Goal: Feedback & Contribution: Submit feedback/report problem

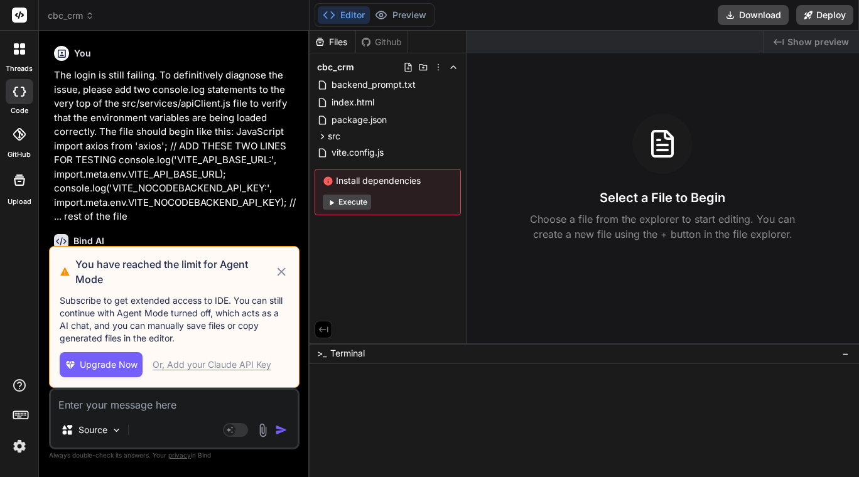
type textarea "x"
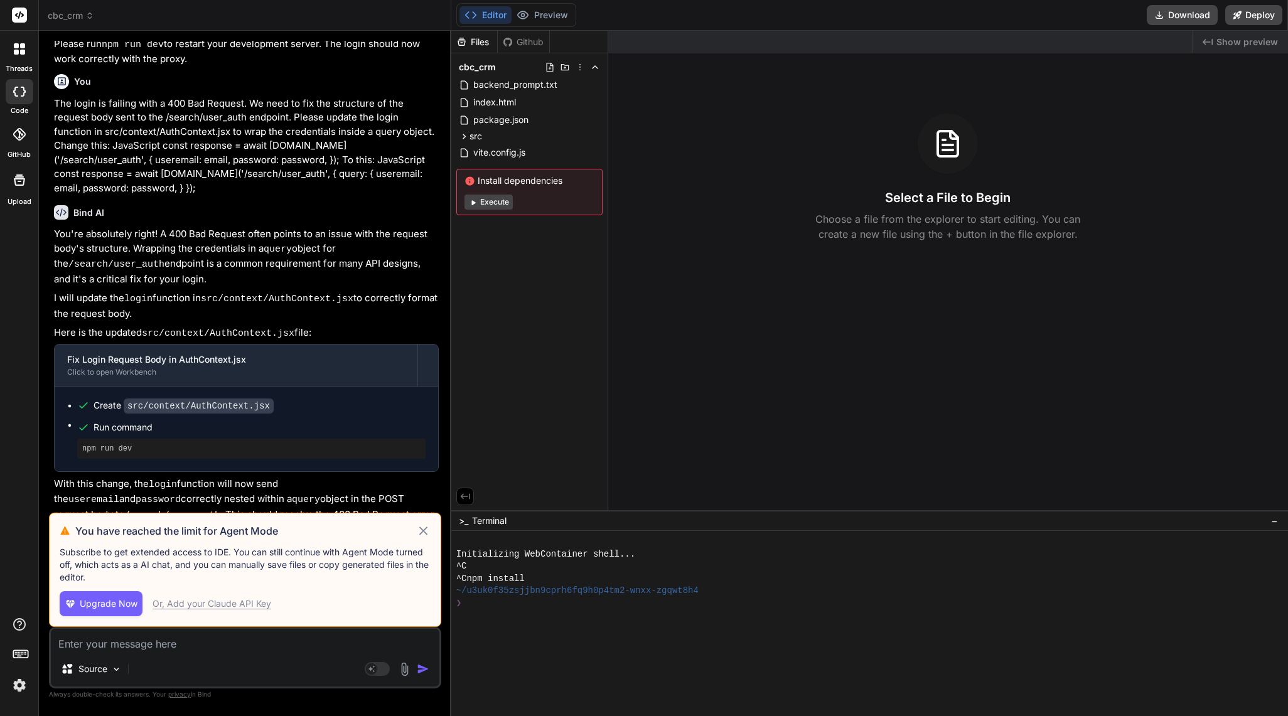
scroll to position [2196, 0]
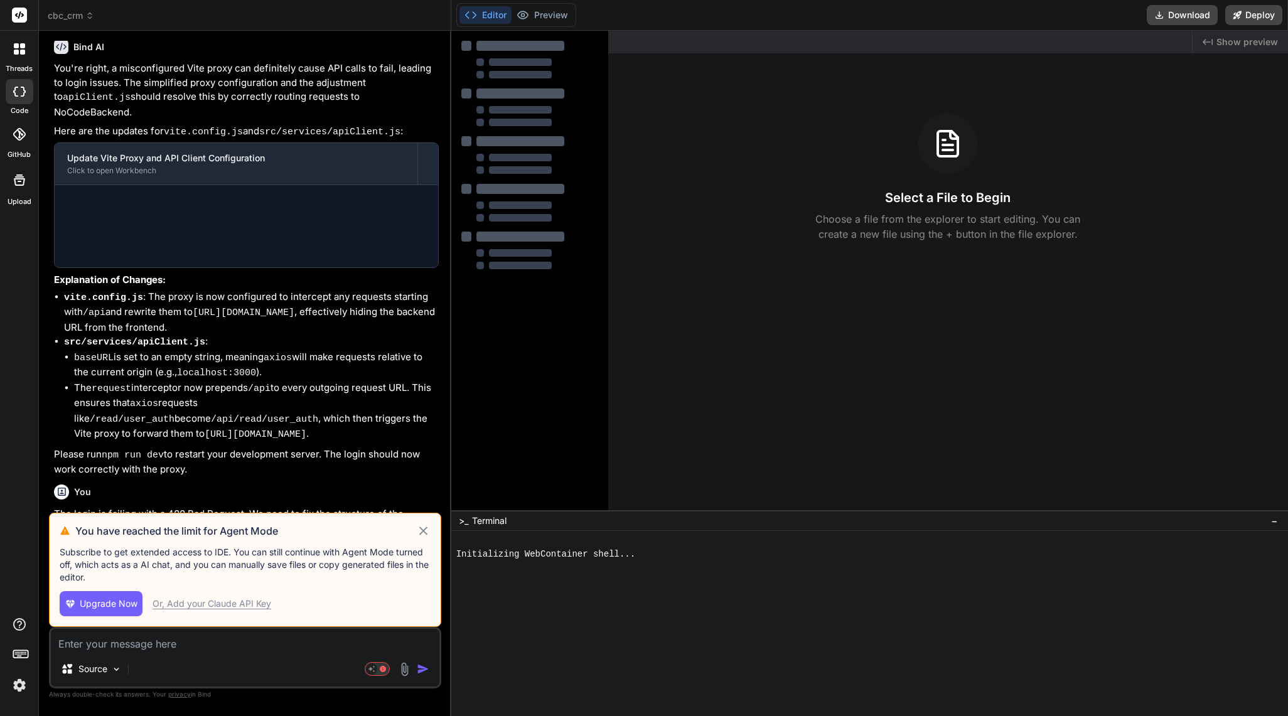
scroll to position [1754, 0]
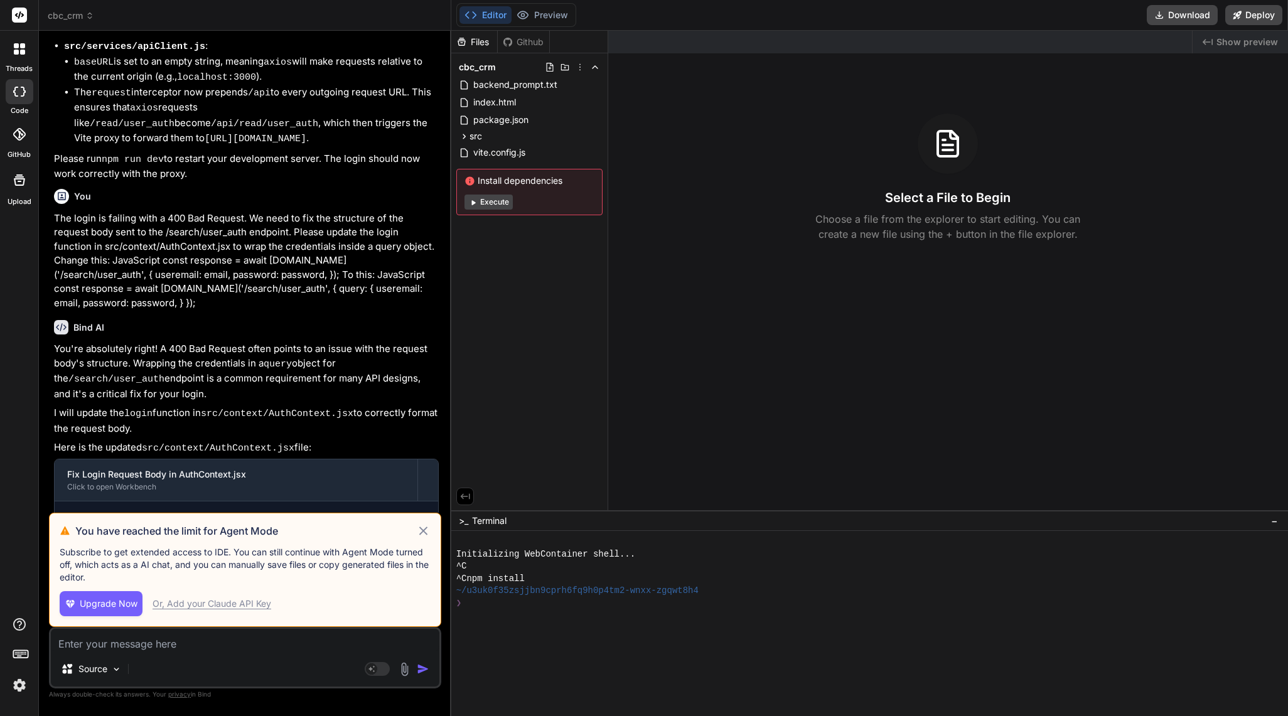
click at [420, 531] on icon at bounding box center [423, 530] width 14 height 15
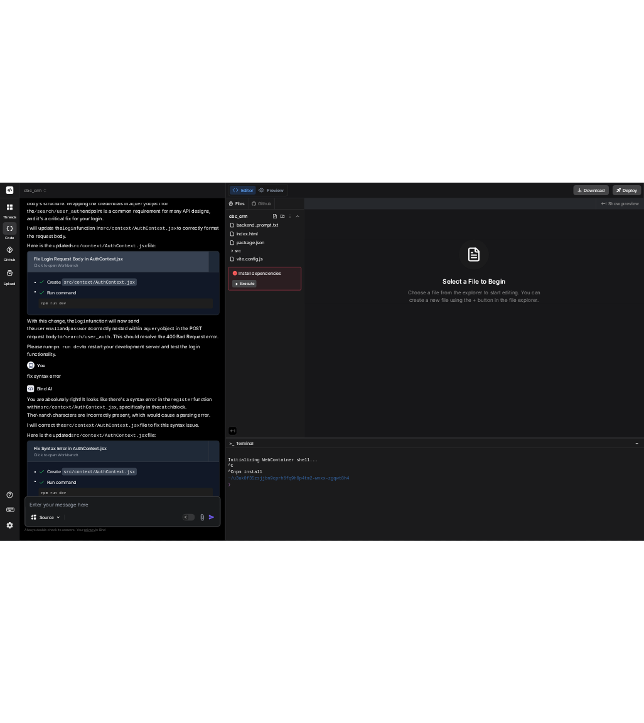
scroll to position [2082, 0]
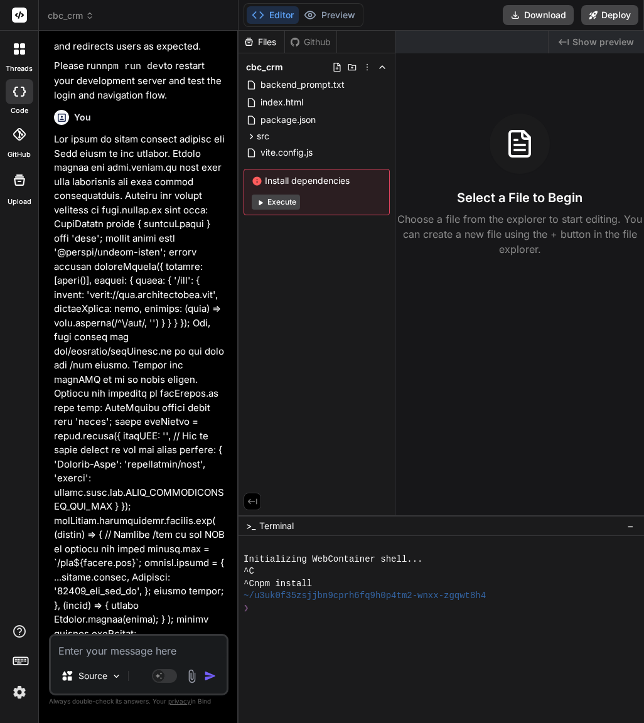
type textarea "x"
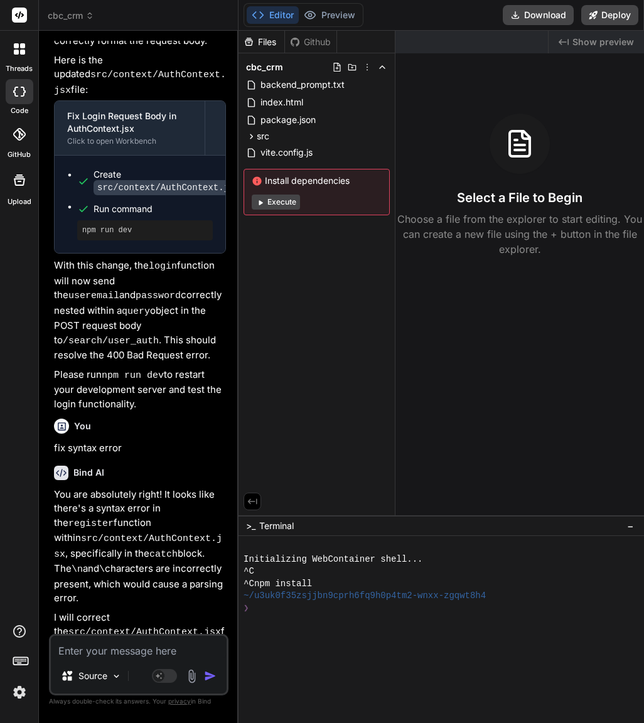
scroll to position [4041, 0]
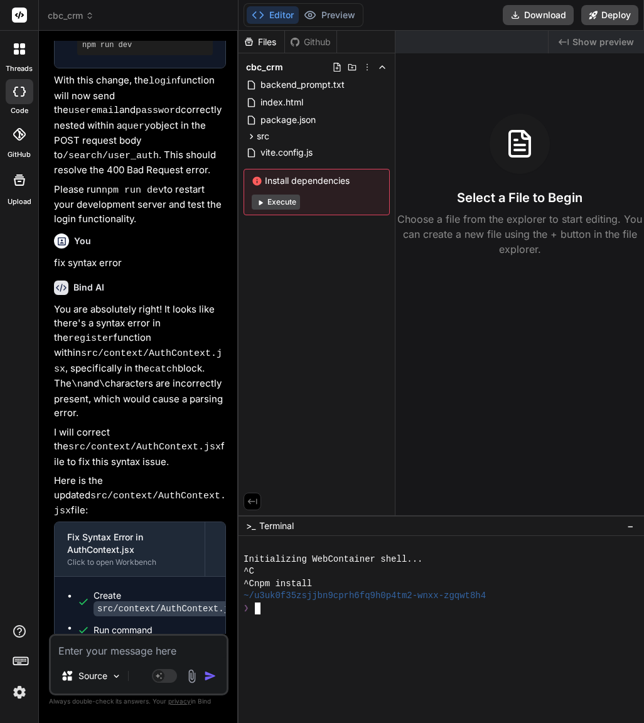
click at [284, 637] on div at bounding box center [436, 633] width 385 height 13
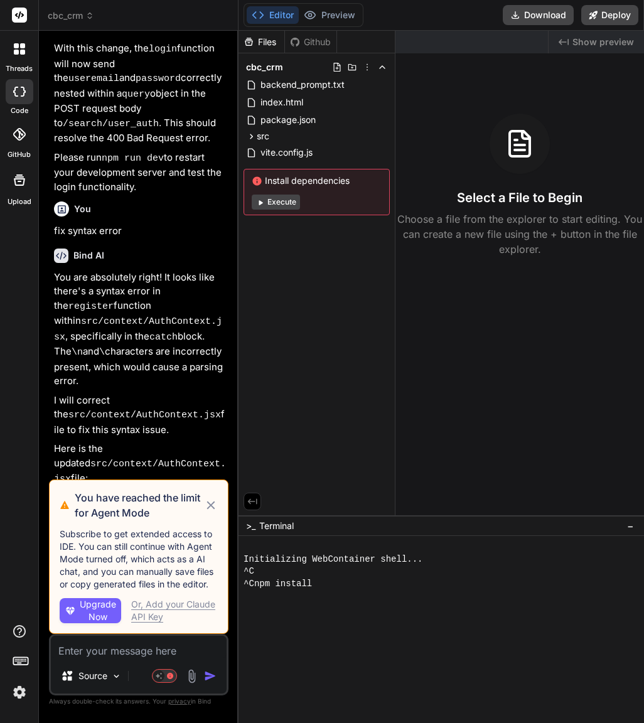
scroll to position [3690, 0]
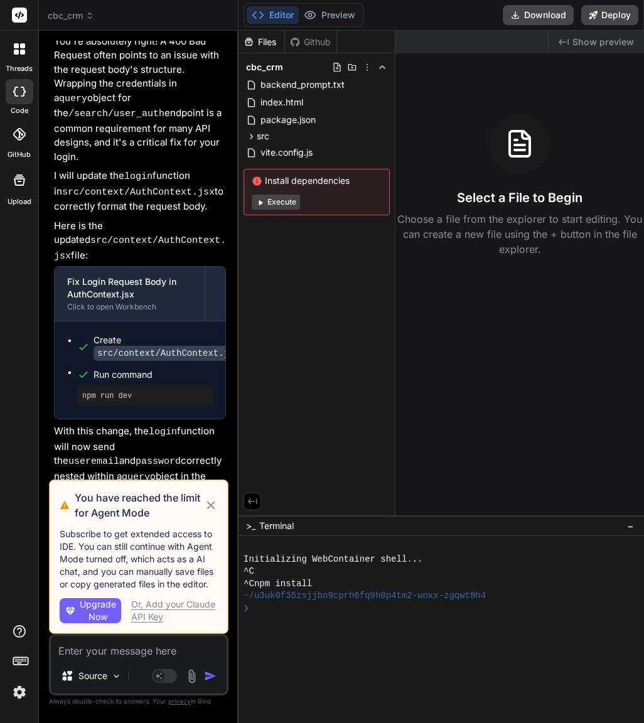
click at [210, 504] on icon at bounding box center [211, 506] width 8 height 8
type textarea "x"
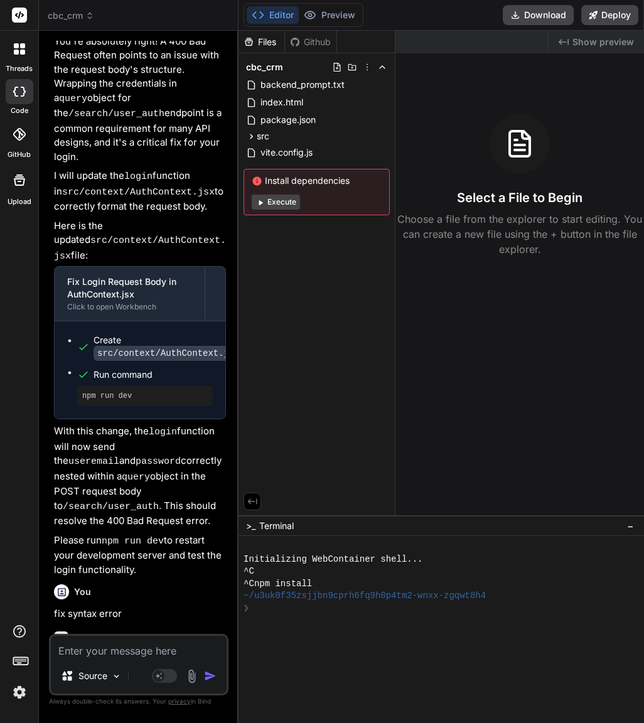
scroll to position [4041, 0]
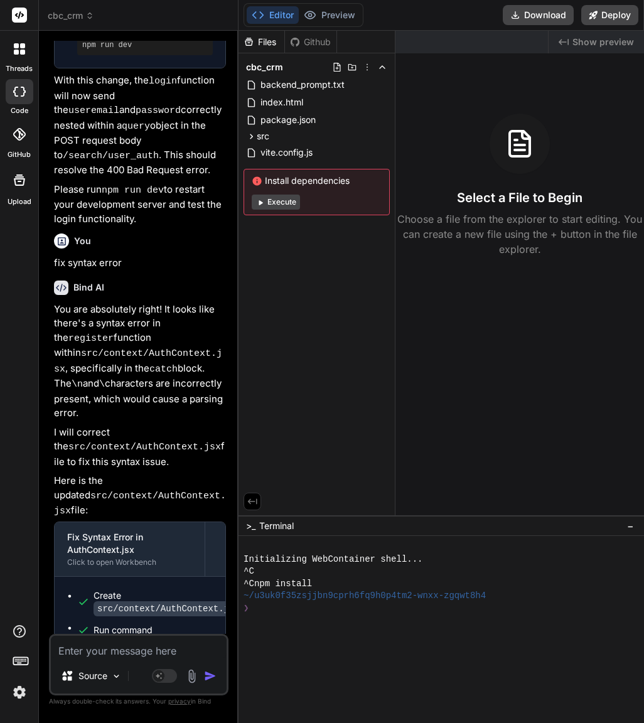
click at [248, 656] on div at bounding box center [436, 658] width 385 height 13
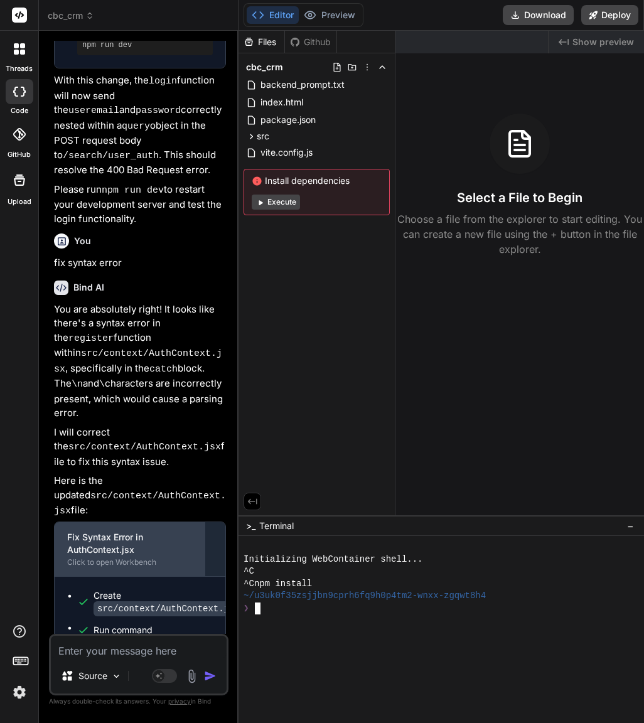
click at [147, 531] on div "Fix Syntax Error in AuthContext.jsx" at bounding box center [129, 543] width 125 height 25
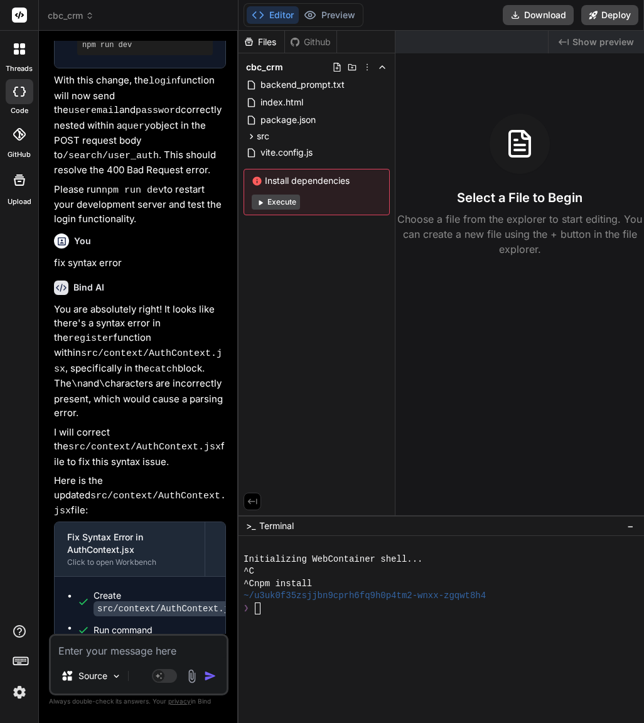
click at [279, 205] on button "Execute" at bounding box center [276, 202] width 48 height 15
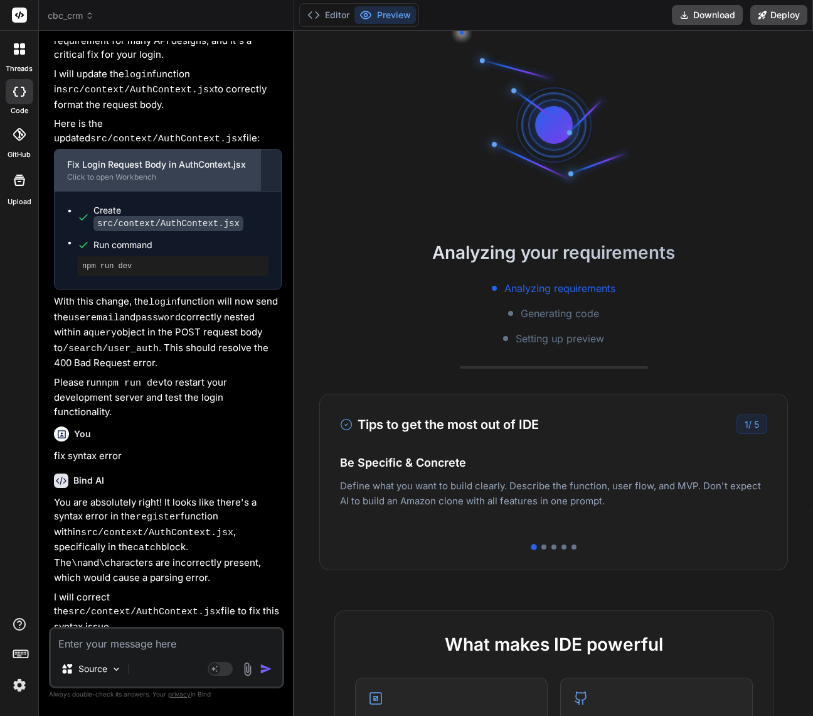
scroll to position [3056, 0]
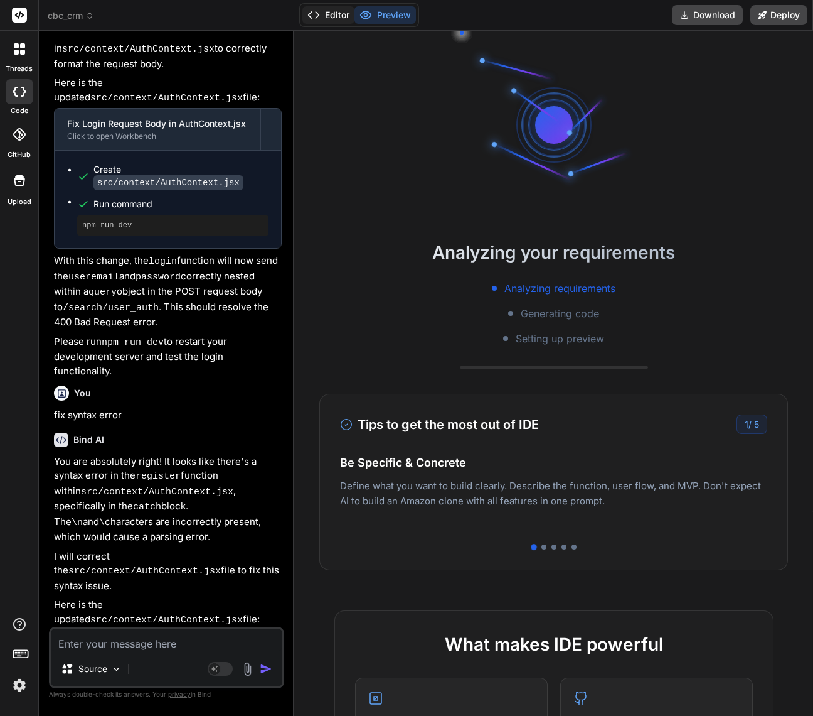
click at [318, 14] on polyline at bounding box center [317, 15] width 3 height 6
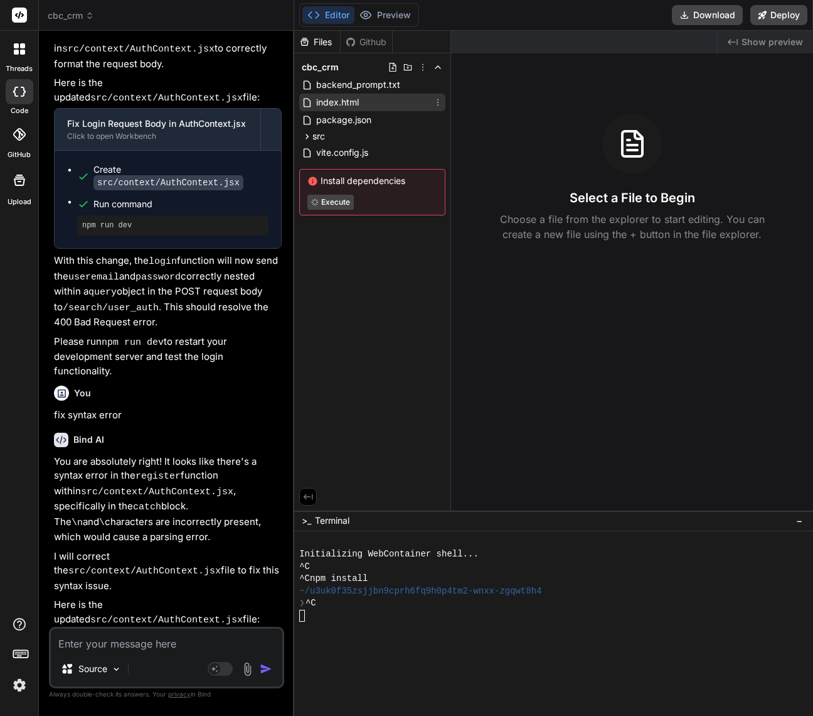
click at [350, 101] on span "index.html" at bounding box center [337, 102] width 45 height 15
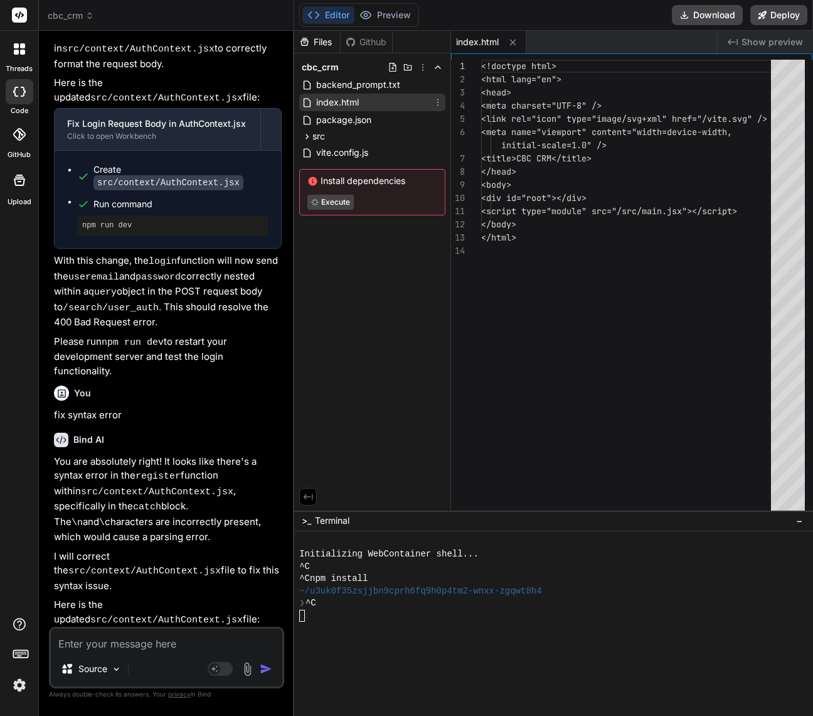
type textarea "x"
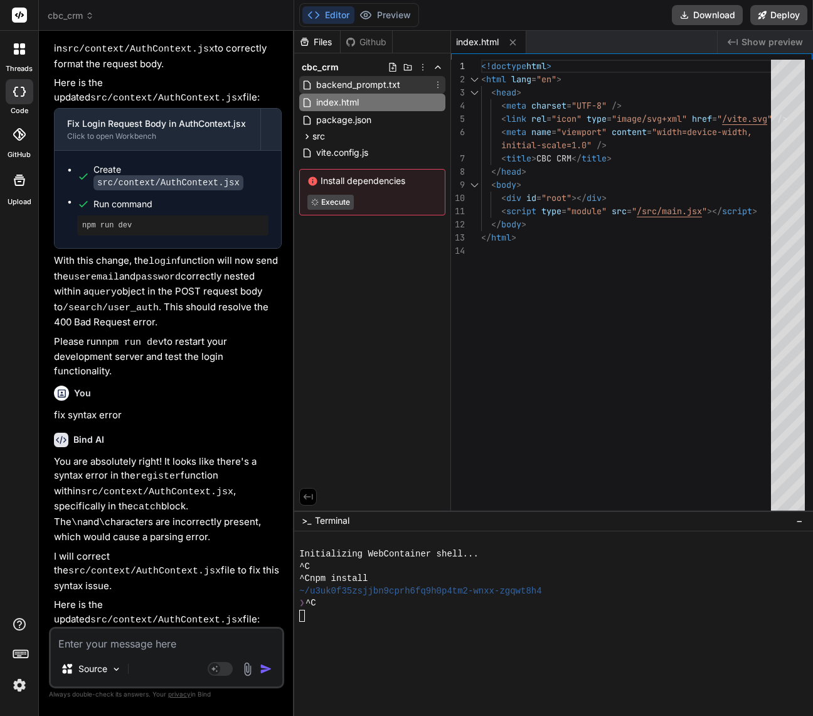
click at [363, 83] on span "backend_prompt.txt" at bounding box center [358, 84] width 87 height 15
type textarea "participants (Array of Text) crmActivityId (Text)"
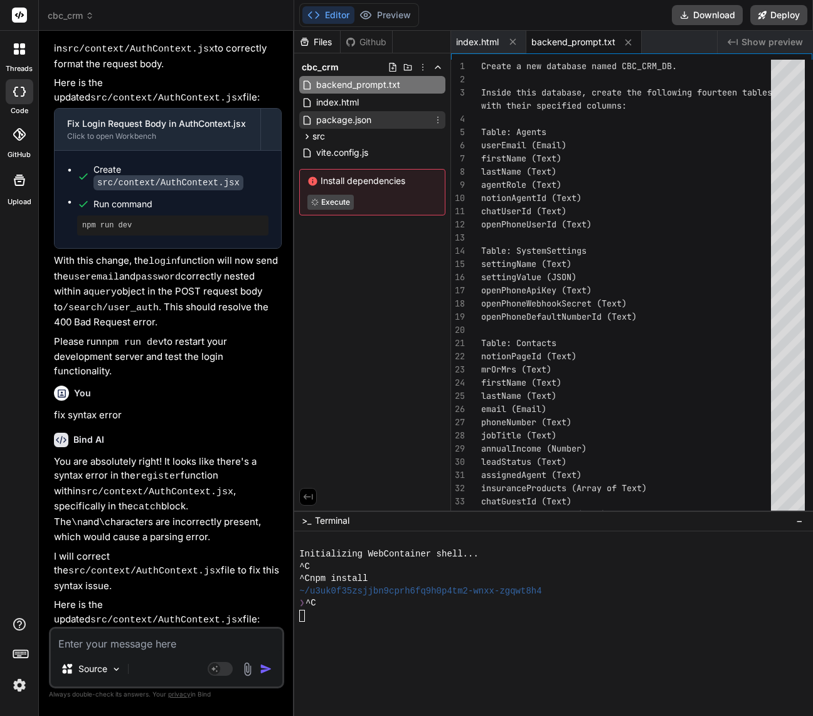
click at [355, 121] on span "package.json" at bounding box center [344, 119] width 58 height 15
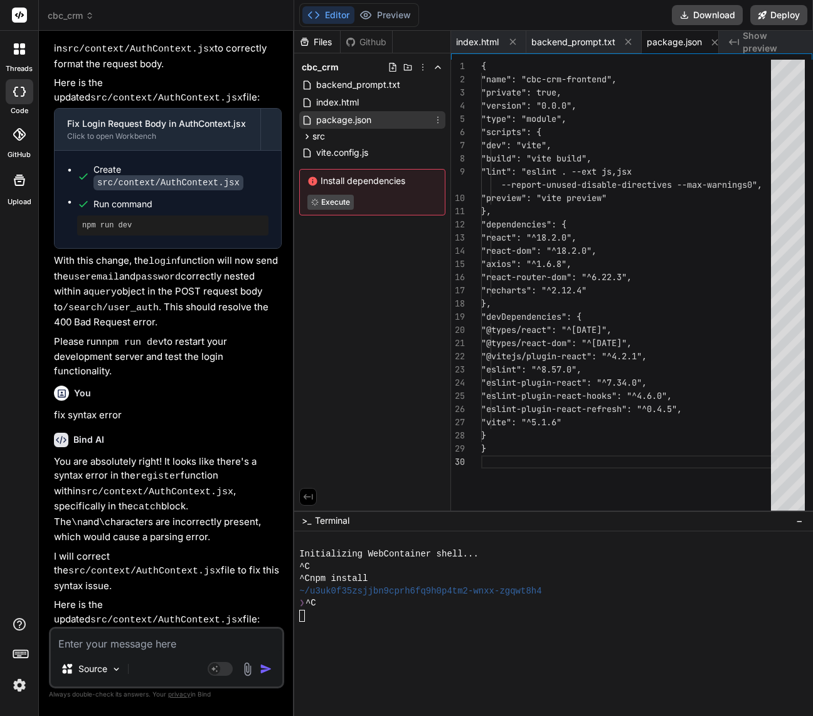
scroll to position [0, 9]
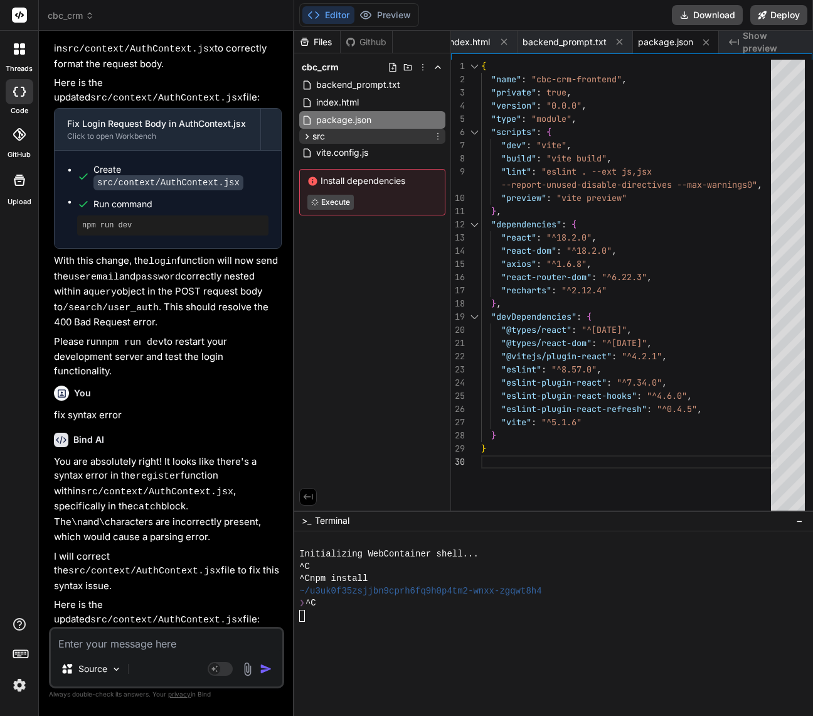
click at [313, 139] on span "src" at bounding box center [319, 136] width 13 height 13
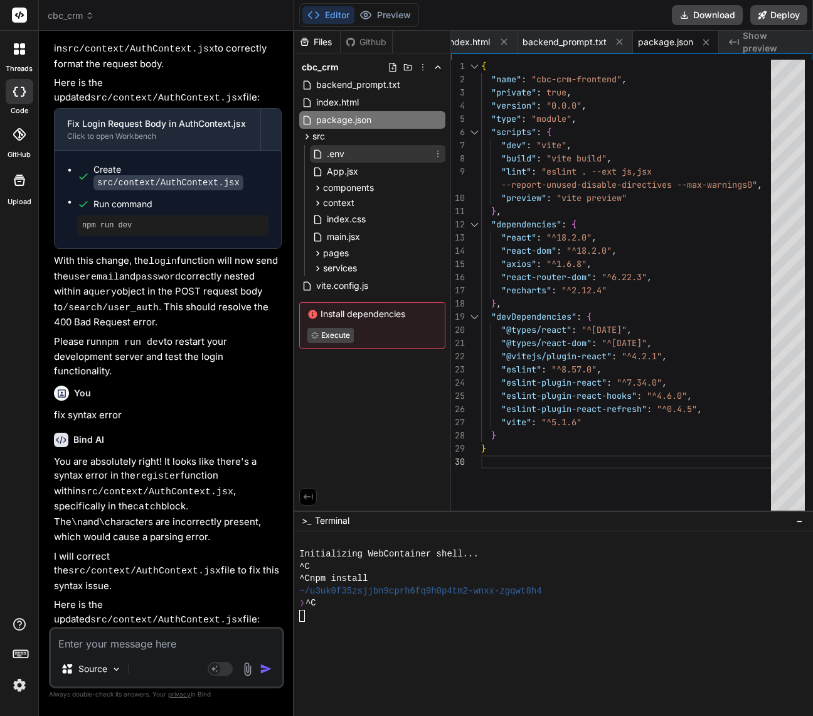
click at [346, 154] on div ".env" at bounding box center [378, 154] width 136 height 18
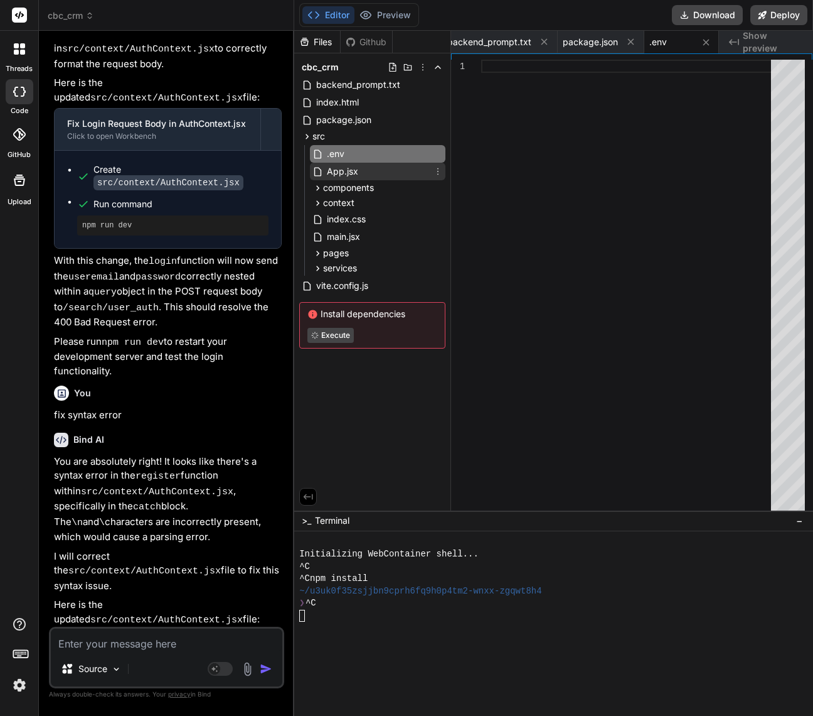
click at [363, 178] on div "App.jsx" at bounding box center [378, 172] width 136 height 18
type textarea "export default App;"
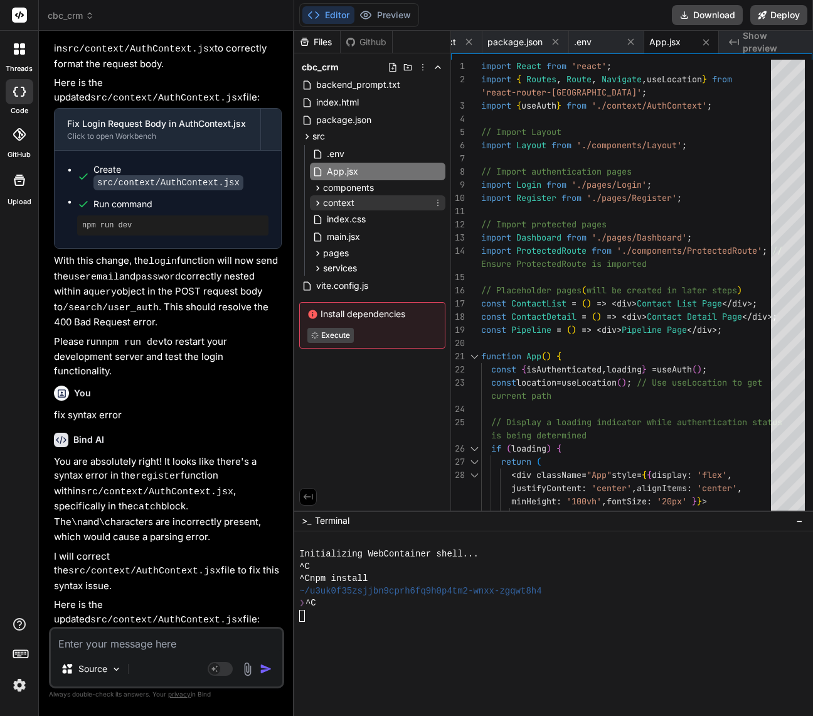
click at [365, 197] on div "context" at bounding box center [378, 202] width 136 height 15
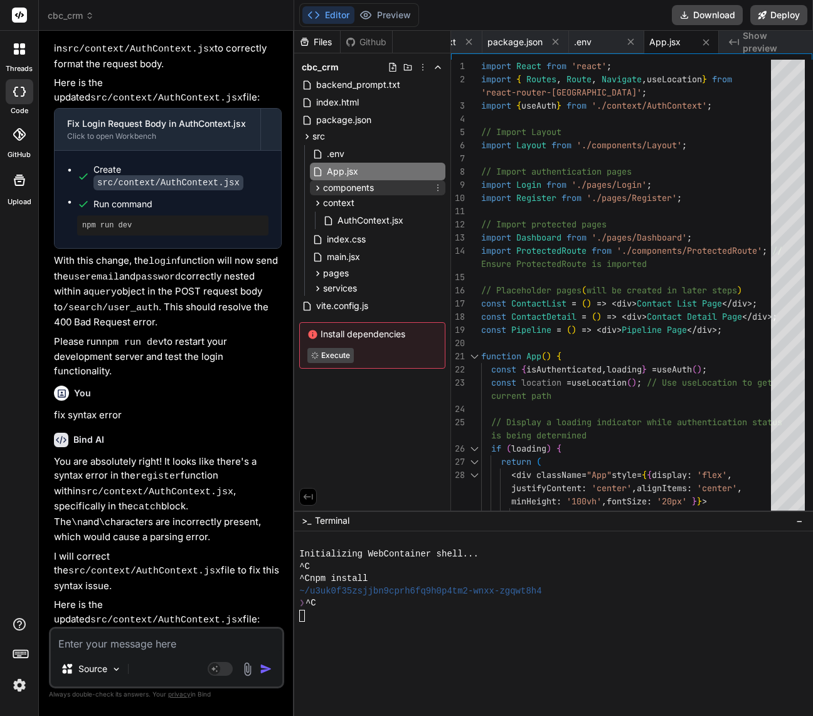
click at [353, 193] on span "components" at bounding box center [348, 187] width 51 height 13
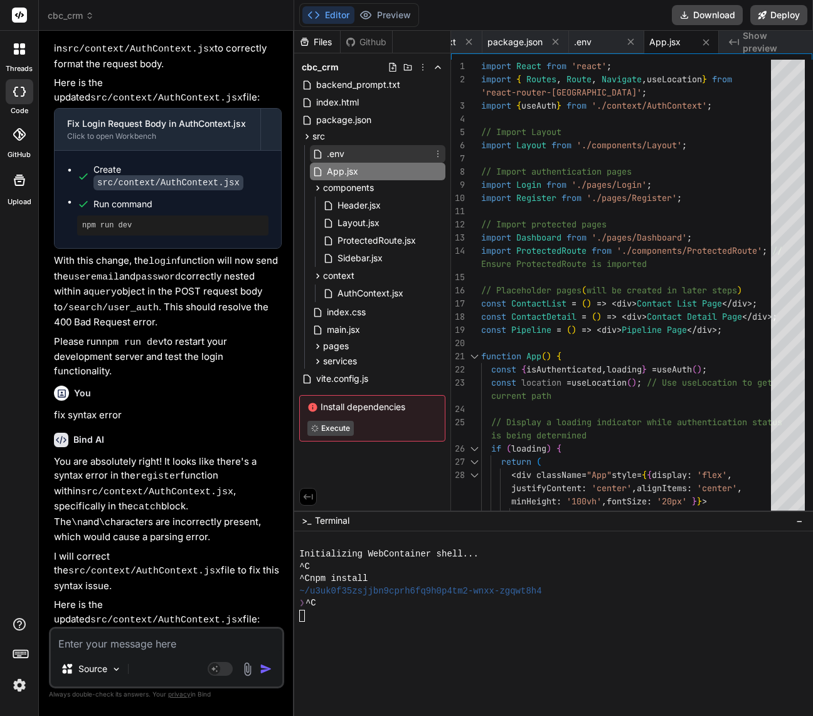
click at [350, 150] on div ".env" at bounding box center [378, 154] width 136 height 18
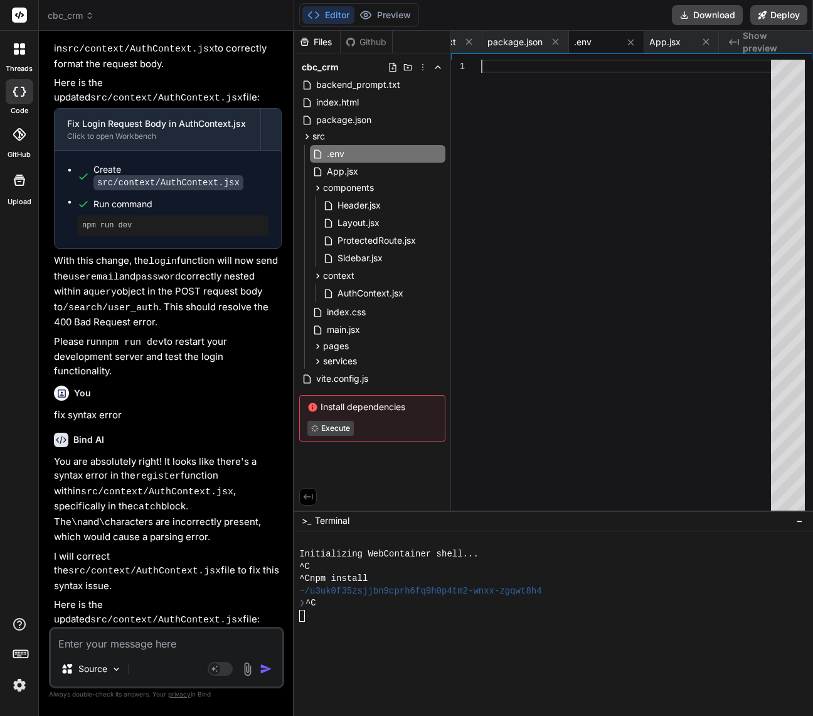
scroll to position [0, 0]
click at [506, 71] on div at bounding box center [630, 288] width 298 height 456
click at [518, 65] on div at bounding box center [630, 288] width 298 height 456
type textarea "VITE_API_BASE_URL="https://api.nocodebackend.com" VITE_NOCODEBACKEND_API_KEY="Y…"
click at [643, 80] on div "VITE_API_BASE_URL=" https://api.nocodebackend.com " VITE_NOCODEBACKEND_API_KEY=…" at bounding box center [630, 288] width 298 height 456
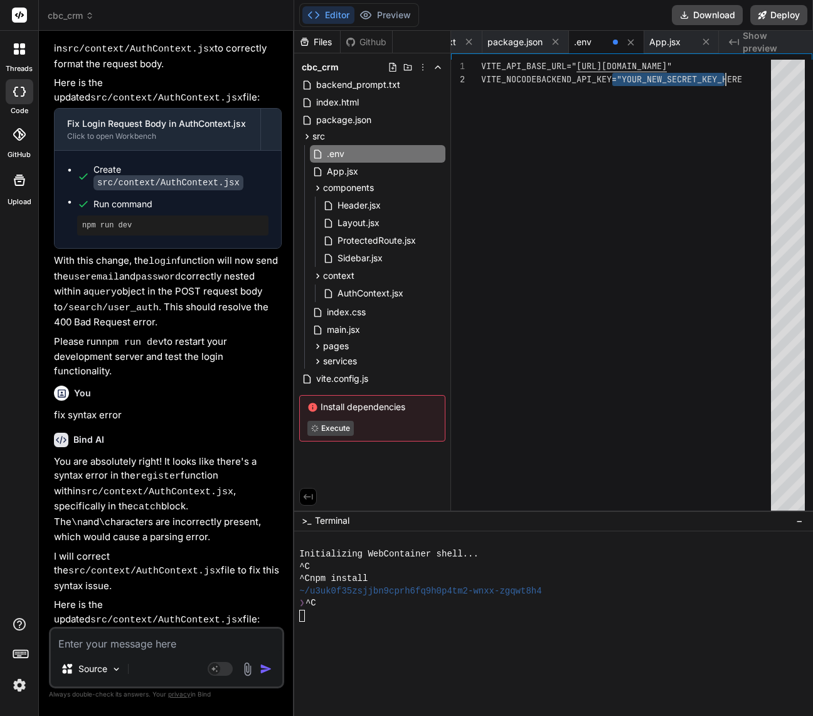
click at [643, 80] on div "VITE_API_BASE_URL=" https://api.nocodebackend.com " VITE_NOCODEBACKEND_API_KEY=…" at bounding box center [630, 288] width 298 height 456
click at [643, 81] on div "VITE_API_BASE_URL=" https://api.nocodebackend.com " VITE_NOCODEBACKEND_API_KEY=…" at bounding box center [630, 288] width 298 height 456
click at [643, 80] on div "VITE_API_BASE_URL=" https://api.nocodebackend.com " VITE_NOCODEBACKEND_API_KEY=…" at bounding box center [630, 288] width 298 height 456
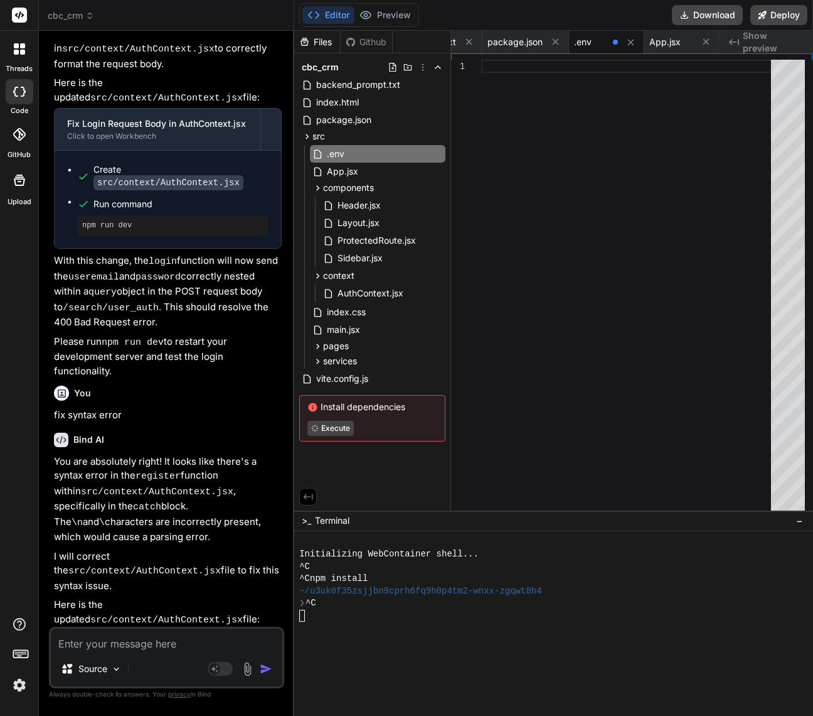
click at [533, 73] on div at bounding box center [630, 288] width 298 height 456
type textarea "VITE_API_BASE_URL="https://api.nocodebackend.com" VITE_NOCODEBACKEND_API_KEY="1…"
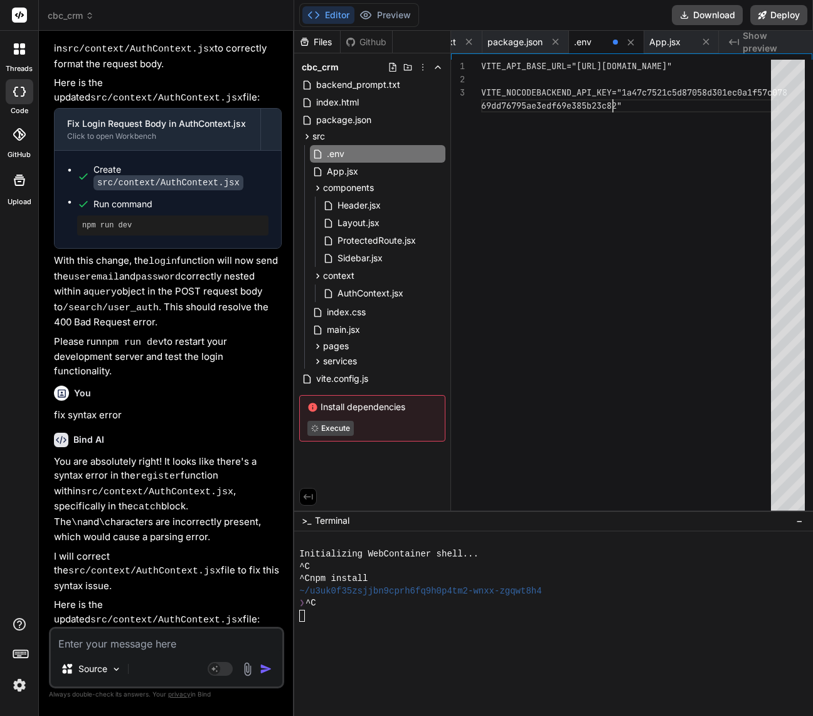
click at [601, 258] on div "VITE_API_BASE_URL="https://api.nocodebackend.com" VITE_NOCODEBACKEND_API_KEY="1…" at bounding box center [630, 288] width 298 height 456
click at [367, 474] on div "Files Github cbc_crm backend_prompt.txt index.html package.json src .env App.js…" at bounding box center [372, 271] width 157 height 480
click at [133, 640] on textarea at bounding box center [167, 639] width 232 height 23
paste textarea "The login is failing with a 400 Bad Request. We need to fix the structure of th…"
type textarea "x"
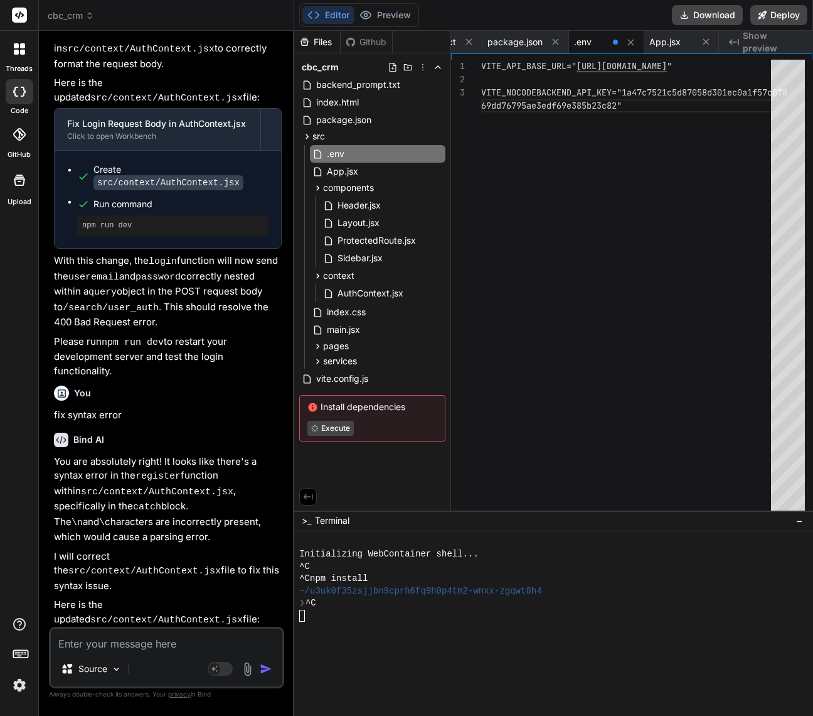
type textarea "The login is failing with a 400 Bad Request. We need to fix the structure of th…"
type textarea "x"
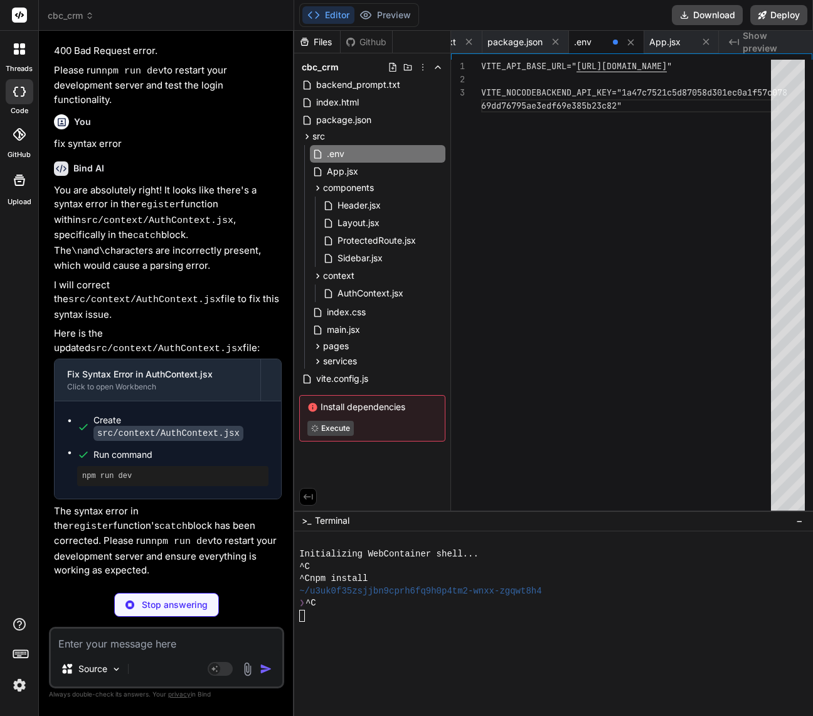
scroll to position [3566, 0]
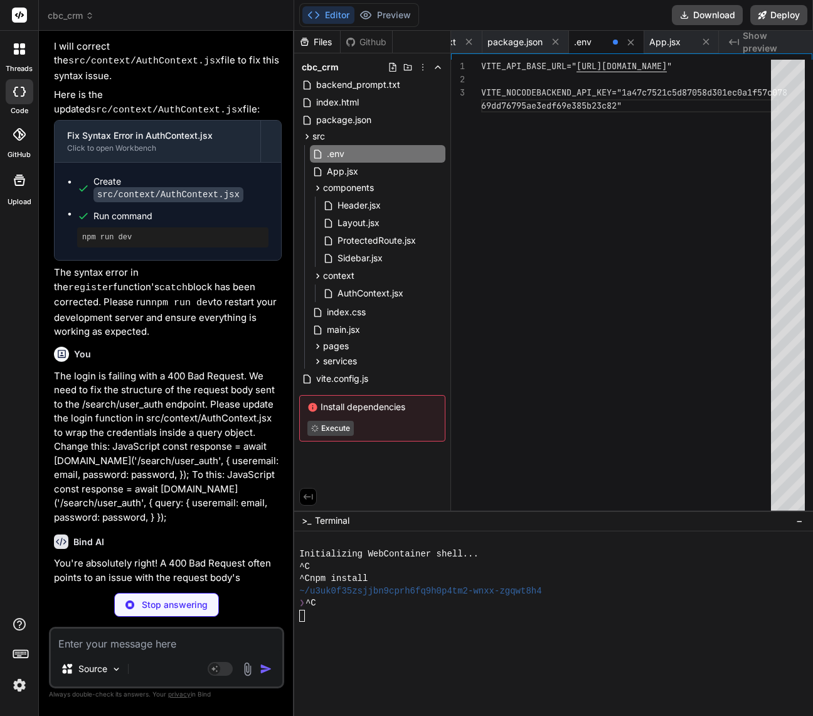
type textarea "x"
type textarea "); }; export const useAuth = () => { return useContext(AuthContext); };"
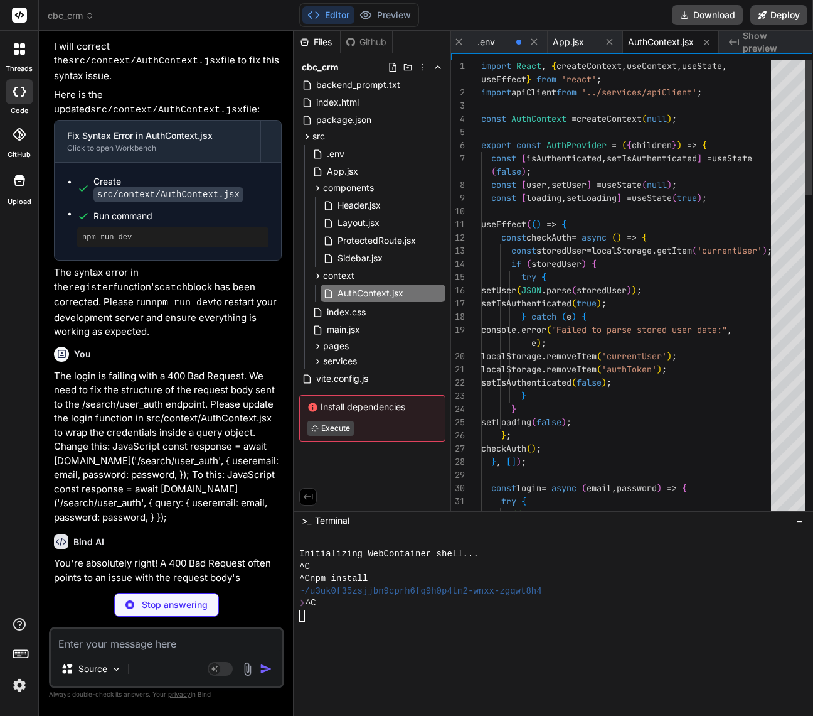
type textarea "x"
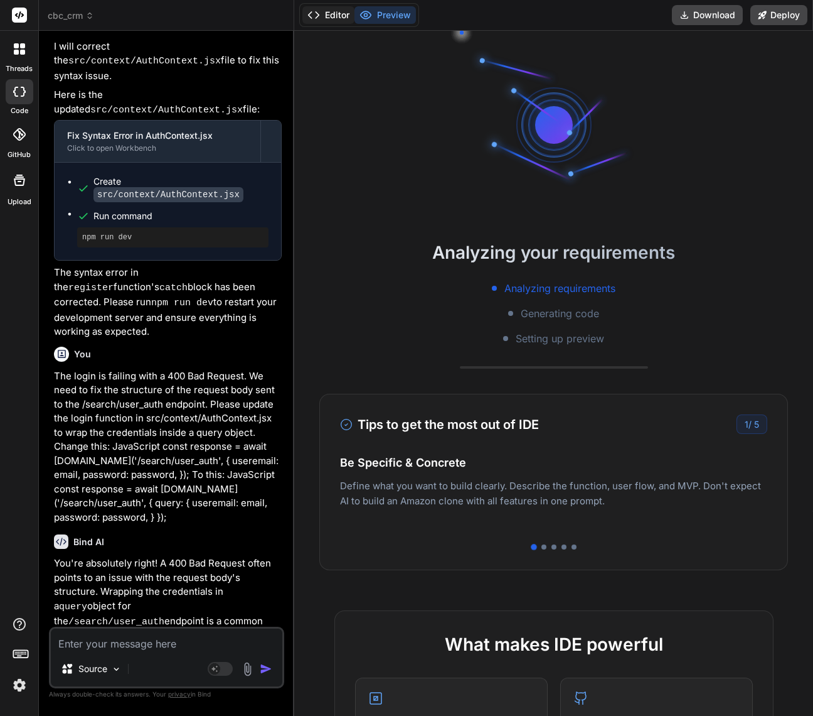
click at [336, 16] on button "Editor" at bounding box center [329, 15] width 52 height 18
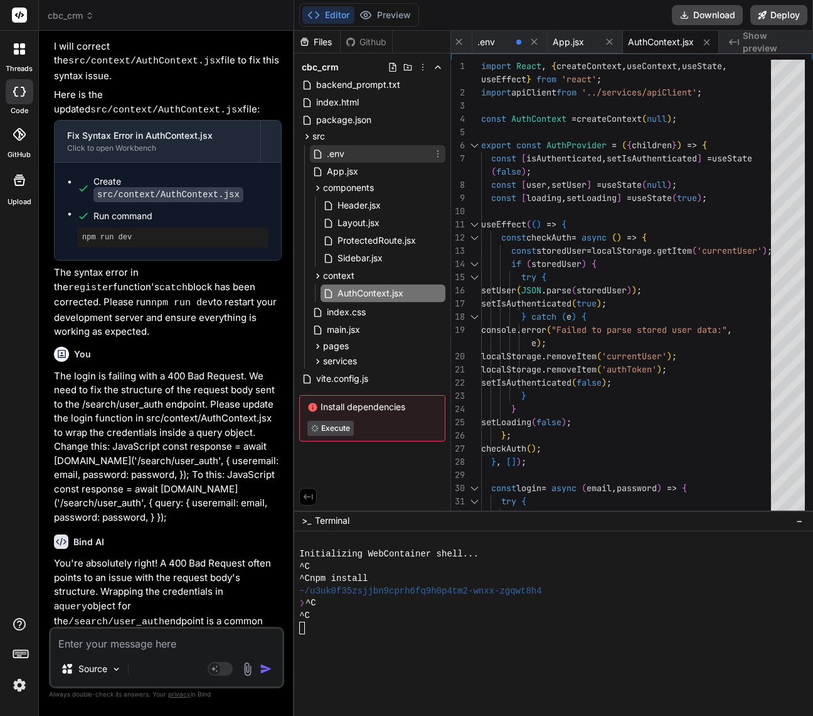
click at [346, 151] on div ".env" at bounding box center [378, 154] width 136 height 18
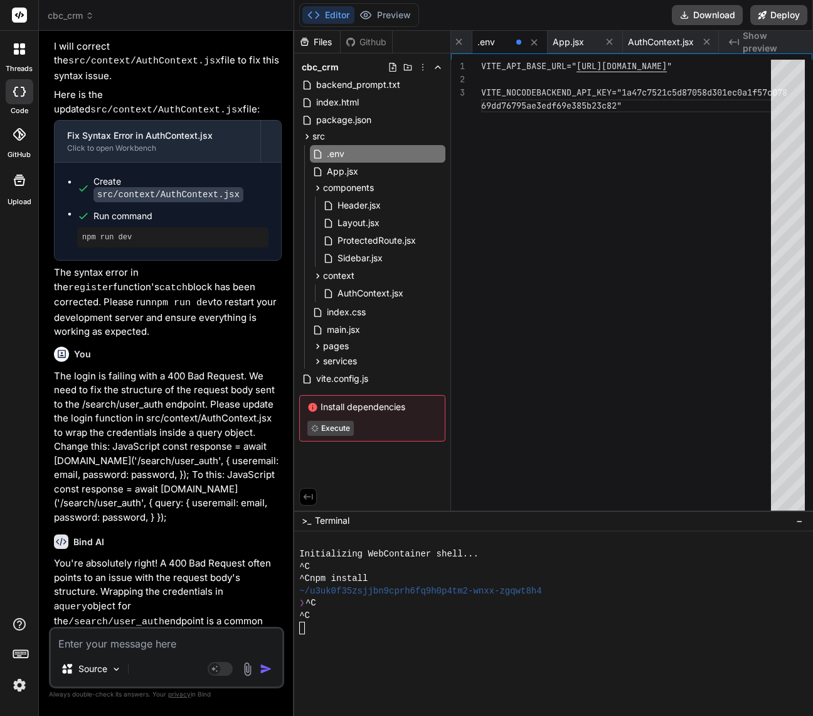
scroll to position [0, 0]
click at [512, 73] on div "VITE_API_BASE_URL=" https://api.nocodebackend.com " VITE_NOCODEBACKEND_API_KEY=…" at bounding box center [630, 288] width 298 height 456
type textarea "VITE_API_BASE_URL="[URL][DOMAIN_NAME]" VITE_NOCODEBACKEND_API_KEY="[ENCRYPTION_…"
click at [595, 180] on div "VITE_API_BASE_URL=" https://api.nocodebackend.com " VITE_NOCODEBACKEND_API_KEY=…" at bounding box center [630, 288] width 298 height 456
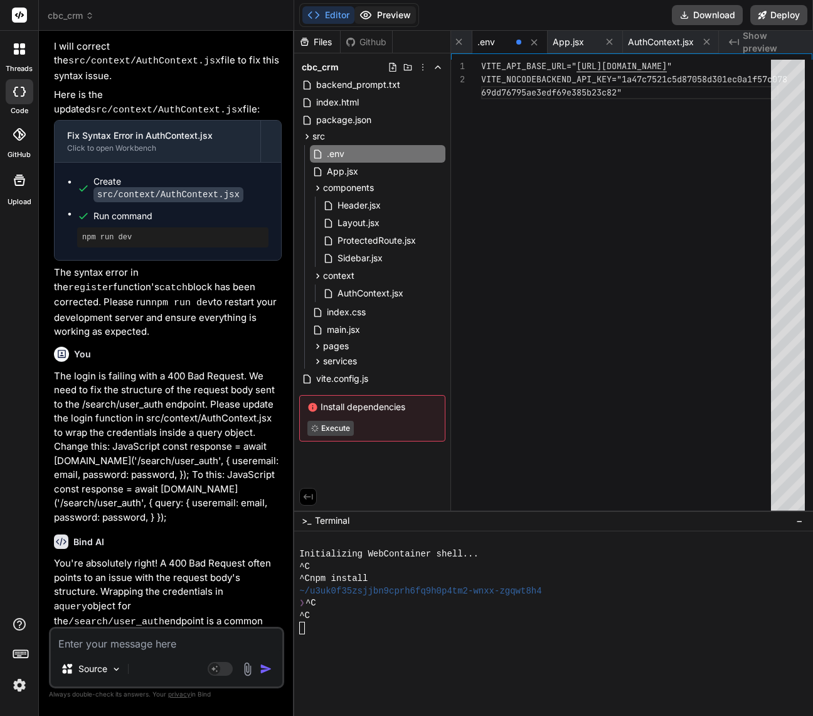
click at [378, 15] on button "Preview" at bounding box center [386, 15] width 62 height 18
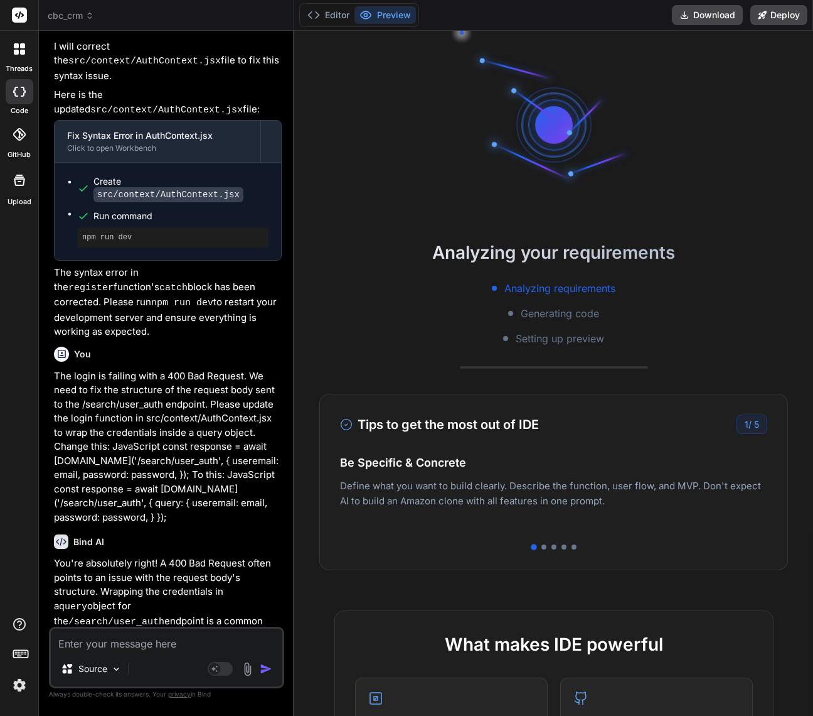
scroll to position [3682, 0]
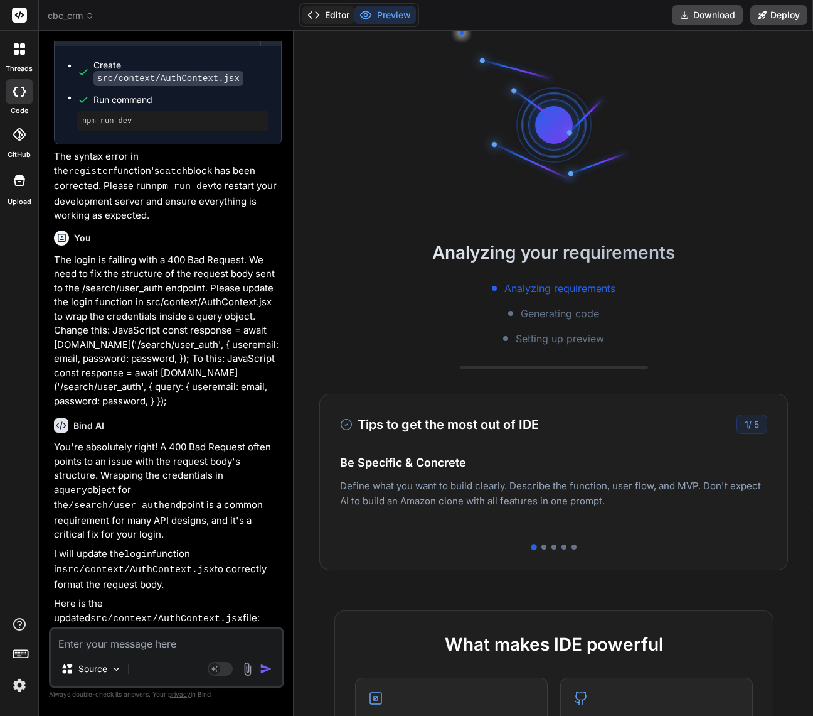
click at [326, 13] on button "Editor" at bounding box center [329, 15] width 52 height 18
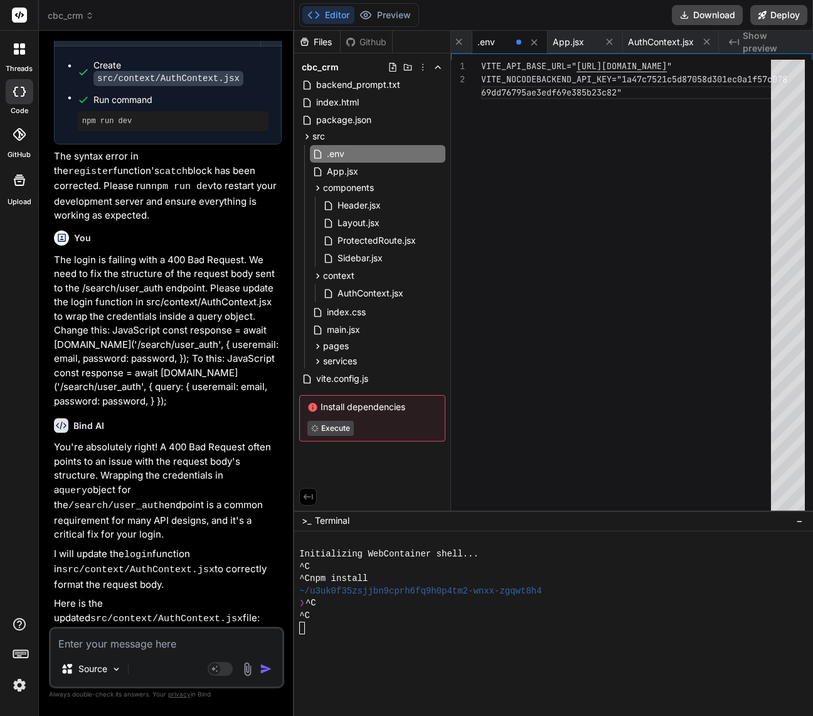
click at [184, 635] on textarea at bounding box center [167, 639] width 232 height 23
click at [341, 638] on div at bounding box center [547, 640] width 496 height 13
click at [235, 635] on textarea at bounding box center [167, 639] width 232 height 23
type textarea "x"
type textarea "c"
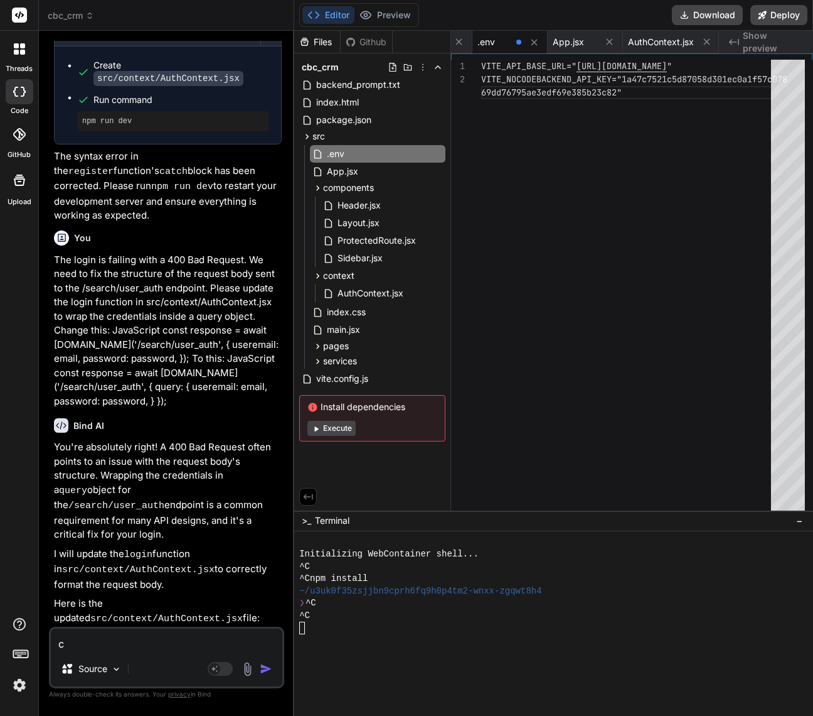
type textarea "x"
type textarea "can"
type textarea "x"
type textarea "can"
type textarea "x"
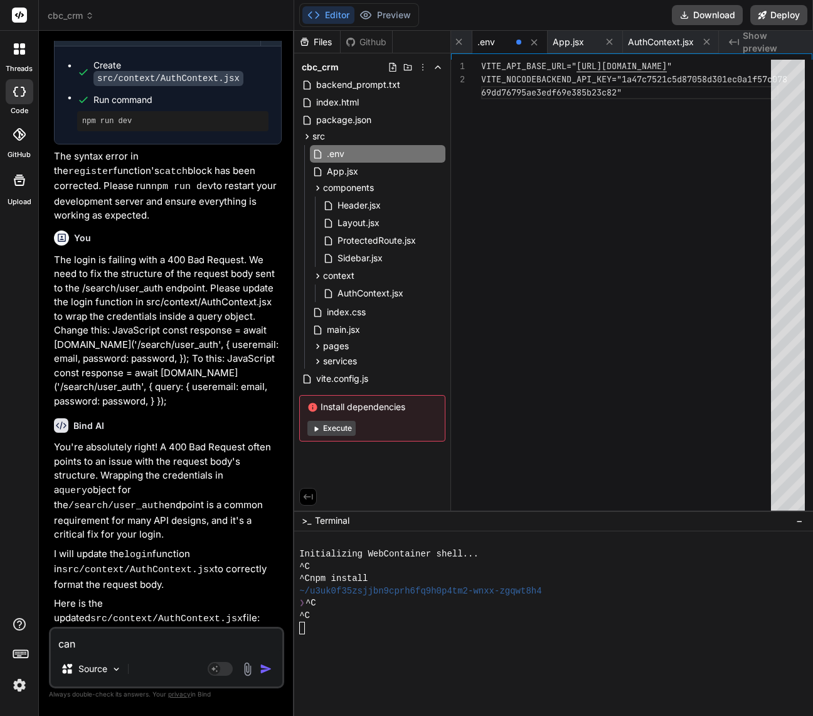
type textarea "can y"
type textarea "x"
type textarea "can yo"
type textarea "x"
type textarea "can you"
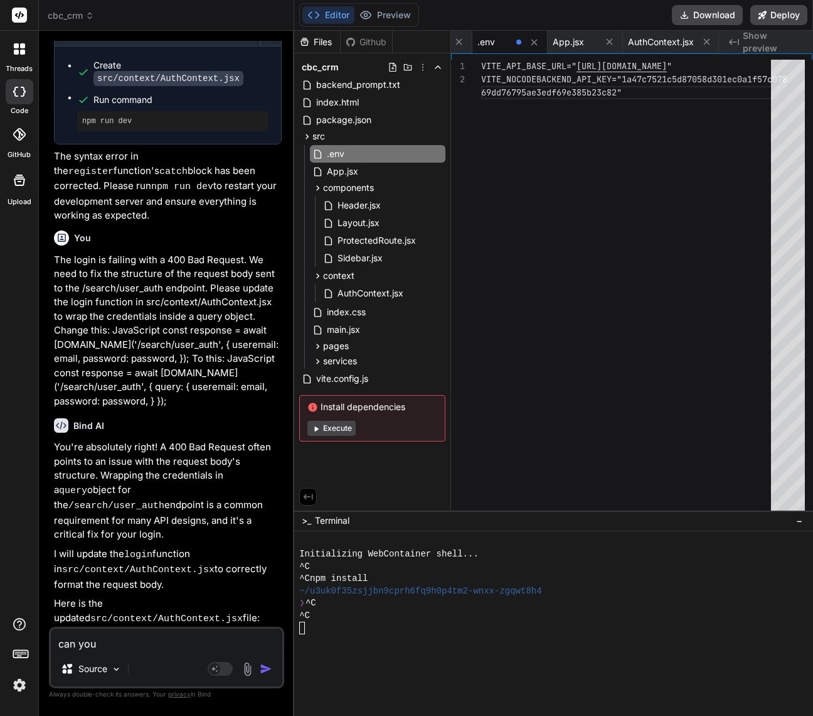
type textarea "x"
type textarea "can you"
type textarea "x"
type textarea "can you s"
type textarea "x"
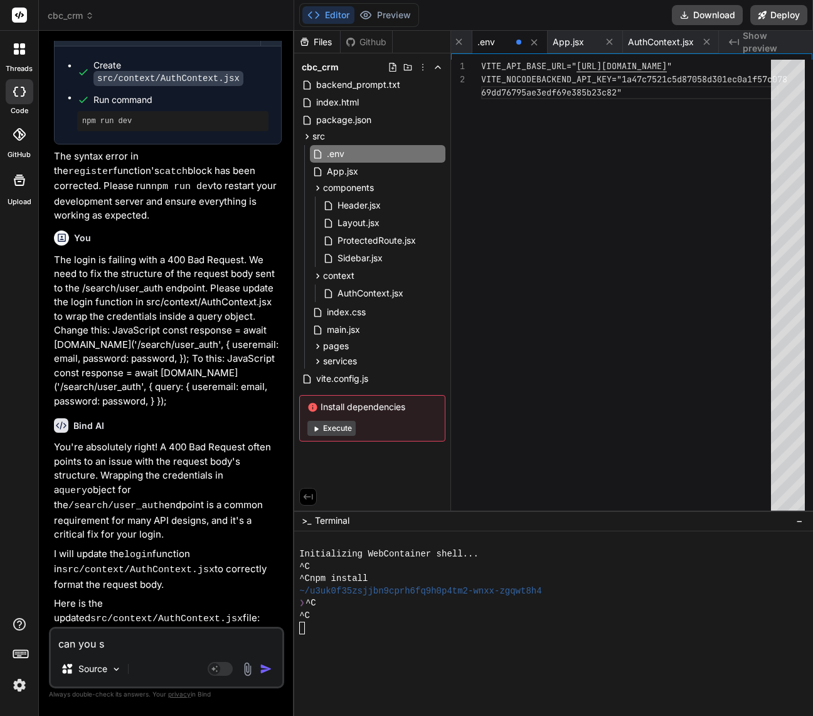
type textarea "can you"
type textarea "x"
type textarea "can you r"
type textarea "x"
type textarea "can you re"
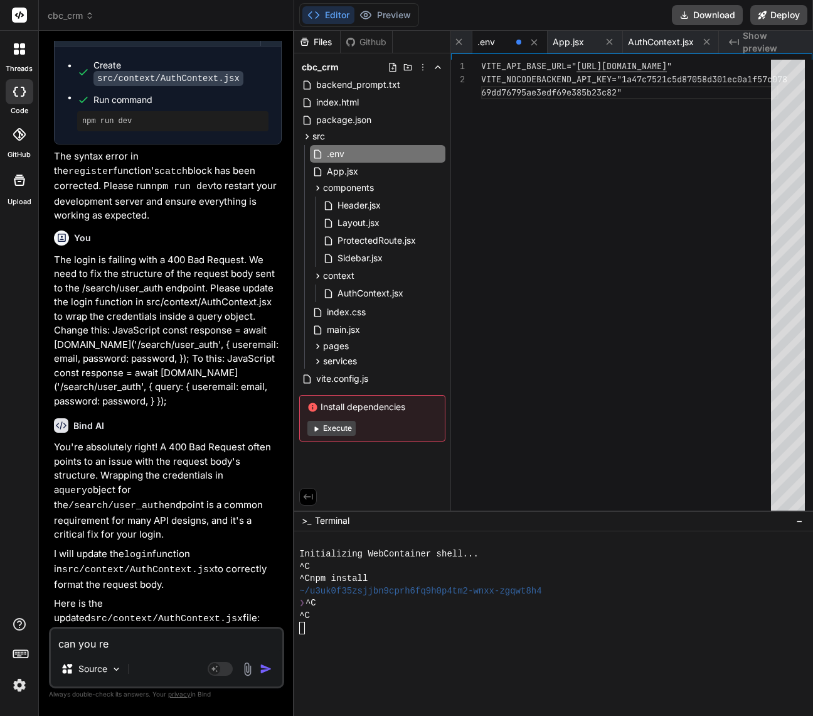
type textarea "x"
type textarea "can you res"
type textarea "x"
type textarea "can you rest"
type textarea "x"
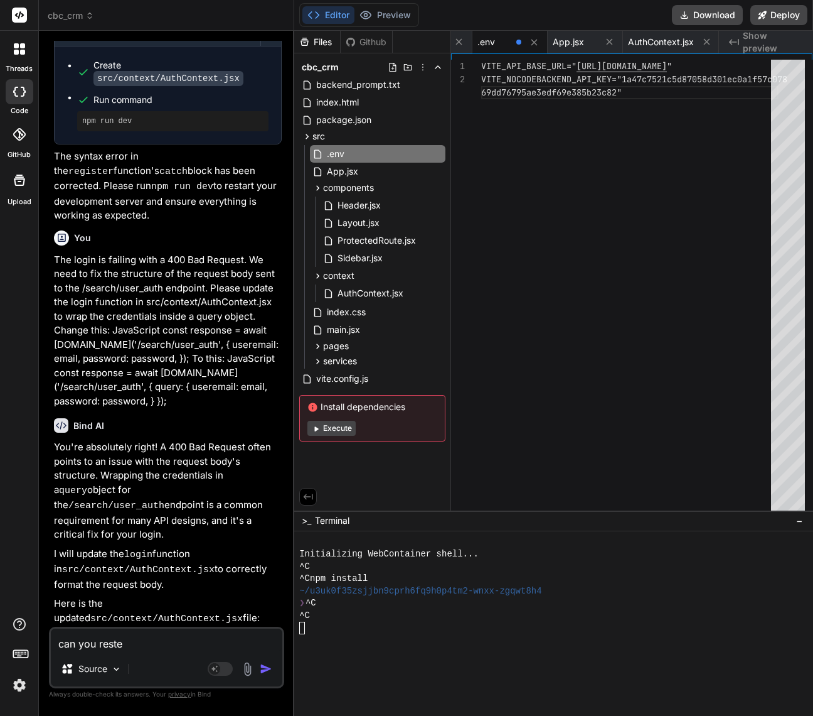
type textarea "can you rester"
type textarea "x"
type textarea "can you reste"
type textarea "x"
type textarea "can you rest"
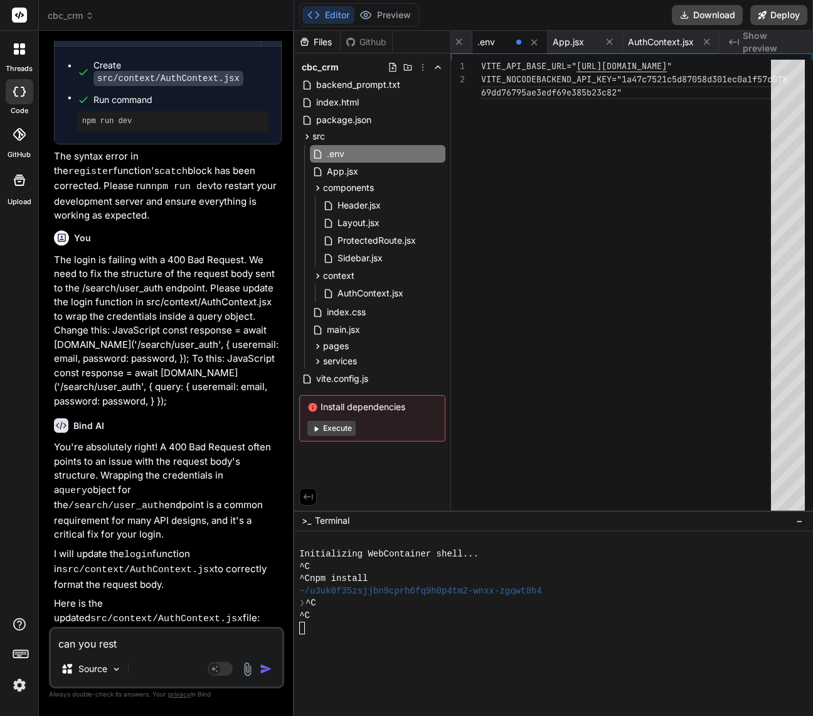
type textarea "x"
type textarea "can you restar"
type textarea "x"
type textarea "can you restart"
type textarea "x"
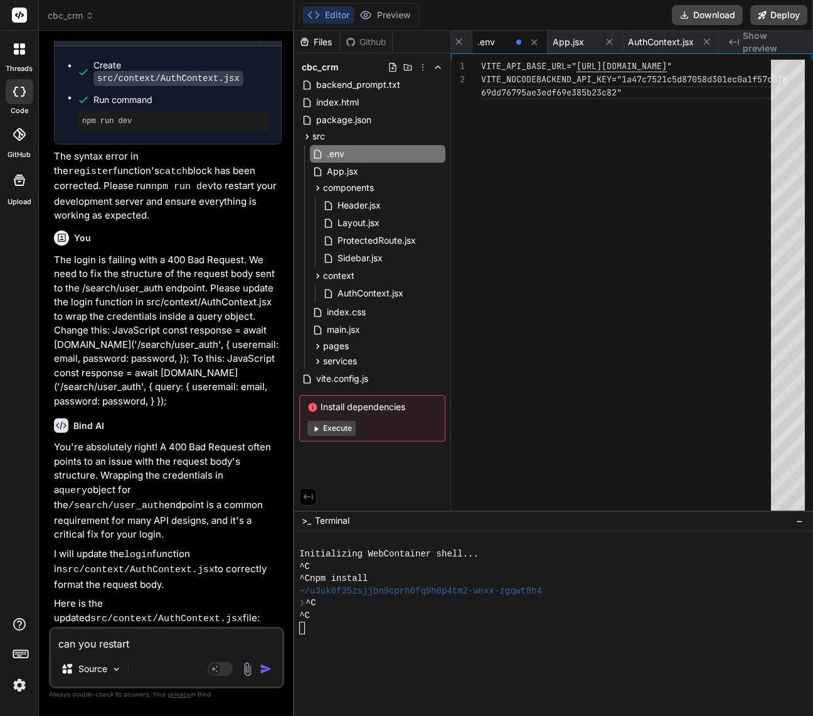
type textarea "can you restart t"
type textarea "x"
type textarea "can you restart th"
type textarea "x"
type textarea "can you restart the"
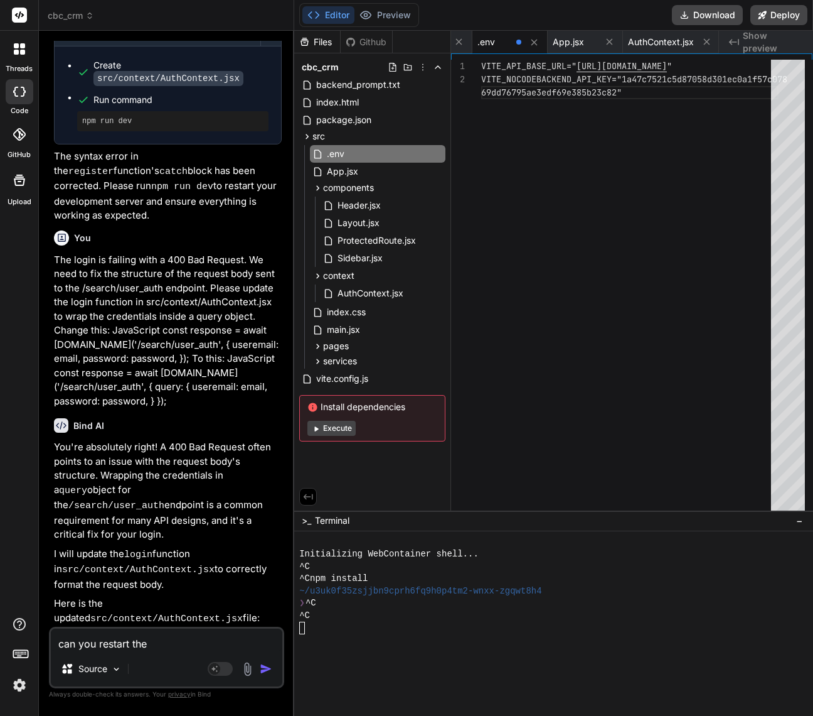
type textarea "x"
type textarea "can you restart the se"
type textarea "x"
type textarea "can you restart the ser"
type textarea "x"
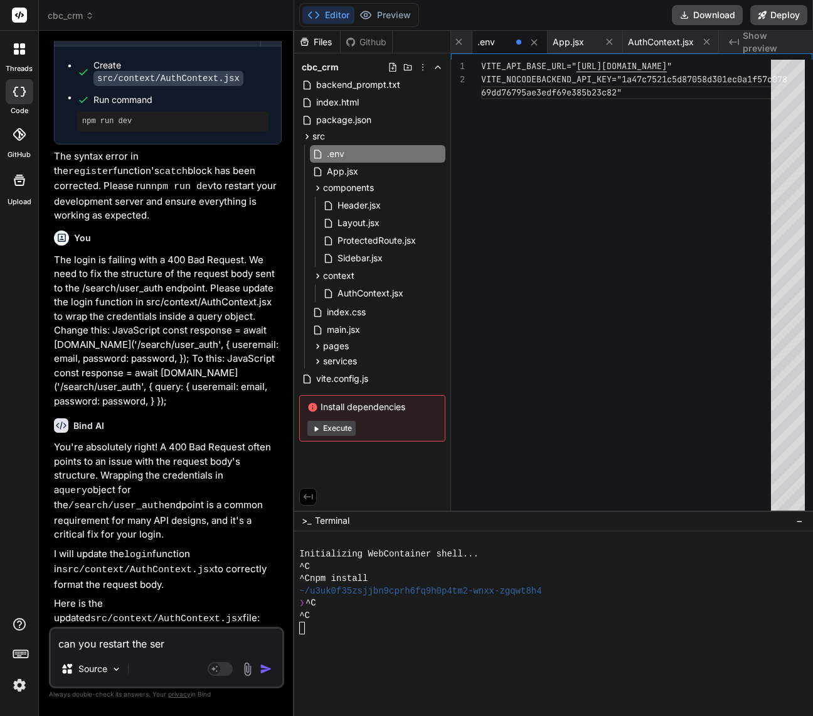
type textarea "can you restart the serv"
type textarea "x"
type textarea "can you restart the serve"
type textarea "x"
type textarea "can you restart the server"
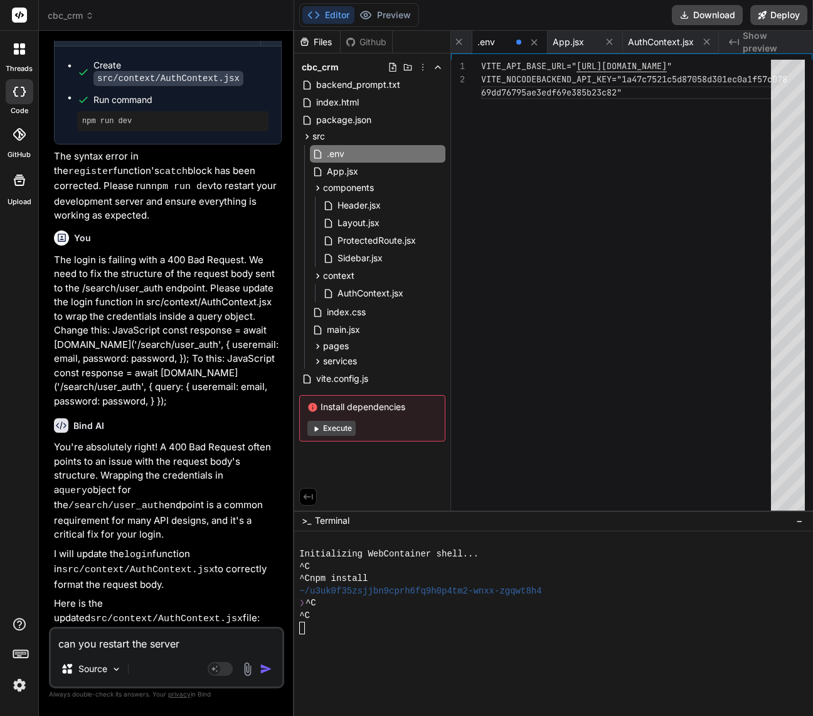
type textarea "x"
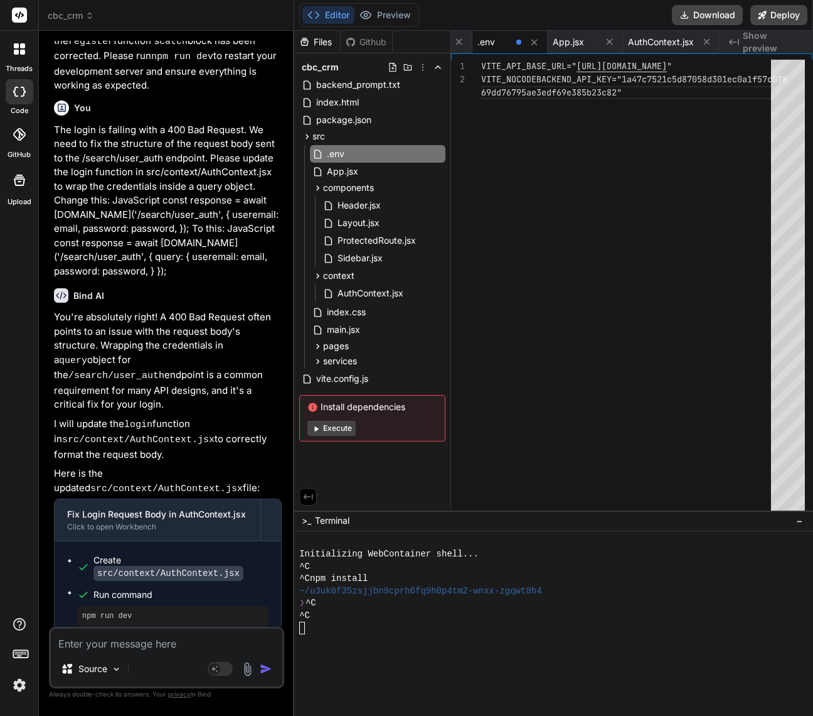
scroll to position [3813, 0]
type textarea "x"
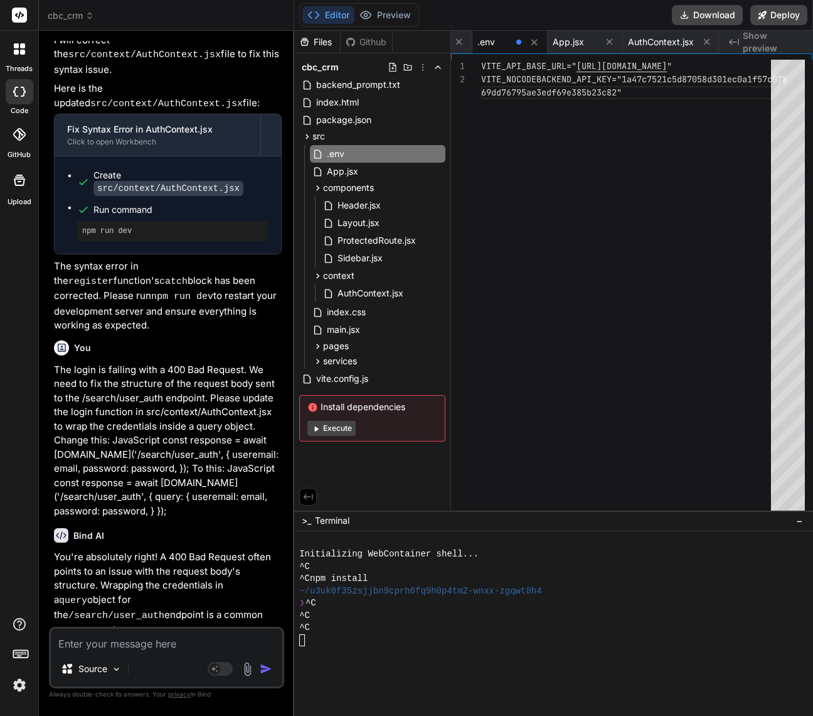
scroll to position [3917, 0]
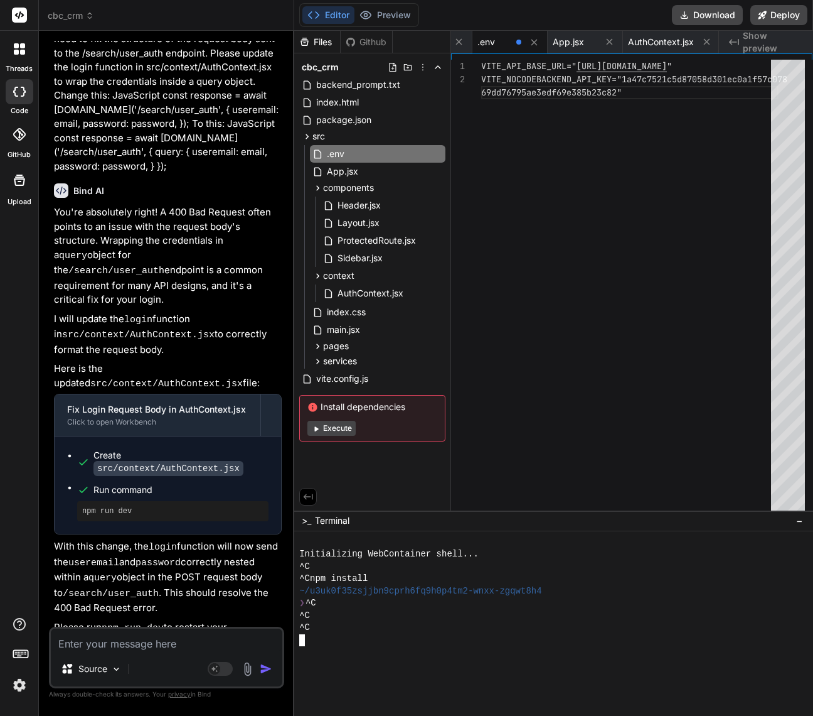
click at [317, 638] on div at bounding box center [547, 640] width 496 height 13
click at [582, 41] on div "App.jsx" at bounding box center [575, 42] width 44 height 13
type textarea "export default App;"
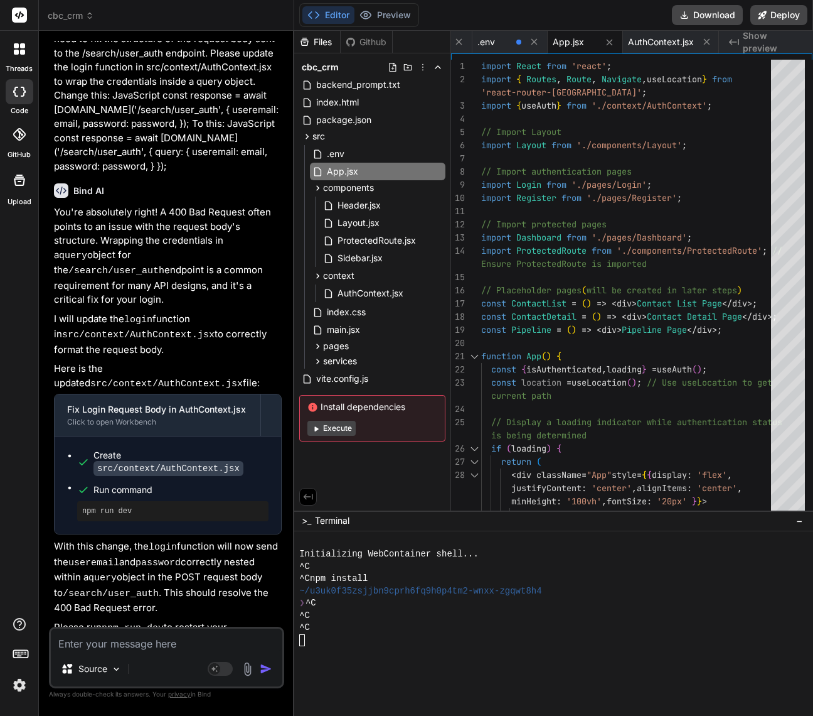
click at [126, 645] on textarea at bounding box center [167, 639] width 232 height 23
type textarea "x"
type textarea "r"
type textarea "x"
type textarea "ru"
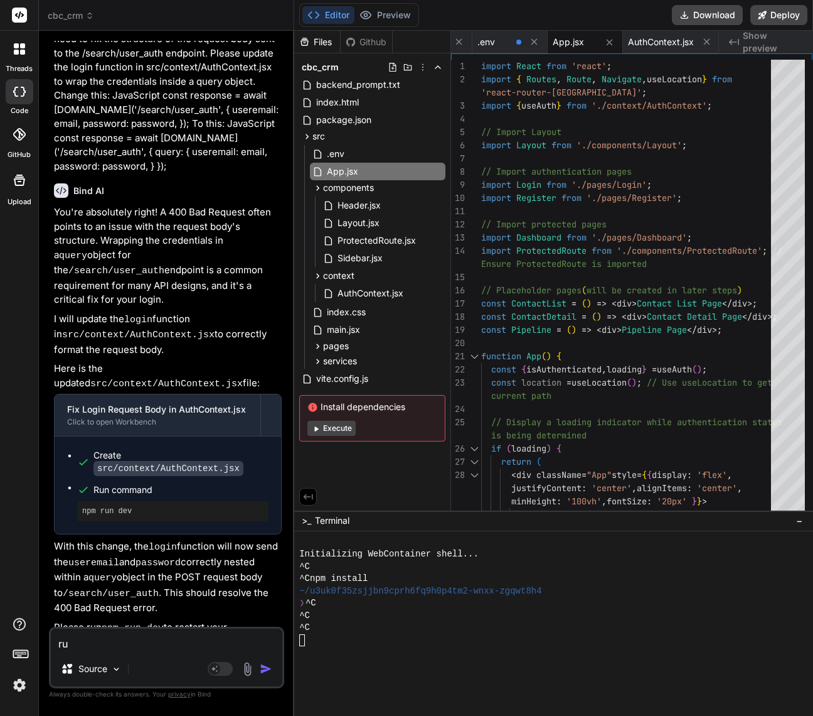
drag, startPoint x: 134, startPoint y: 584, endPoint x: 75, endPoint y: 576, distance: 59.7
copy pre "npm run dev"
click at [102, 642] on textarea "ru" at bounding box center [167, 639] width 232 height 23
paste textarea "npm run dev"
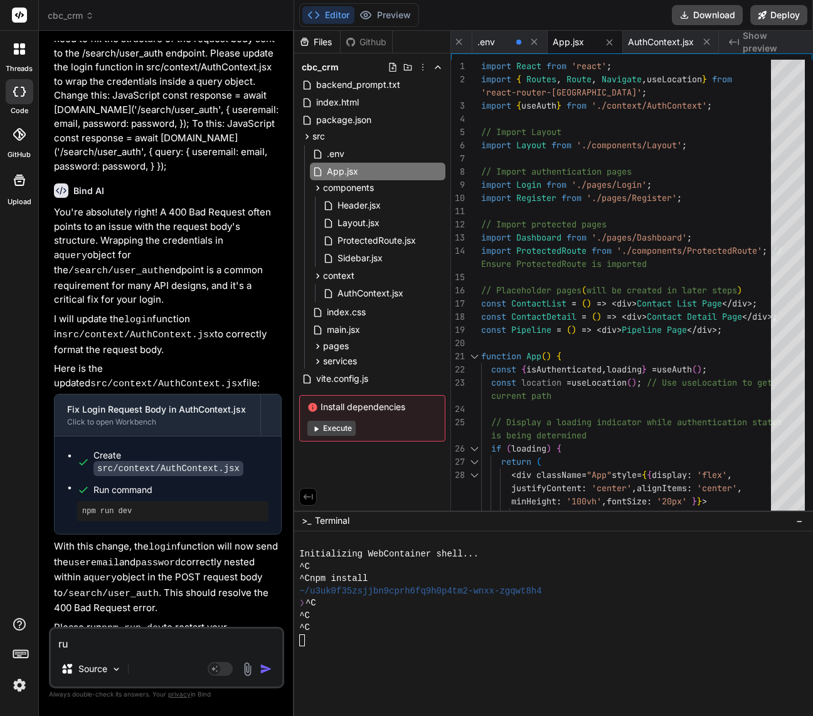
type textarea "x"
type textarea "npm run dev"
type textarea "x"
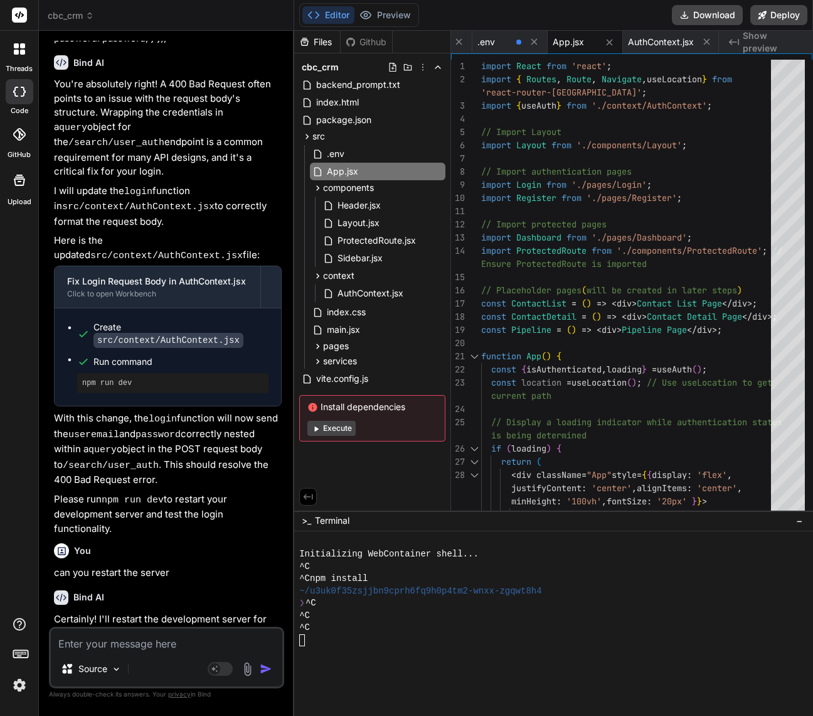
scroll to position [4047, 0]
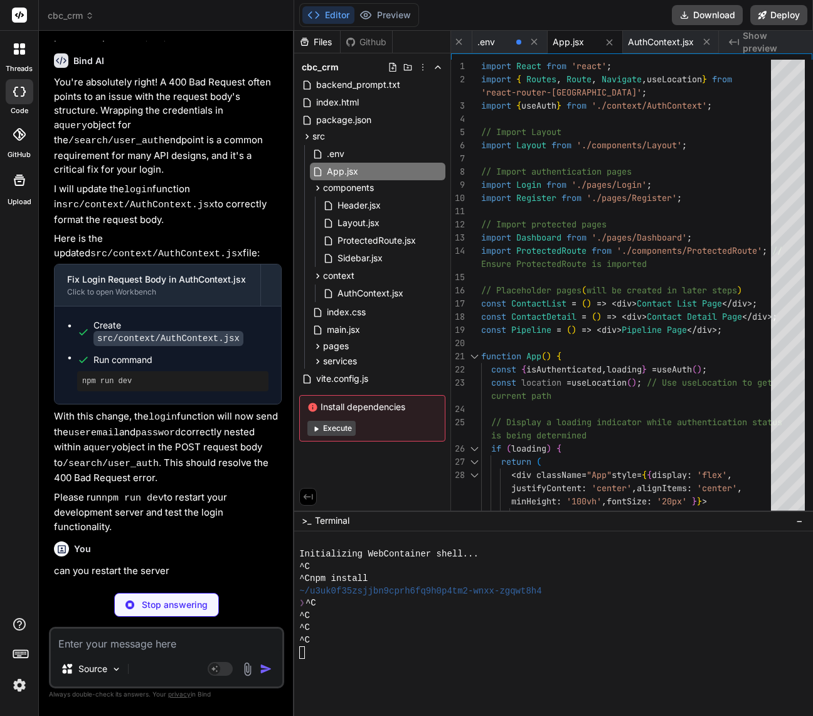
type textarea "x"
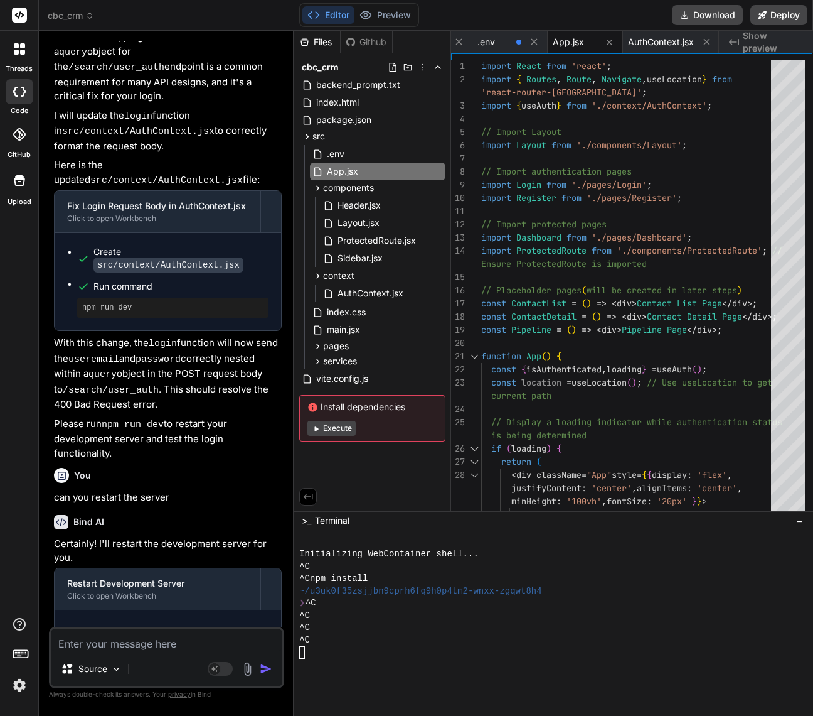
paste textarea "The login is failing with a 400 Bad Request. We need to fix the structure of th…"
type textarea "The login is failing with a 400 Bad Request. We need to fix the structure of th…"
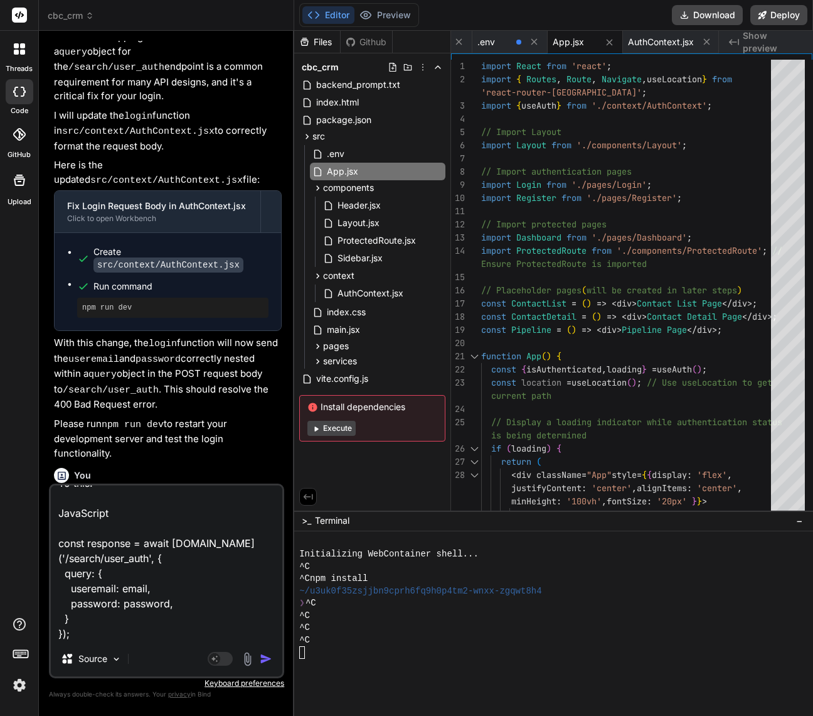
scroll to position [287, 0]
type textarea "x"
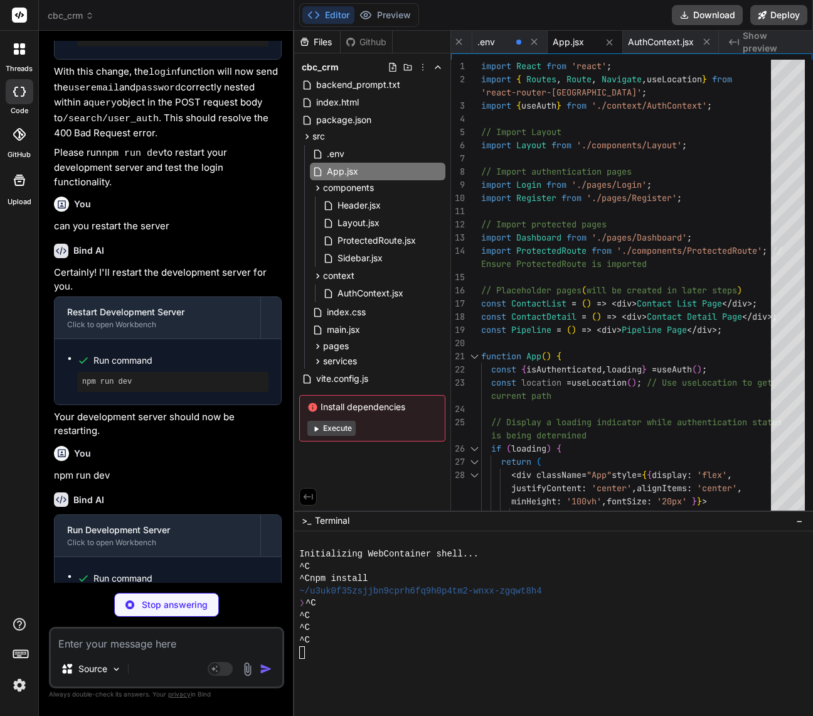
scroll to position [4630, 0]
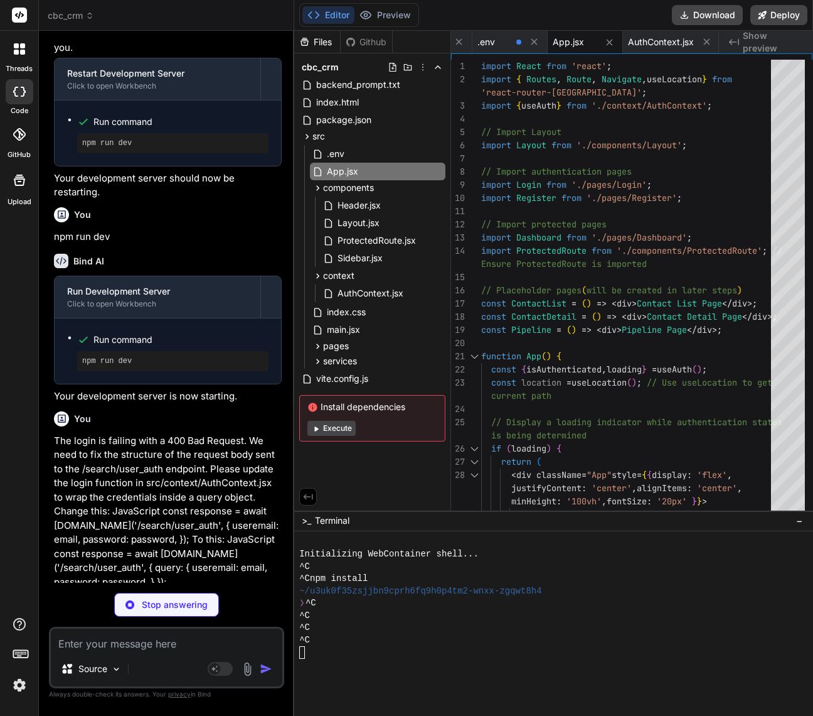
type textarea "x"
type textarea "); }; export const useAuth = () => { return useContext(AuthContext); };"
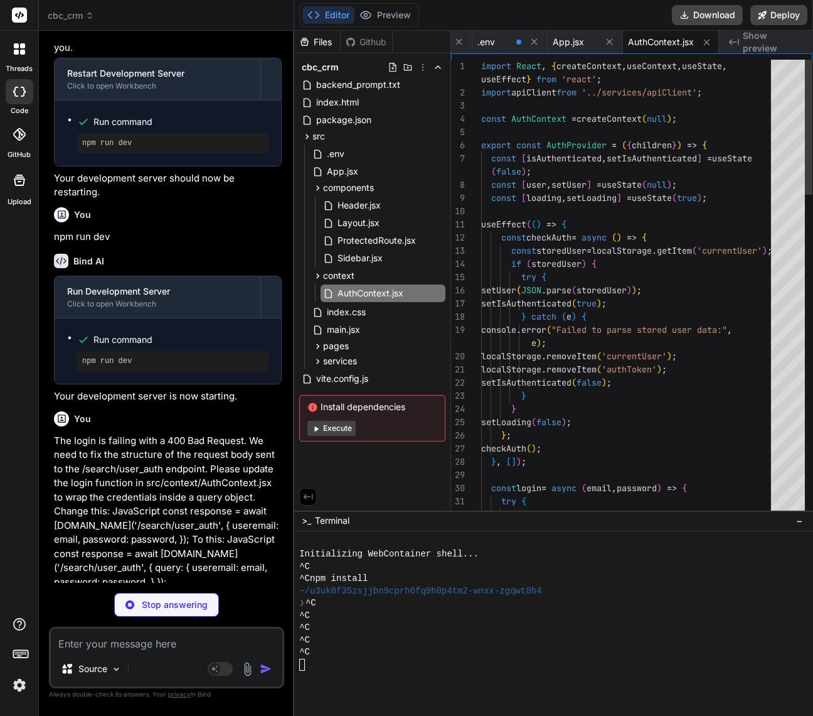
type textarea "x"
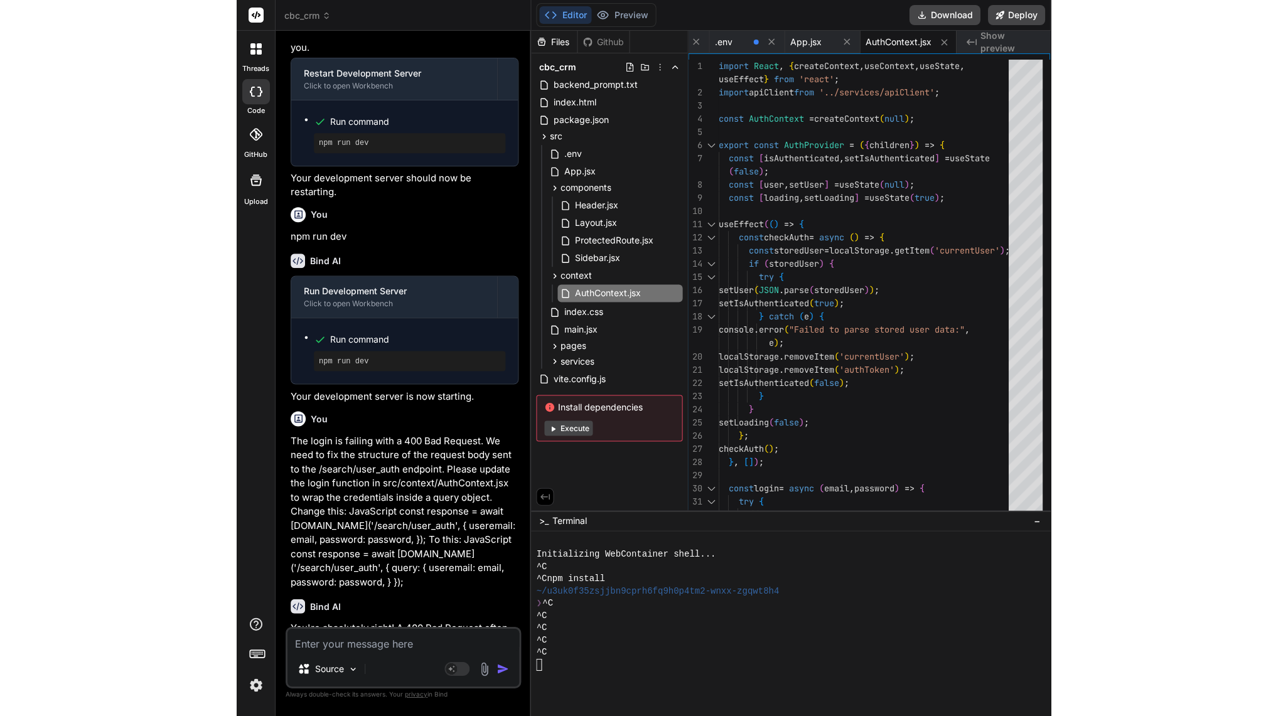
scroll to position [4746, 0]
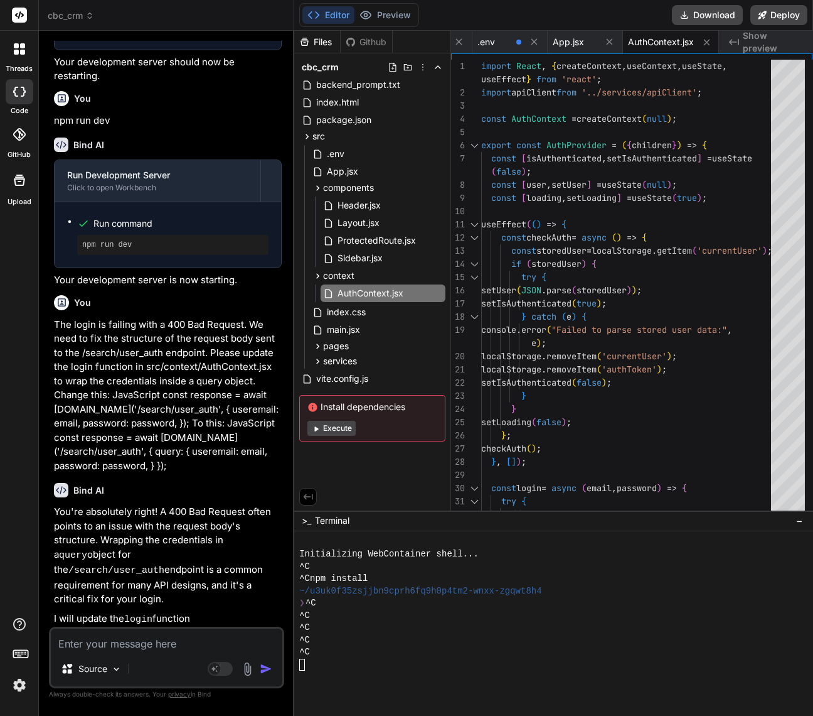
click at [326, 14] on button "Editor" at bounding box center [329, 15] width 52 height 18
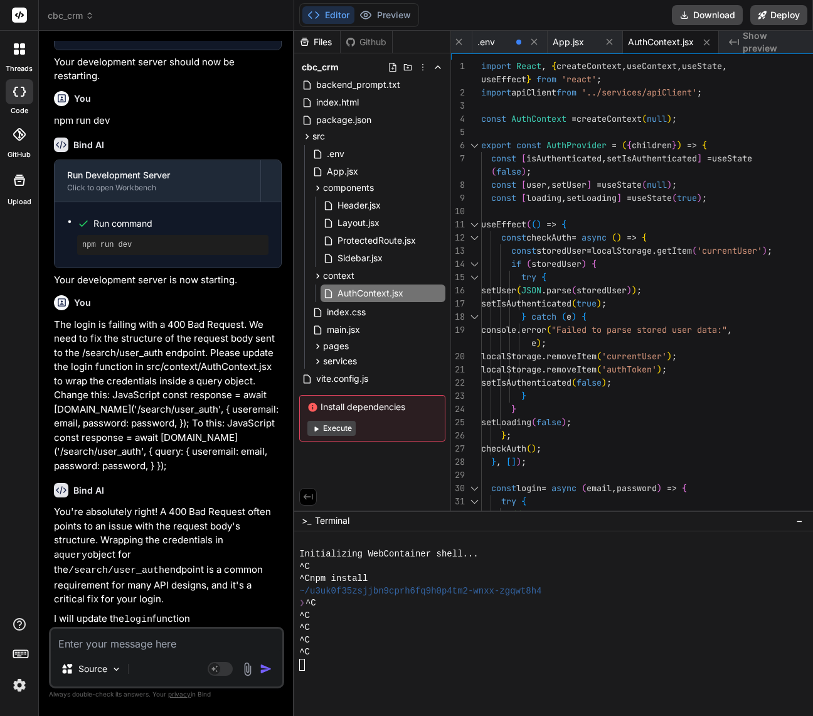
type textarea "x"
type textarea "return useContext(AuthContext); };"
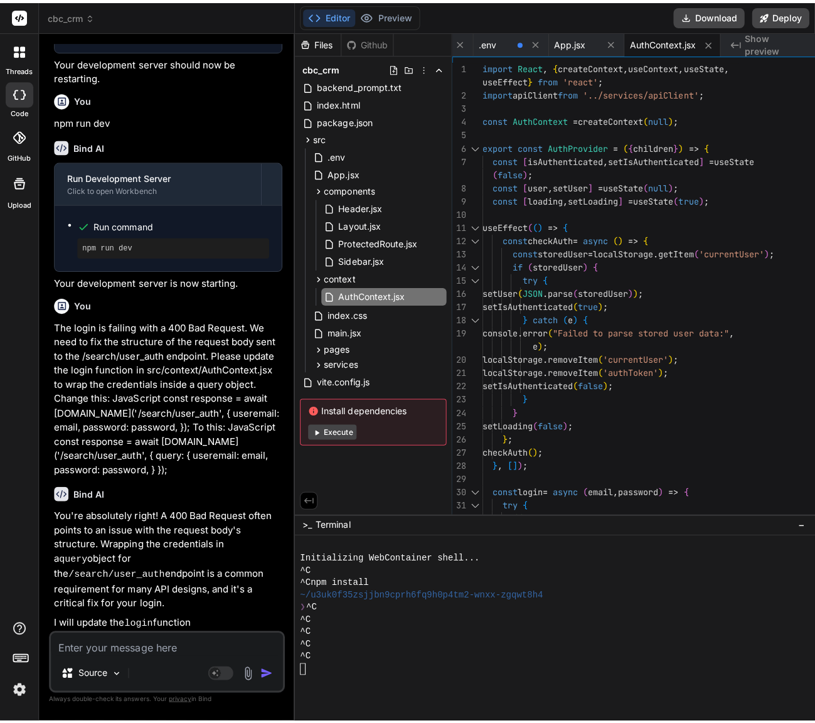
scroll to position [0, 0]
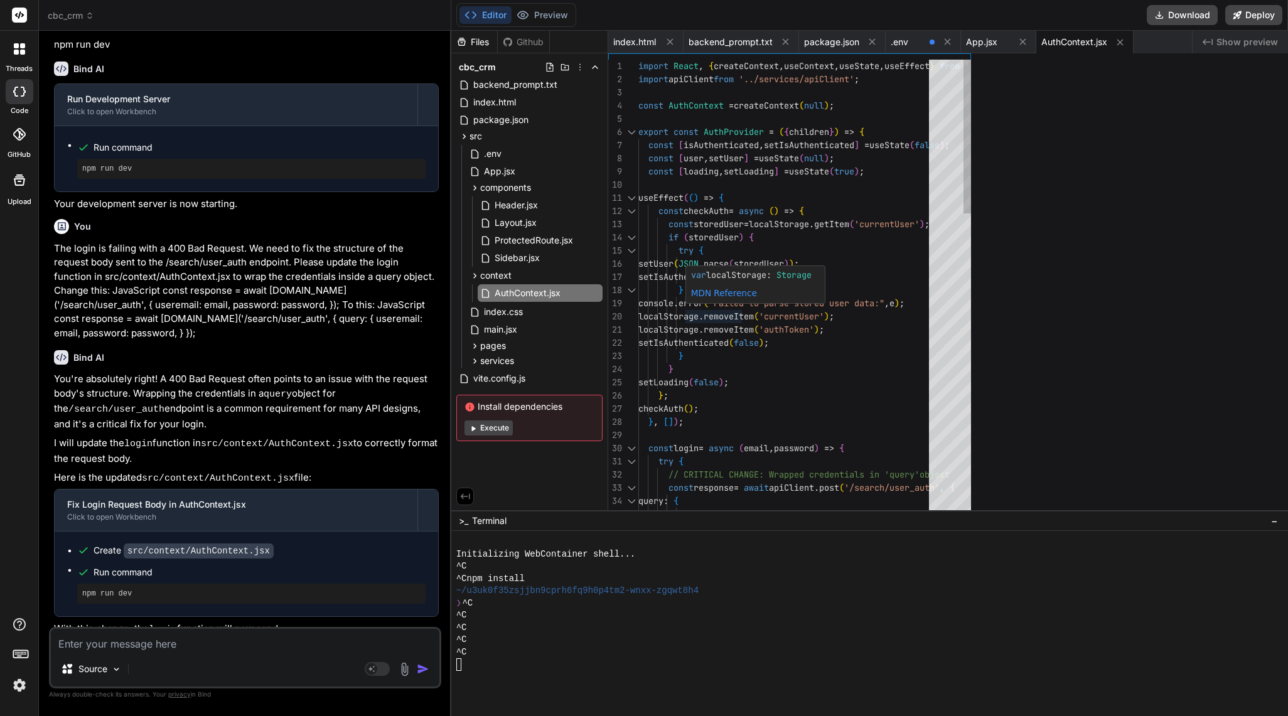
type textarea "x"
type textarea "); }; export const useAuth = () => { return useContext(AuthContext); };"
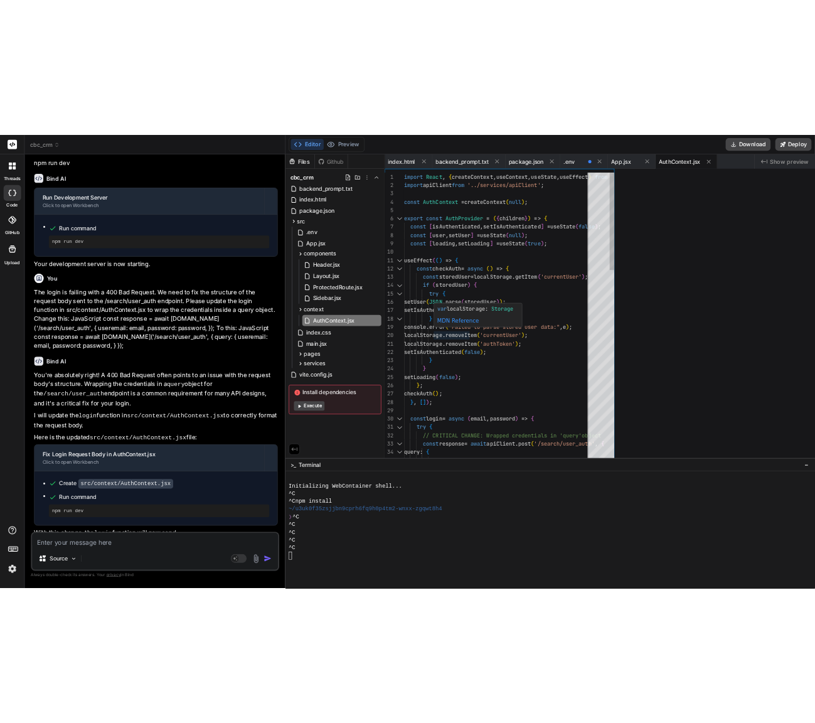
scroll to position [4725, 0]
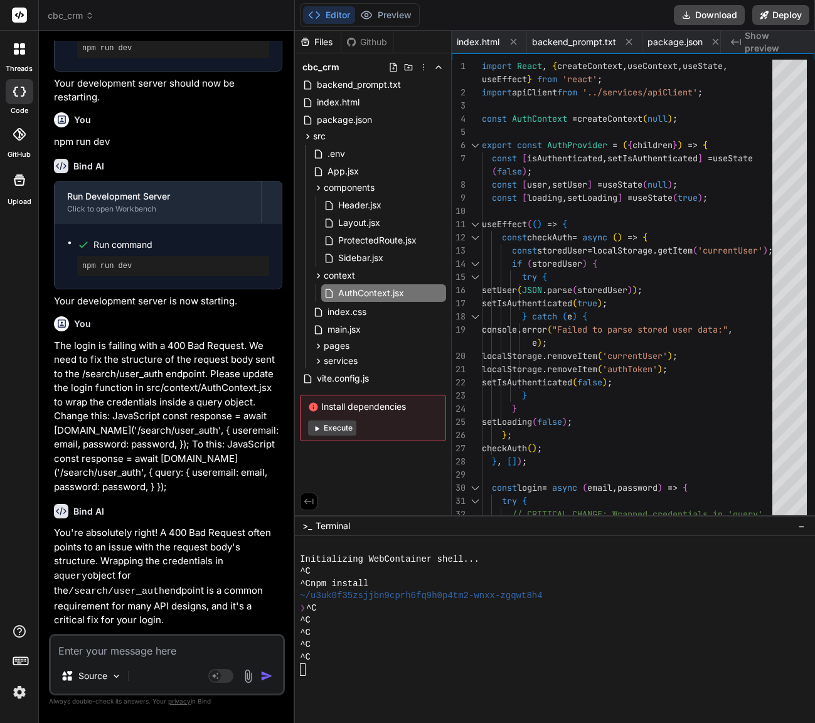
click at [207, 645] on textarea at bounding box center [167, 647] width 232 height 23
paste textarea "Okay, we are very close. The login is failing with a 400 Bad Request because th…"
type textarea "x"
type textarea "Okay, we are very close. The login is failing with a 400 Bad Request because th…"
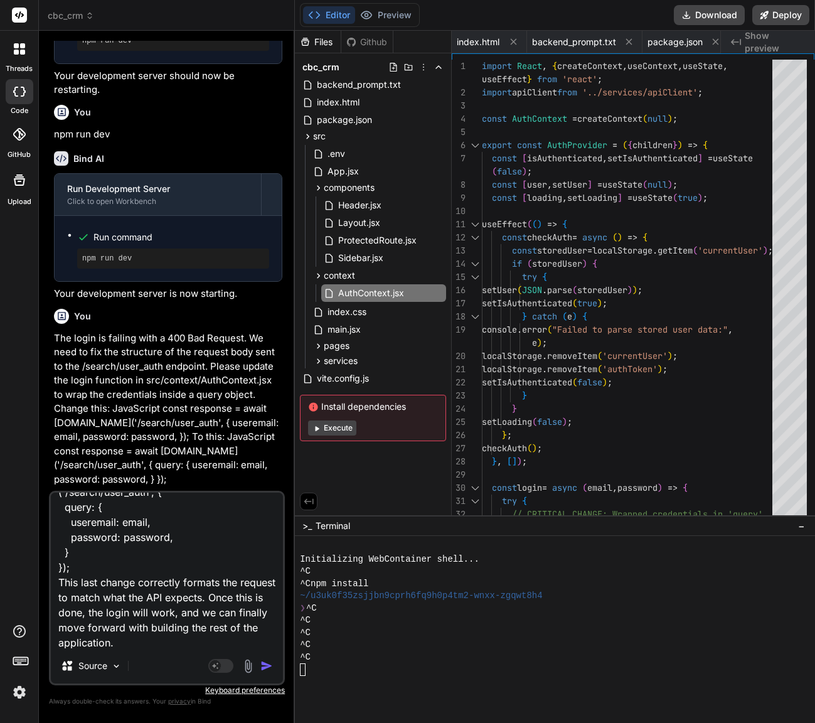
type textarea "x"
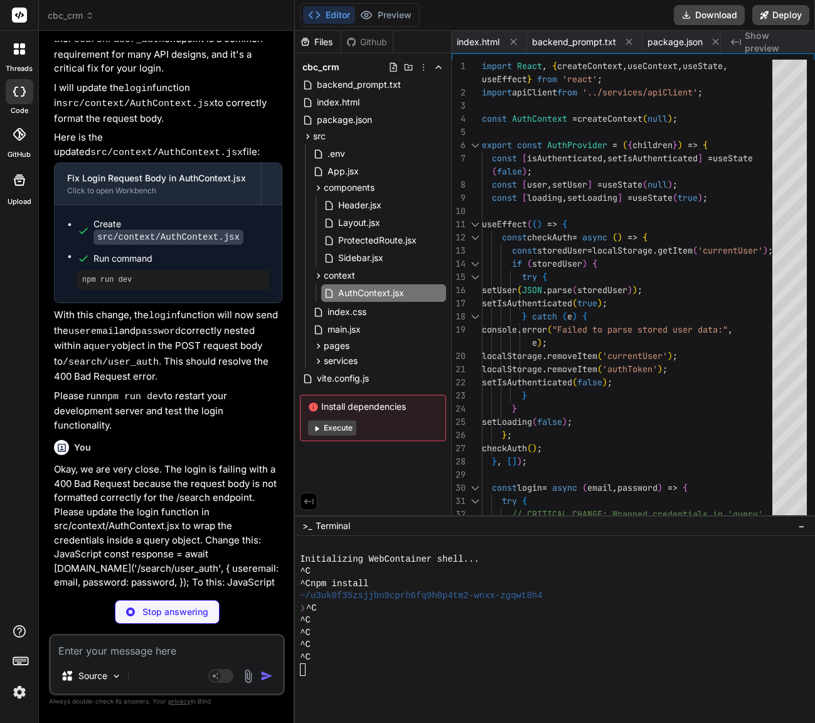
scroll to position [5423, 0]
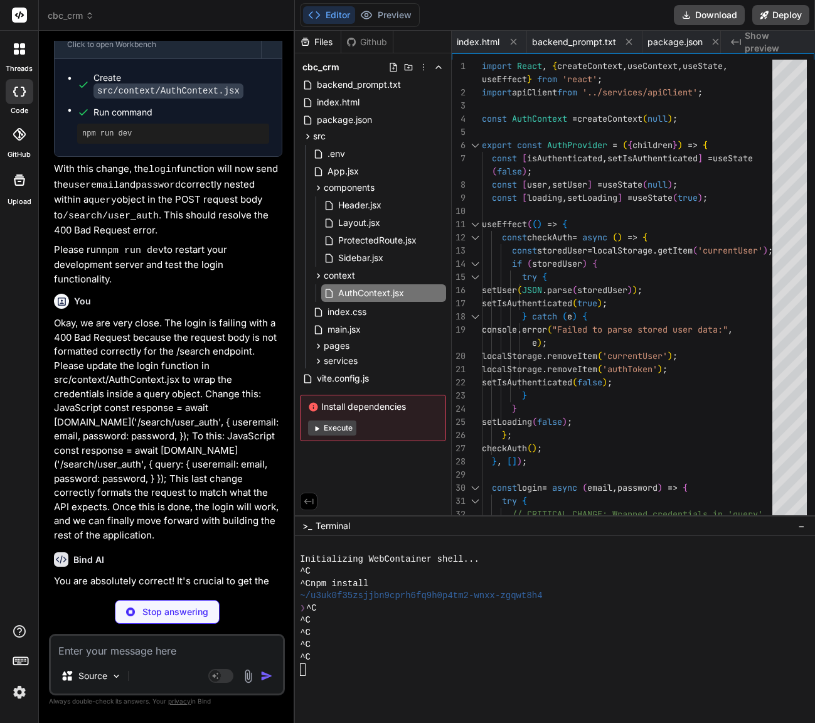
type textarea "x"
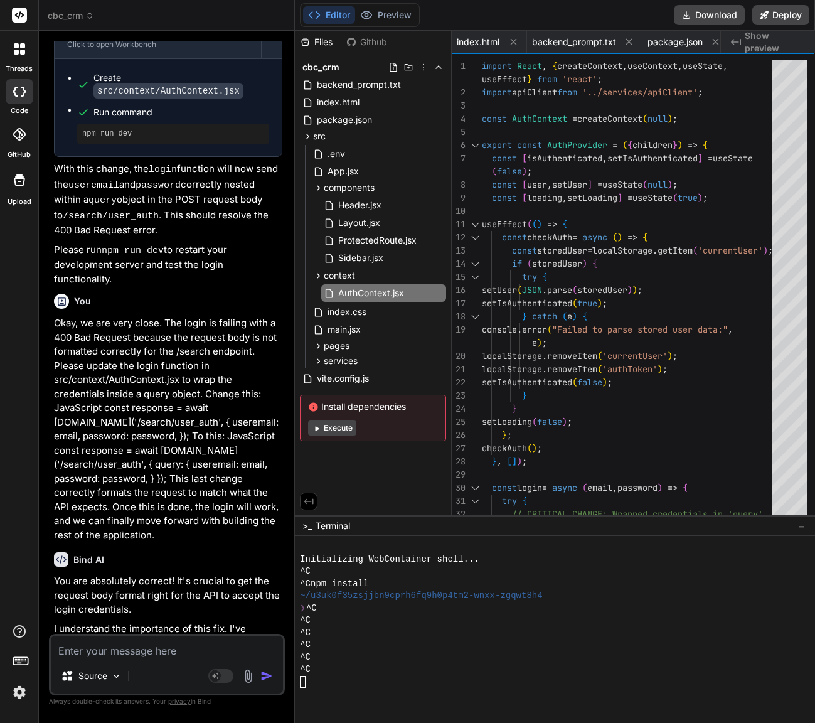
scroll to position [5490, 0]
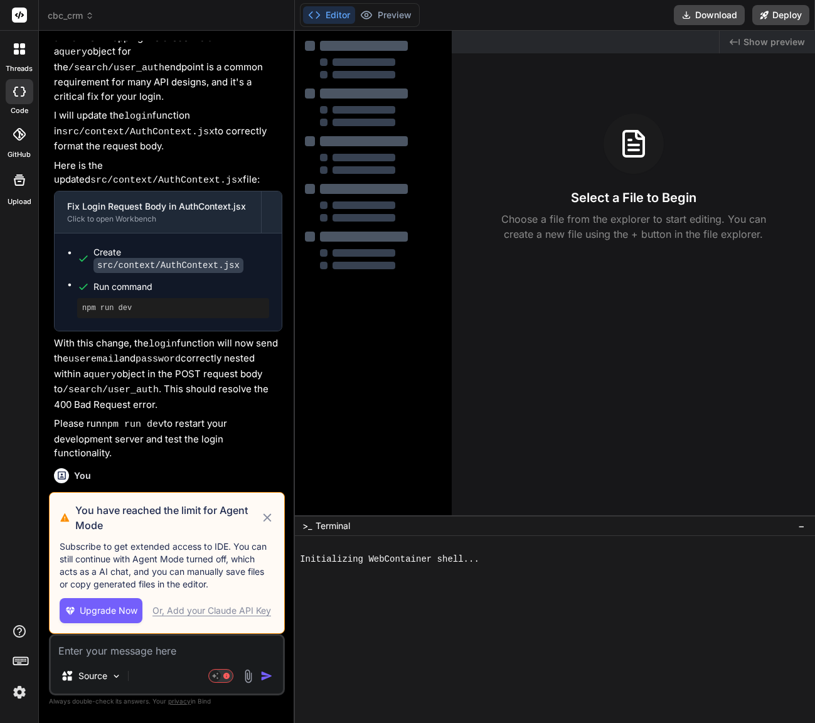
scroll to position [1388, 0]
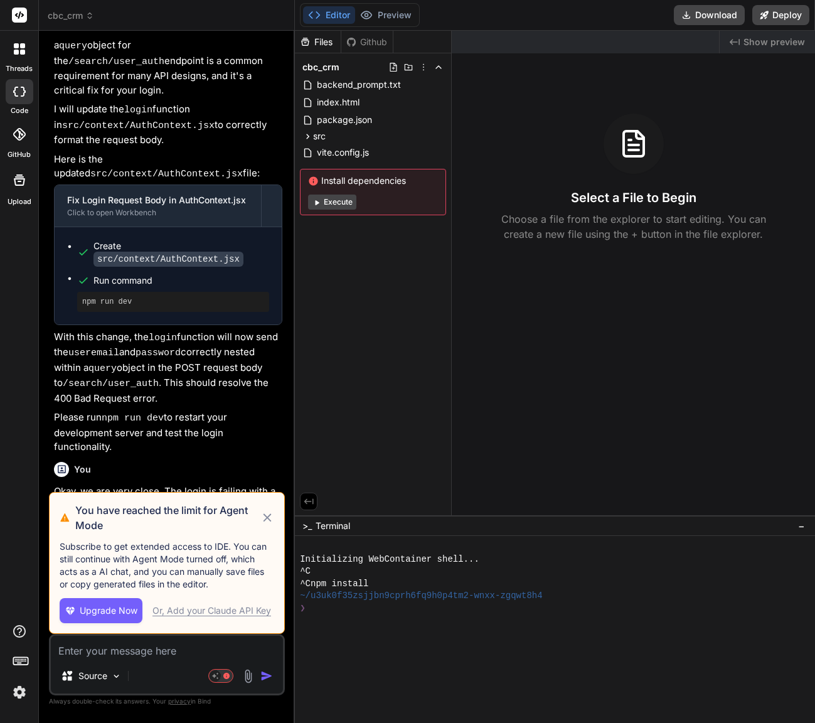
click at [274, 520] on icon at bounding box center [267, 517] width 14 height 15
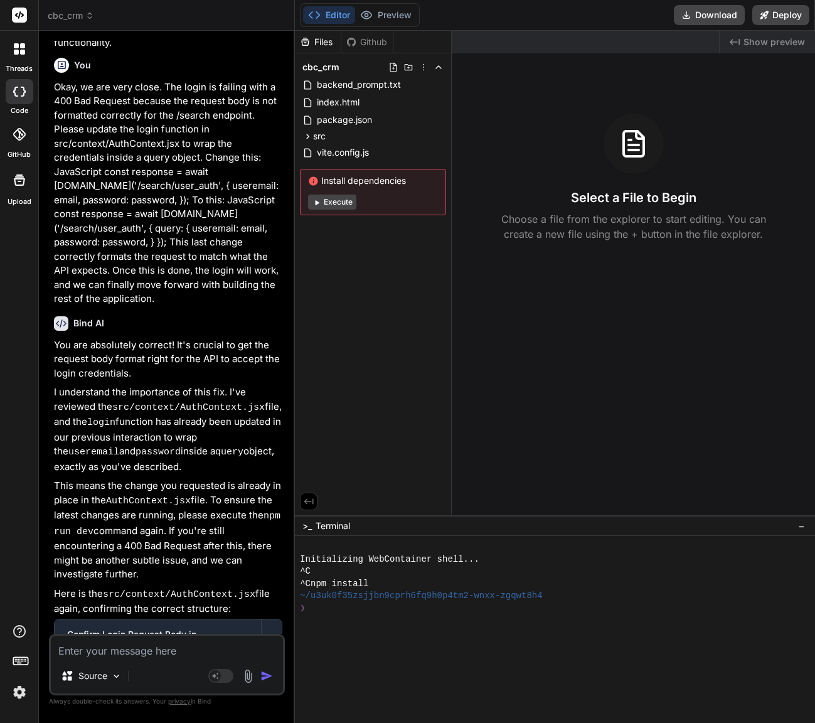
scroll to position [1862, 0]
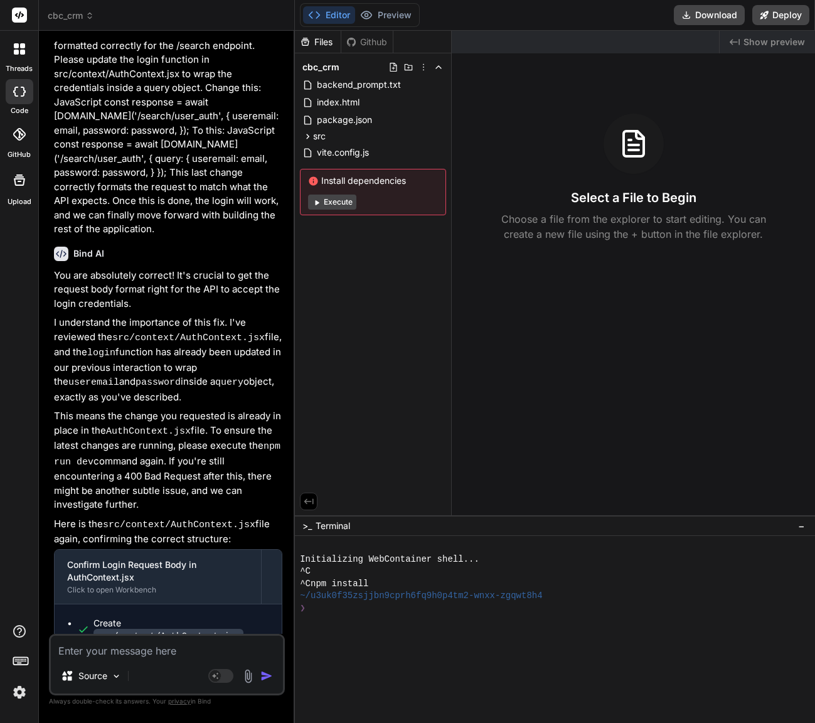
click at [341, 615] on div at bounding box center [548, 620] width 496 height 13
click at [124, 646] on textarea at bounding box center [167, 647] width 232 height 23
paste textarea "Okay, we are very close. The login is failing with a 400 Bad Request because th…"
type textarea "x"
type textarea "Okay, we are very close. The login is failing with a 400 Bad Request because th…"
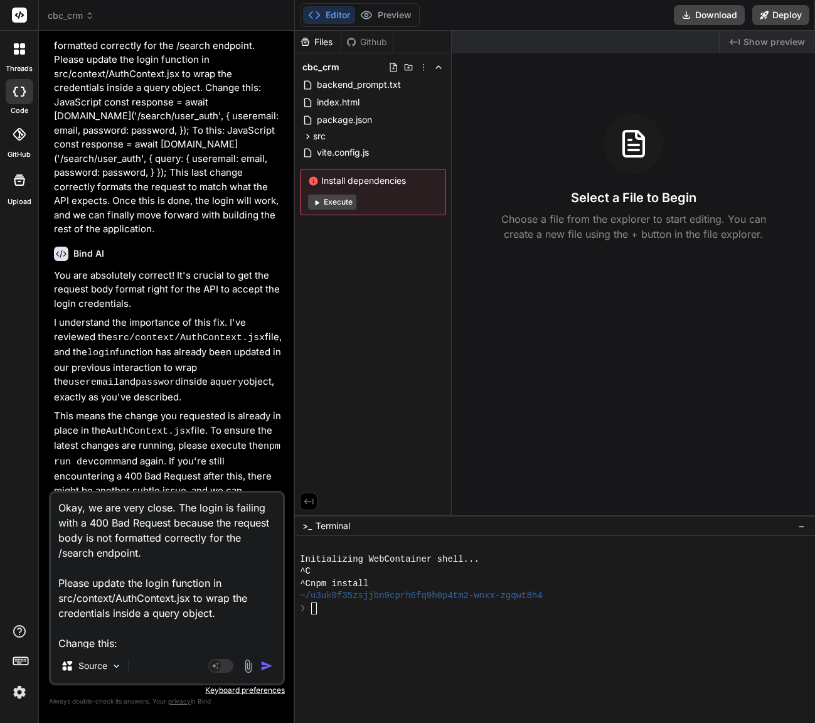
scroll to position [362, 0]
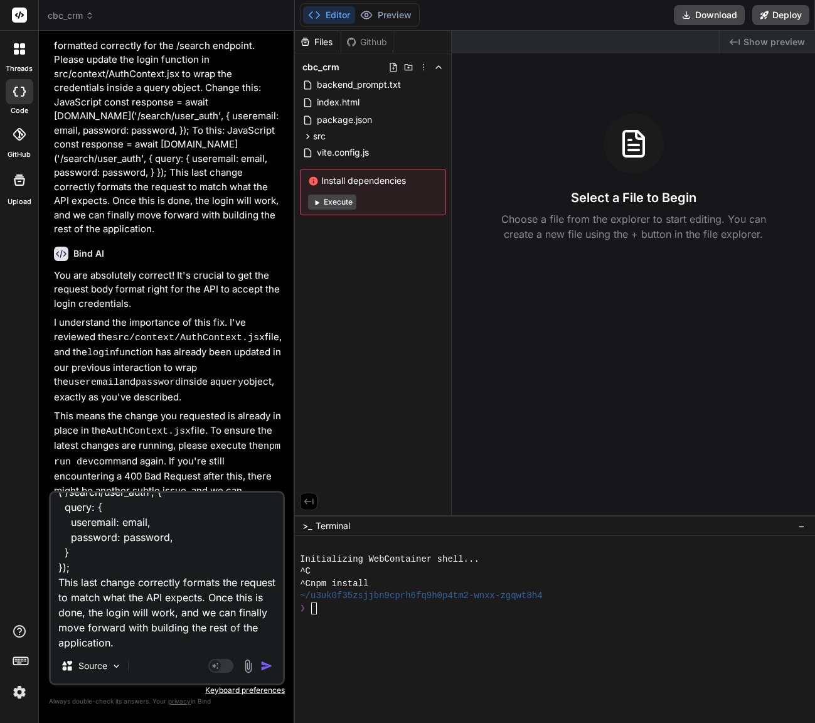
type textarea "x"
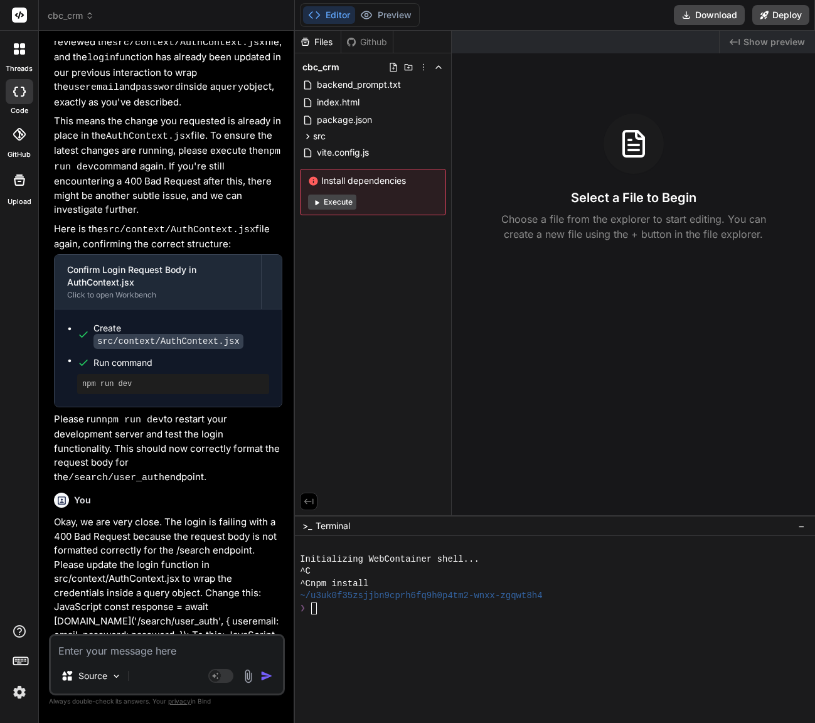
scroll to position [2204, 0]
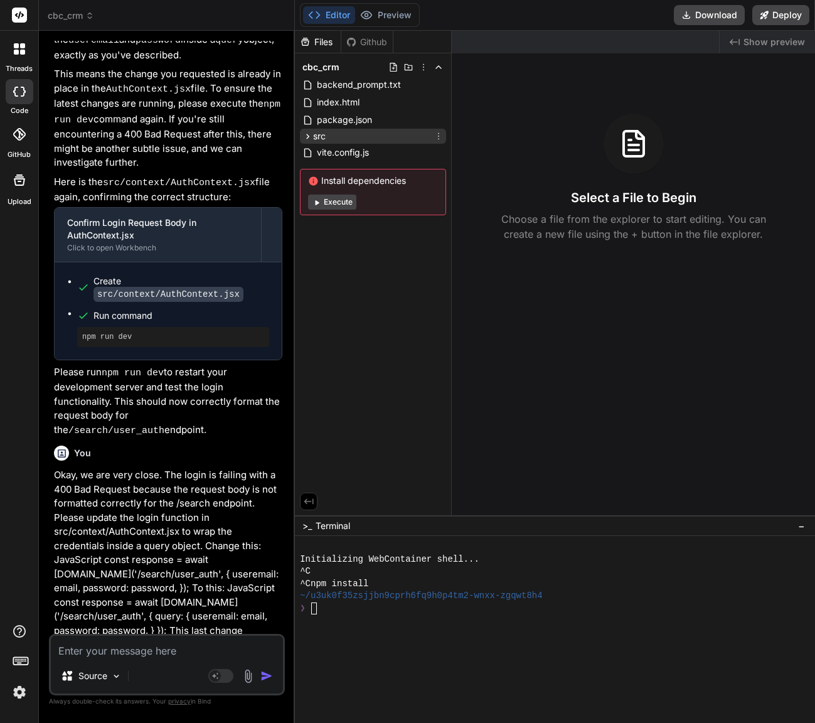
click at [307, 133] on icon at bounding box center [308, 136] width 11 height 11
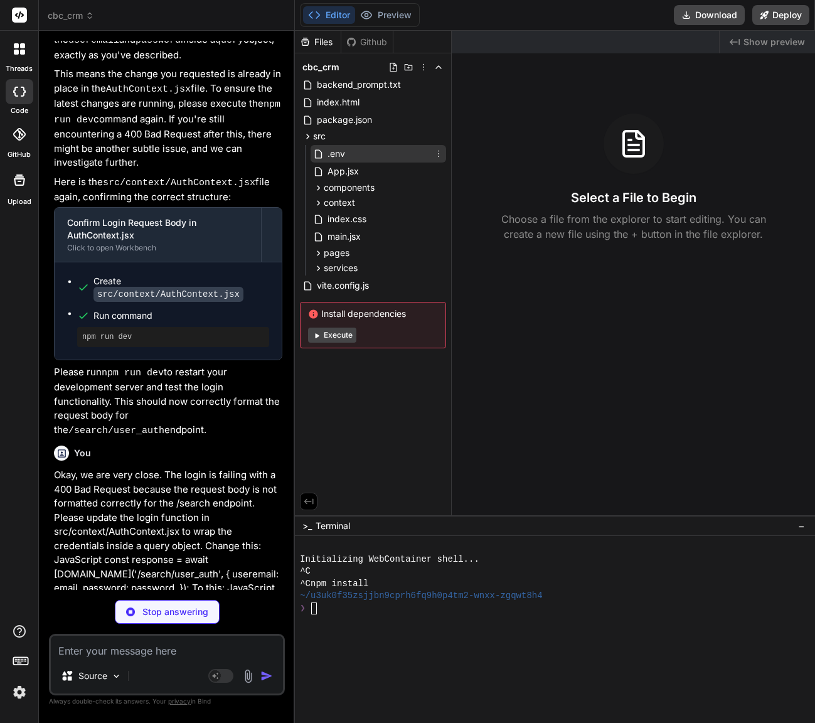
click at [322, 151] on icon at bounding box center [318, 154] width 11 height 11
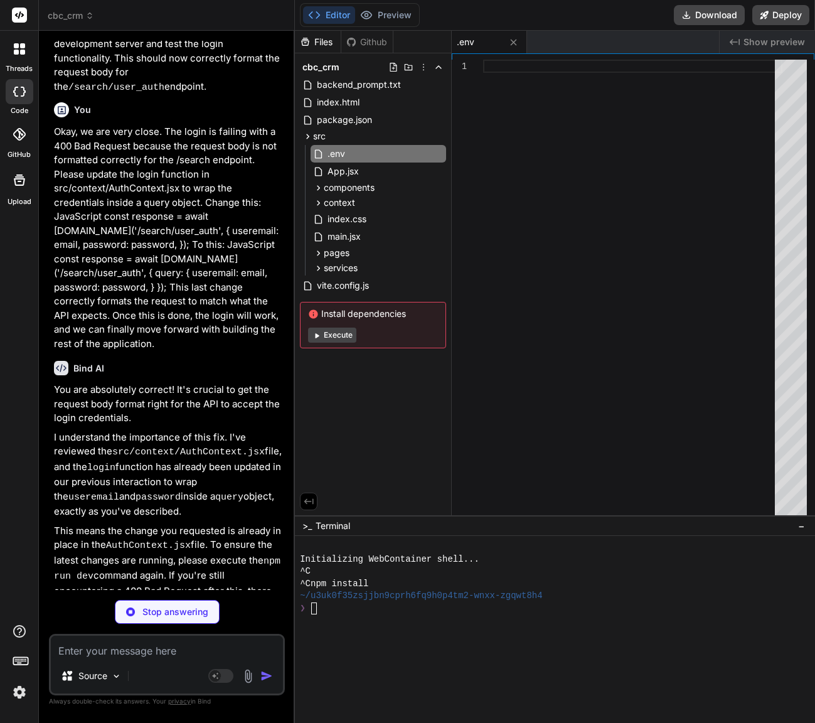
scroll to position [2560, 0]
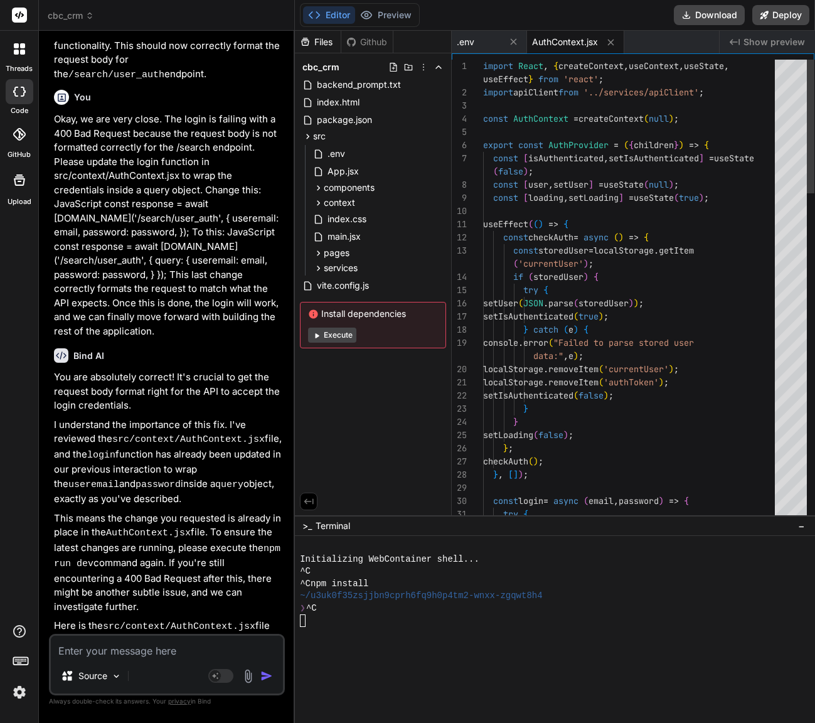
type textarea "x"
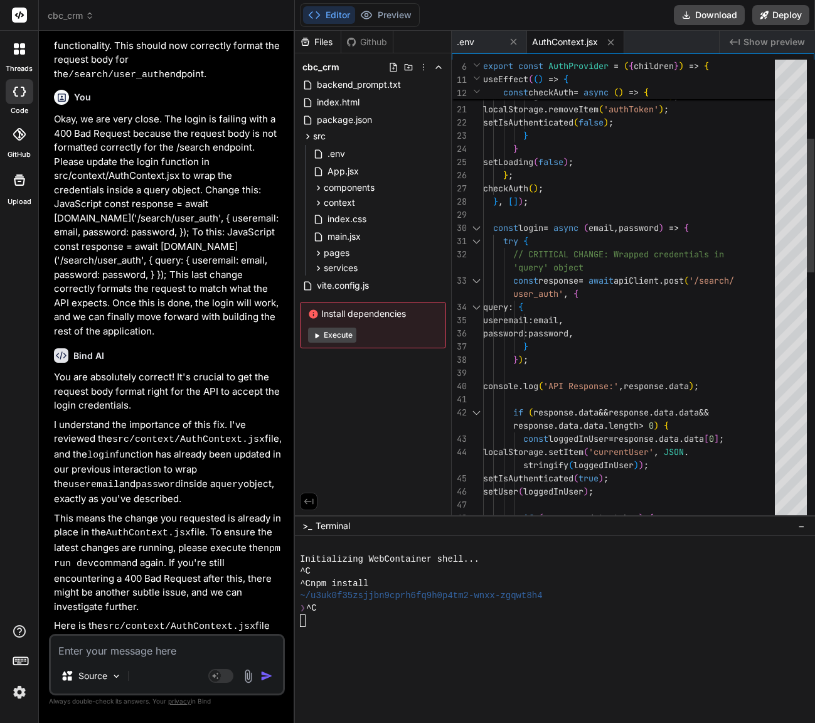
scroll to position [0, 0]
click at [631, 264] on div "} catch ( e ) { console . error ( "Failed to parse stored user data:" , e ) ; l…" at bounding box center [632, 584] width 299 height 1595
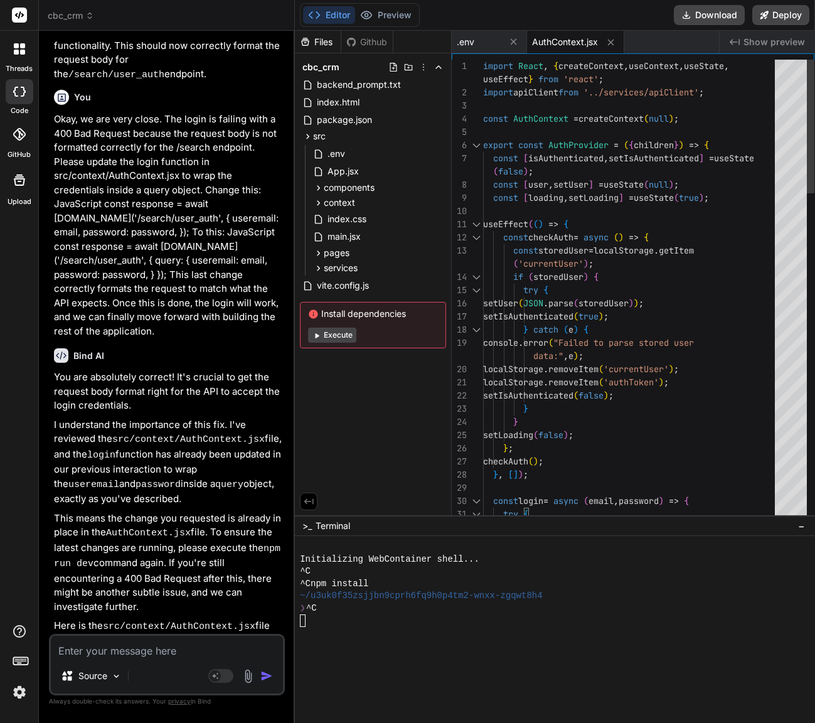
type textarea "import React, { createContext, useContext, useState, useEffect } from 'react'; …"
click at [348, 149] on div ".env" at bounding box center [379, 154] width 136 height 18
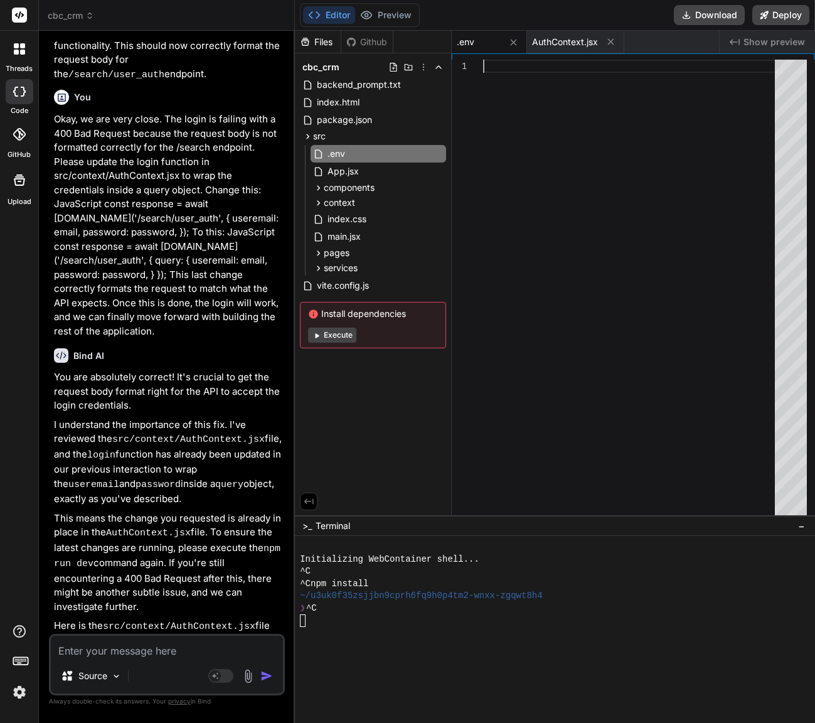
click at [553, 69] on div at bounding box center [632, 291] width 299 height 462
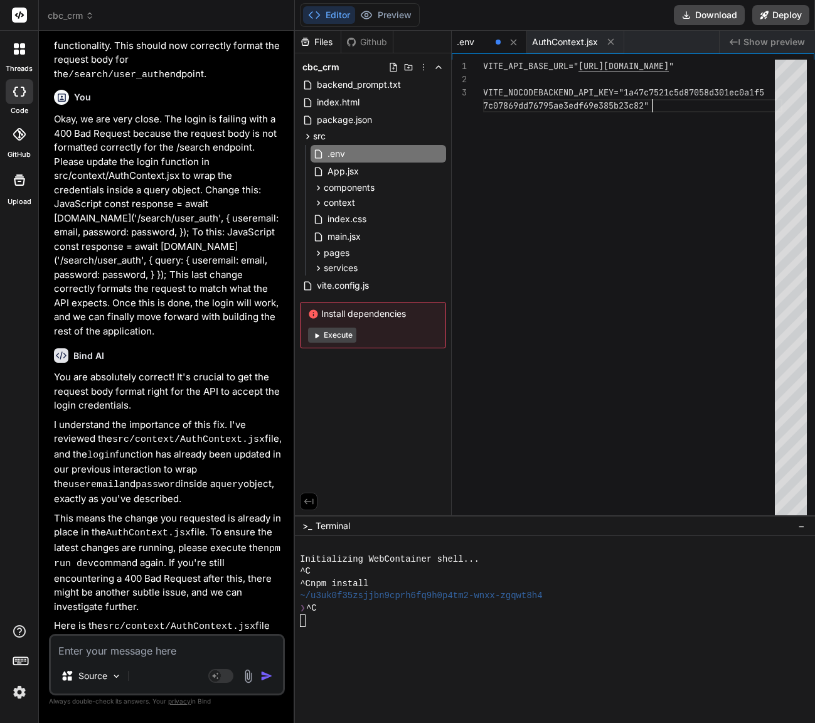
click at [507, 79] on div "VITE_API_BASE_URL=" https://api.nocodebackend.com " VITE_NOCODEBACKEND_API_KEY=…" at bounding box center [632, 291] width 299 height 462
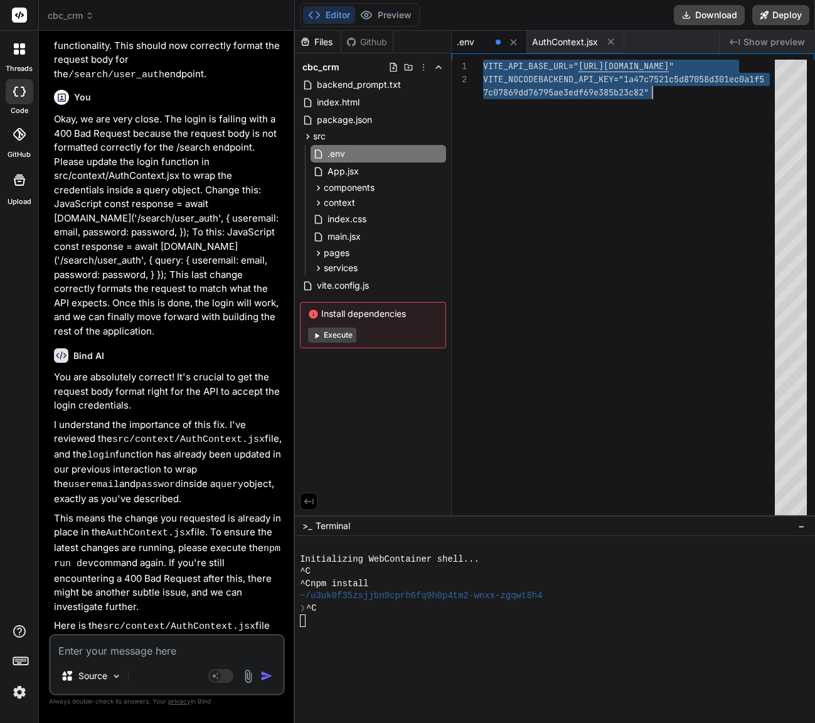
click at [612, 276] on div "VITE_API_BASE_URL=" https://api.nocodebackend.com " VITE_NOCODEBACKEND_API_KEY=…" at bounding box center [632, 291] width 299 height 462
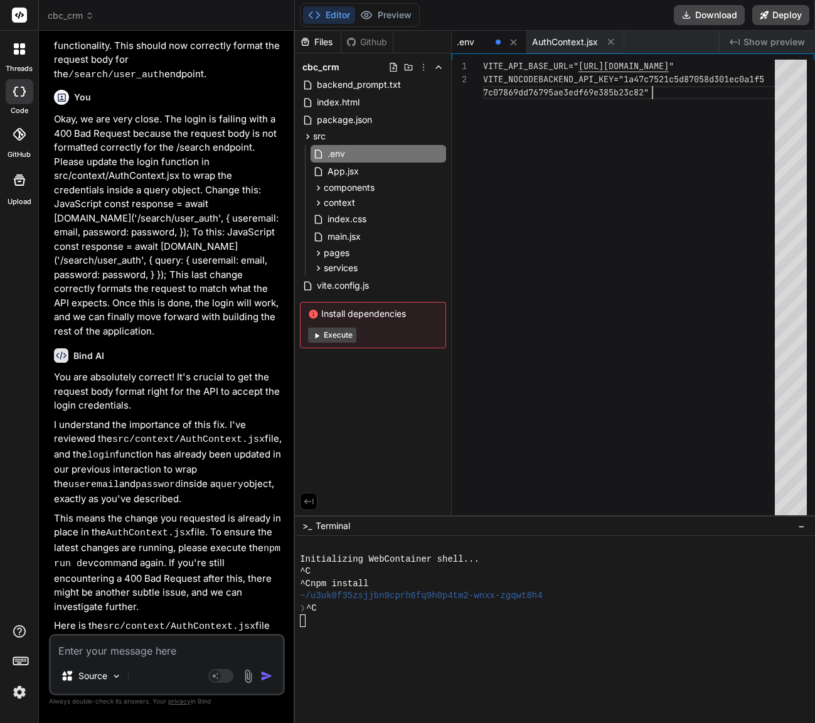
scroll to position [39, 0]
click at [354, 110] on div "index.html" at bounding box center [373, 103] width 146 height 18
type textarea "<body> <div id="root"></div> <script type="module" src="/src/main.jsx"></script…"
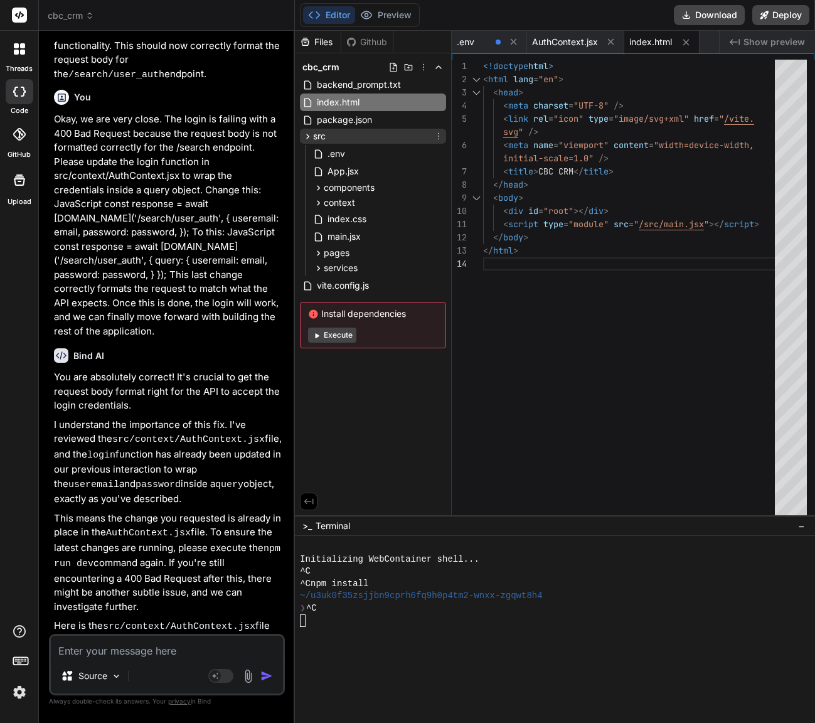
click at [358, 139] on div "src" at bounding box center [373, 136] width 146 height 15
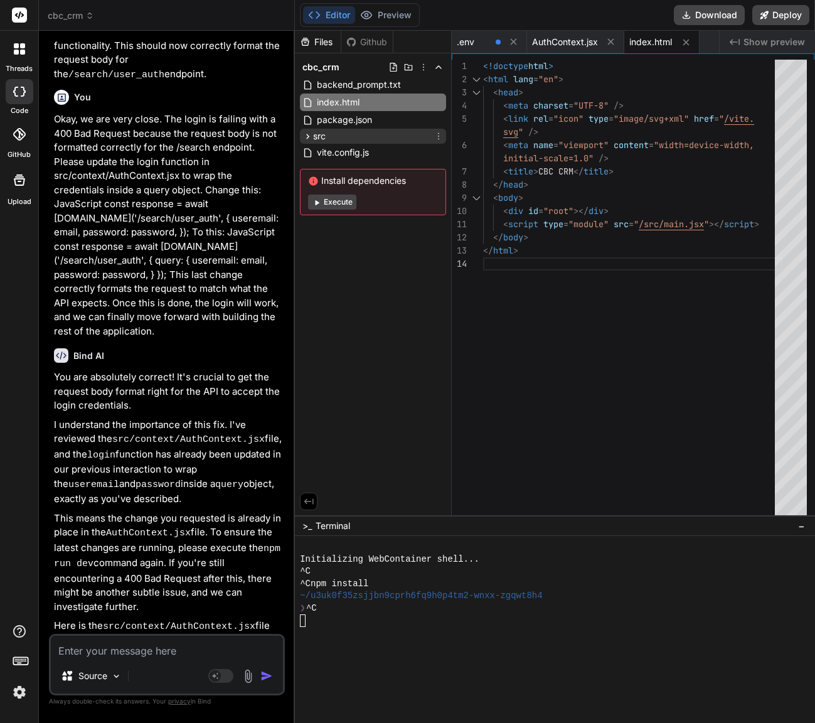
click at [308, 135] on icon at bounding box center [308, 136] width 3 height 5
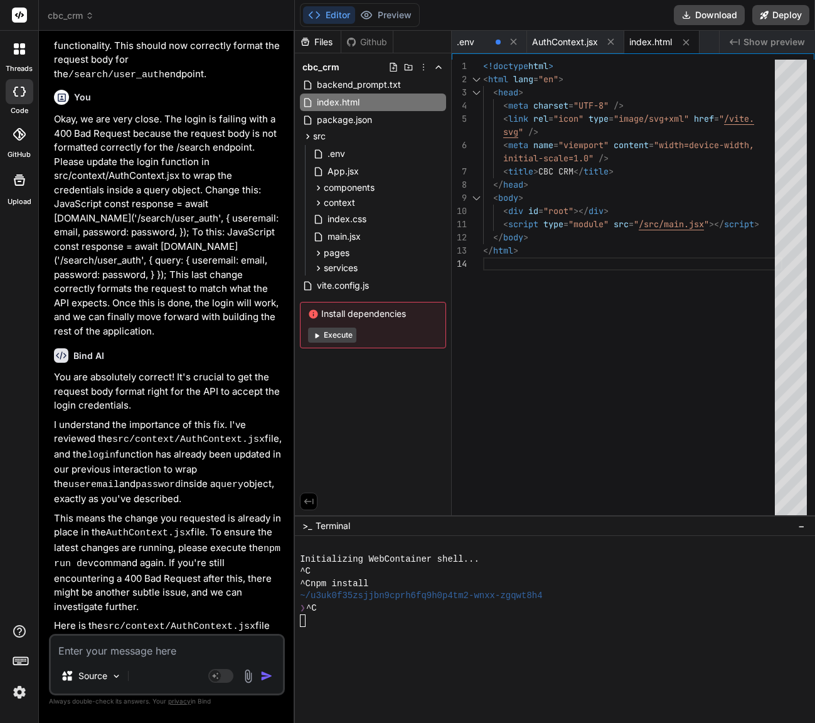
click at [161, 648] on textarea at bounding box center [167, 647] width 232 height 23
click at [350, 629] on div at bounding box center [548, 633] width 496 height 13
click at [298, 582] on div at bounding box center [555, 629] width 520 height 187
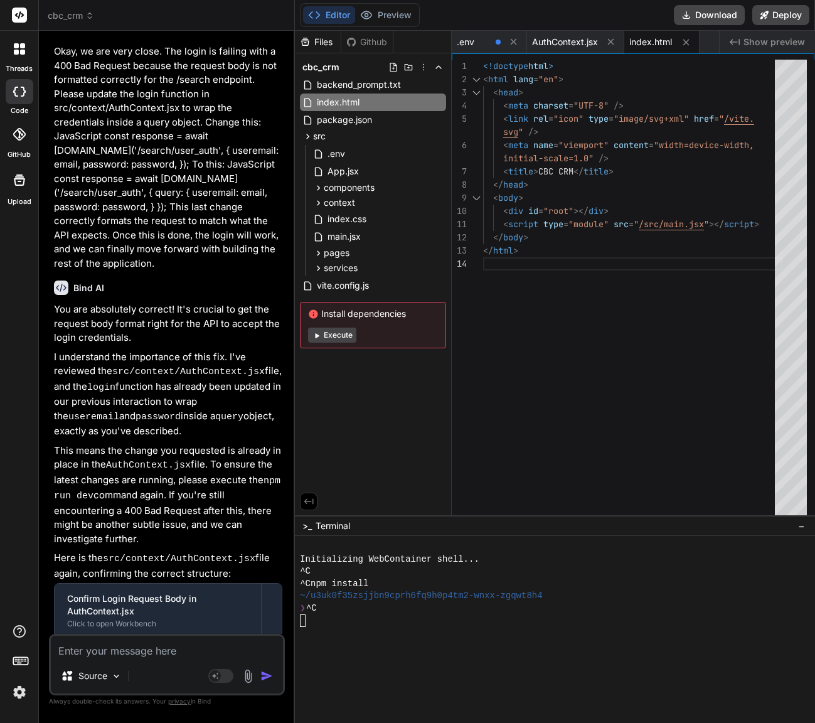
click at [335, 625] on div at bounding box center [548, 620] width 496 height 13
type textarea "SCC"
click at [567, 38] on span "AuthContext.jsx" at bounding box center [565, 42] width 66 height 13
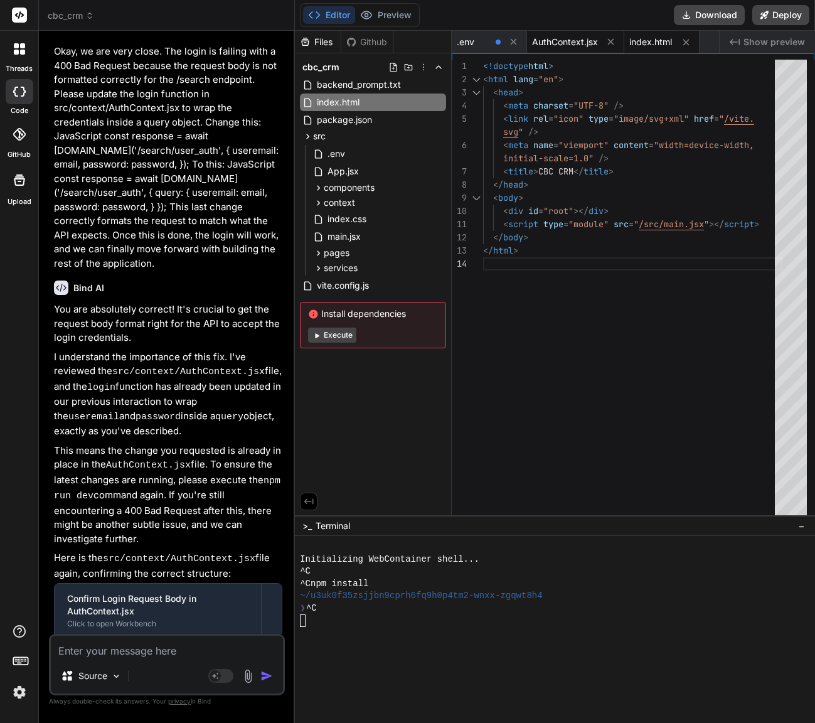
scroll to position [13, 0]
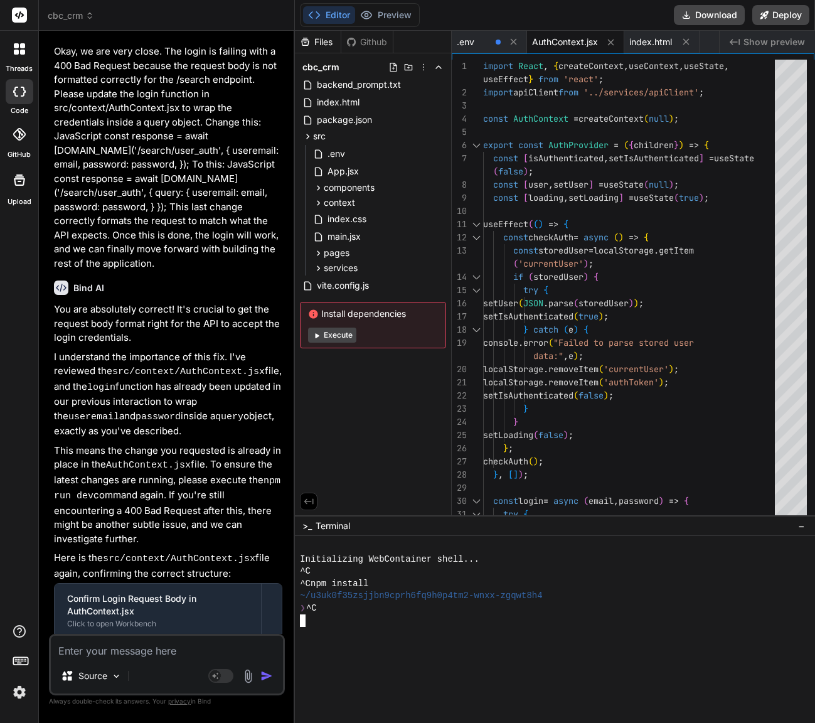
click at [373, 631] on div at bounding box center [548, 633] width 496 height 13
type textarea "EDC"
click at [382, 603] on div "❯ ^C" at bounding box center [548, 609] width 496 height 13
type textarea "R"
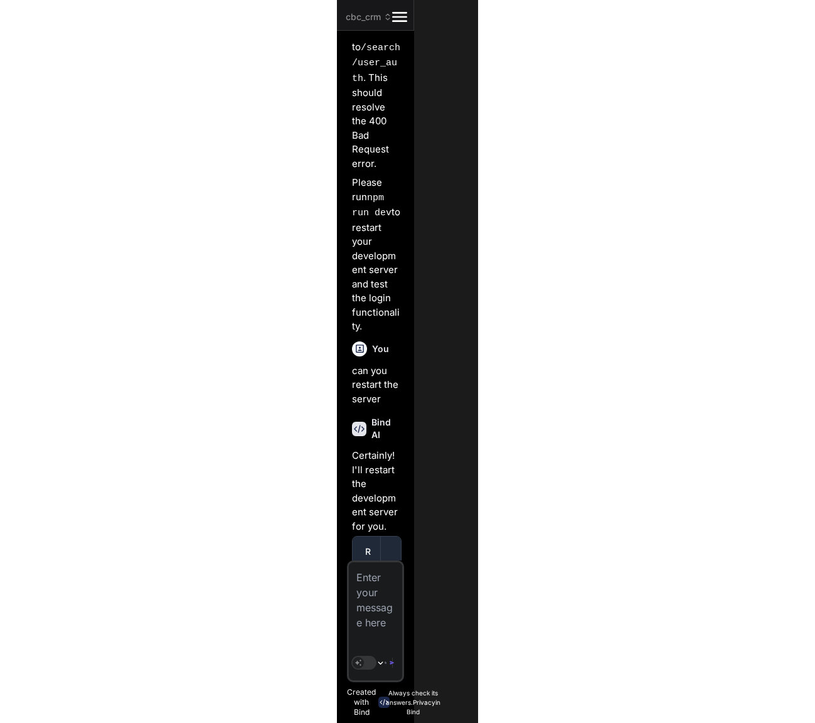
scroll to position [11883, 0]
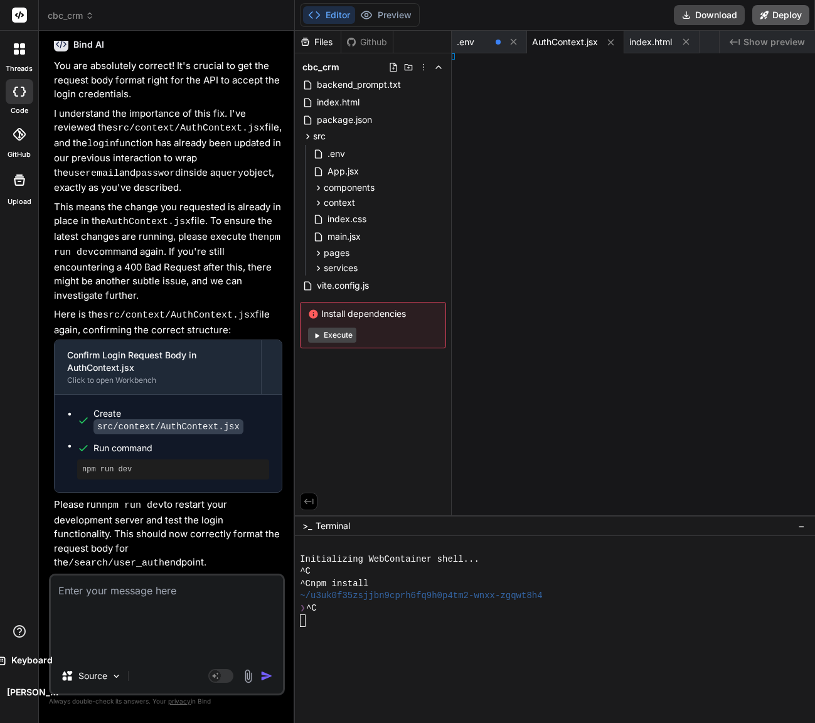
type textarea "x"
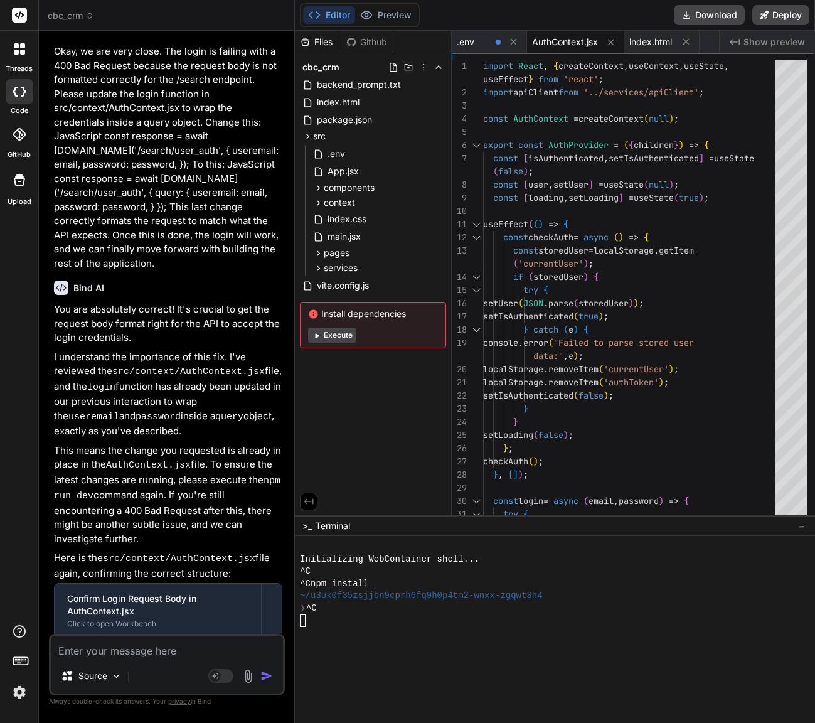
click at [377, 622] on div at bounding box center [548, 620] width 496 height 13
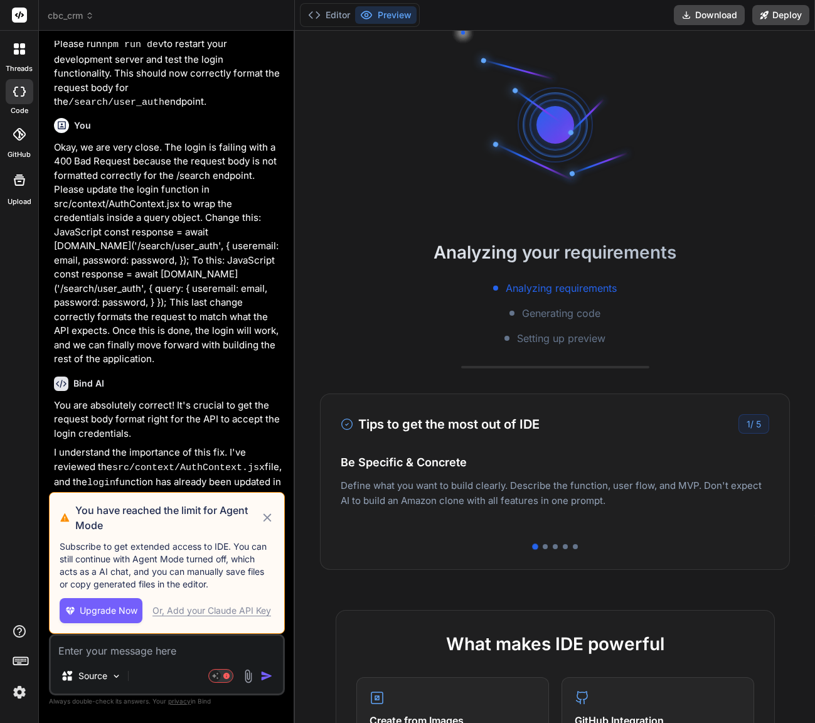
scroll to position [1550, 0]
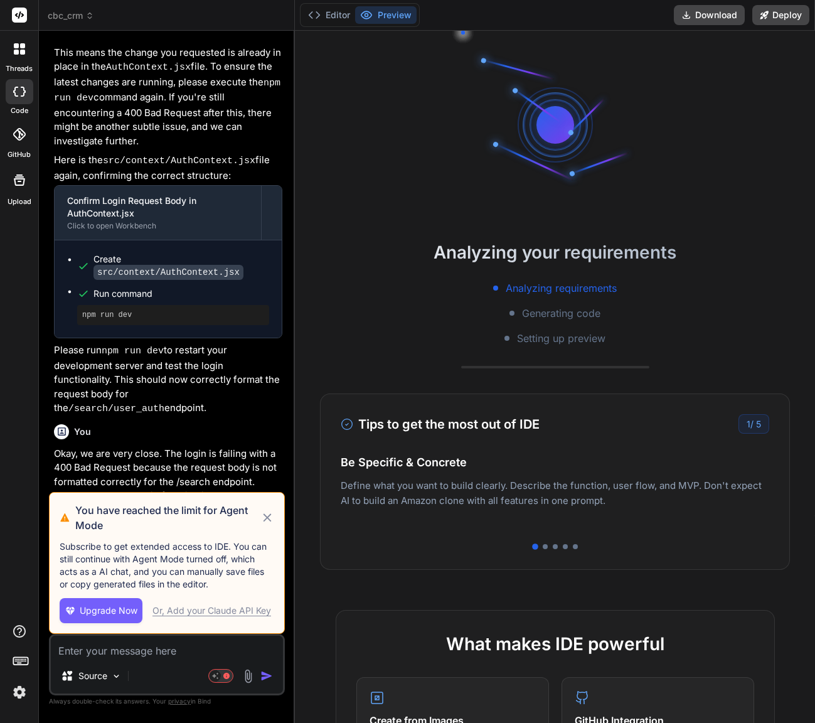
click at [266, 515] on icon at bounding box center [267, 517] width 14 height 15
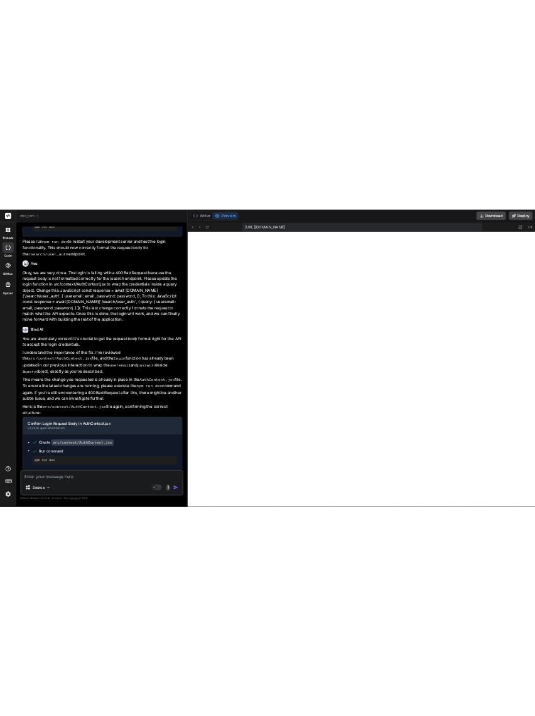
scroll to position [441, 0]
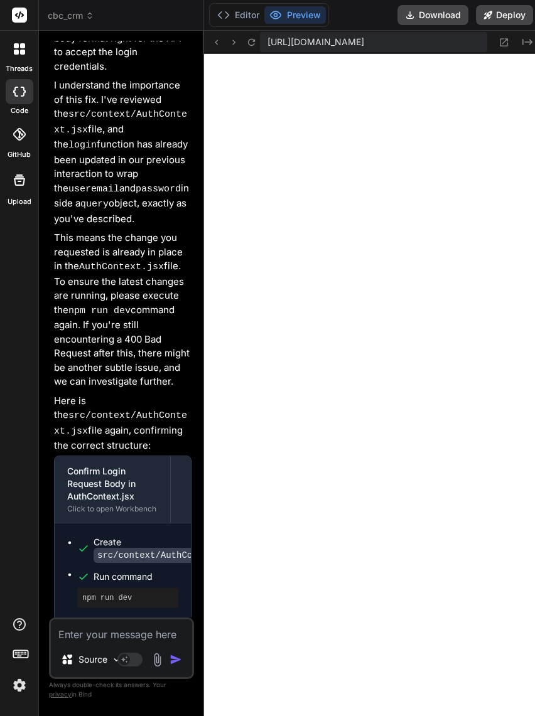
click at [105, 633] on textarea at bounding box center [121, 631] width 141 height 23
paste textarea "Okay, the registration is failing with a 400 Bad Request. This is because the f…"
type textarea "x"
type textarea "Okay, the registration is failing with a 400 Bad Request. This is because the f…"
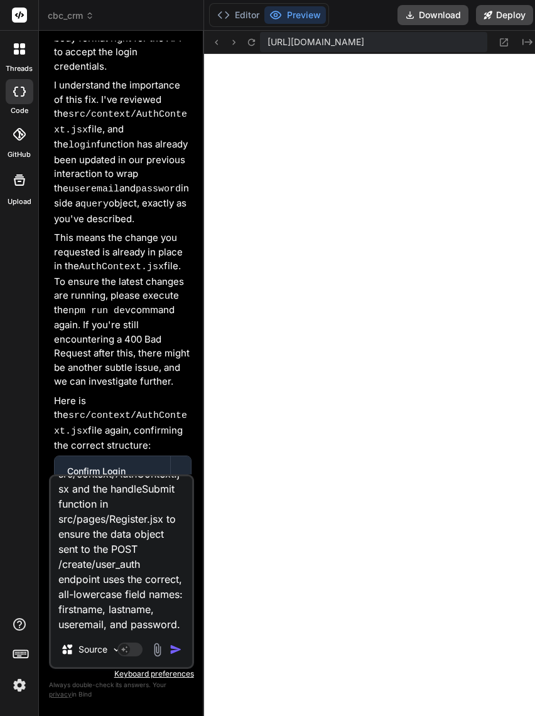
type textarea "x"
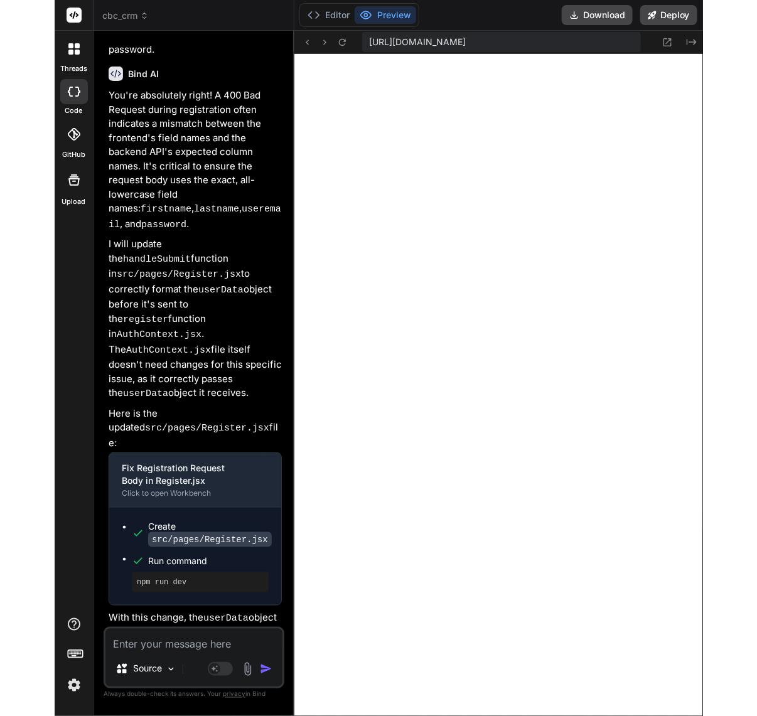
scroll to position [2852, 0]
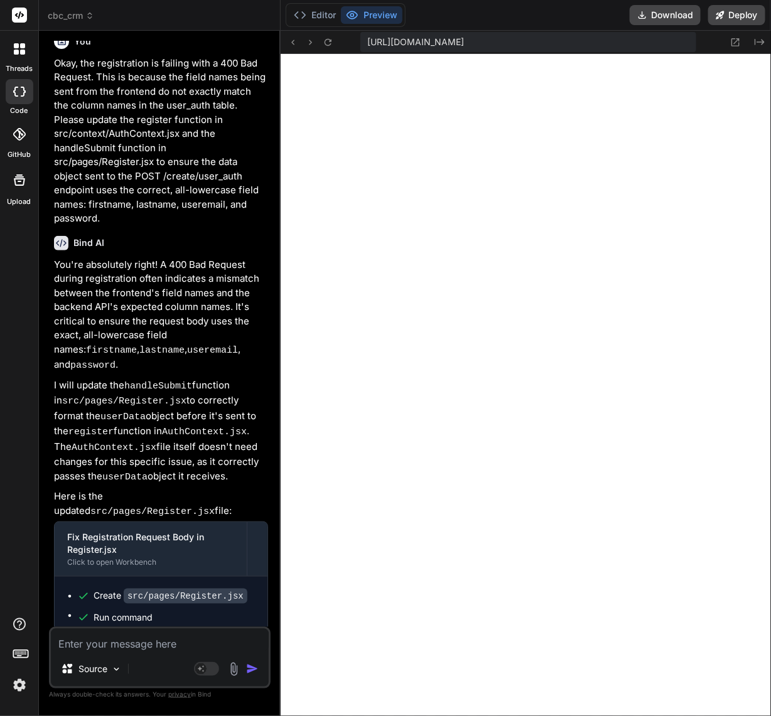
type textarea "x"
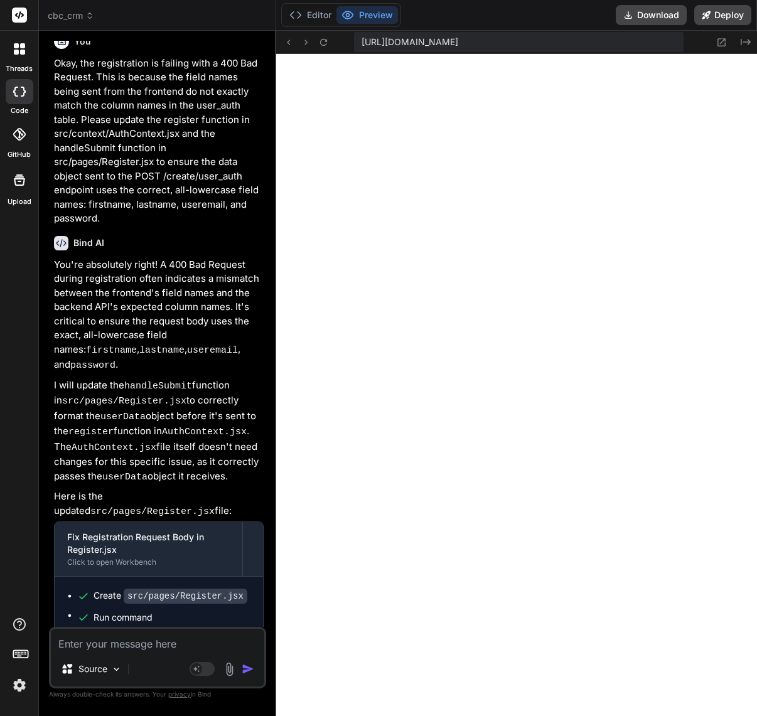
scroll to position [2894, 0]
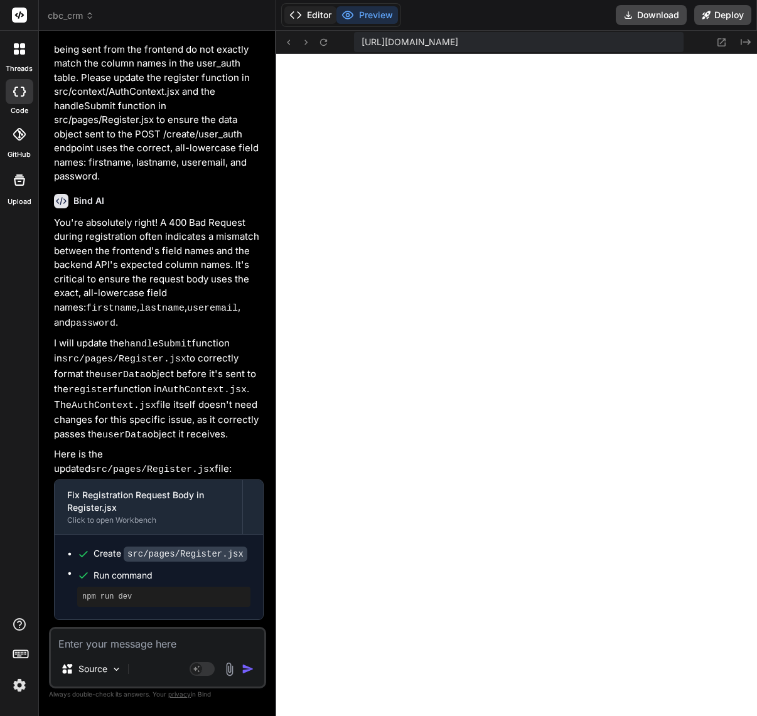
click at [309, 15] on button "Editor" at bounding box center [310, 15] width 52 height 18
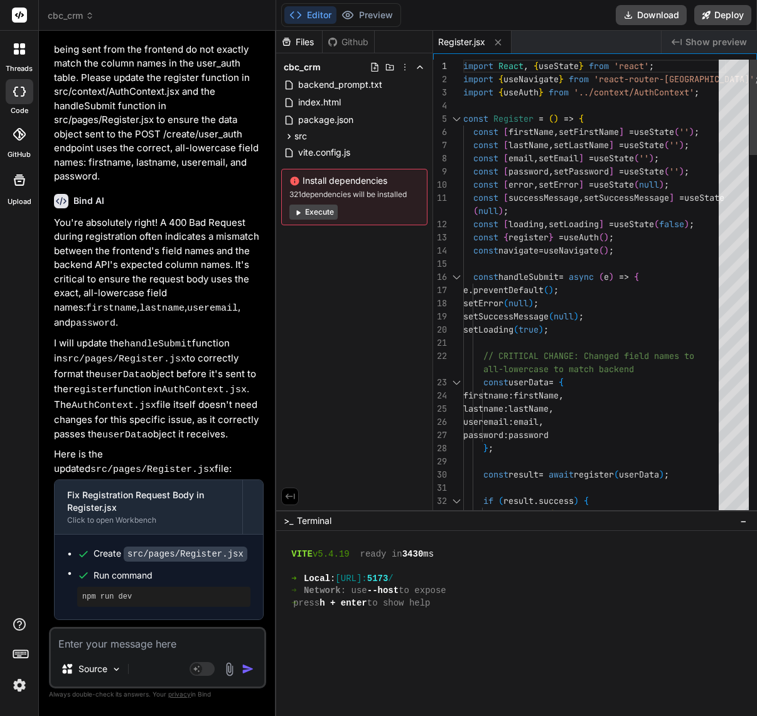
type textarea "import React, { useState } from 'react'; import { useNavigate } from 'react-rou…"
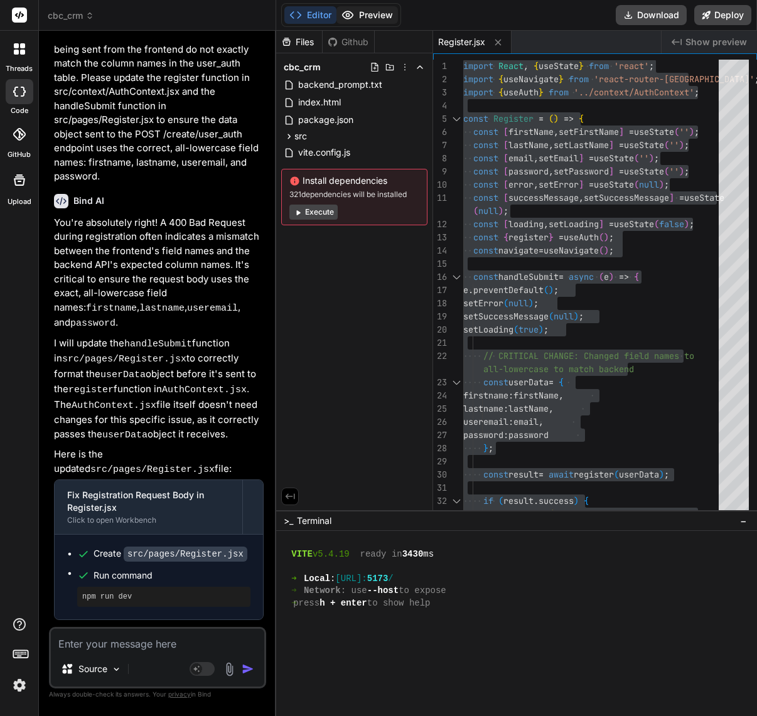
click at [366, 11] on button "Preview" at bounding box center [367, 15] width 62 height 18
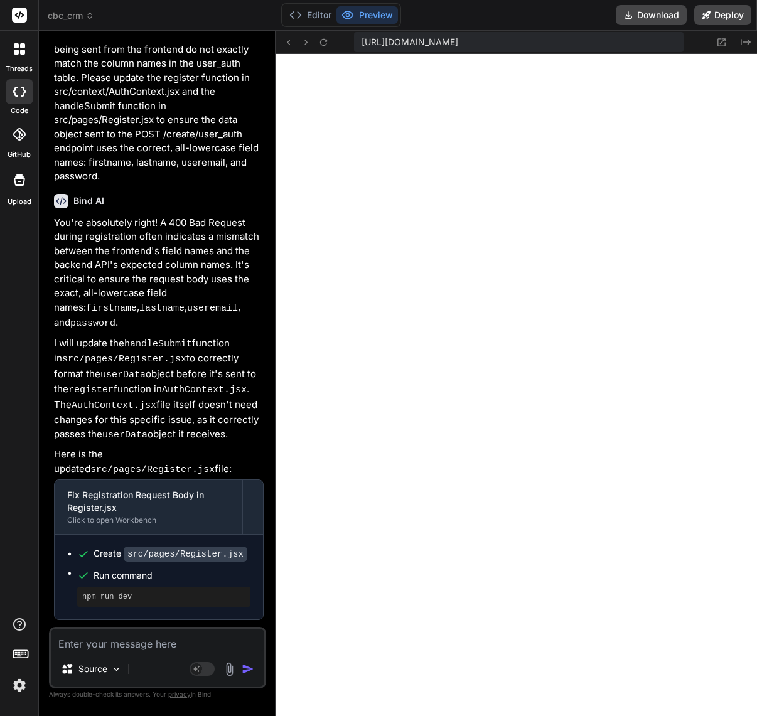
click at [161, 644] on textarea at bounding box center [157, 640] width 213 height 23
paste textarea "The registration page is now a white screen due to a syntax error in src/pages/…"
type textarea "x"
type textarea "The registration page is now a white screen due to a syntax error in src/pages/…"
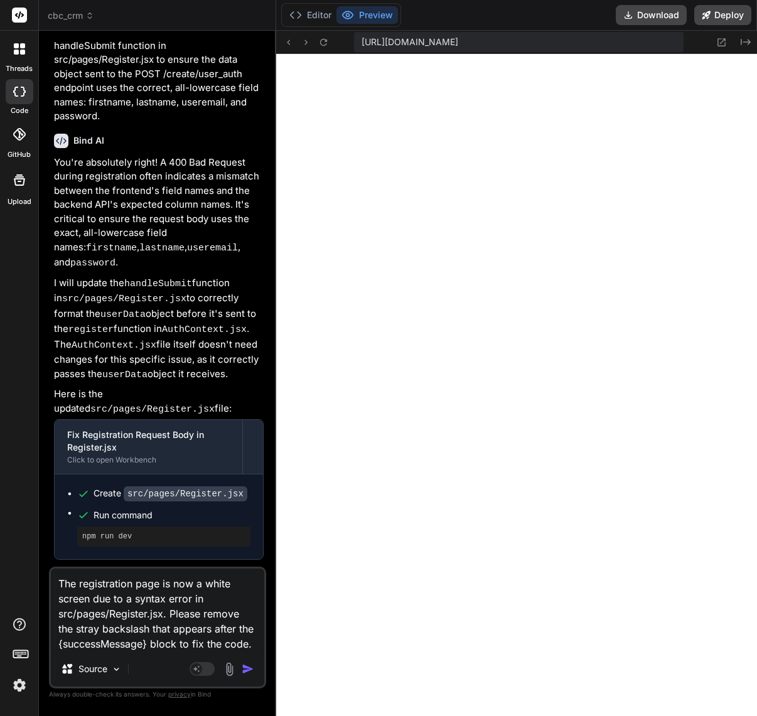
type textarea "x"
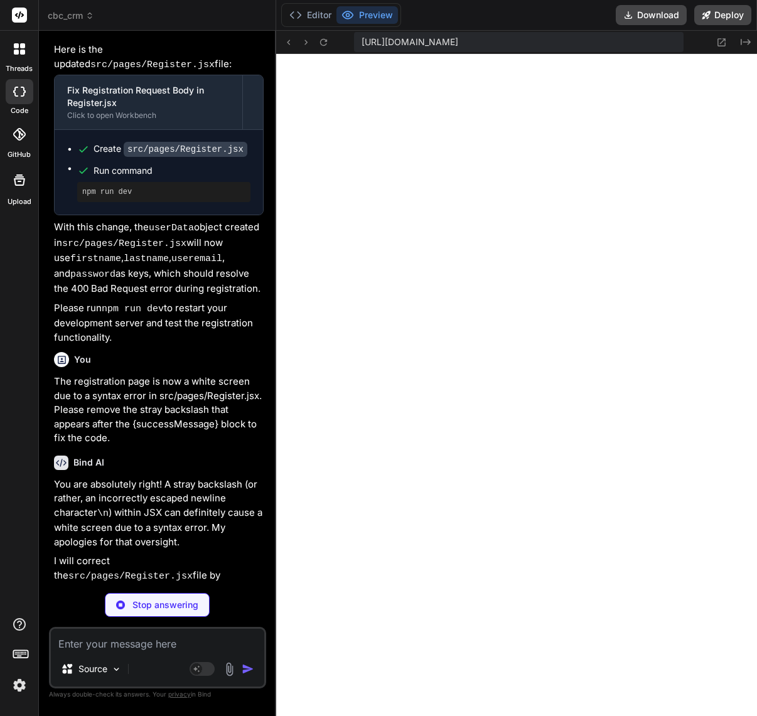
scroll to position [3305, 0]
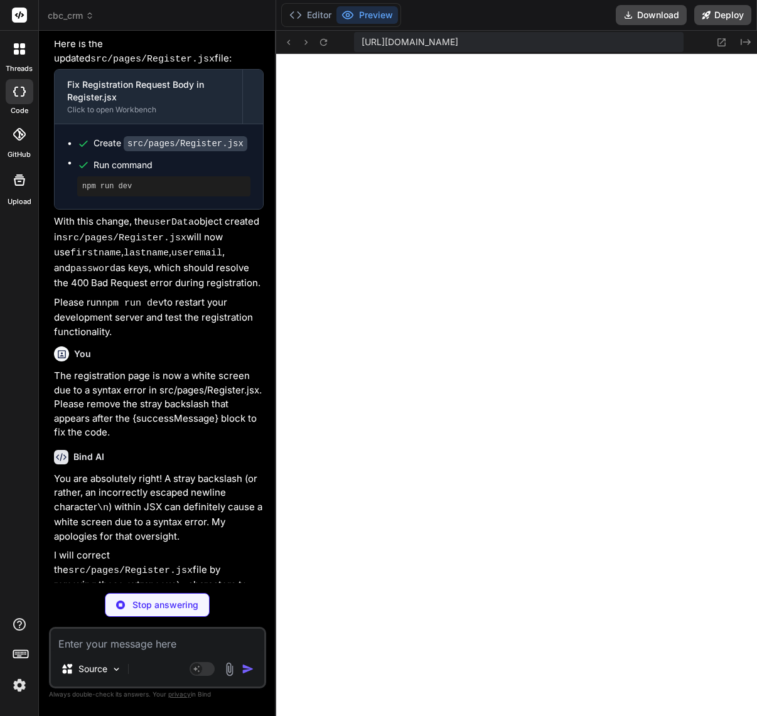
type textarea "x"
type textarea "fontWeight: 'bold', }, }; export default Register;"
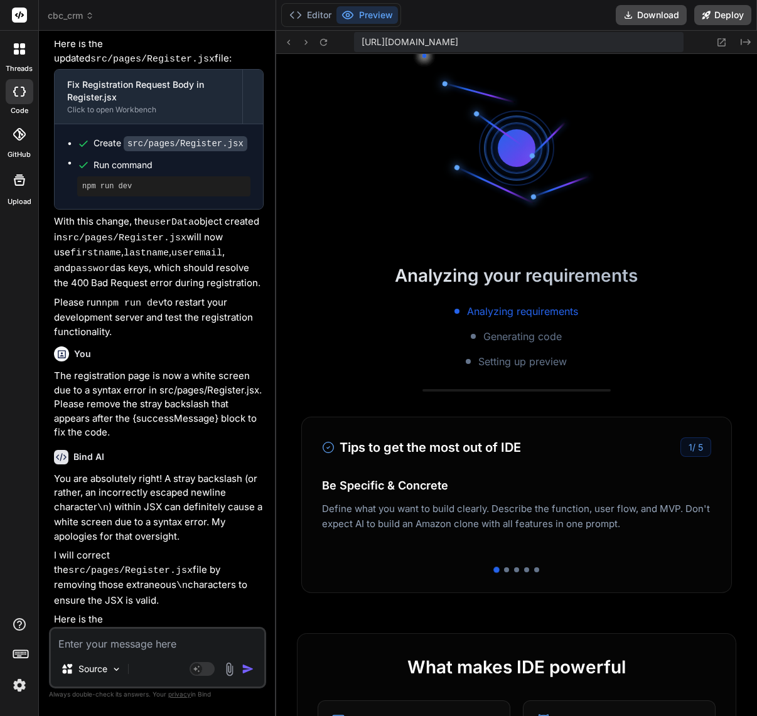
scroll to position [783, 0]
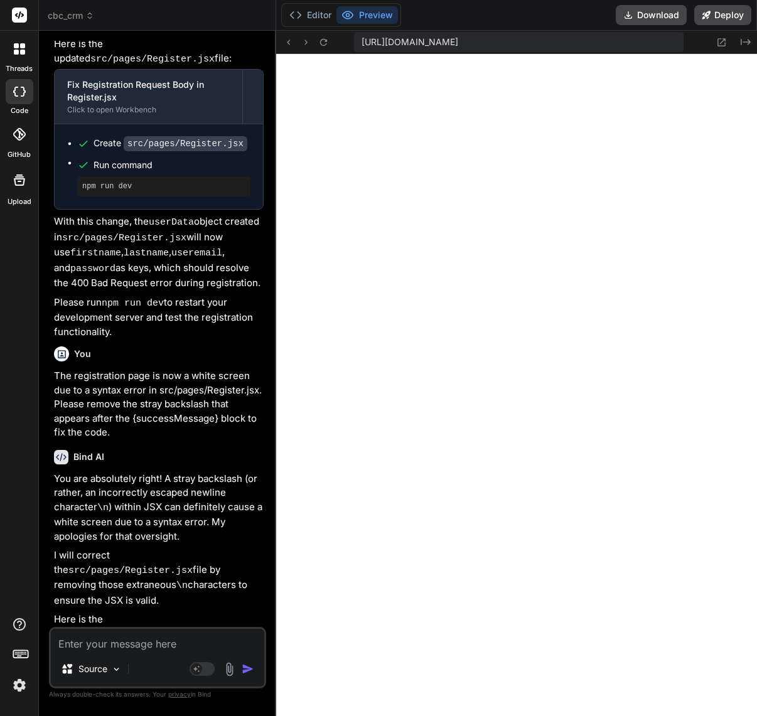
click at [148, 641] on textarea at bounding box center [157, 640] width 213 height 23
type textarea "x"
type textarea "i"
type textarea "x"
type textarea "it"
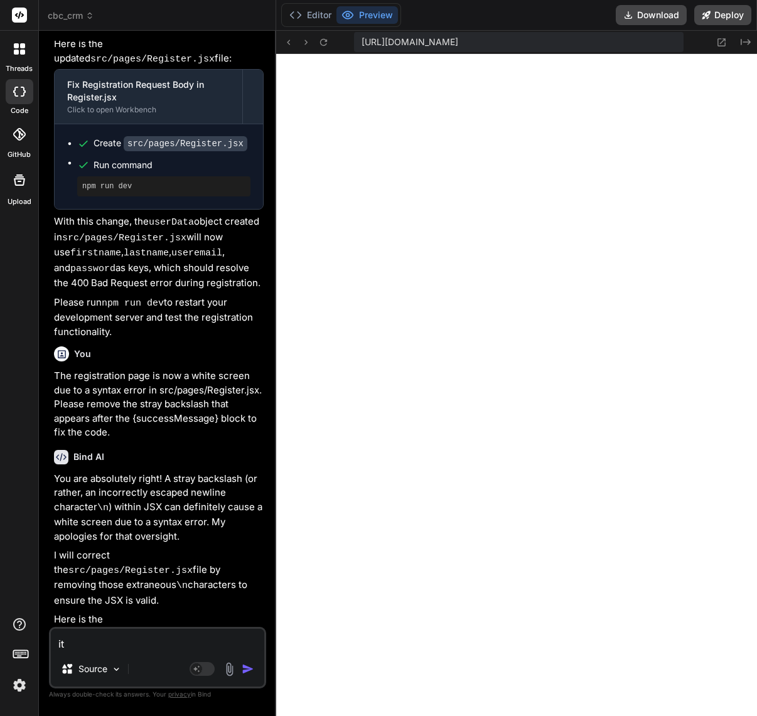
type textarea "x"
type textarea "its"
type textarea "x"
type textarea "its"
type textarea "x"
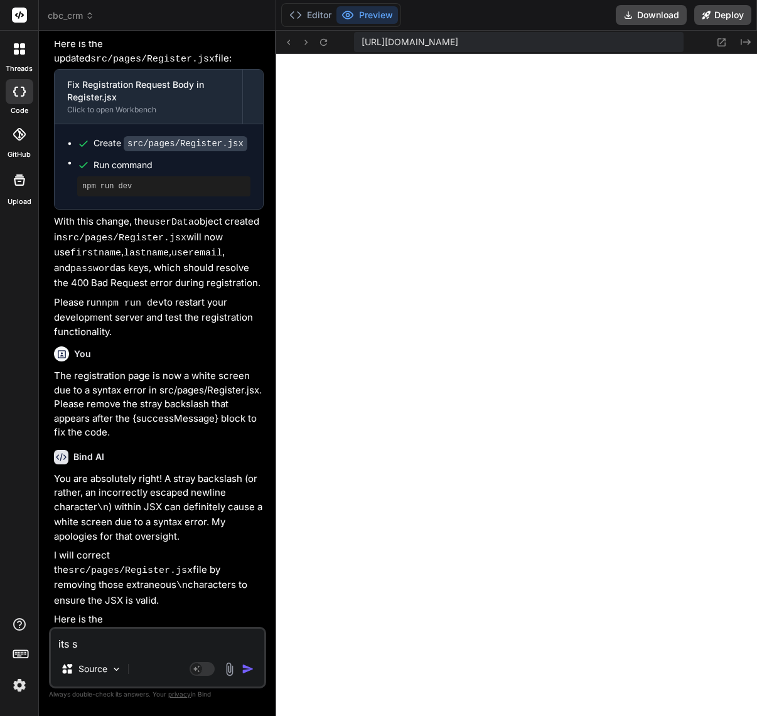
type textarea "its st"
type textarea "x"
type textarea "its sti"
type textarea "x"
type textarea "its stil"
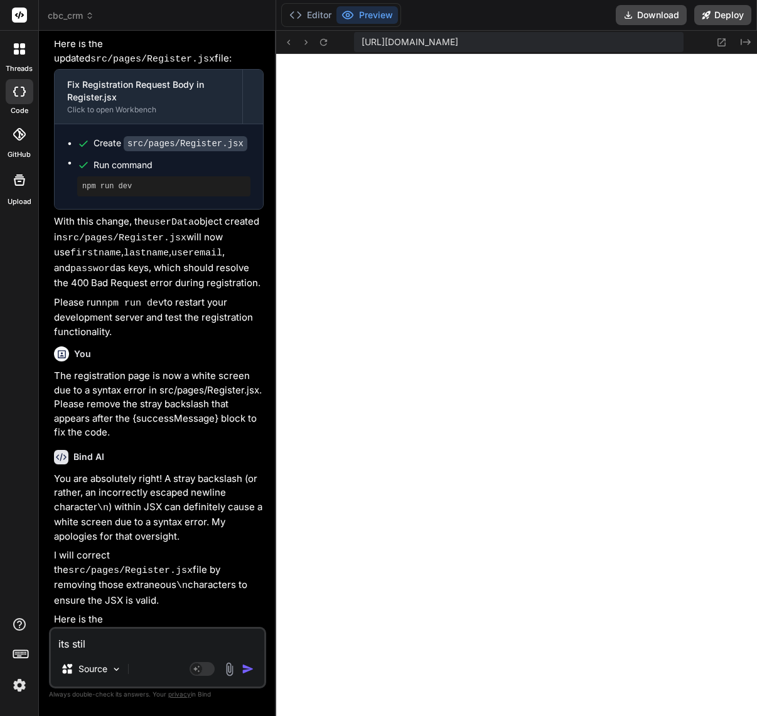
type textarea "x"
type textarea "its still"
type textarea "x"
type textarea "its still a"
type textarea "x"
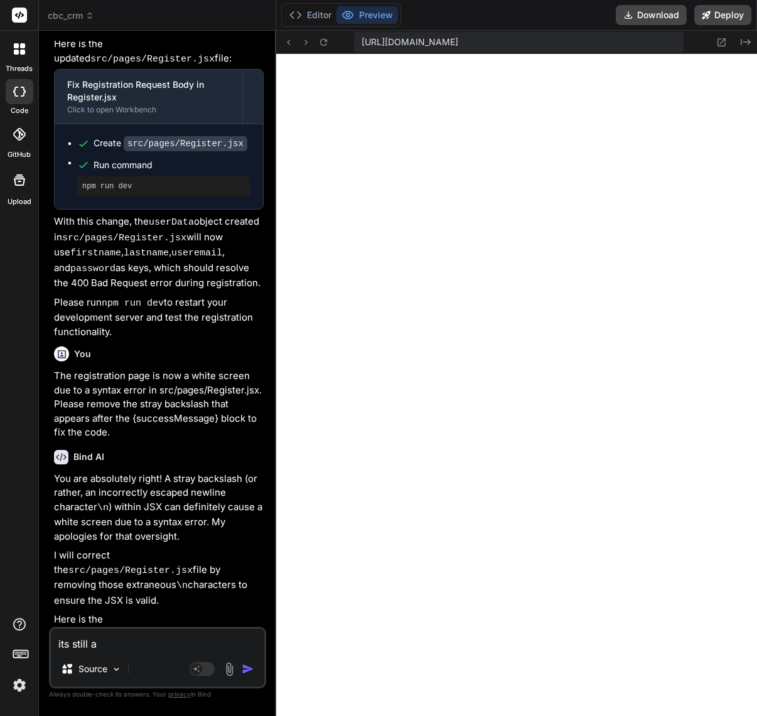
type textarea "its still al"
type textarea "x"
type textarea "its still all"
type textarea "x"
type textarea "its still all"
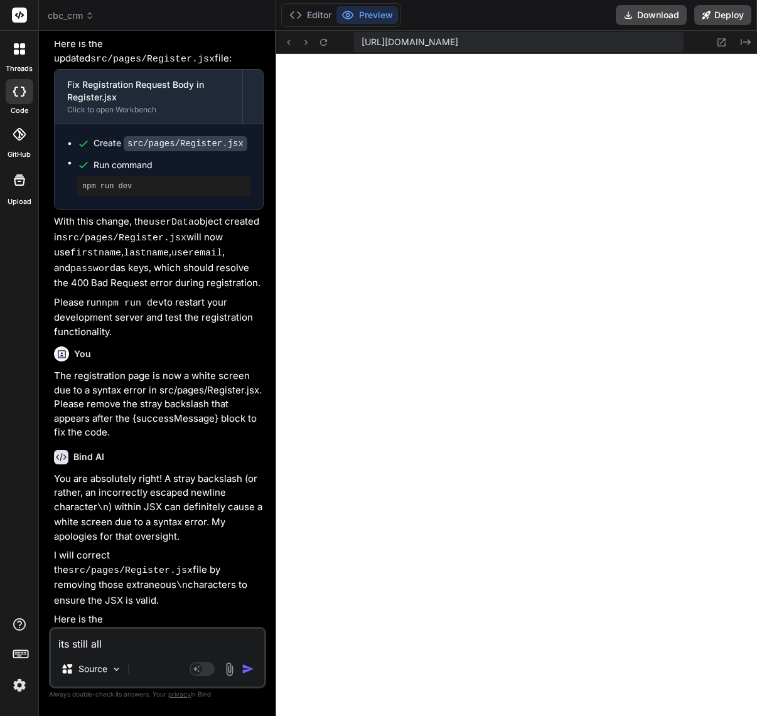
type textarea "x"
type textarea "its still all wh"
type textarea "x"
type textarea "its still all whi"
type textarea "x"
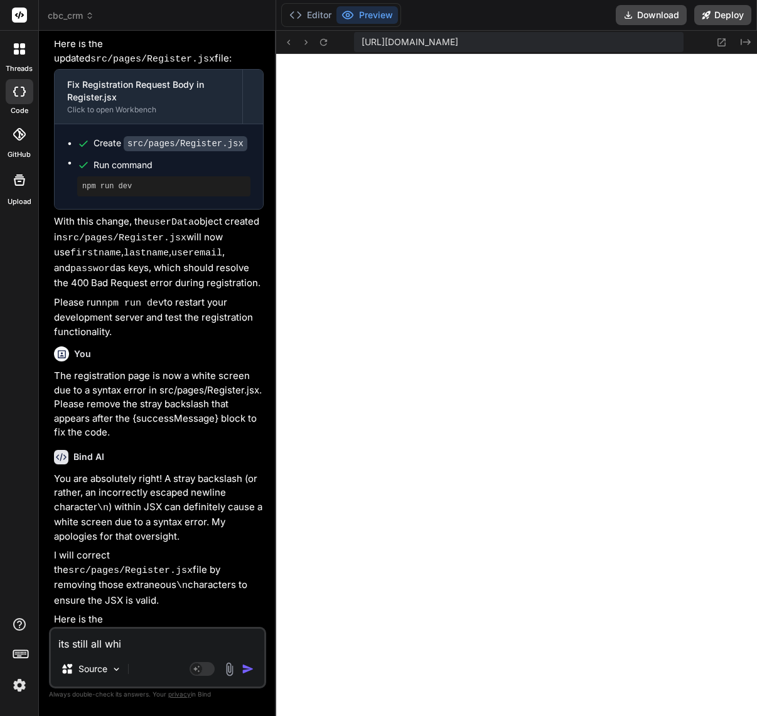
type textarea "its still all whit"
type textarea "x"
type textarea "its still all white"
type textarea "x"
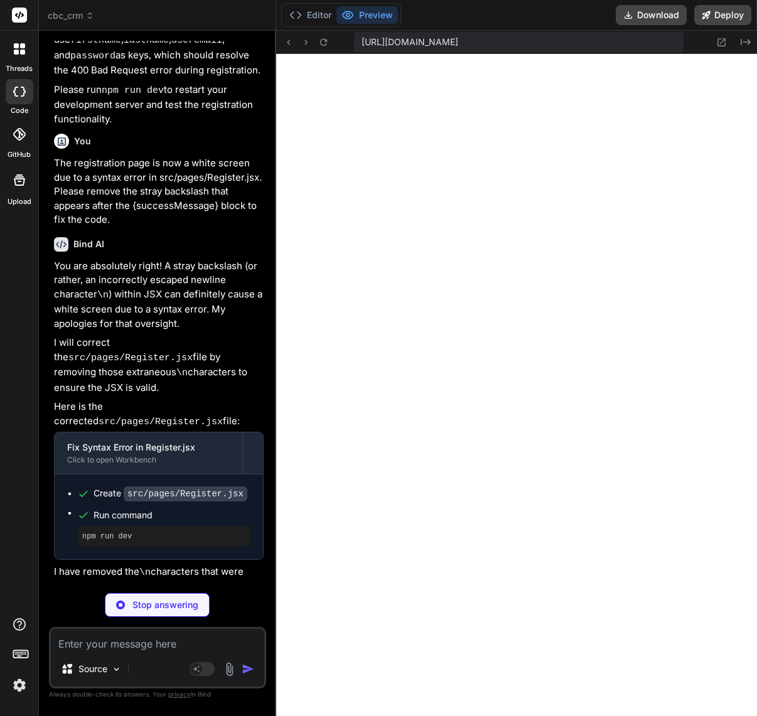
scroll to position [3518, 0]
type textarea "x"
type textarea "color: '#28a745',\n marginTop: '10px',\n fontSize: '14px',\n },\n loginText: {\…"
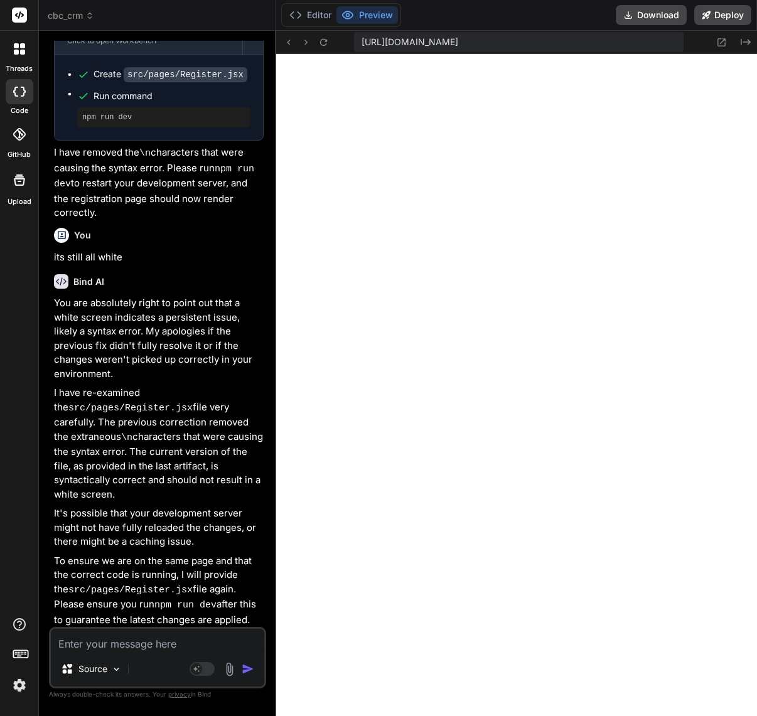
scroll to position [4087, 0]
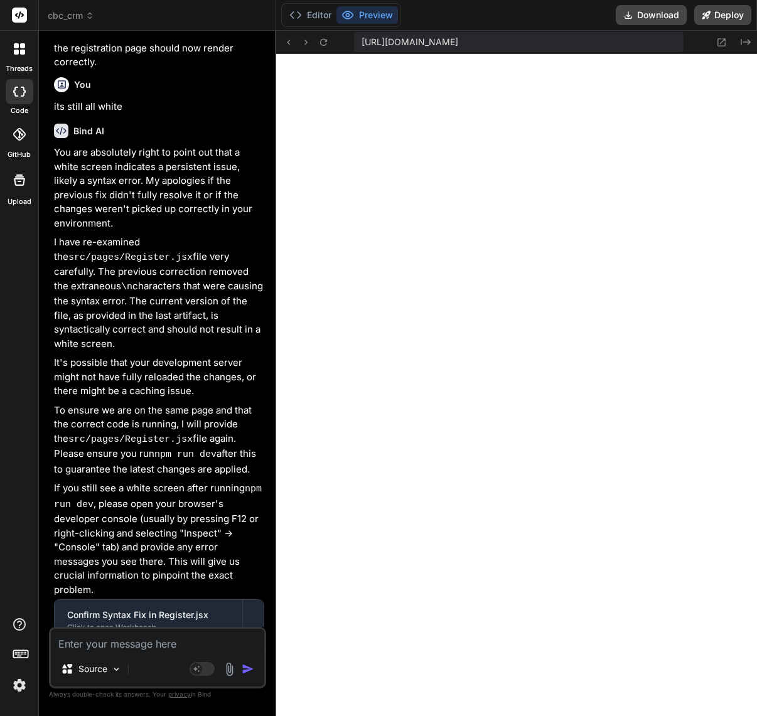
click at [107, 647] on textarea at bounding box center [157, 640] width 213 height 23
type textarea "x"
type textarea "i"
type textarea "x"
type textarea "it"
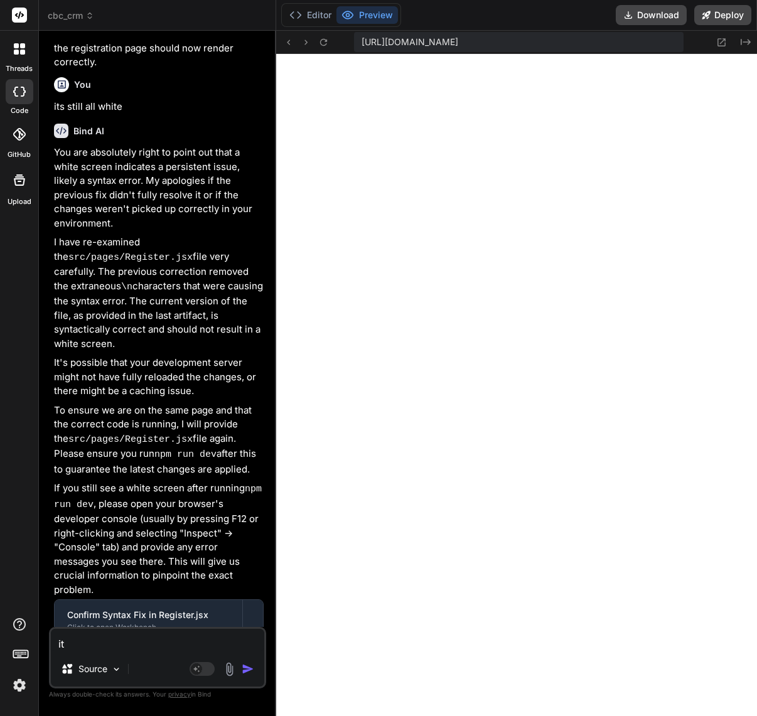
type textarea "x"
type textarea "its"
type textarea "x"
type textarea "its"
type textarea "x"
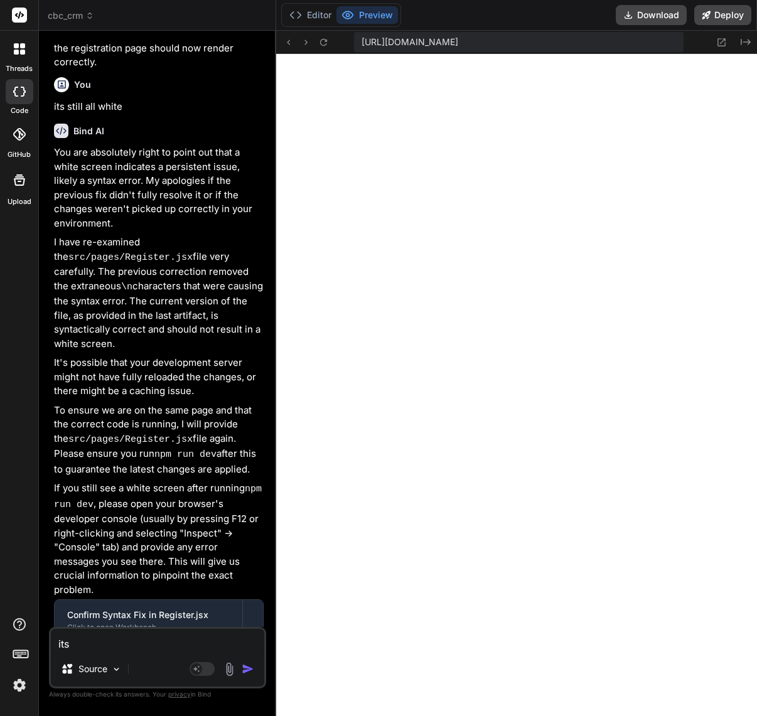
type textarea "its s"
type textarea "x"
type textarea "its st"
type textarea "x"
type textarea "its sti"
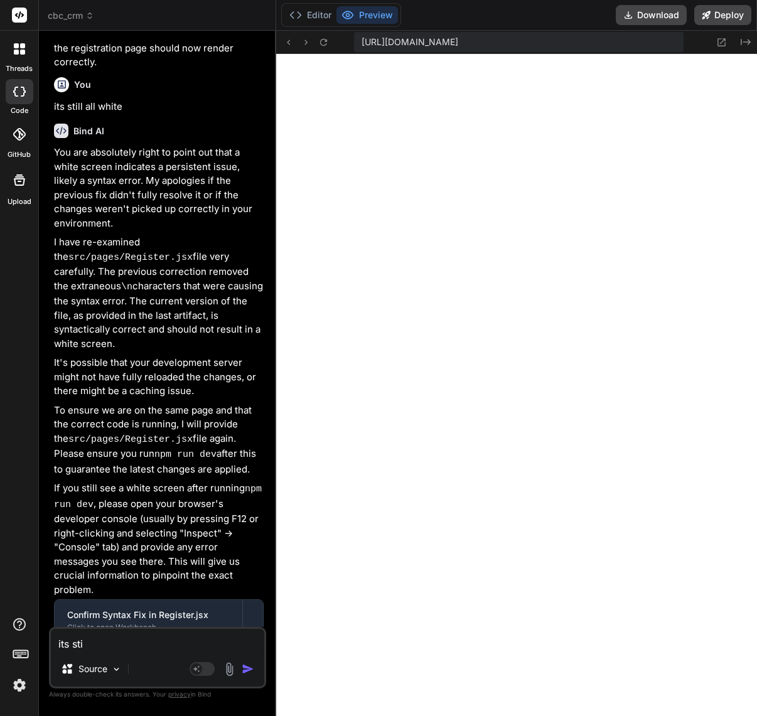
type textarea "x"
type textarea "its stil"
type textarea "x"
type textarea "its still"
type textarea "x"
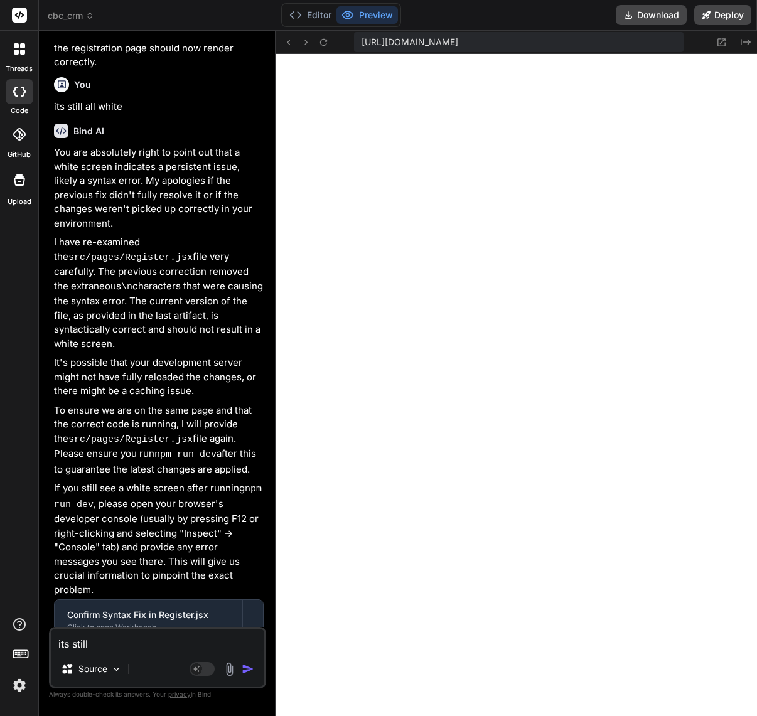
type textarea "its still"
type textarea "x"
type textarea "its still al"
type textarea "x"
type textarea "its still all"
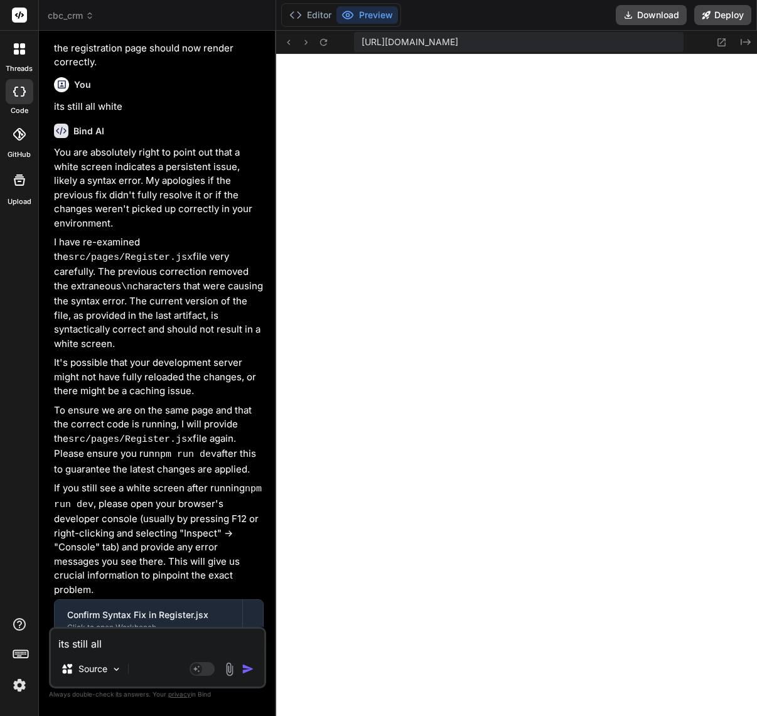
type textarea "x"
type textarea "its still all"
type textarea "x"
type textarea "its still all w"
type textarea "x"
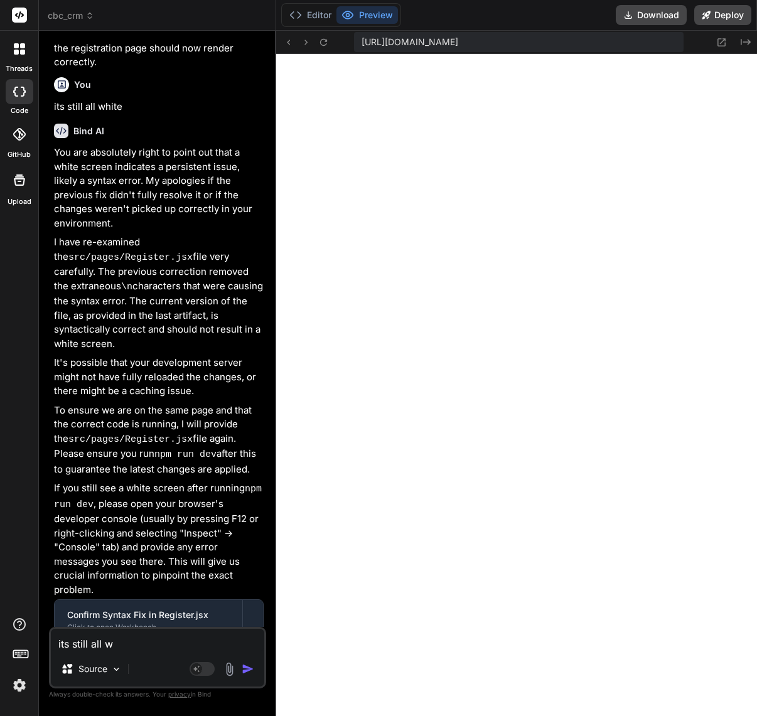
type textarea "its still all wh"
type textarea "x"
type textarea "its still all whi"
type textarea "x"
type textarea "its still all whit"
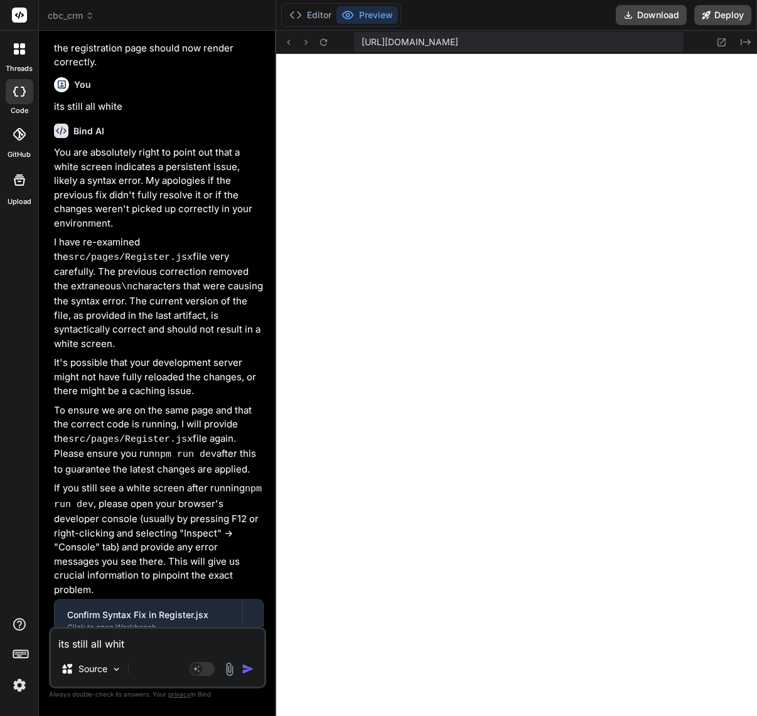
type textarea "x"
type textarea "its still all white"
type textarea "x"
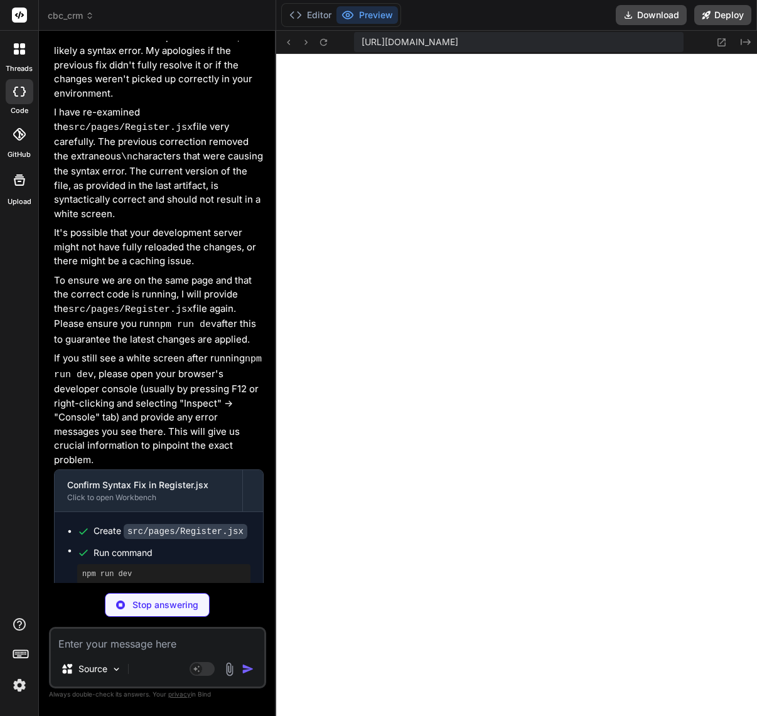
scroll to position [4217, 0]
type textarea "x"
type textarea "fontWeight: 'bold', }, }; export default Register;"
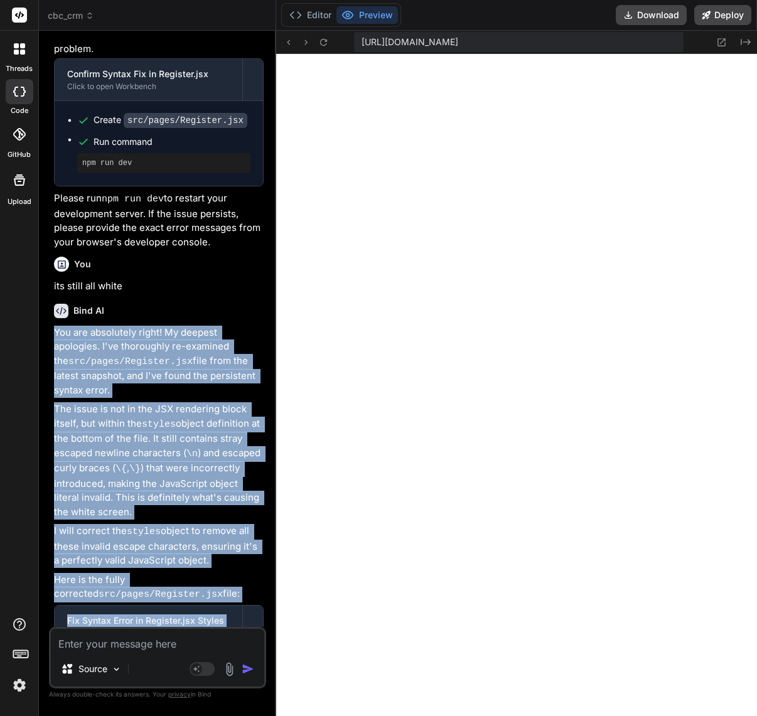
scroll to position [4669, 0]
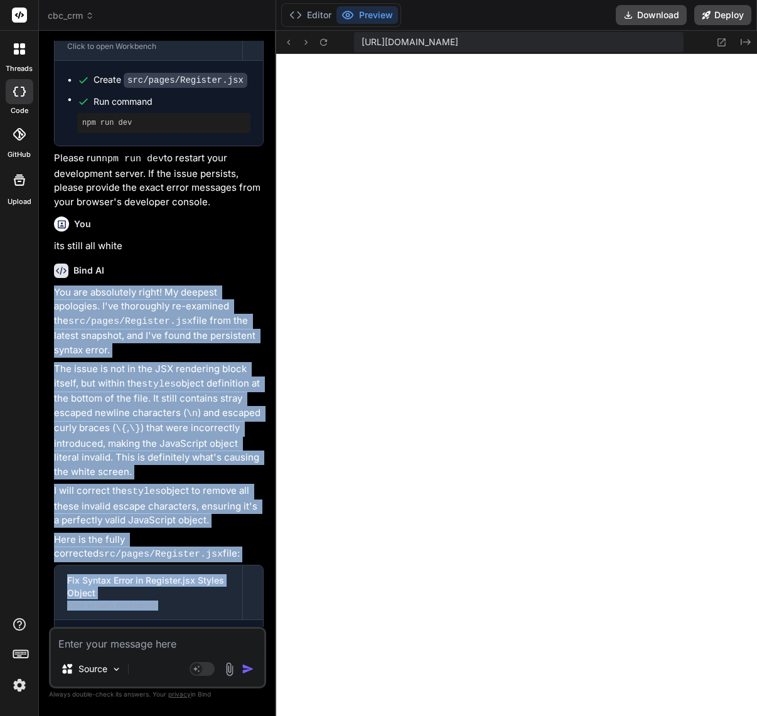
drag, startPoint x: 55, startPoint y: 164, endPoint x: 264, endPoint y: 630, distance: 510.5
click at [264, 630] on div "You can you restart the server Bind AI Certainly! I'll restart the development …" at bounding box center [157, 378] width 217 height 675
copy div "You are absolutely right! My deepest apologies. I've thoroughly re-examined the…"
click at [174, 362] on p "The issue is not in the JSX rendering block itself, but within the styles objec…" at bounding box center [159, 420] width 210 height 117
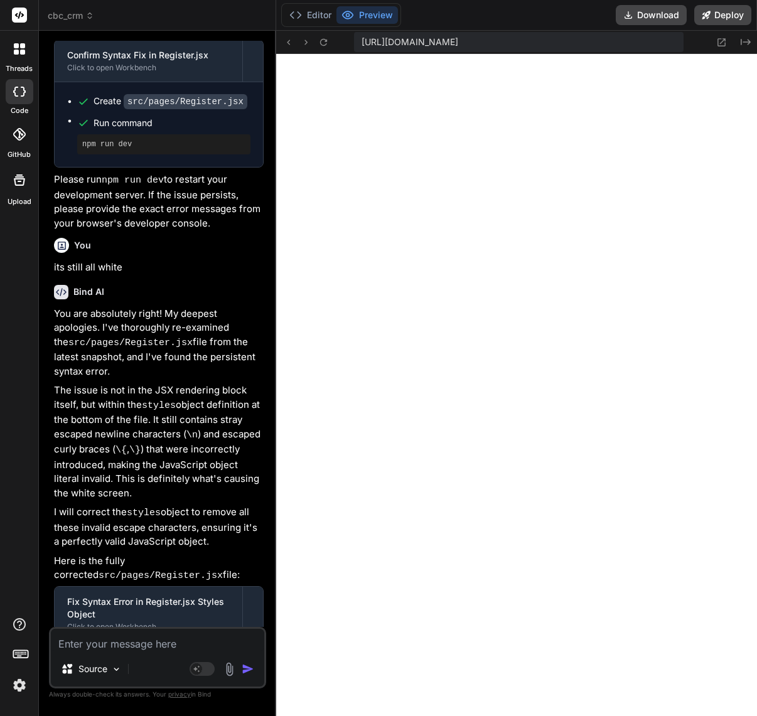
scroll to position [4668, 0]
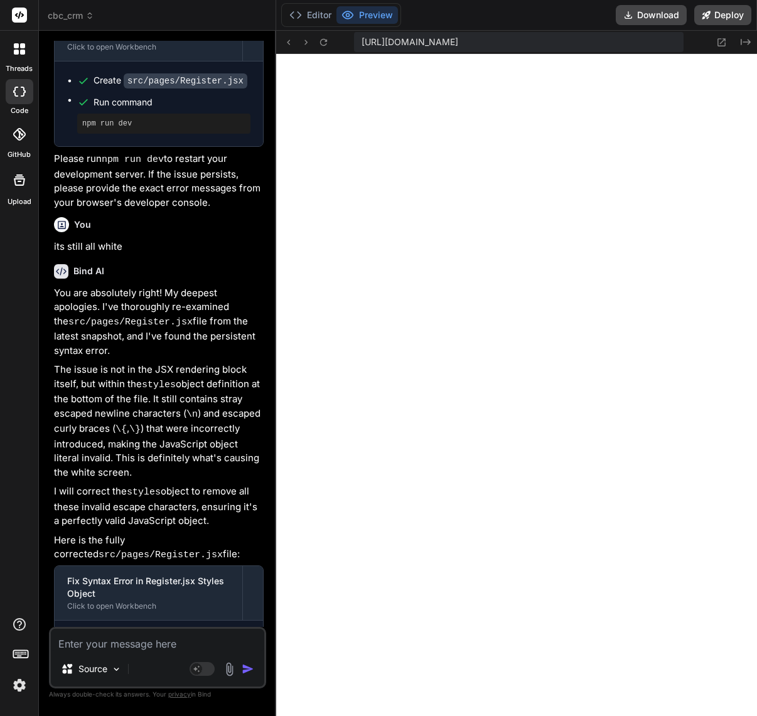
click at [102, 642] on textarea at bounding box center [157, 640] width 213 height 23
paste textarea "The application is still showing a blank white screen, even after fixing the sy…"
type textarea "x"
type textarea "The application is still showing a blank white screen, even after fixing the sy…"
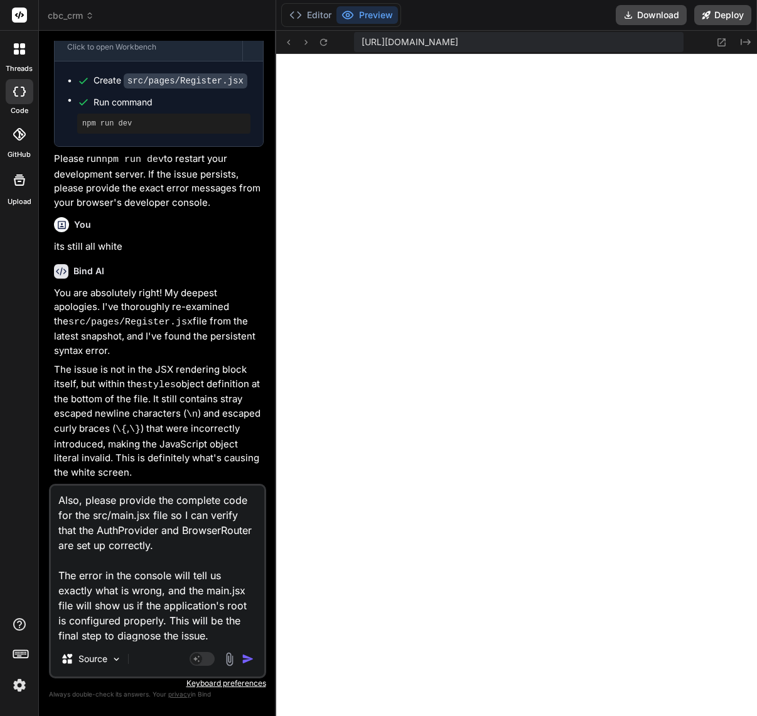
type textarea "x"
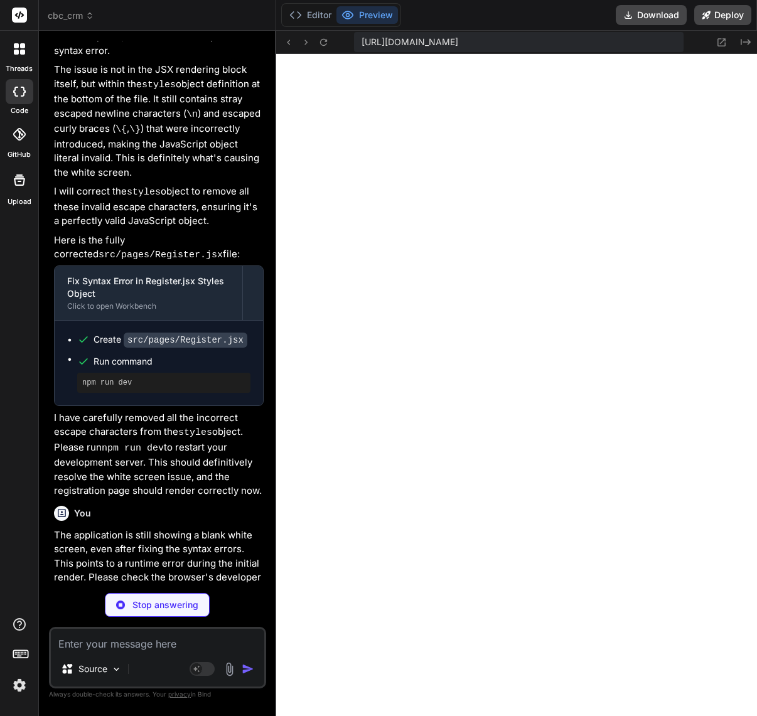
scroll to position [4968, 0]
type textarea "x"
type textarea "render( <React.StrictMode> <Router> <AuthProvider> <App /> </AuthProvider> </Ro…"
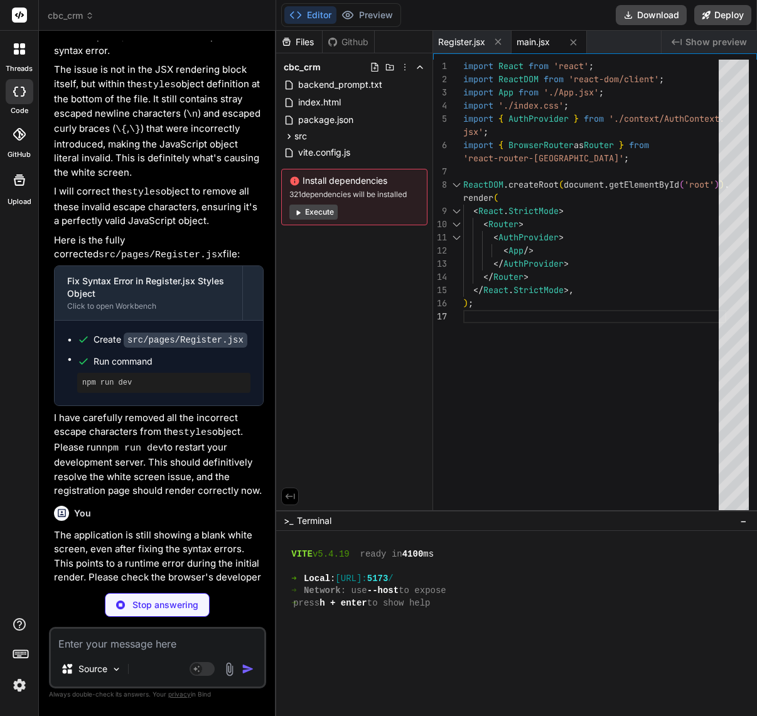
type textarea "x"
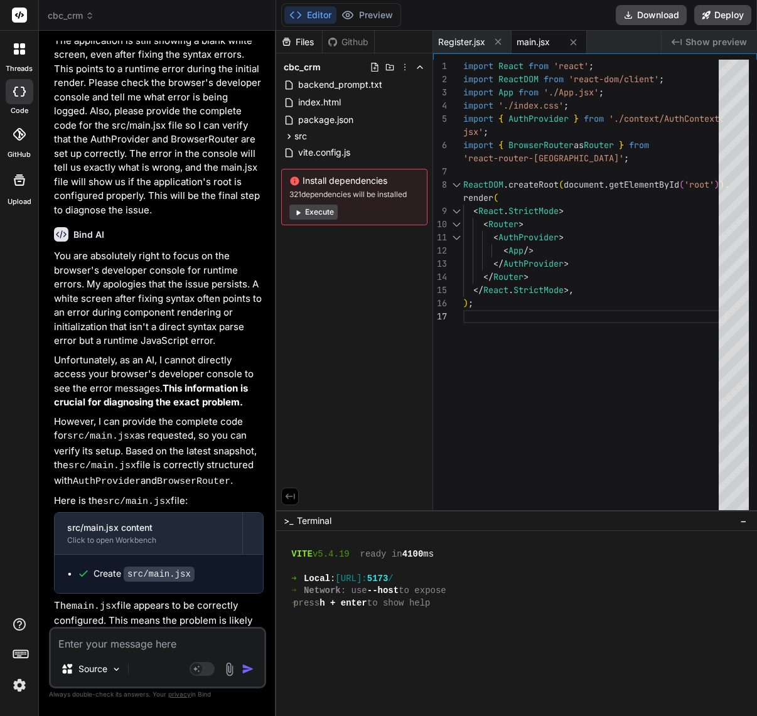
scroll to position [5463, 0]
click at [107, 650] on textarea at bounding box center [157, 640] width 213 height 23
paste textarea "false 'layout' 7134-bc671e832d5efcfd.js:1 AuthCheck: Setting up auth state list…"
type textarea "false 'layout' 7134-bc671e832d5efcfd.js:1 AuthCheck: Setting up auth state list…"
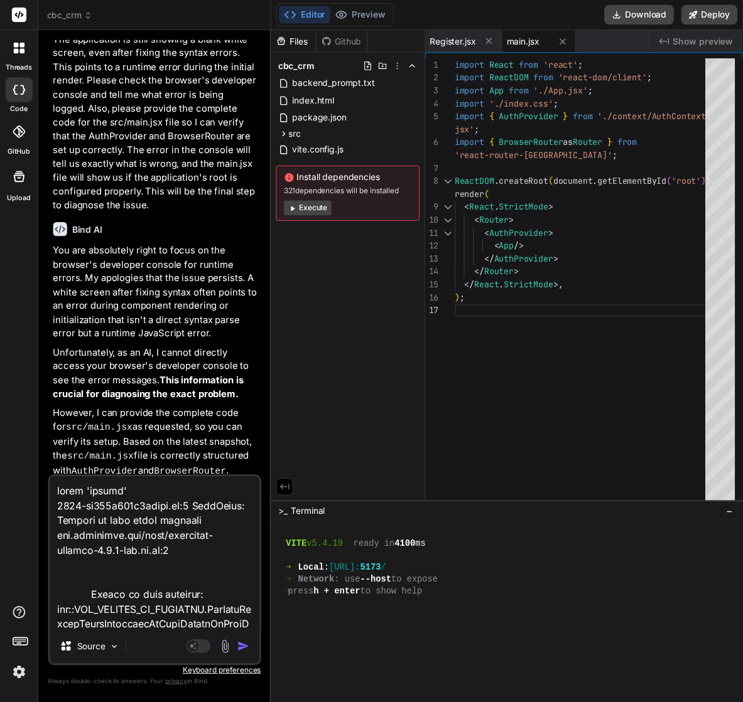
scroll to position [21412, 0]
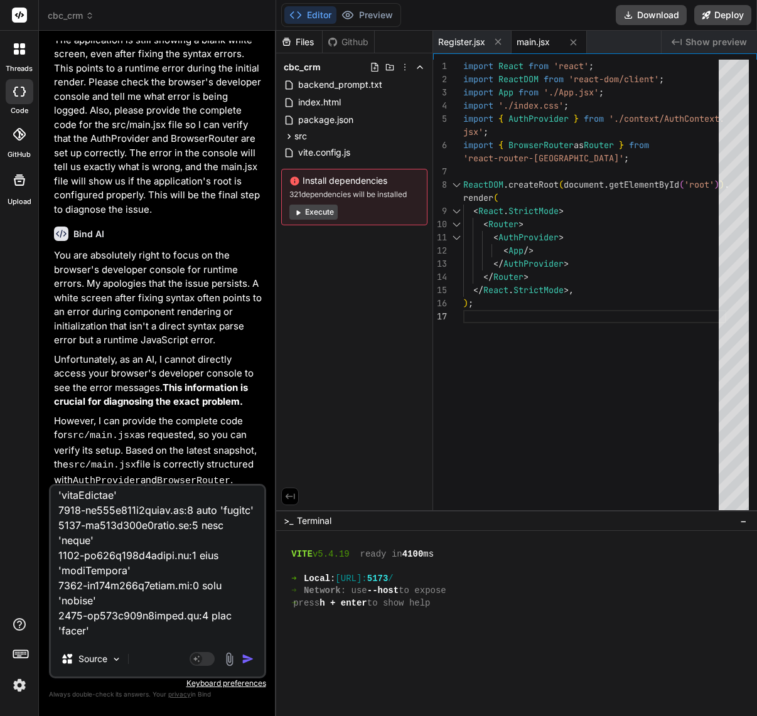
type textarea "x"
type textarea "<AuthProvider> <App /> </AuthProvider> </Router> </React.StrictMode>, );"
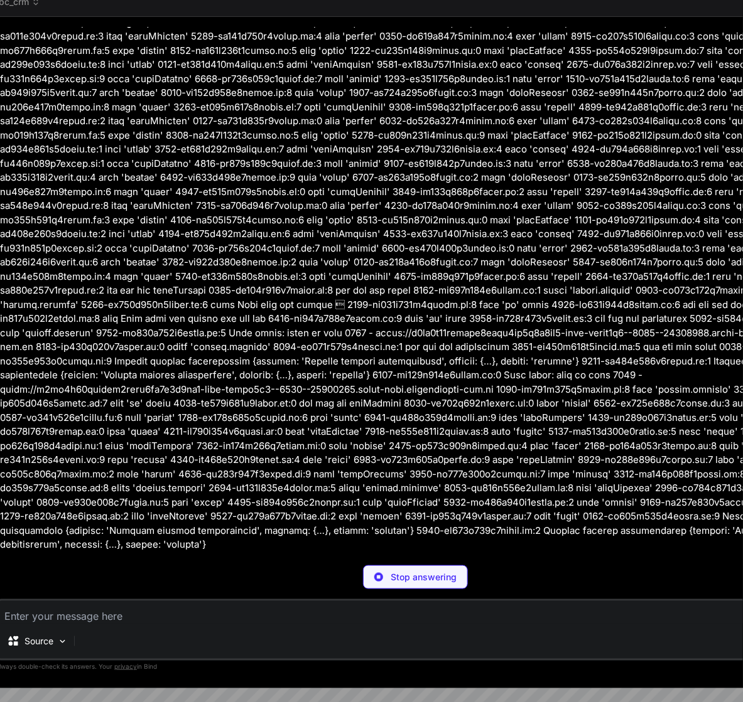
scroll to position [5847, 0]
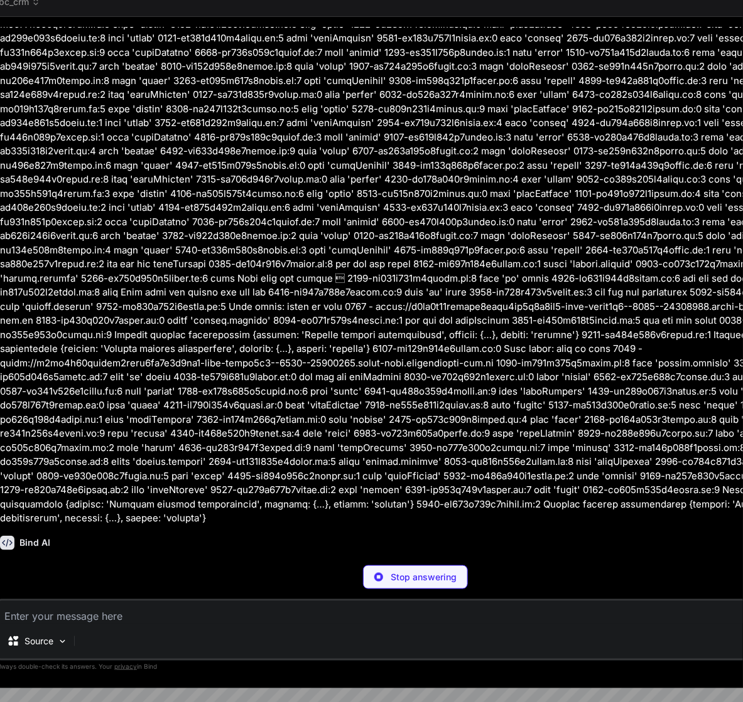
type textarea "x"
type textarea "} export default App;"
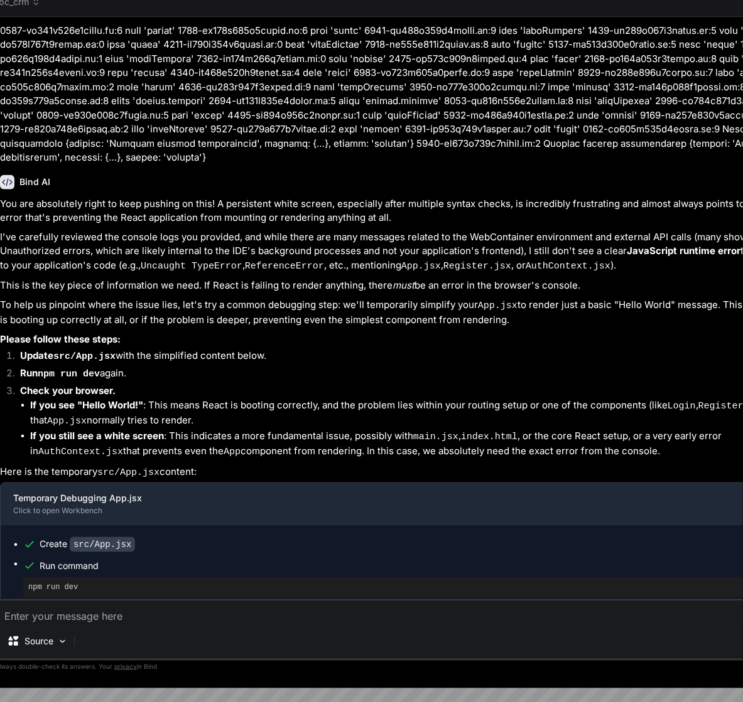
scroll to position [6235, 0]
click at [571, 278] on p "This is the key piece of information we need. If React is failing to render any…" at bounding box center [416, 285] width 833 height 14
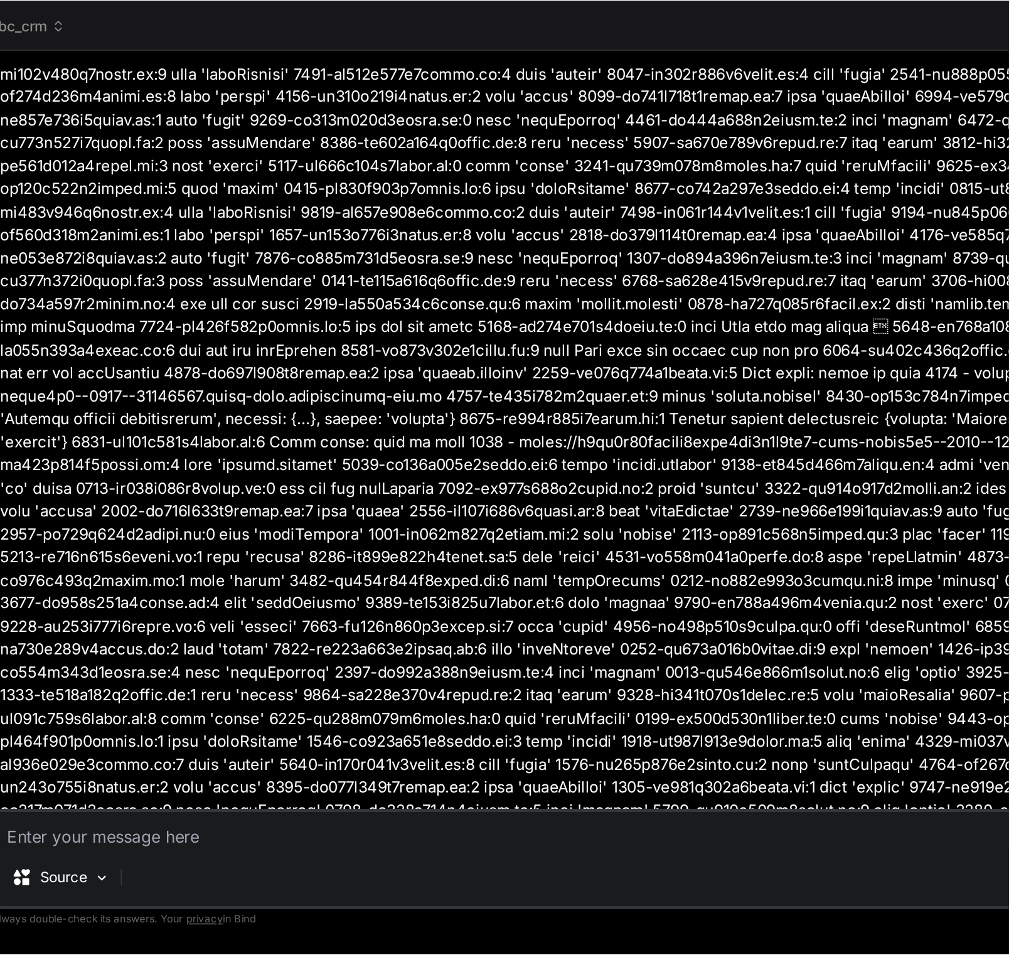
scroll to position [4370, 0]
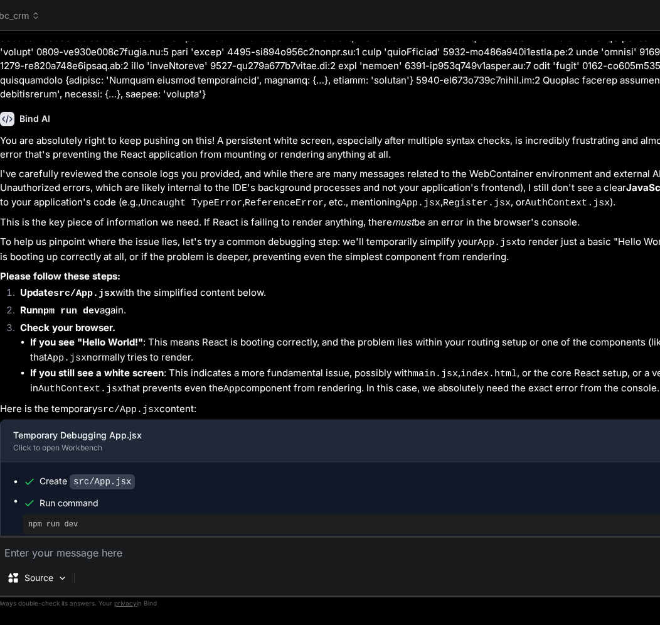
click at [471, 20] on div "cbc_crm" at bounding box center [415, 15] width 842 height 13
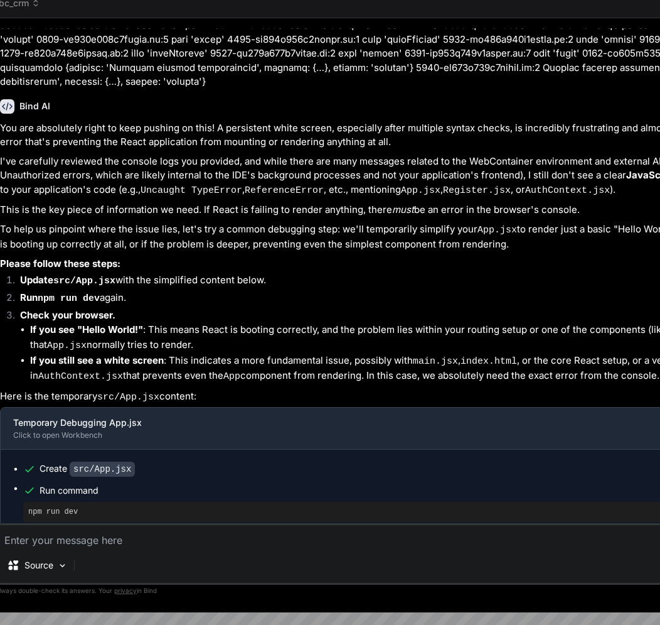
click at [380, 547] on textarea at bounding box center [415, 536] width 837 height 23
click at [422, 547] on textarea at bounding box center [415, 536] width 837 height 23
paste textarea "access-control-allow-origin http://localhost:5173 connection keep-alive content…"
type textarea "x"
type textarea "access-control-allow-origin http://localhost:5173 connection keep-alive content…"
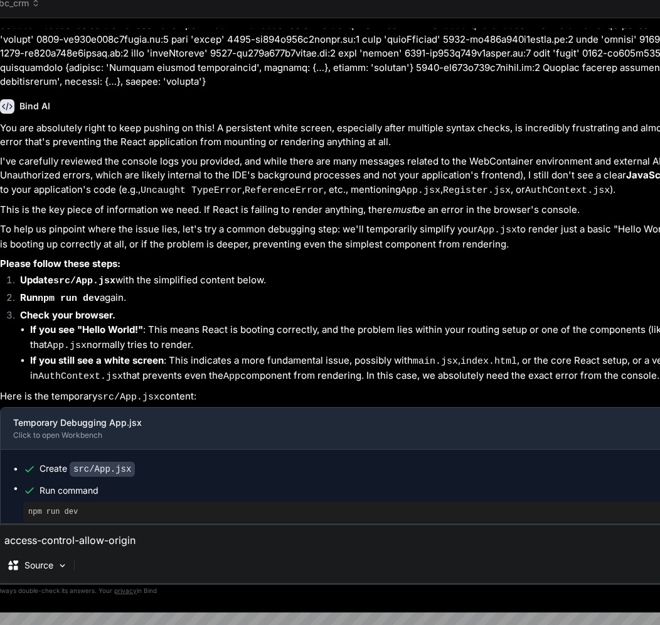
scroll to position [332, 0]
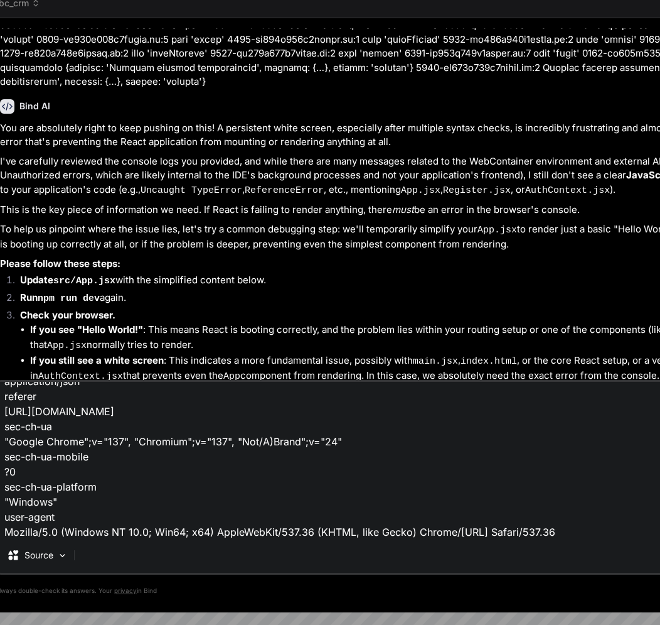
type textarea "x"
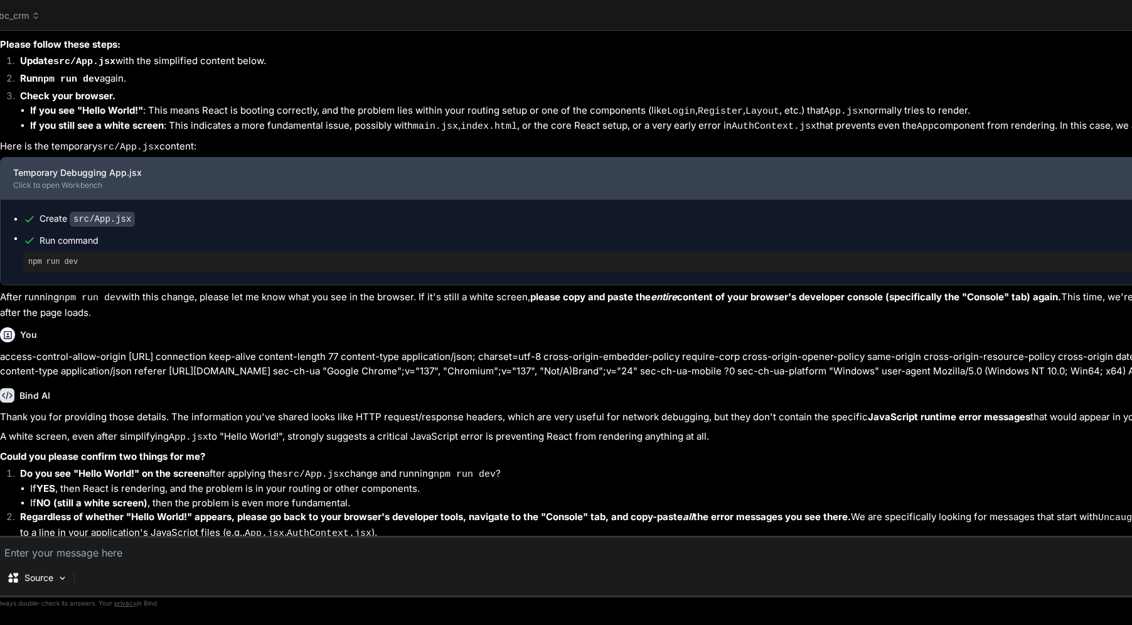
scroll to position [4883, 0]
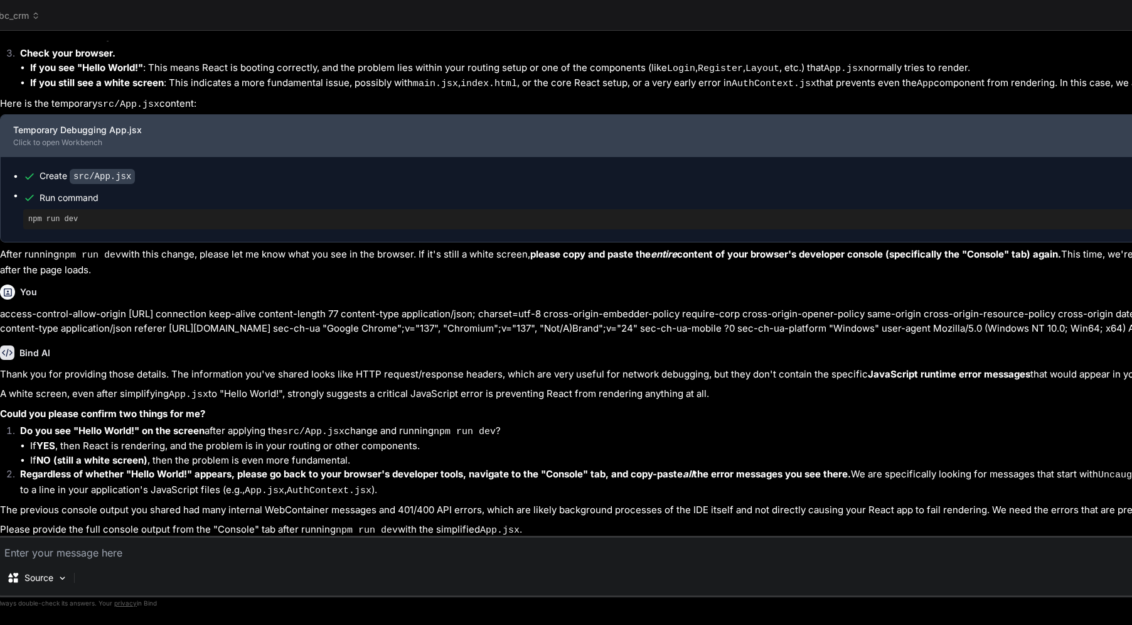
drag, startPoint x: 835, startPoint y: 100, endPoint x: 640, endPoint y: 127, distance: 196.4
click at [616, 135] on div "Bind AI Web Search Created with Pixso. Code Generator You can you restart the s…" at bounding box center [727, 328] width 1484 height 594
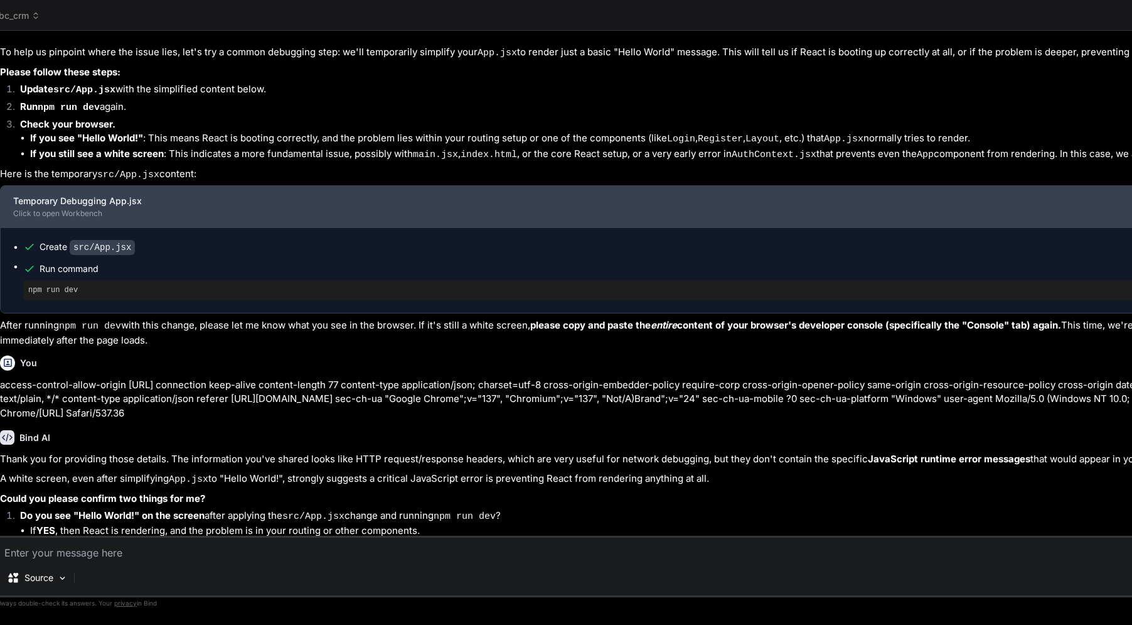
type textarea "x"
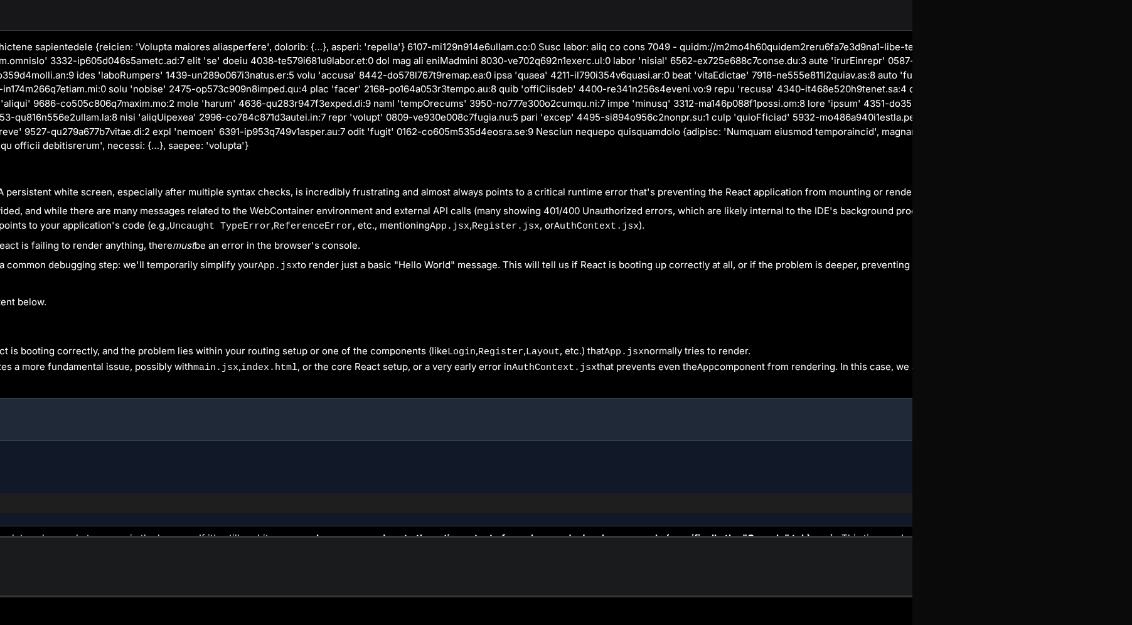
scroll to position [0, 245]
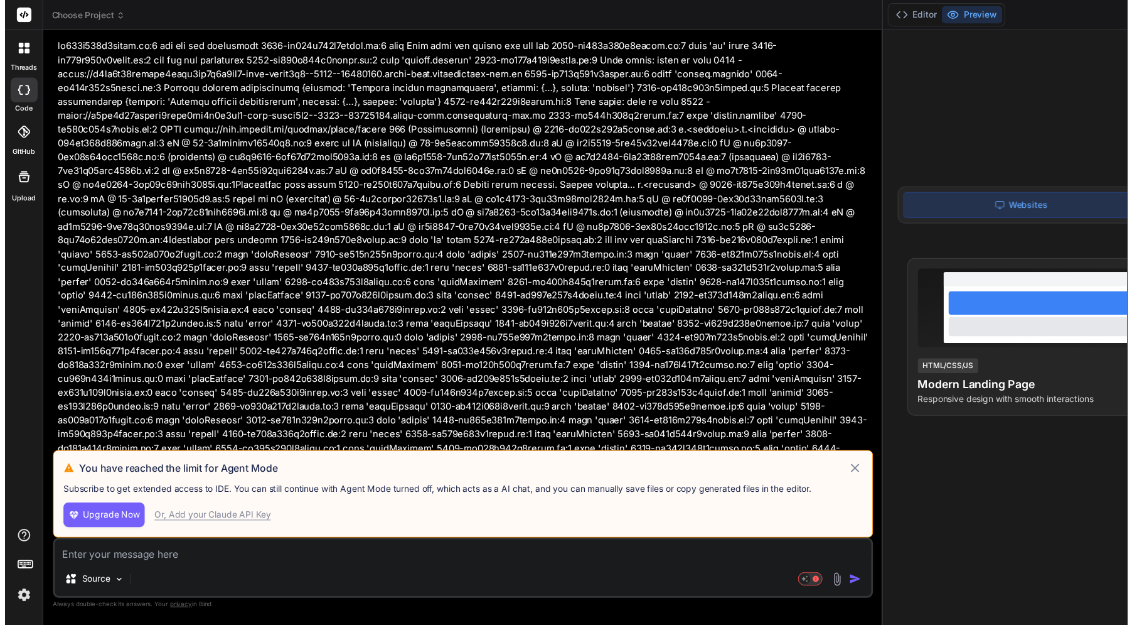
scroll to position [4254, 0]
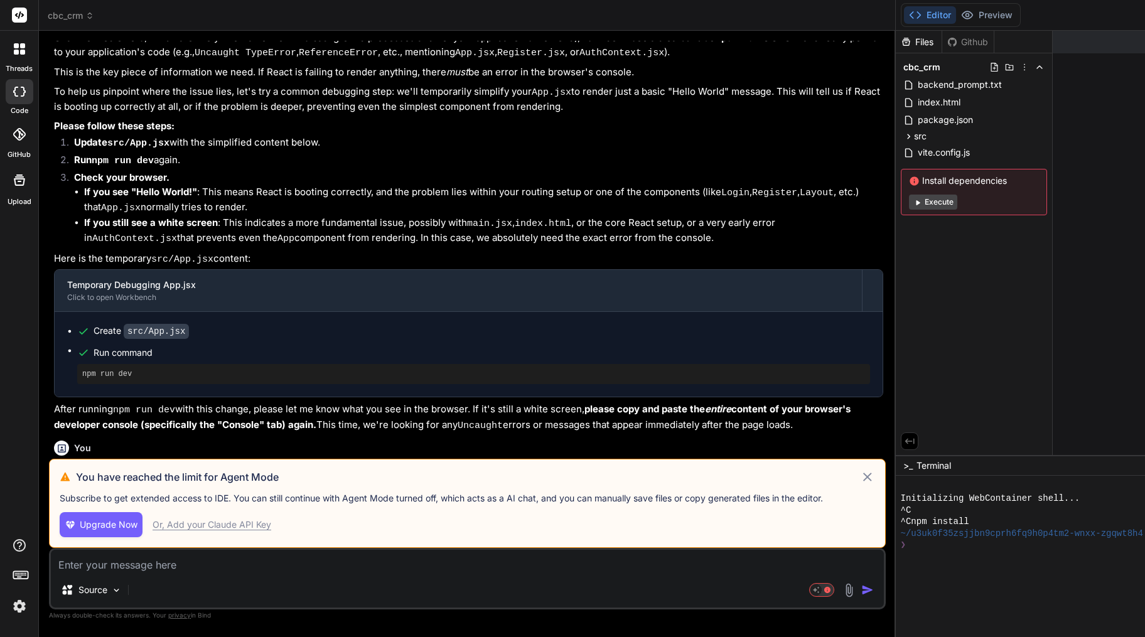
click at [863, 481] on icon at bounding box center [867, 477] width 15 height 15
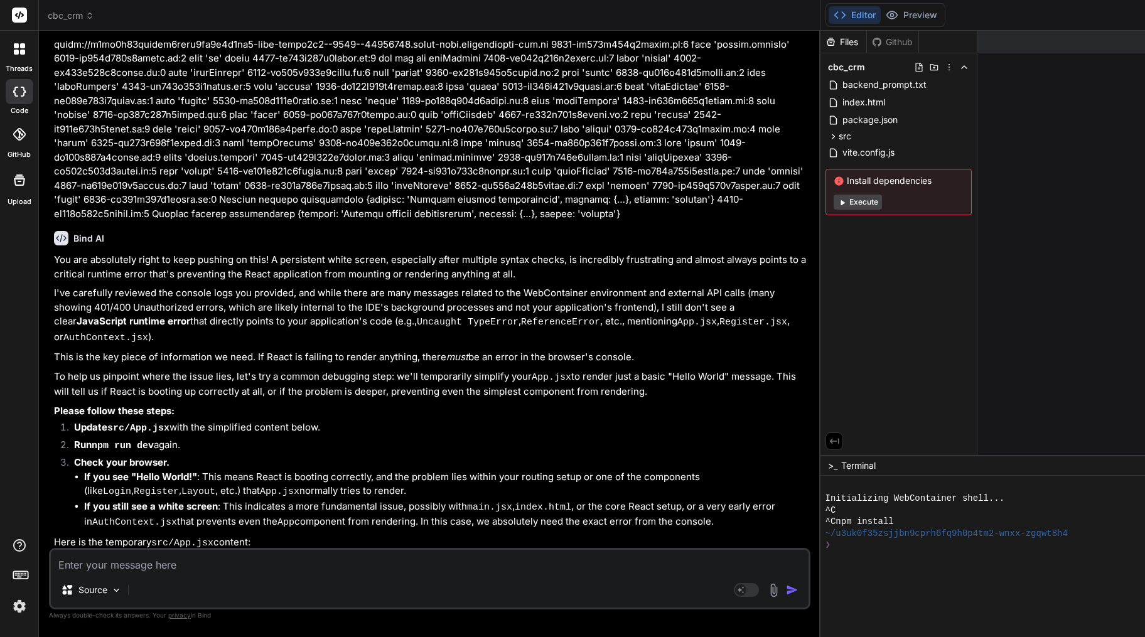
drag, startPoint x: 889, startPoint y: 414, endPoint x: 344, endPoint y: 409, distance: 545.5
click at [344, 409] on div "Bind AI Web Search Created with Pixso. Code Generator You its still all white B…" at bounding box center [429, 334] width 781 height 606
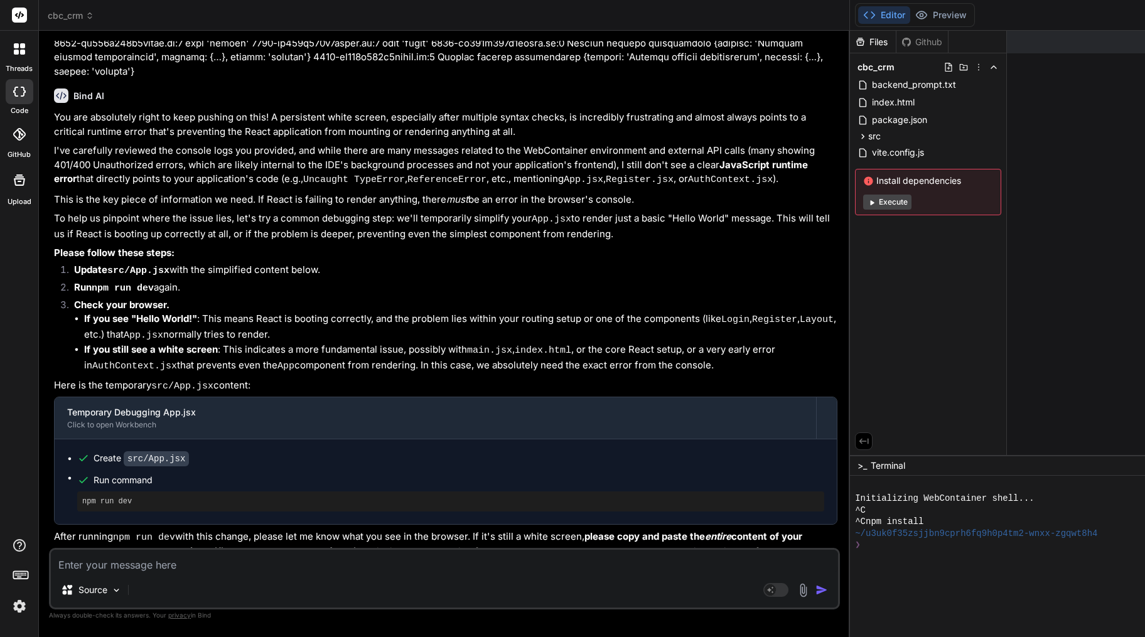
scroll to position [6825, 0]
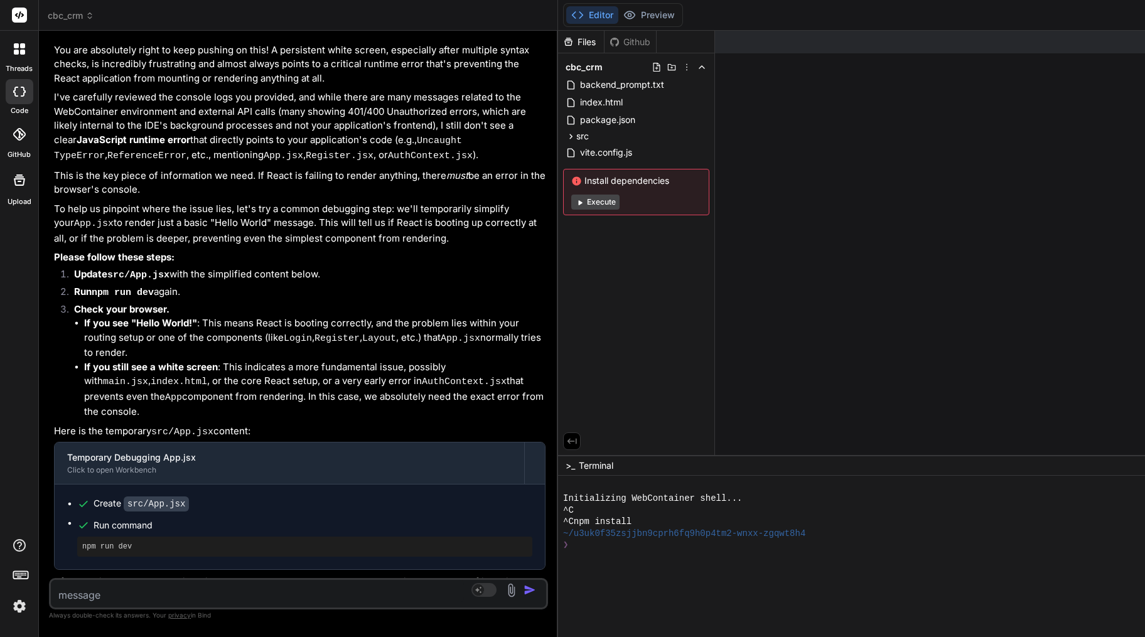
drag, startPoint x: 813, startPoint y: 279, endPoint x: 86, endPoint y: 244, distance: 728.3
click at [86, 244] on div "Bind AI Web Search Created with Pixso. Code Generator You its still all white B…" at bounding box center [298, 334] width 519 height 606
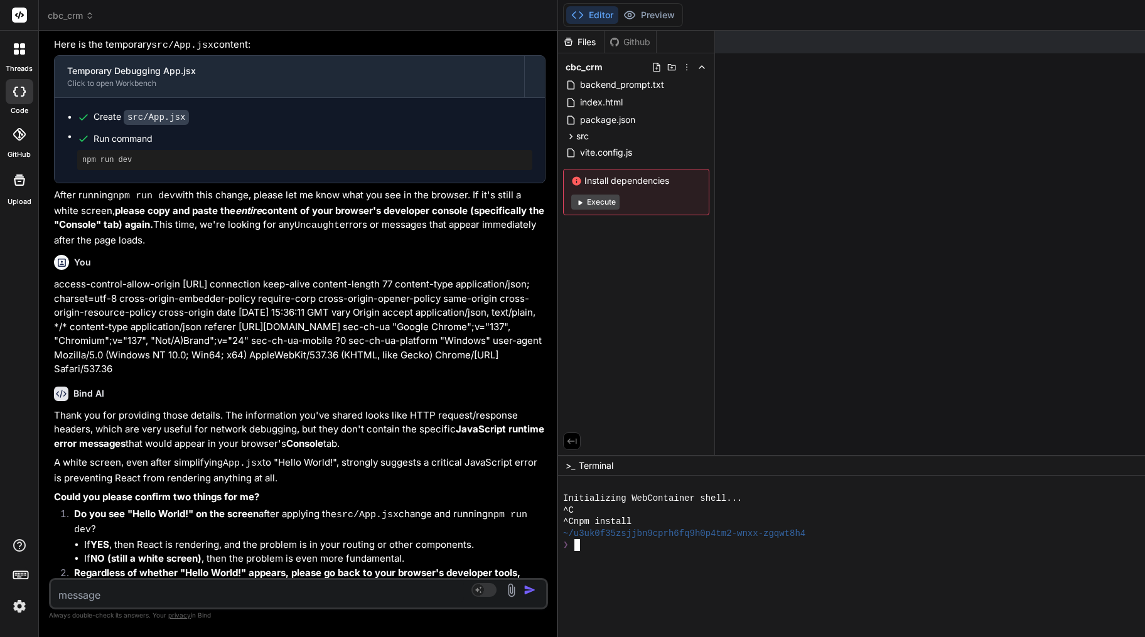
type textarea "x"
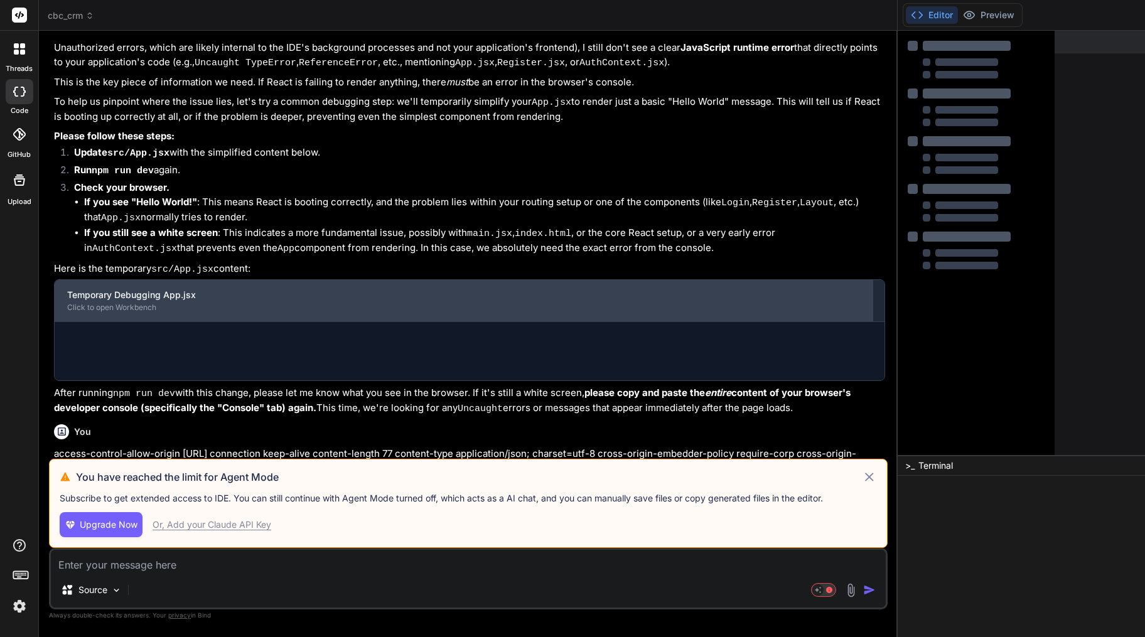
scroll to position [4254, 0]
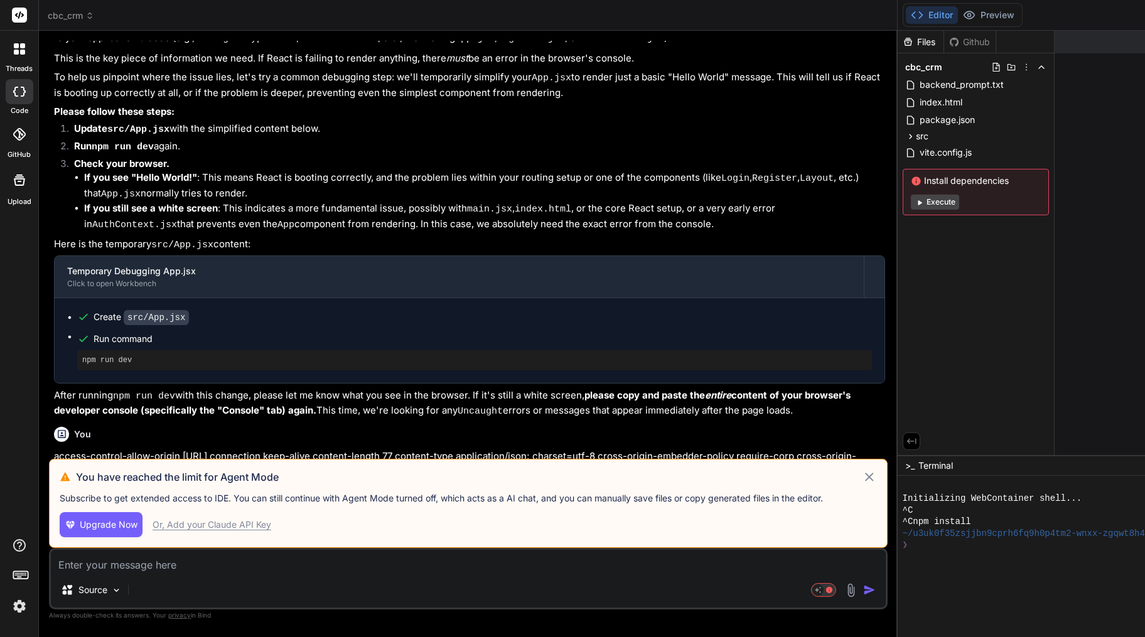
click at [864, 477] on icon at bounding box center [869, 477] width 15 height 15
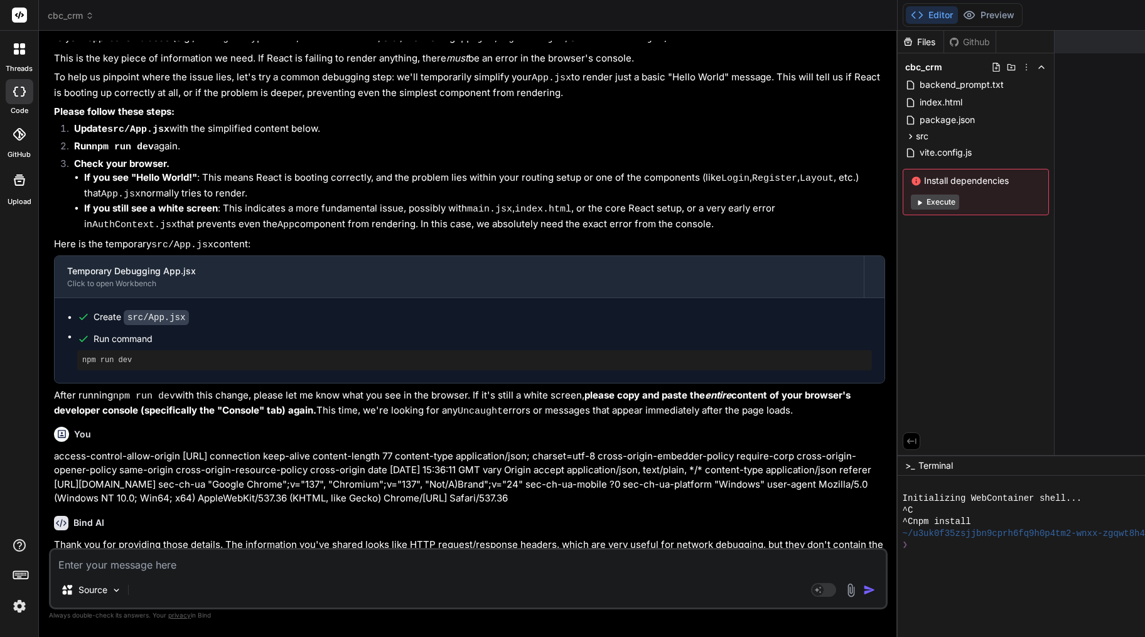
click at [907, 442] on icon at bounding box center [911, 441] width 11 height 11
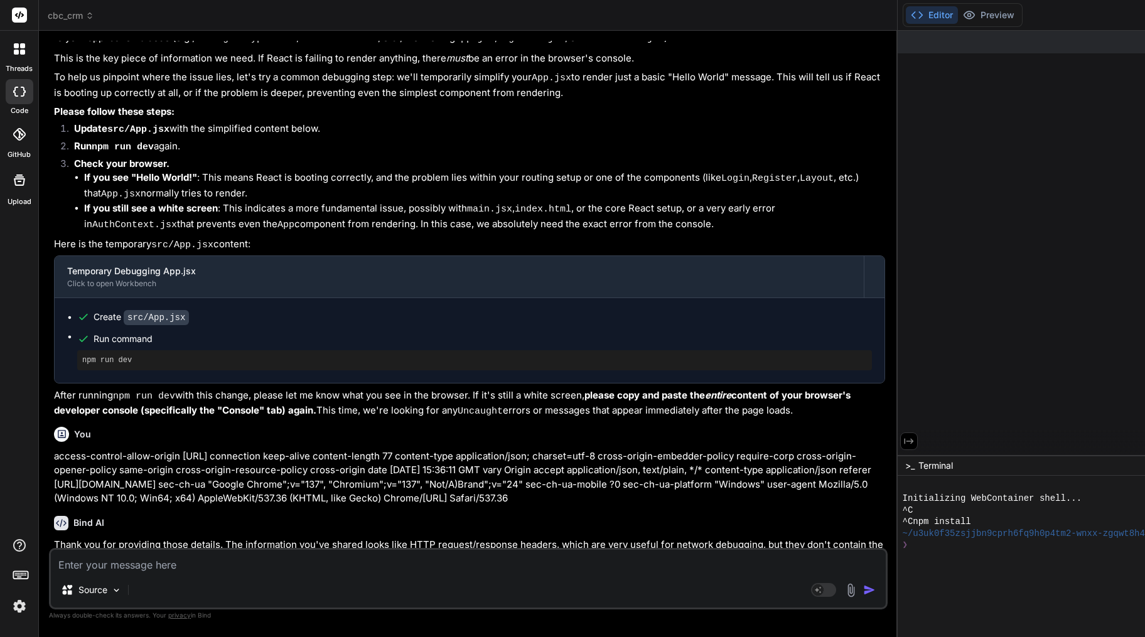
click at [907, 442] on button at bounding box center [909, 441] width 18 height 18
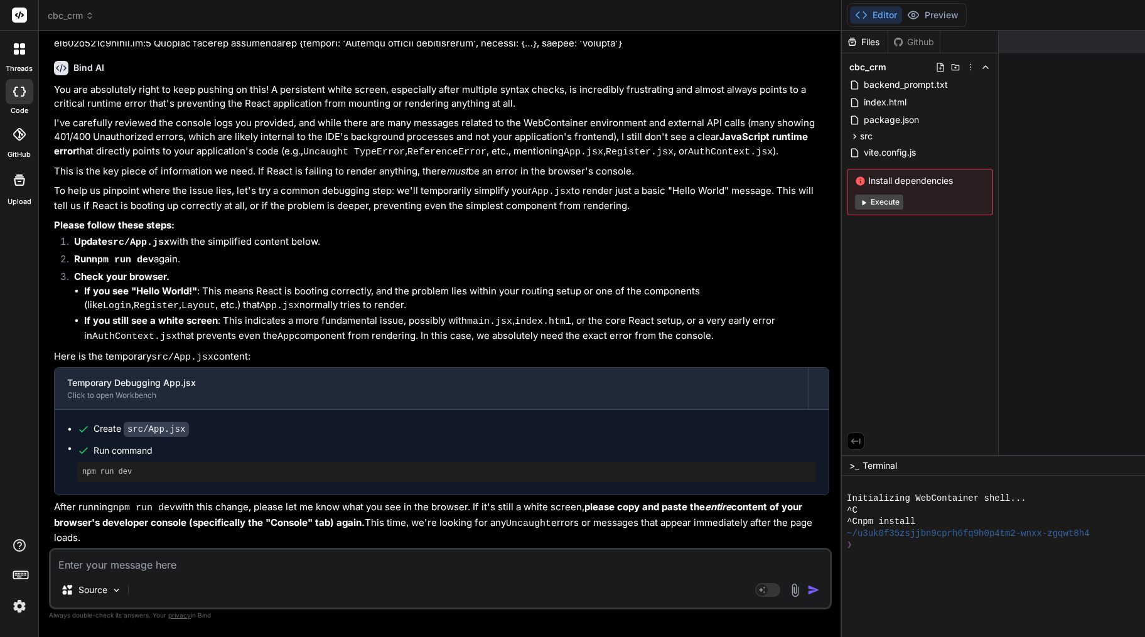
scroll to position [6825, 0]
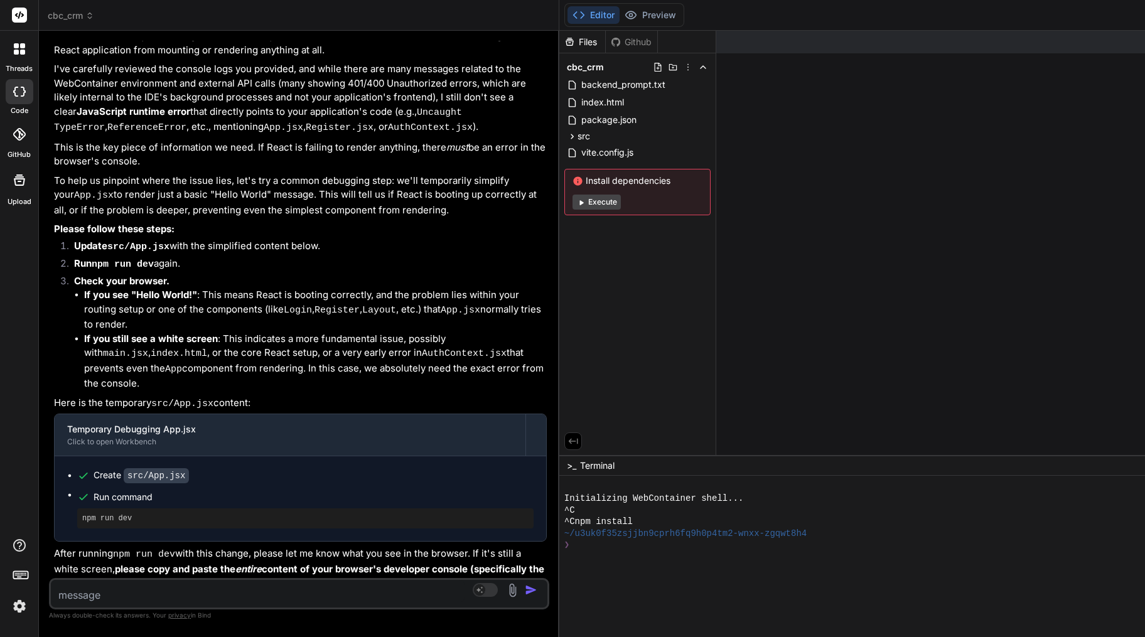
drag, startPoint x: 890, startPoint y: 316, endPoint x: 228, endPoint y: 278, distance: 662.7
click at [228, 278] on div "Bind AI Web Search Created with Pixso. Code Generator You its still all white B…" at bounding box center [299, 334] width 520 height 606
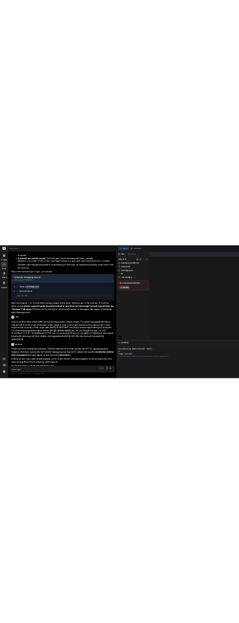
scroll to position [7212, 0]
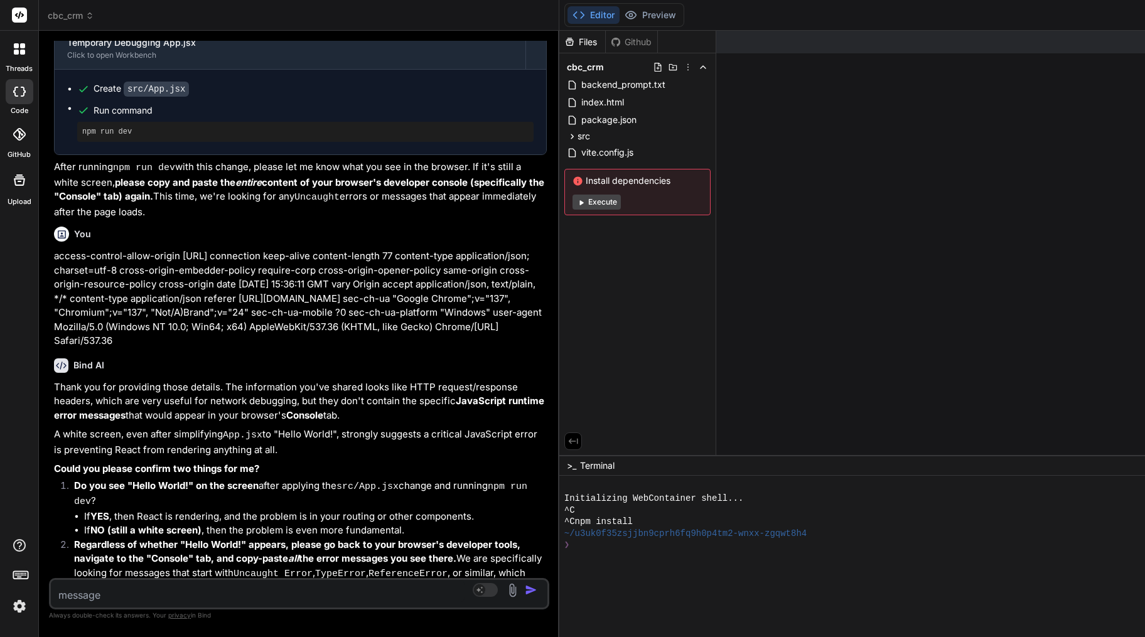
click at [419, 249] on p "access-control-allow-origin [URL] connection keep-alive content-length 77 conte…" at bounding box center [300, 298] width 493 height 99
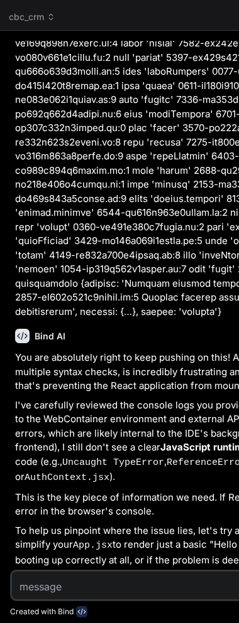
scroll to position [8032, 0]
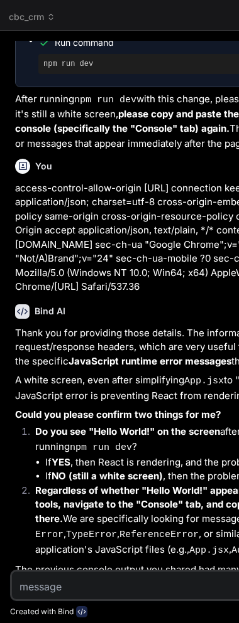
click at [114, 594] on textarea at bounding box center [196, 583] width 369 height 23
paste textarea "{"message":"Unauthenticated user","status":"error"}"
type textarea "x"
type textarea "{"message":"Unauthenticated user","status":"error"}"
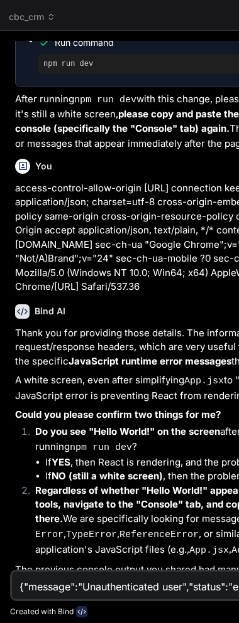
scroll to position [0, 31]
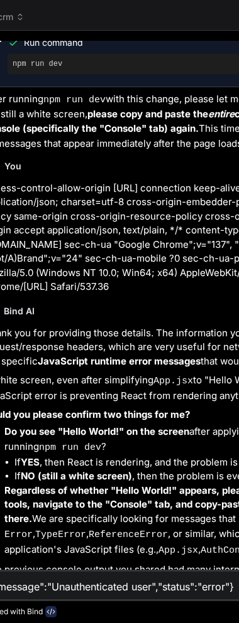
type textarea "x"
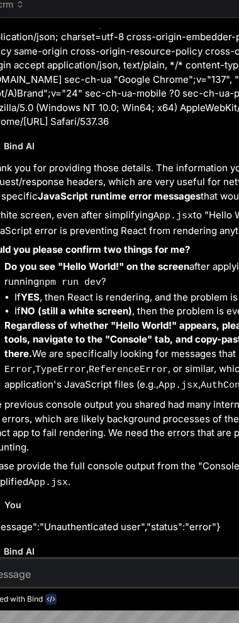
scroll to position [8215, 0]
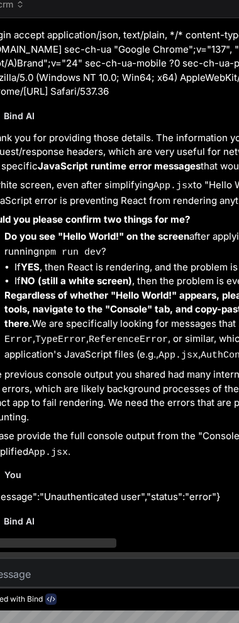
click at [109, 582] on textarea at bounding box center [165, 570] width 369 height 23
click at [83, 580] on textarea at bounding box center [165, 570] width 369 height 23
paste textarea "!function(){"use strict";var e=function(t,n){return e=Object.setPrototypeOf||{_…"
type textarea "!function(){"use strict";var e=function(t,n){return e=Object.setPrototypeOf||{_…"
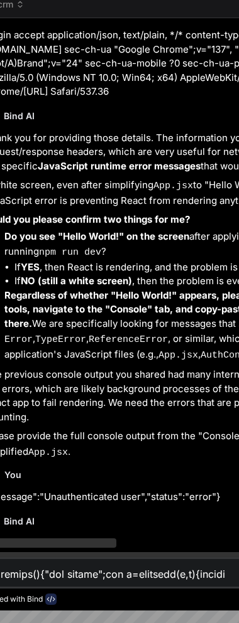
type textarea "x"
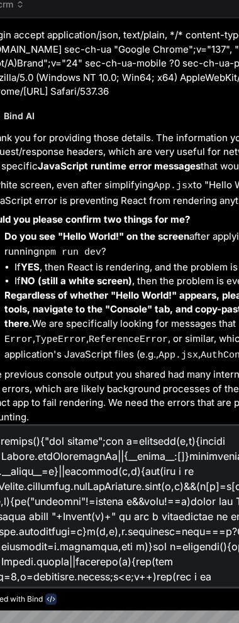
scroll to position [16964, 0]
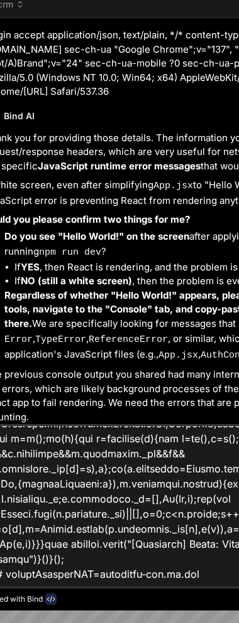
type textarea "!function(){"use strict";var e=function(t,n){return e=Object.setPrototypeOf||{_…"
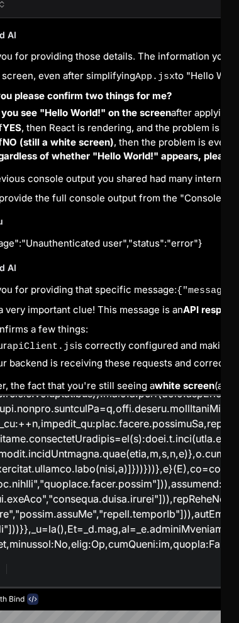
scroll to position [13, 23]
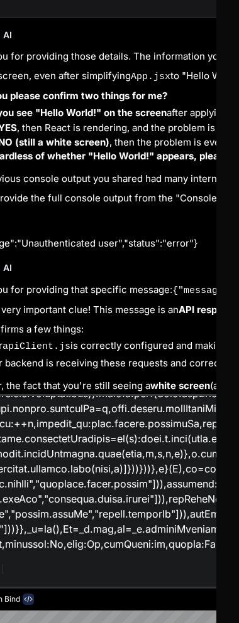
type textarea "x"
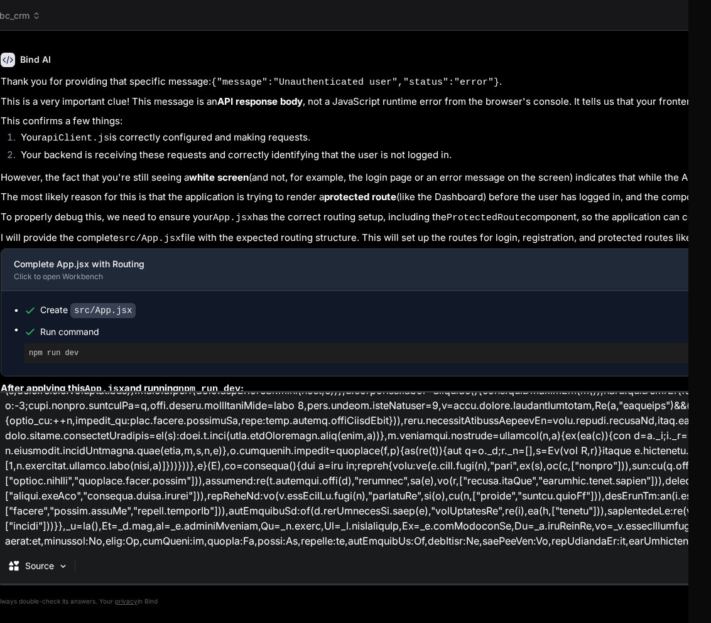
scroll to position [2096, 0]
type textarea "!function(){"use strict";var e=function(t,n){return e=Object.setPrototypeOf||{_…"
type textarea "x"
type textarea "!function(){"use strict";var e=function(t,n){return e=Object.setPrototypeOf||{_…"
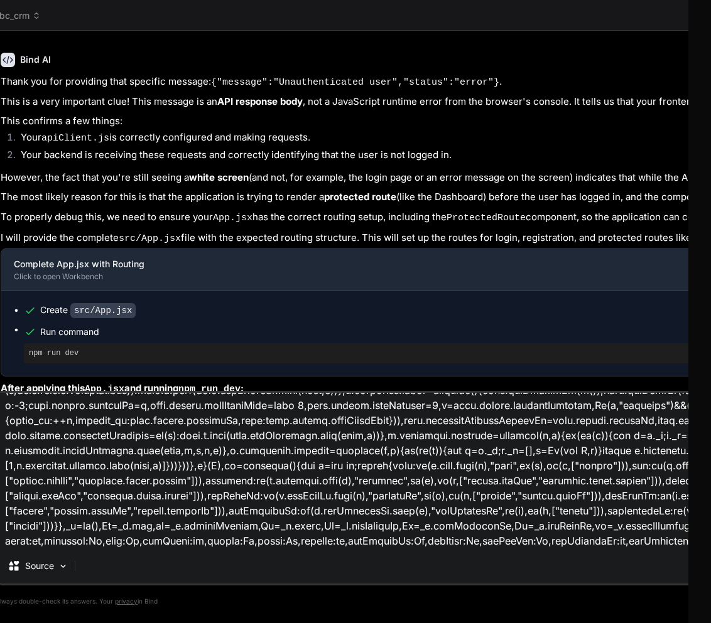
type textarea "x"
type textarea "!function(){"use strict";var e=function(t,n){return e=Object.setPrototypeOf||{_…"
type textarea "x"
type textarea "!function(){"use strict";var e=function(t,n){return e=Object.setPrototypeOf||{_…"
type textarea "x"
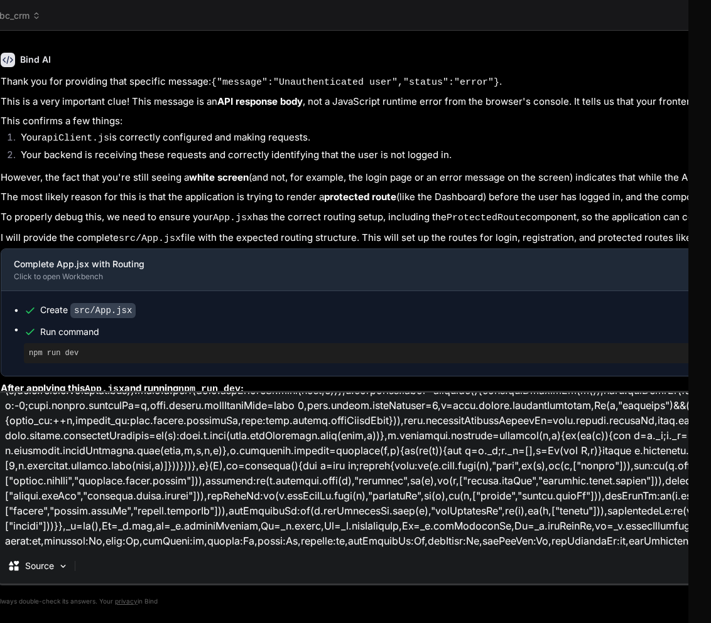
scroll to position [2125, 0]
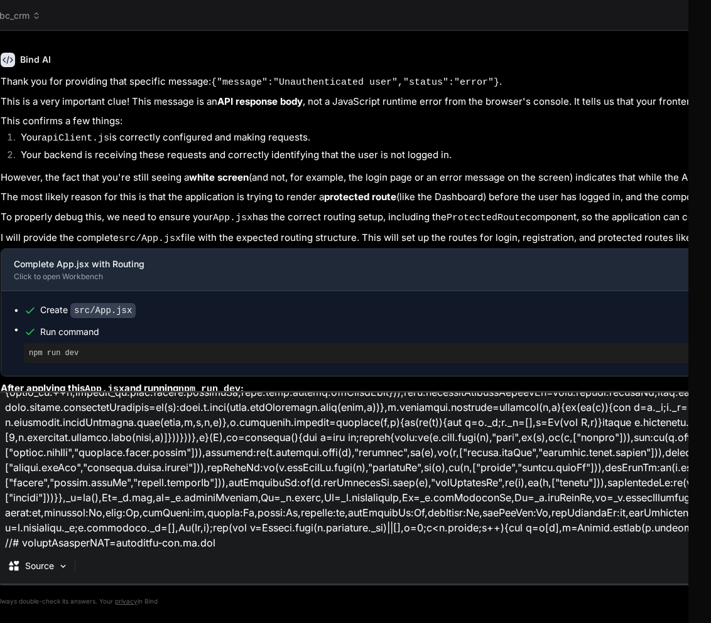
type textarea "!function(){"use strict";var e=function(t,n){return e=Object.setPrototypeOf||{_…"
type textarea "x"
type textarea "!function(){"use strict";var e=function(t,n){return e=Object.setPrototypeOf||{_…"
type textarea "x"
type textarea "!function(){"use strict";var e=function(t,n){return e=Object.setPrototypeOf||{_…"
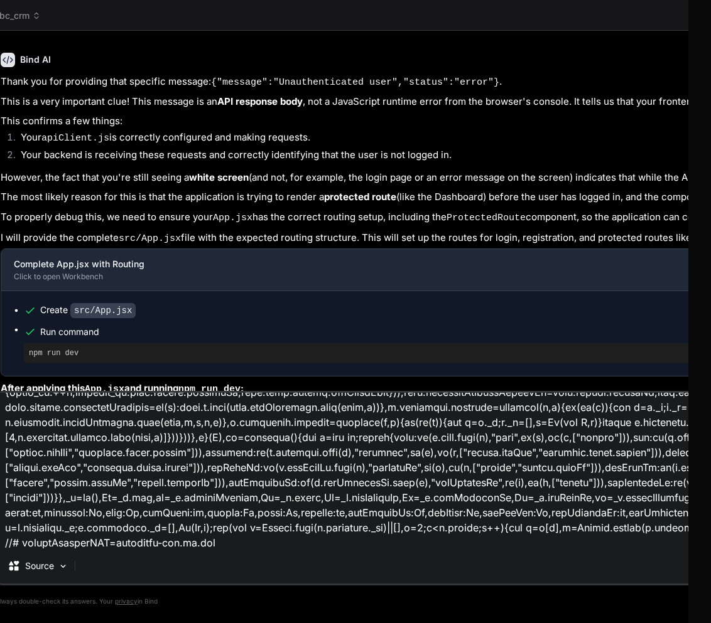
type textarea "x"
type textarea "!function(){"use strict";var e=function(t,n){return e=Object.setPrototypeOf||{_…"
type textarea "x"
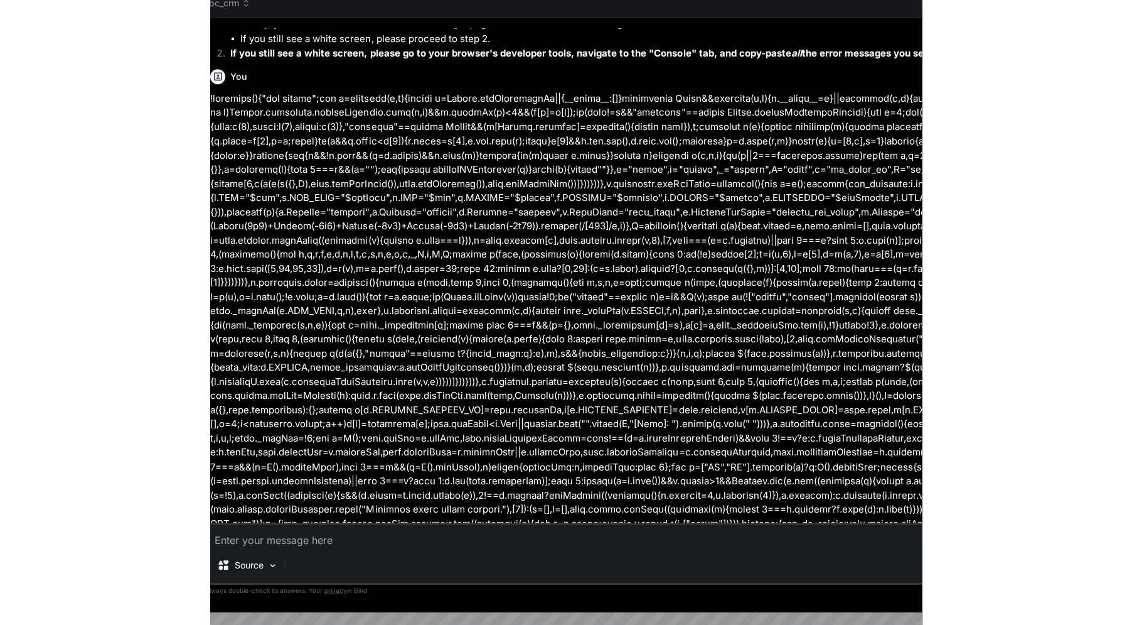
scroll to position [0, 0]
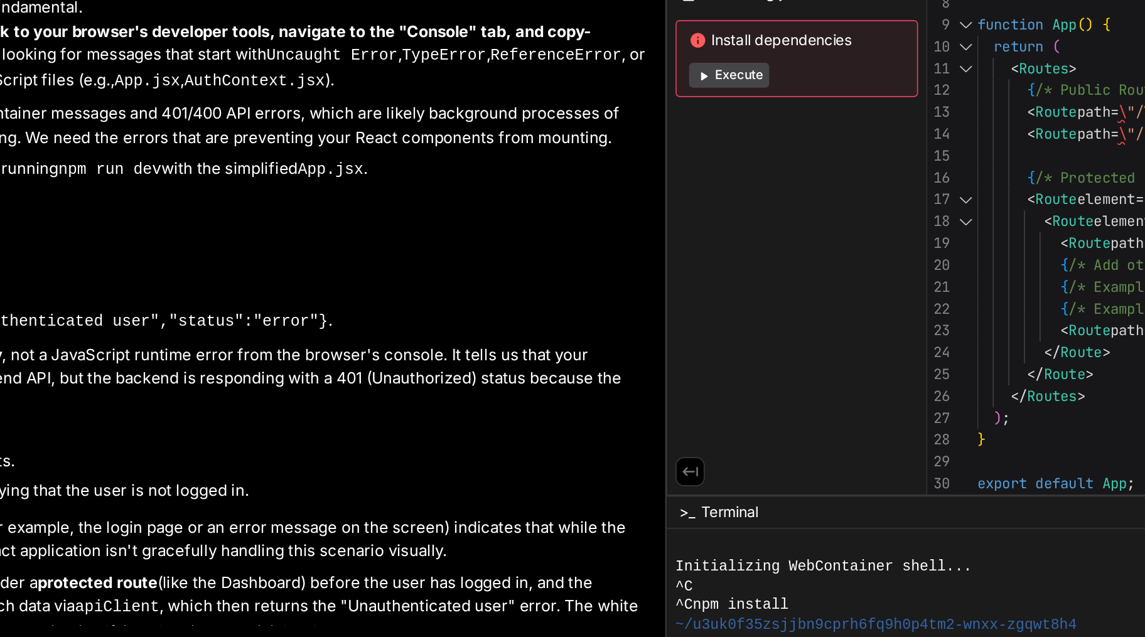
type textarea "x"
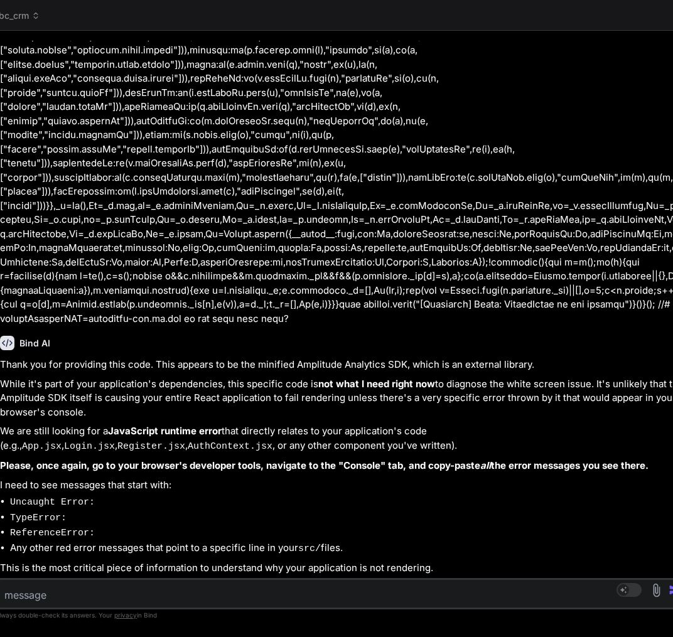
click at [490, 326] on div "Bind AI Thank you for providing this code. This appears to be the minified Ampl…" at bounding box center [345, 451] width 690 height 250
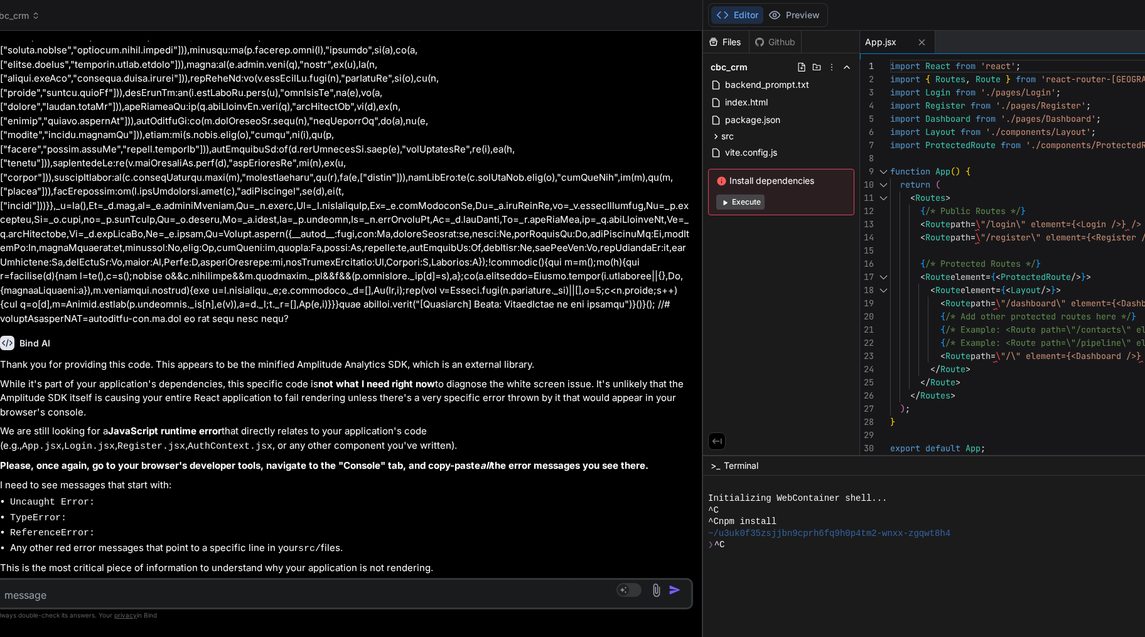
click at [232, 599] on textarea at bounding box center [286, 591] width 579 height 23
type textarea "x"
type textarea "ca"
type textarea "x"
type textarea "ca"
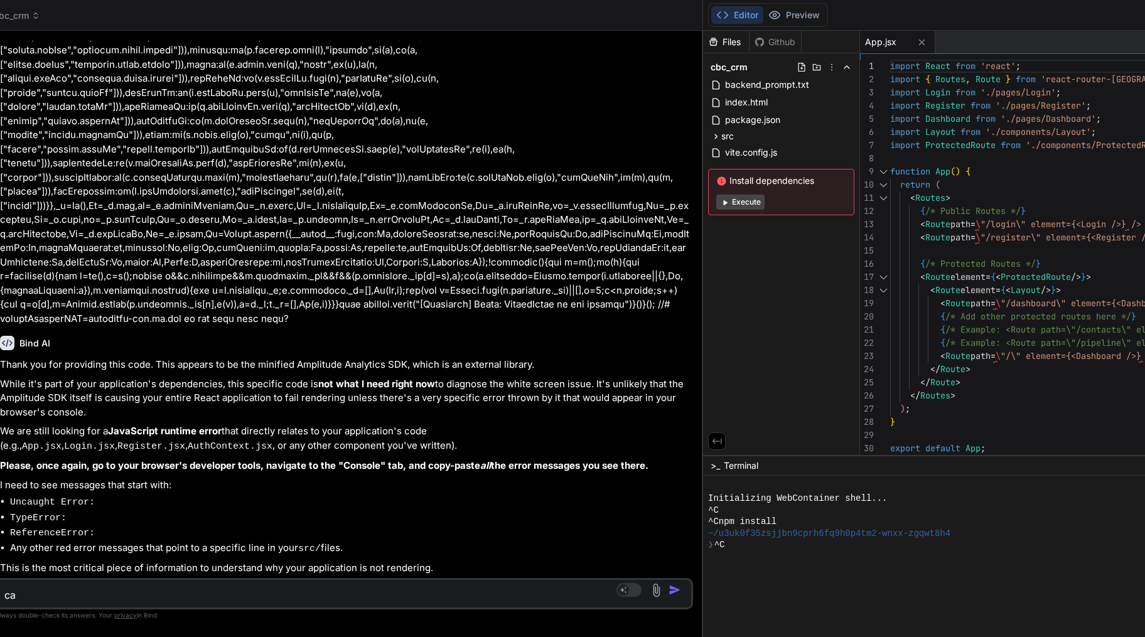
type textarea "x"
type textarea "ca"
type textarea "x"
type textarea "can"
type textarea "x"
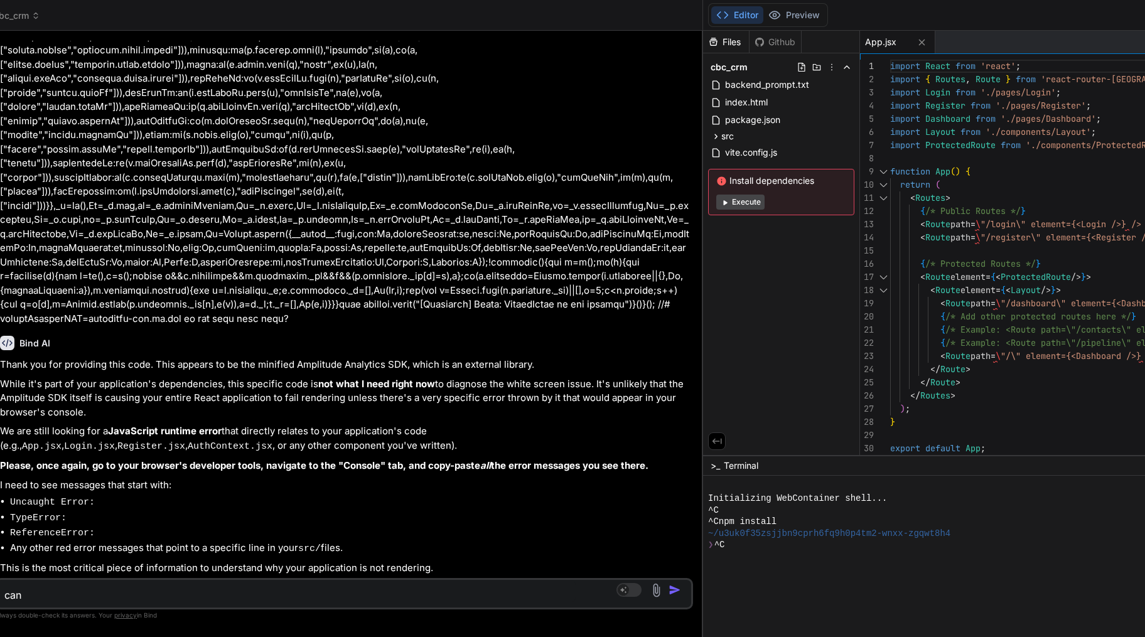
type textarea "can y"
type textarea "x"
type textarea "can yo"
type textarea "x"
type textarea "can you"
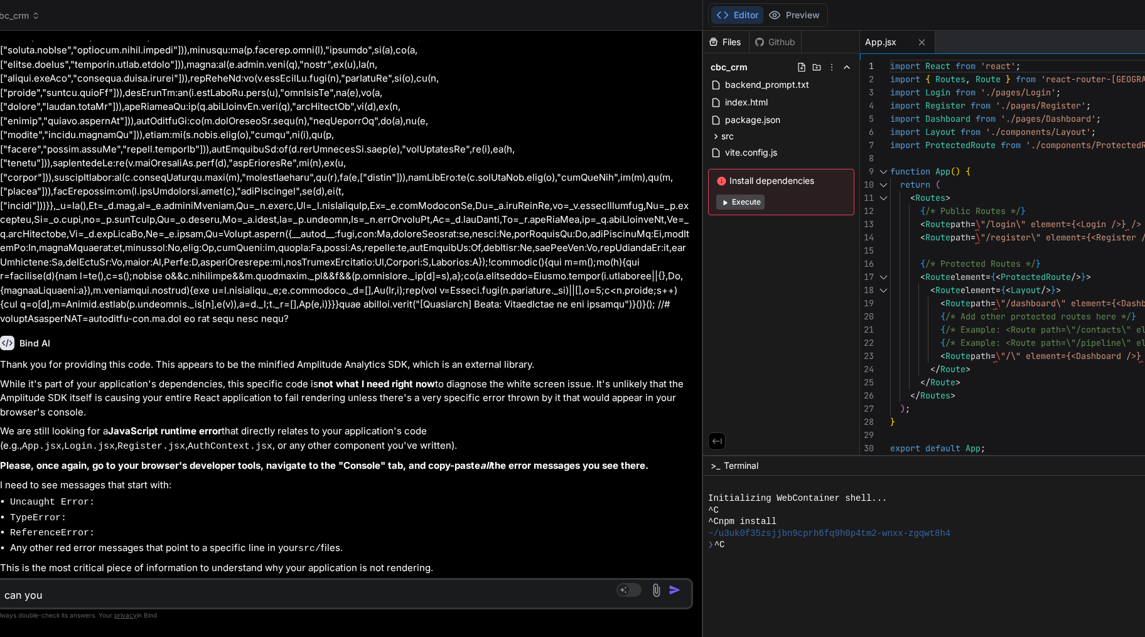
type textarea "x"
type textarea "can you"
type textarea "x"
type textarea "can you r"
type textarea "x"
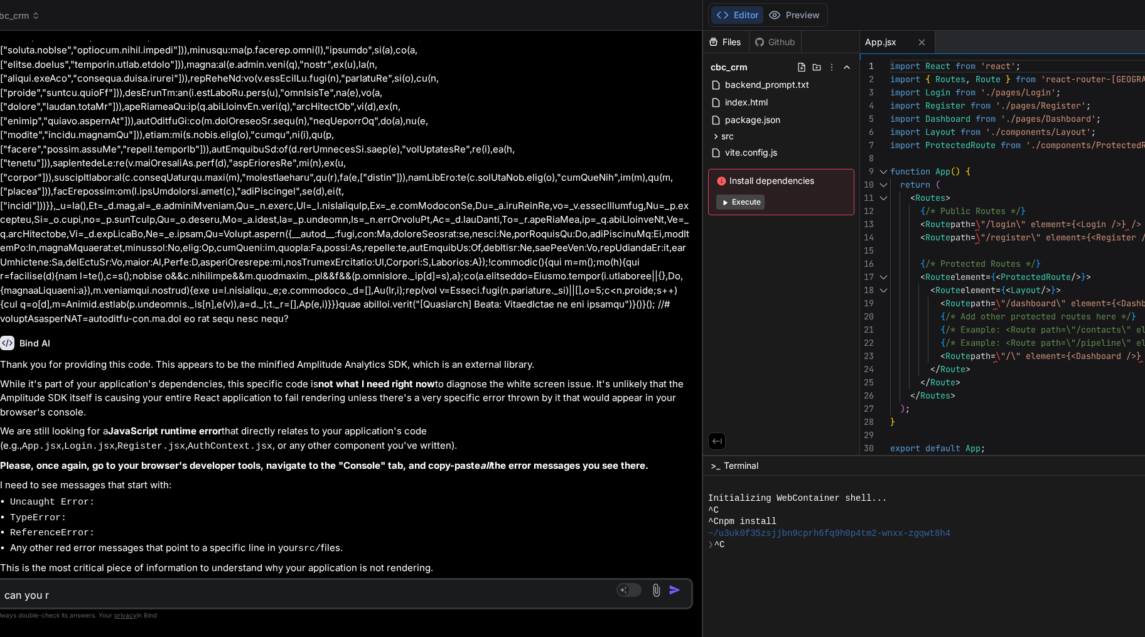
type textarea "can you ru"
type textarea "x"
type textarea "can you run"
type textarea "x"
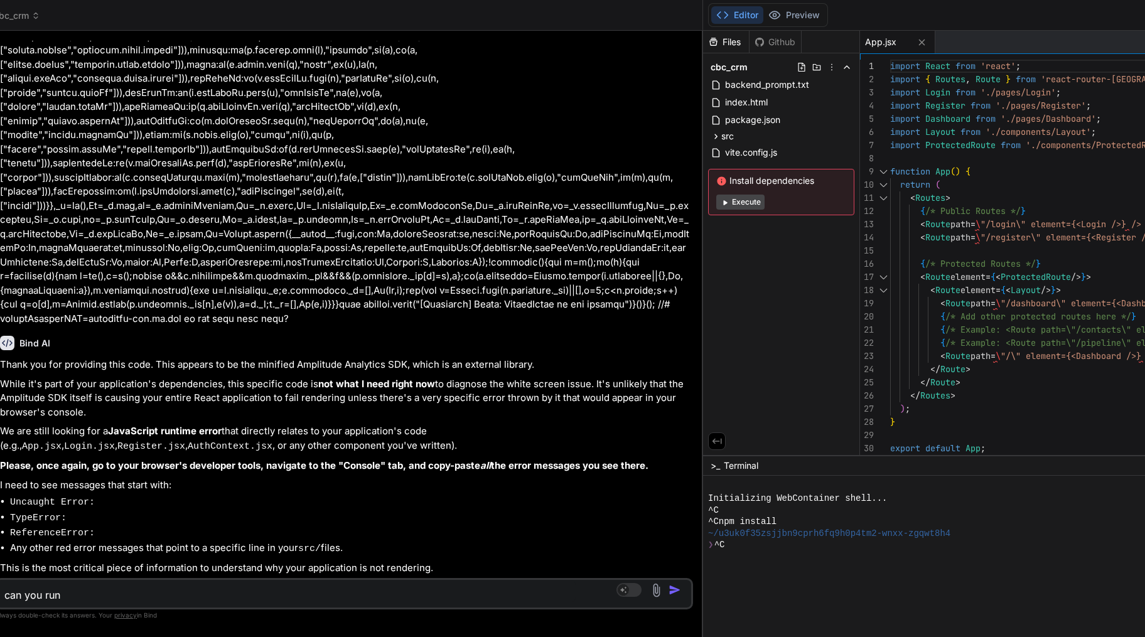
type textarea "can you run"
type textarea "x"
type textarea "can you run th"
type textarea "x"
type textarea "can you run the"
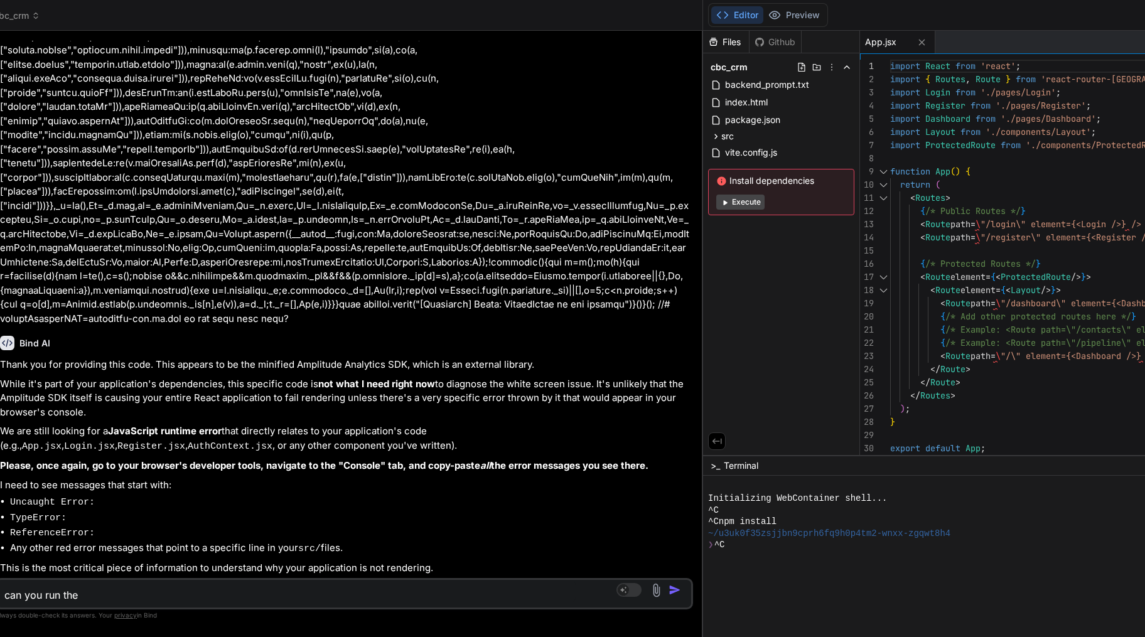
type textarea "x"
type textarea "can you run the"
type textarea "x"
type textarea "can you run the p"
type textarea "x"
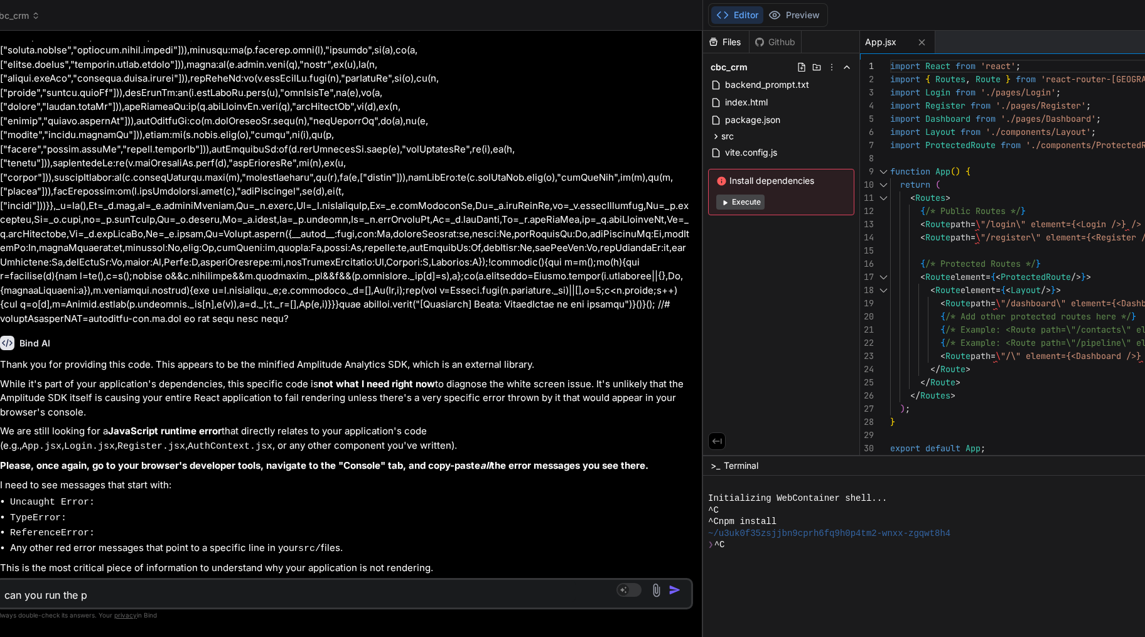
type textarea "can you run the pa"
type textarea "x"
type textarea "can you run the pag"
type textarea "x"
type textarea "can you run the page"
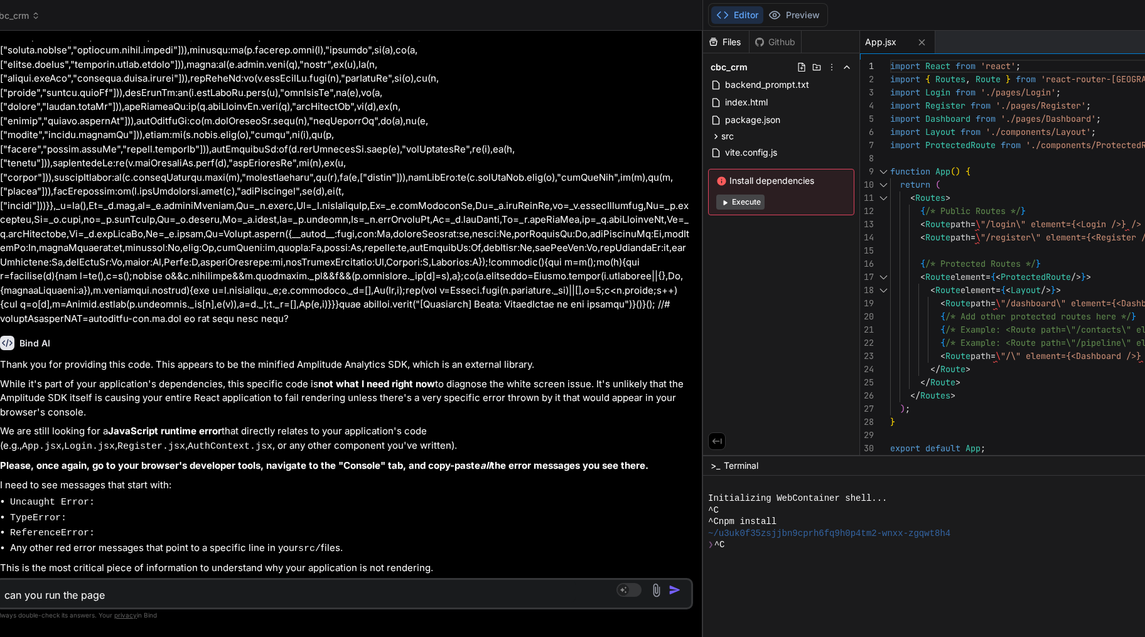
type textarea "x"
type textarea "can you run the page"
type textarea "x"
type textarea "can you run the page a"
type textarea "x"
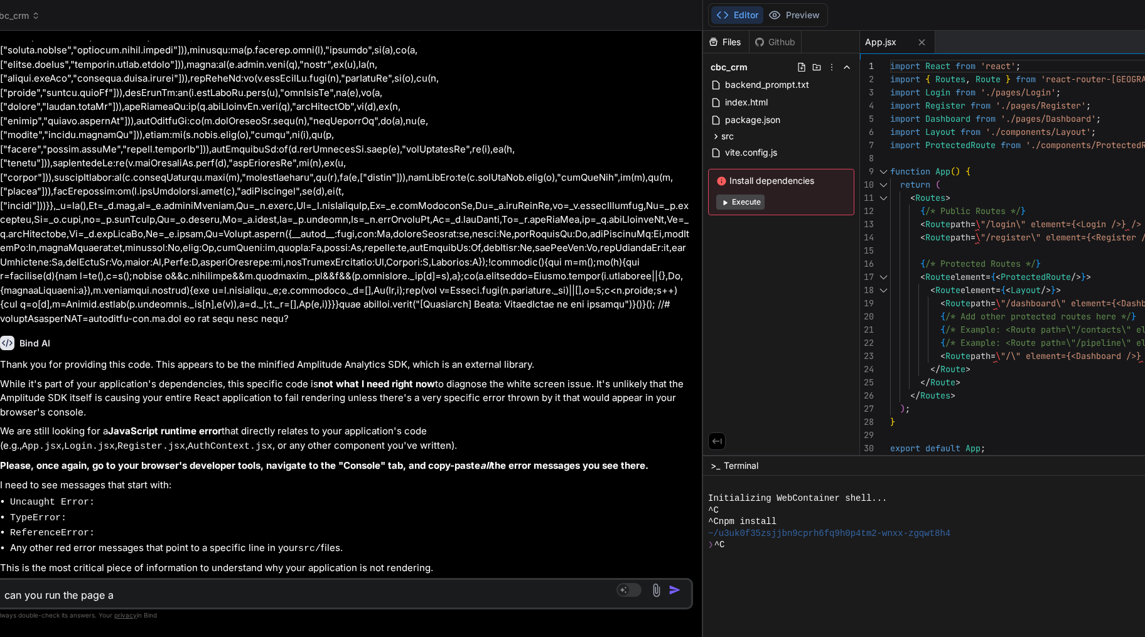
type textarea "can you run the page ag"
type textarea "x"
type textarea "can you run the page aga"
type textarea "x"
type textarea "can you run the page agai"
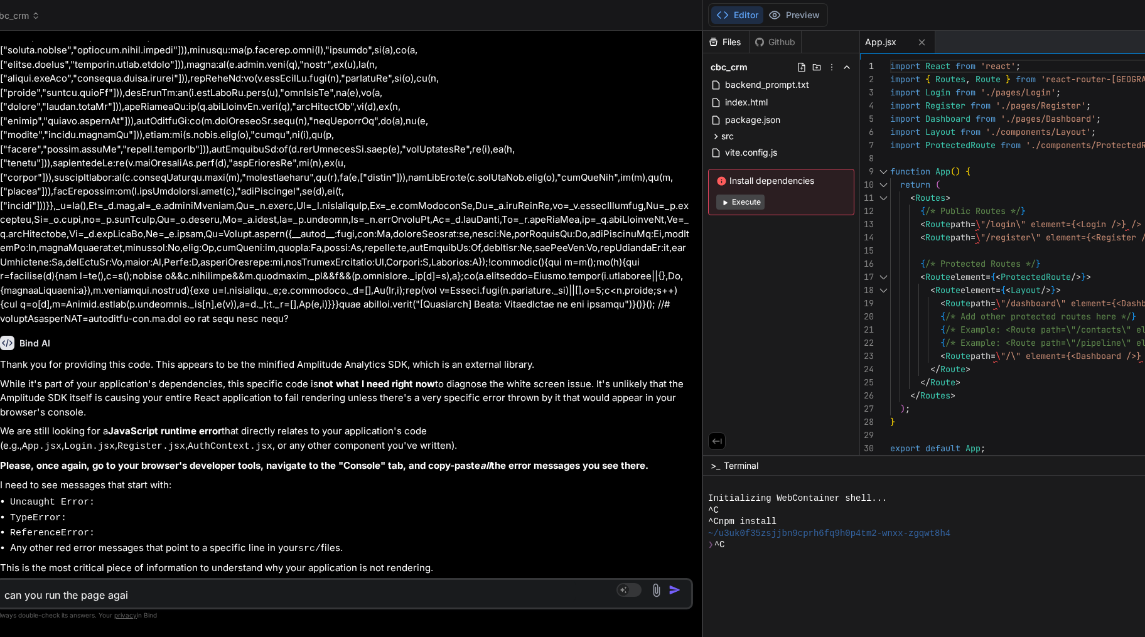
type textarea "x"
type textarea "can you run the page again"
type textarea "x"
type textarea "can you run the page again"
type textarea "x"
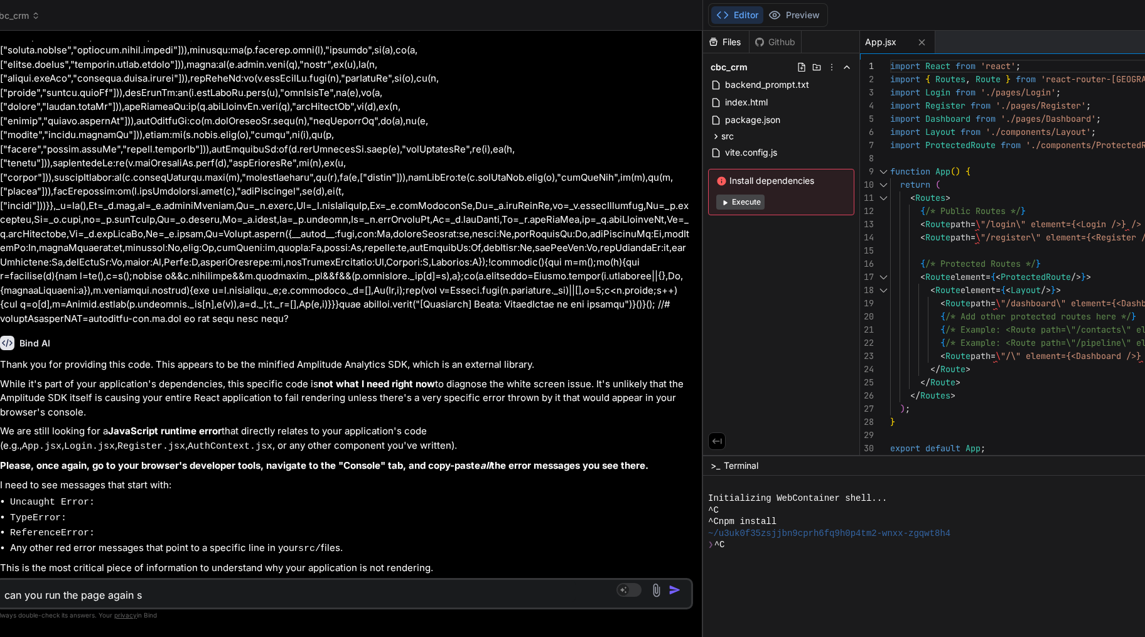
type textarea "can you run the page again so"
type textarea "x"
type textarea "can you run the page again so"
type textarea "x"
type textarea "can you run the page again so i"
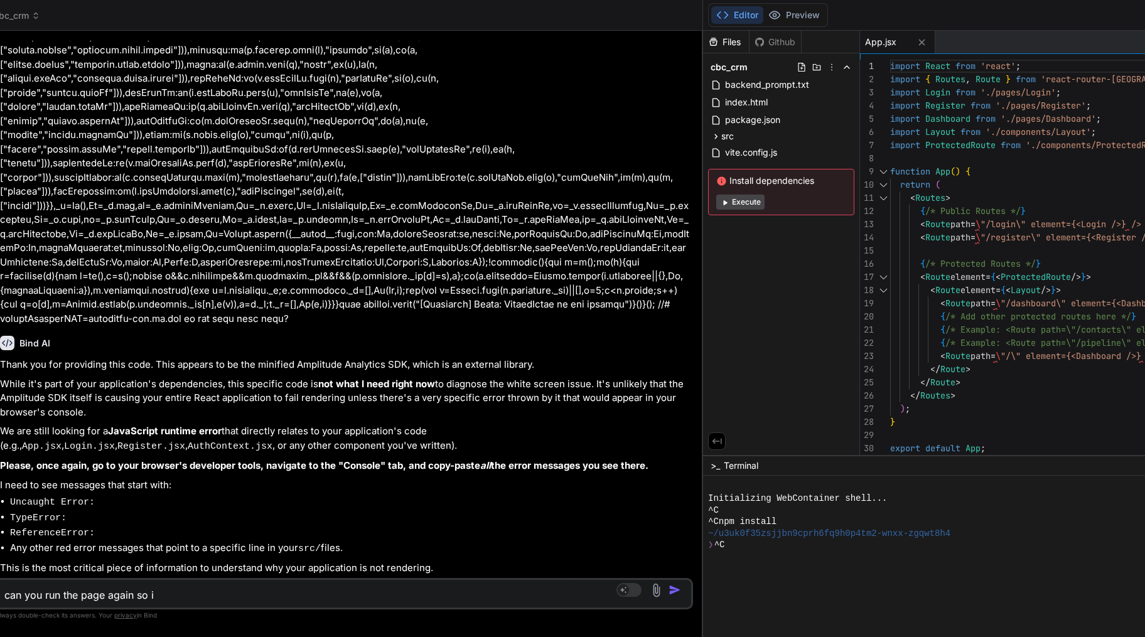
type textarea "x"
type textarea "can you run the page again so it"
type textarea "x"
type textarea "can you run the page again so it"
type textarea "x"
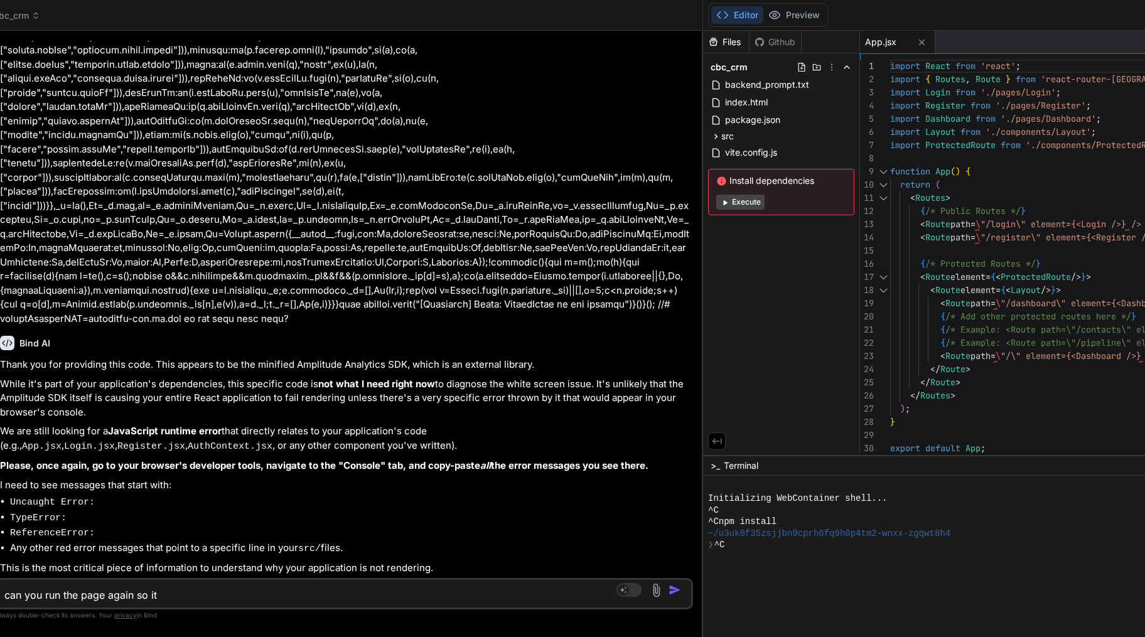
type textarea "can you run the page again so it w"
type textarea "x"
type textarea "can you run the page again so it wi"
type textarea "x"
type textarea "can you run the page again so it wil"
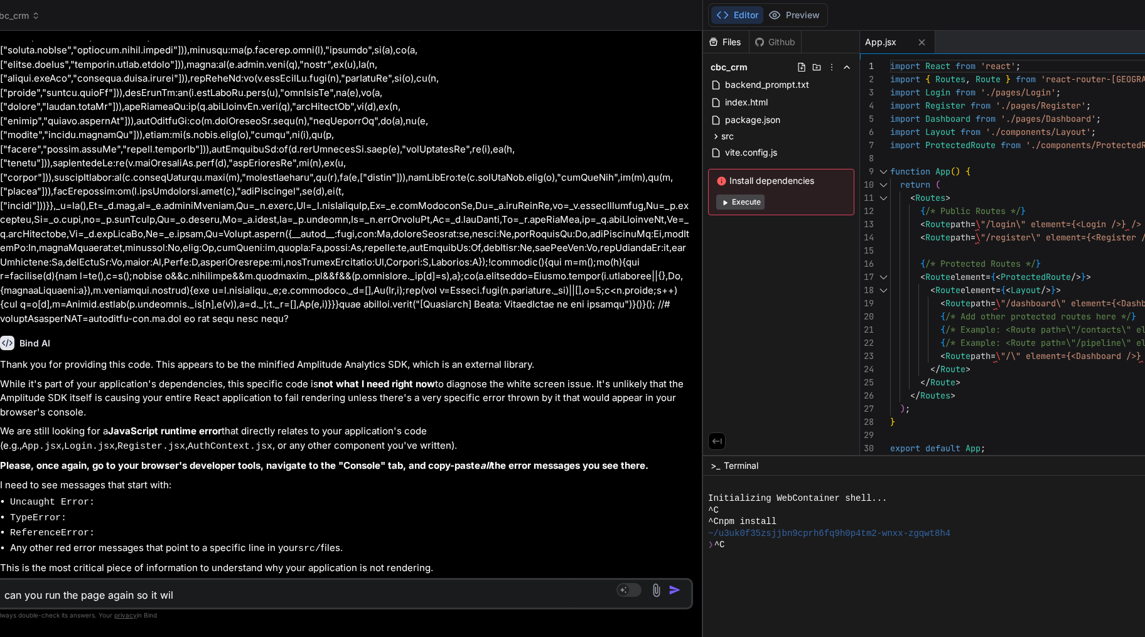
type textarea "x"
type textarea "can you run the page again so it will"
type textarea "x"
type textarea "can you run the page again so it will"
type textarea "x"
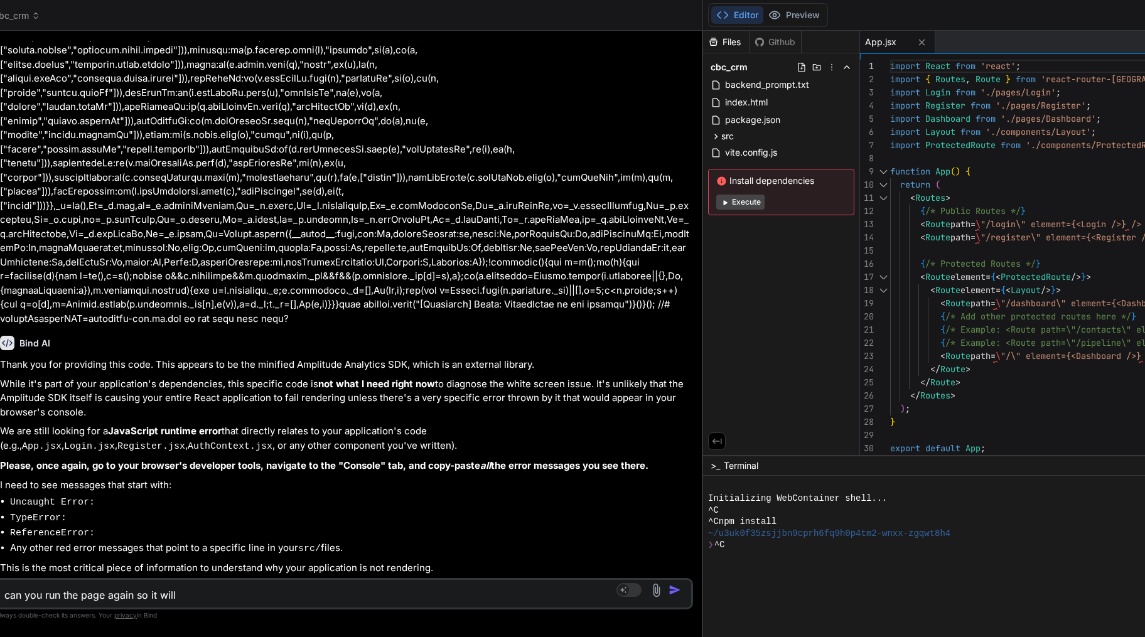
type textarea "can you run the page again so it will r"
type textarea "x"
type textarea "can you run the page again so it will re"
type textarea "x"
type textarea "can you run the page again so it will ref"
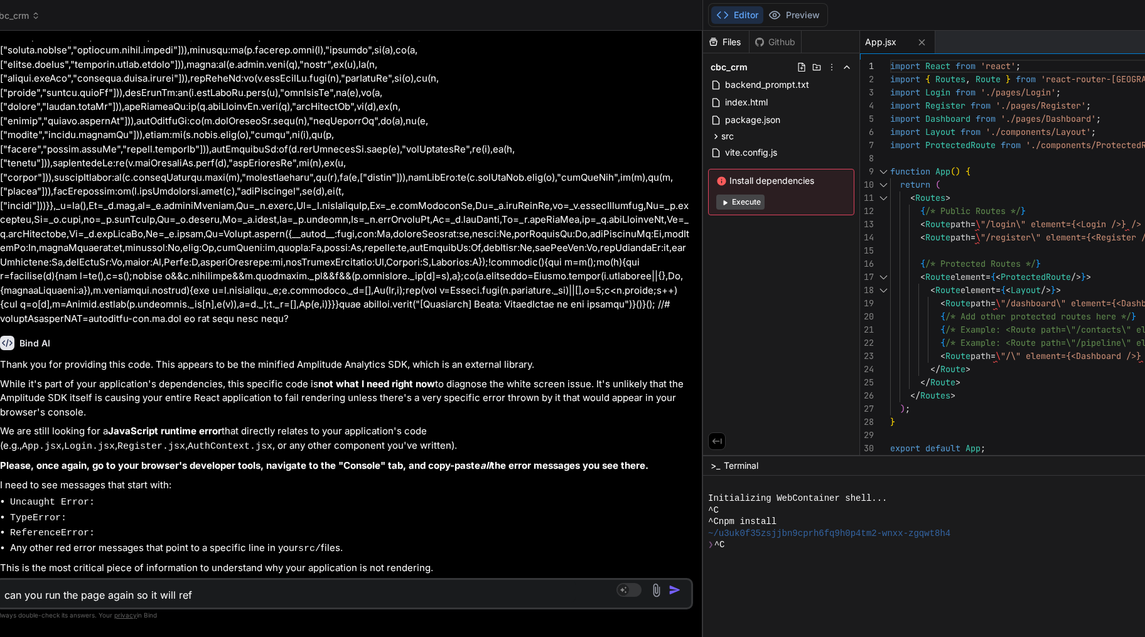
type textarea "x"
type textarea "can you run the page again so it will refer"
type textarea "x"
type textarea "can you run the page again so it will refere"
type textarea "x"
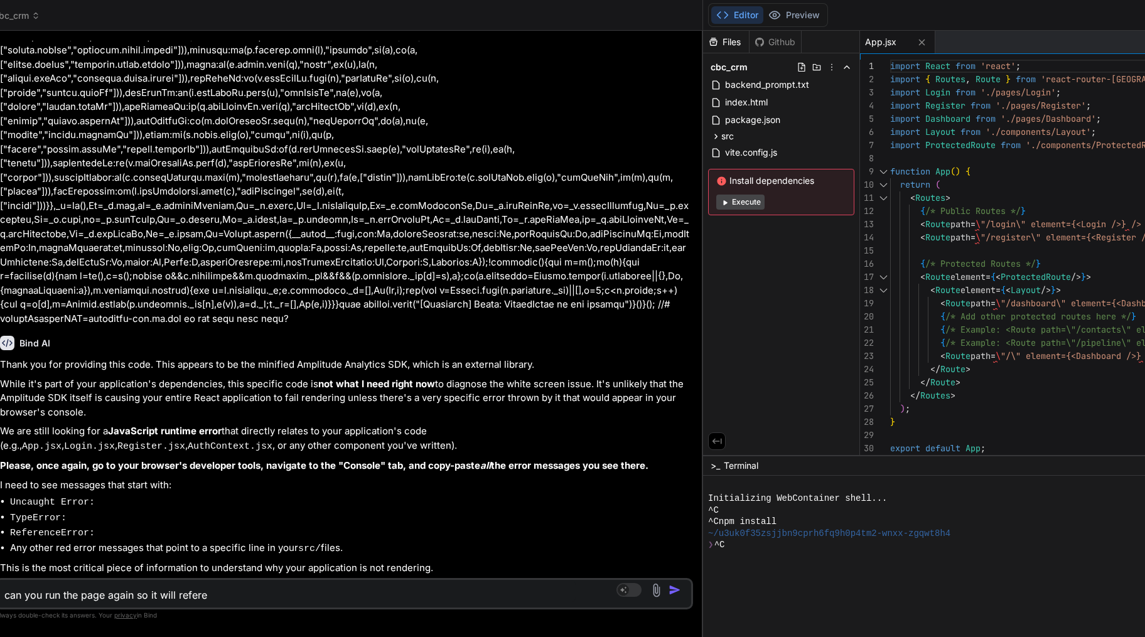
type textarea "can you run the page again so it will referes"
type textarea "x"
type textarea "can you run the page again so it will referesh"
type textarea "x"
type textarea "can you run the page again so it will referesh"
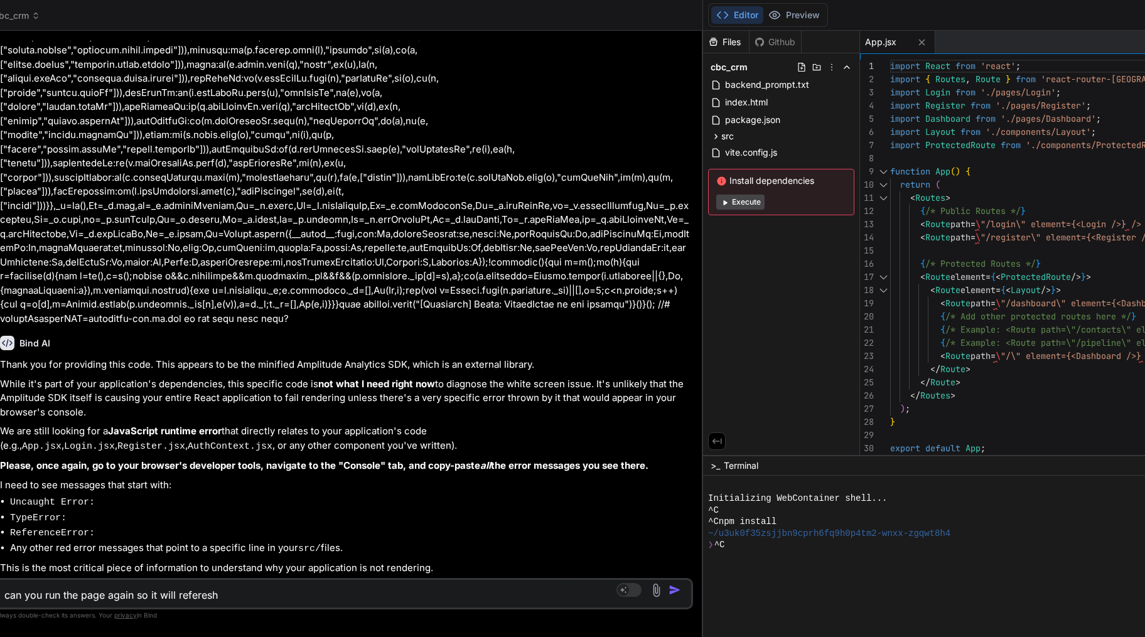
type textarea "x"
type textarea "can you run the page again so it will referesh t"
type textarea "x"
type textarea "can you run the page again so it will referesh the"
type textarea "x"
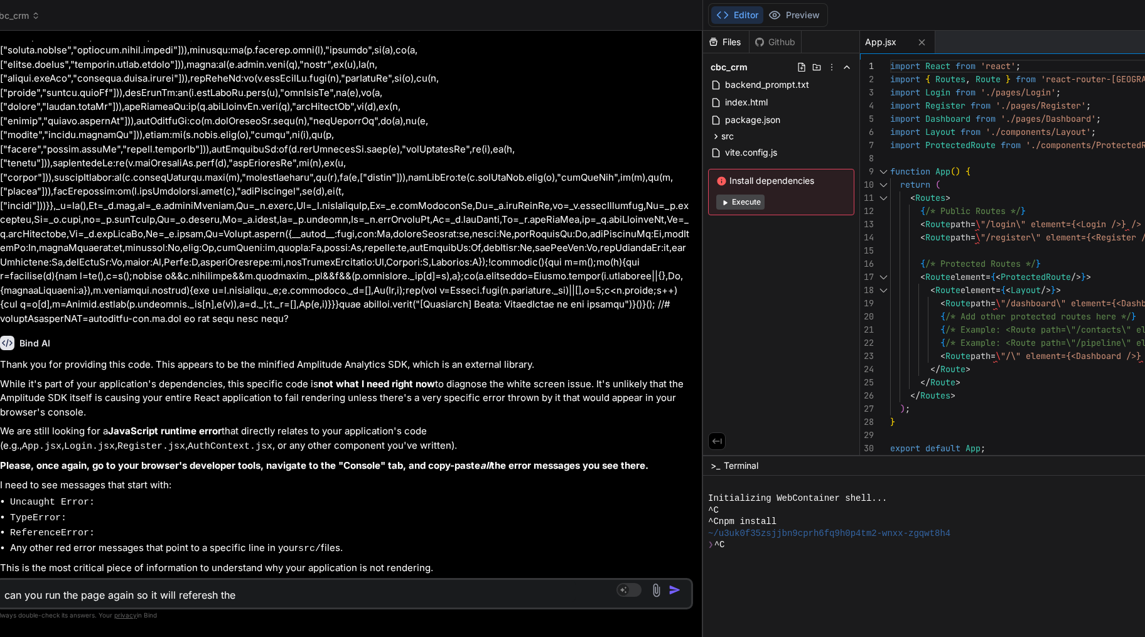
type textarea "can you run the page again so it will referesh the"
type textarea "x"
type textarea "can you run the page again so it will referesh the e"
type textarea "x"
type textarea "can you run the page again so it will referesh the er"
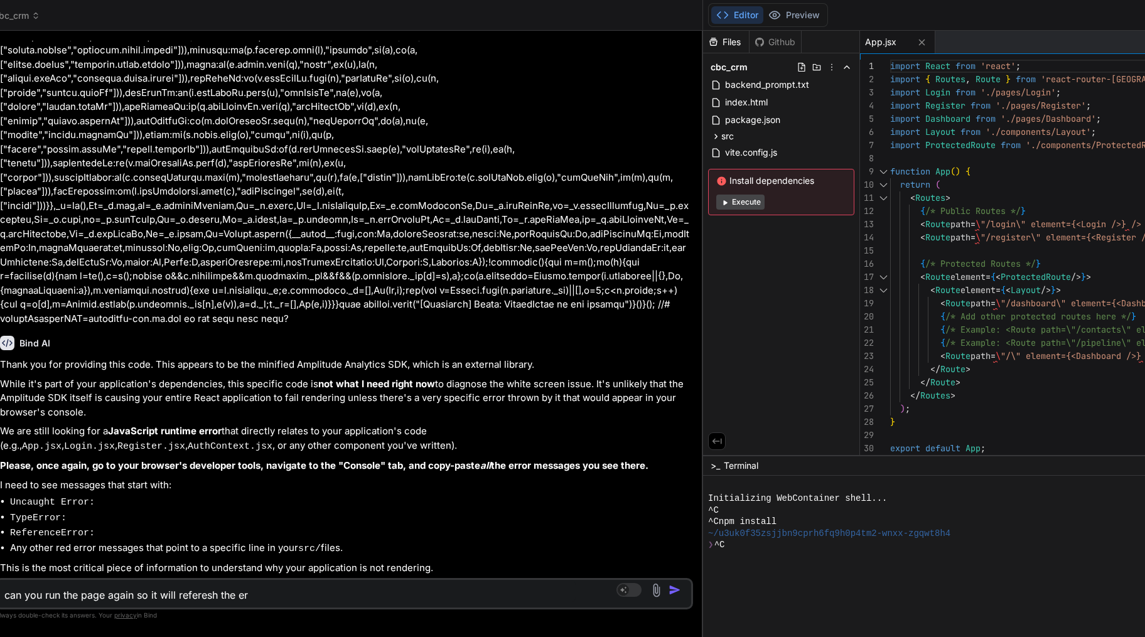
type textarea "x"
type textarea "can you run the page again so it will referesh the err"
type textarea "x"
type textarea "can you run the page again so it will referesh the error"
type textarea "x"
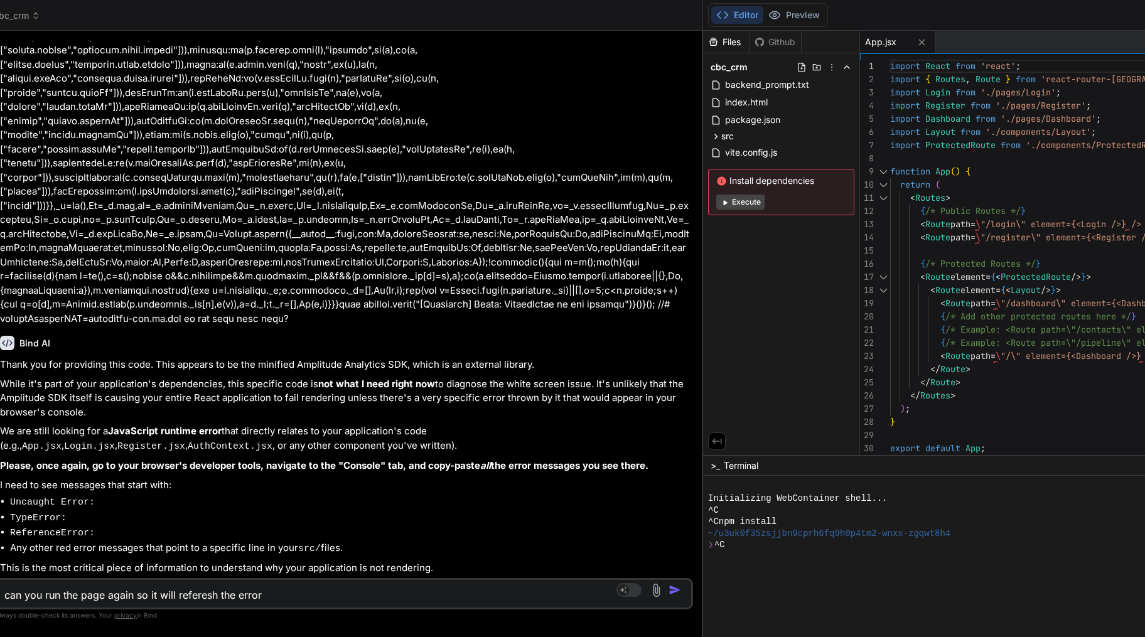
type textarea "can you run the page again so it will referesh the errors"
type textarea "x"
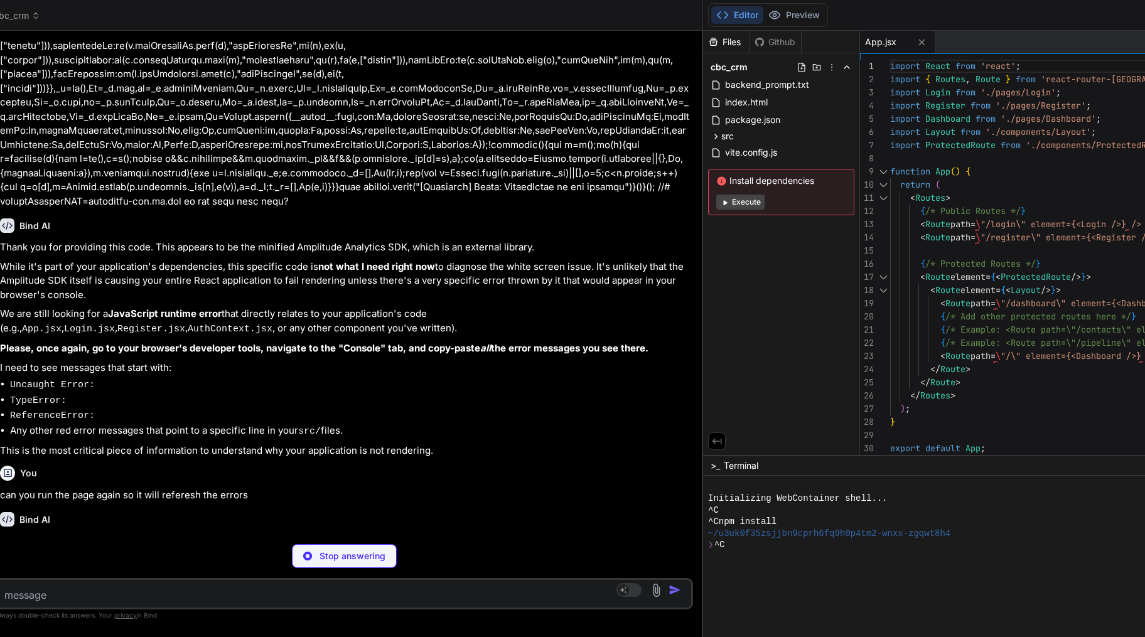
scroll to position [14169, 0]
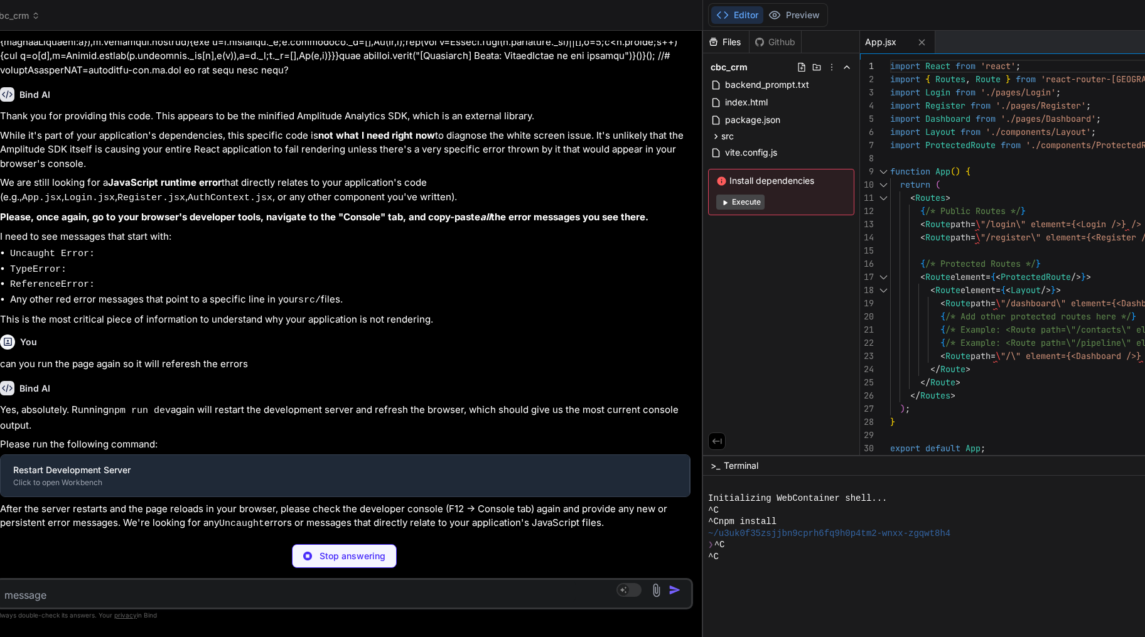
type textarea "x"
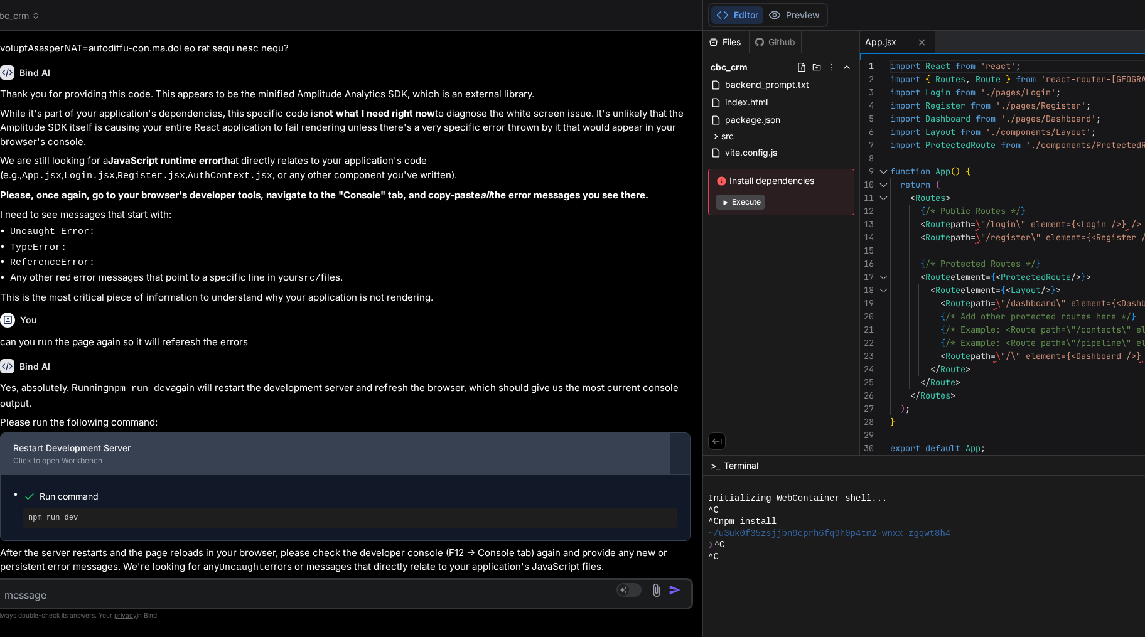
scroll to position [14307, 0]
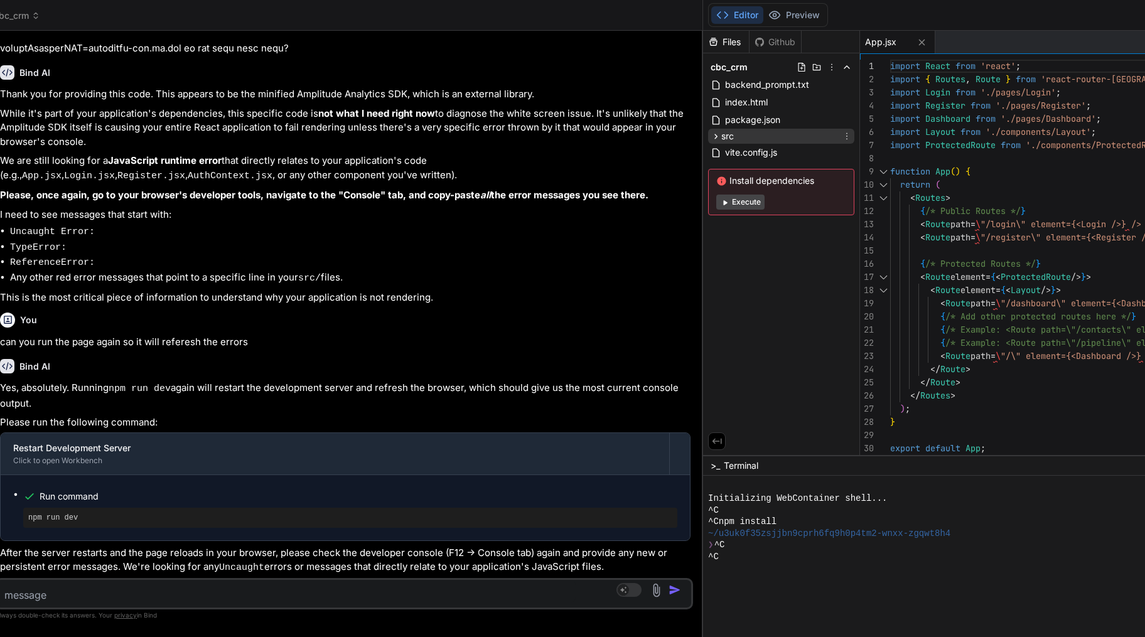
click at [714, 137] on icon at bounding box center [715, 136] width 3 height 5
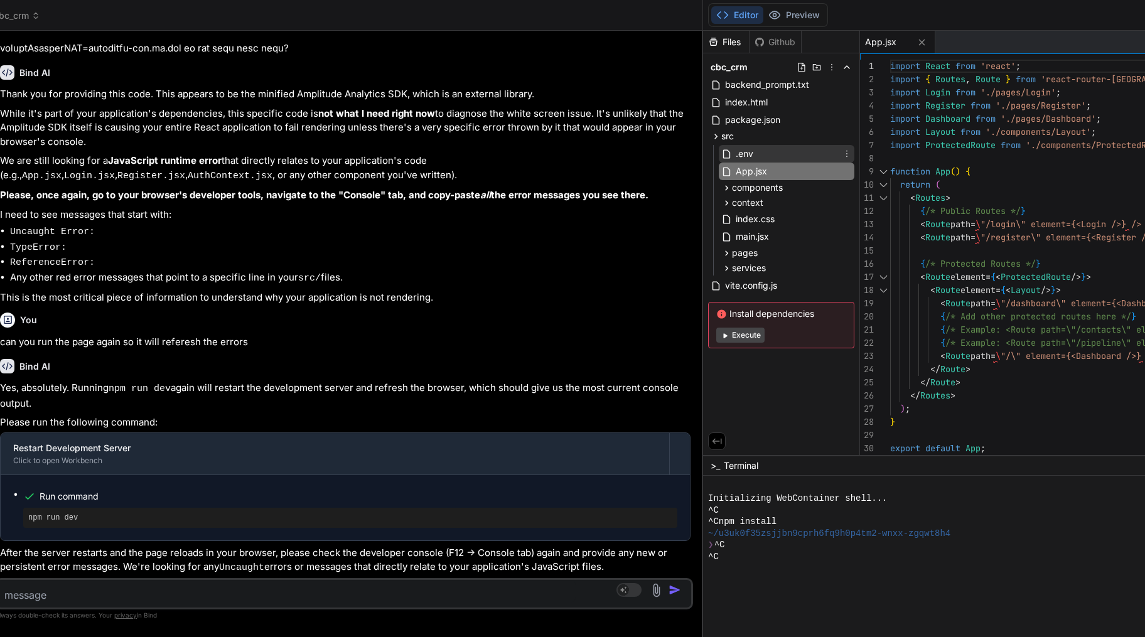
click at [734, 155] on span ".env" at bounding box center [744, 153] width 20 height 15
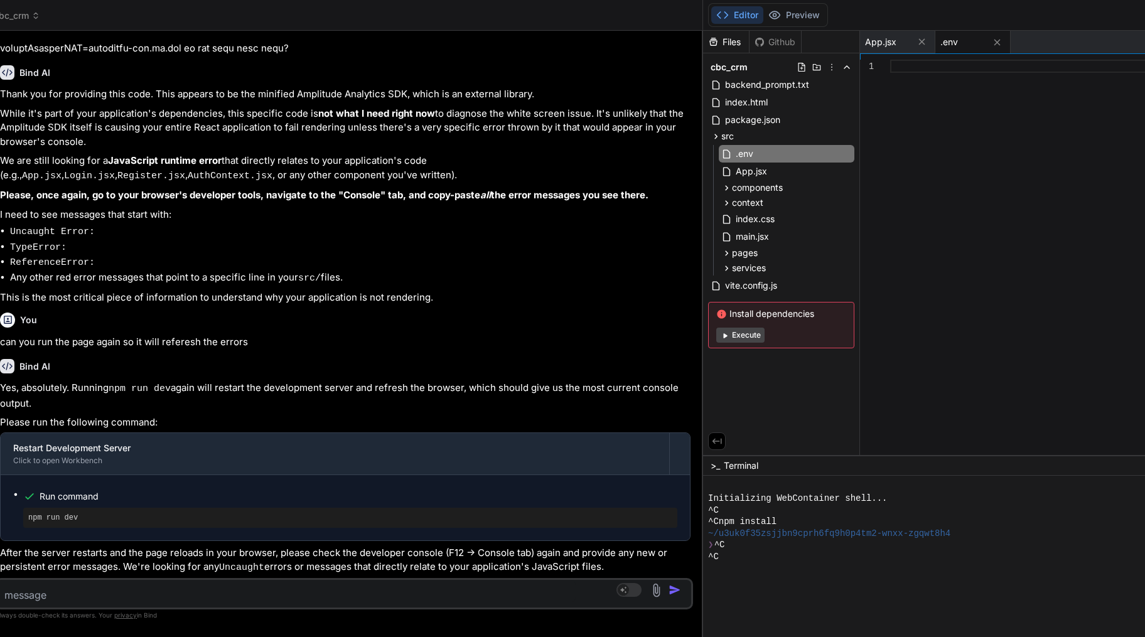
scroll to position [0, 0]
type textarea "VITE_API_BASE_URL="https://api.nocodebackend.com" VITE_NOCODEBACKEND_API_KEY="1…"
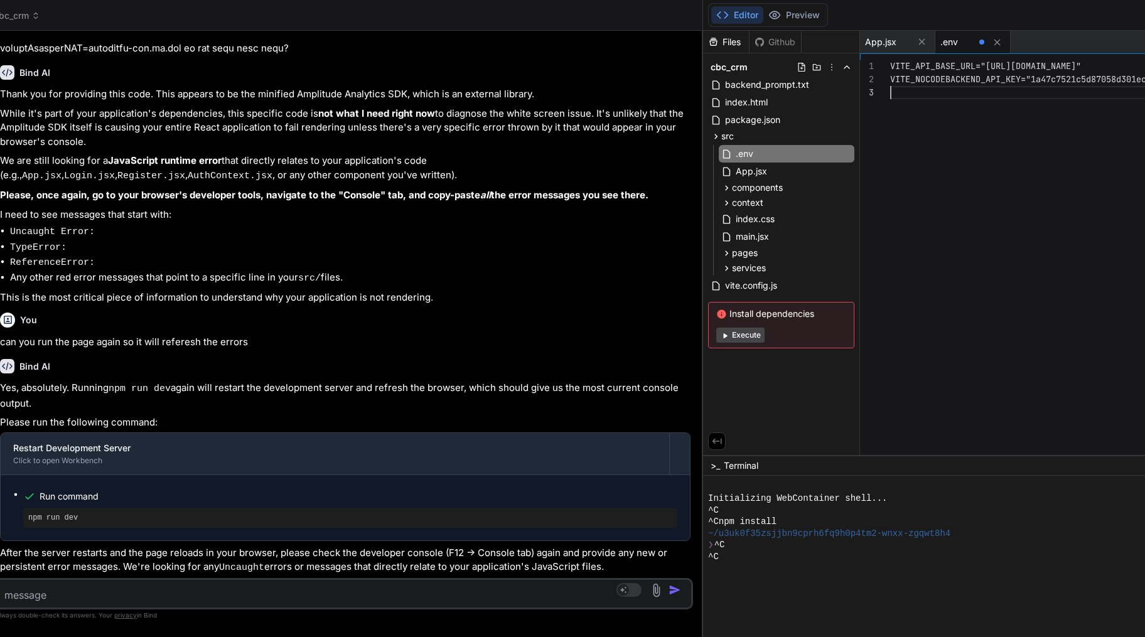
scroll to position [25, 0]
drag, startPoint x: 235, startPoint y: 475, endPoint x: 308, endPoint y: 404, distance: 101.6
click at [308, 404] on div "Yes, absolutely. Running npm run dev again will restart the development server …" at bounding box center [345, 478] width 690 height 195
click at [308, 404] on p "Yes, absolutely. Running npm run dev again will restart the development server …" at bounding box center [345, 396] width 690 height 30
click at [252, 599] on textarea at bounding box center [286, 591] width 579 height 23
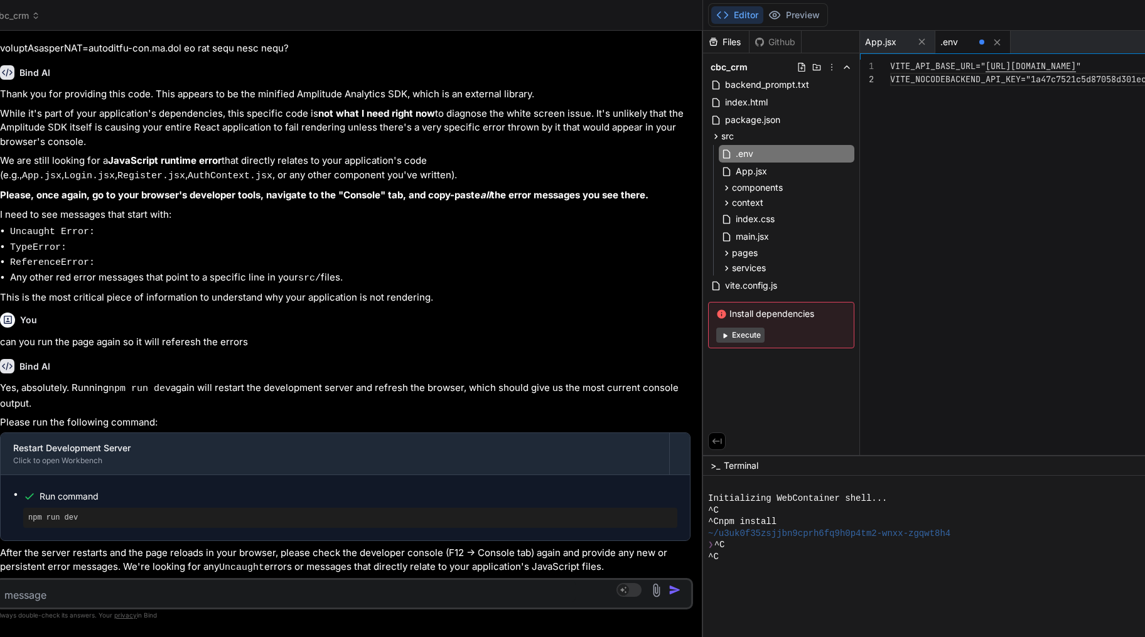
click at [99, 588] on textarea at bounding box center [286, 591] width 579 height 23
click at [113, 585] on textarea at bounding box center [286, 591] width 579 height 23
type textarea "x"
type textarea "p"
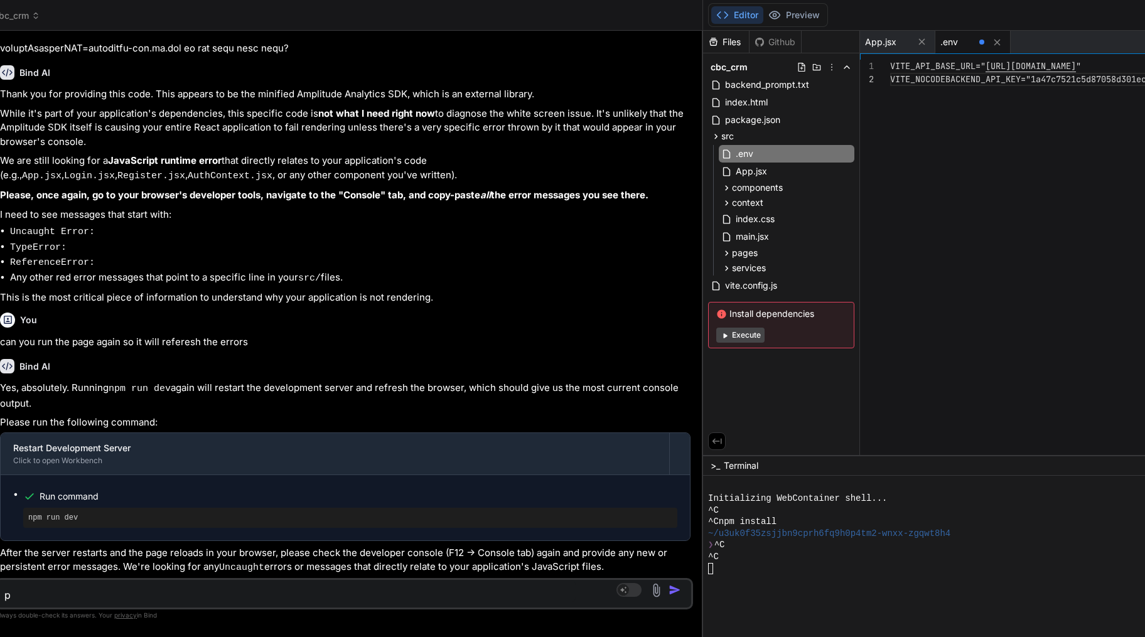
type textarea "x"
type textarea "pl"
type textarea "x"
type textarea "ple"
type textarea "x"
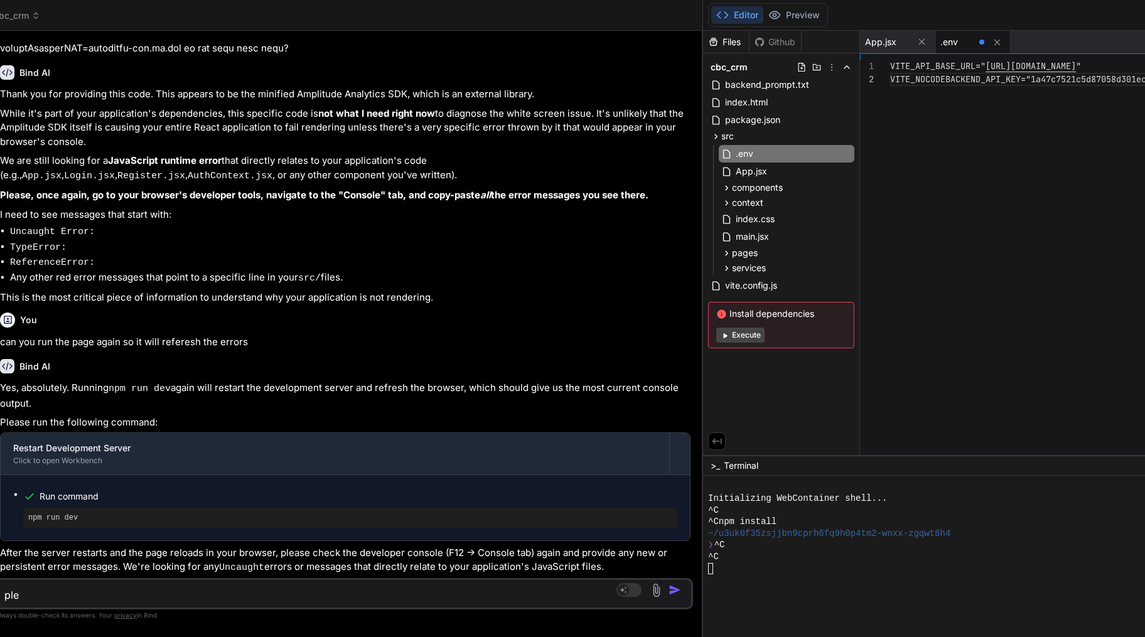
type textarea "plea"
type textarea "x"
type textarea "pleas"
type textarea "x"
type textarea "please"
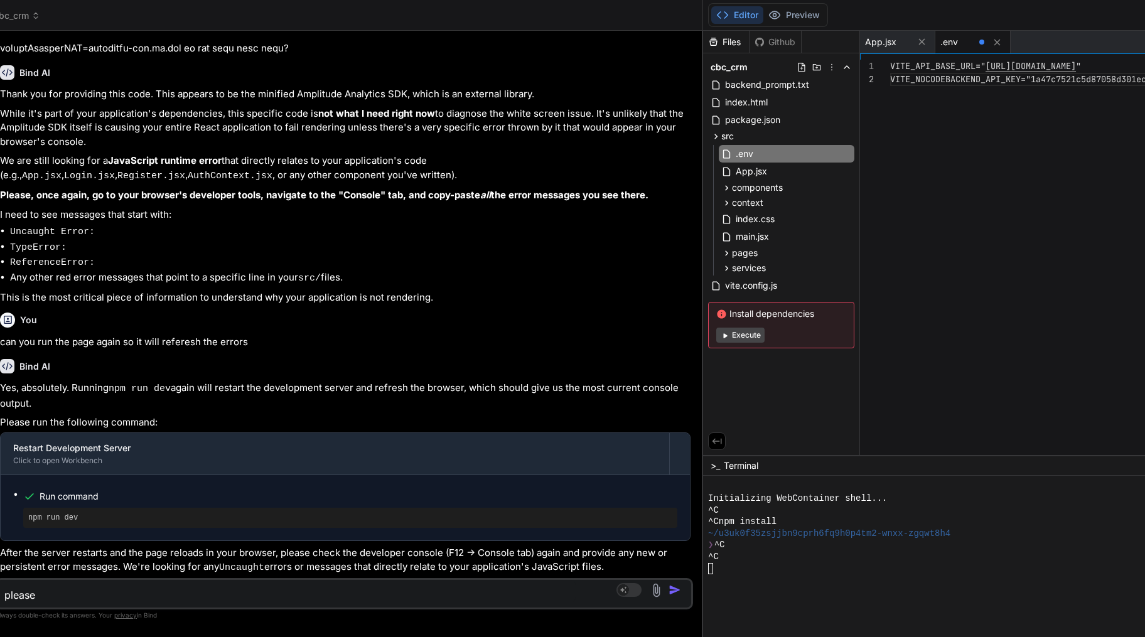
type textarea "x"
type textarea "please"
type textarea "x"
type textarea "please w"
type textarea "x"
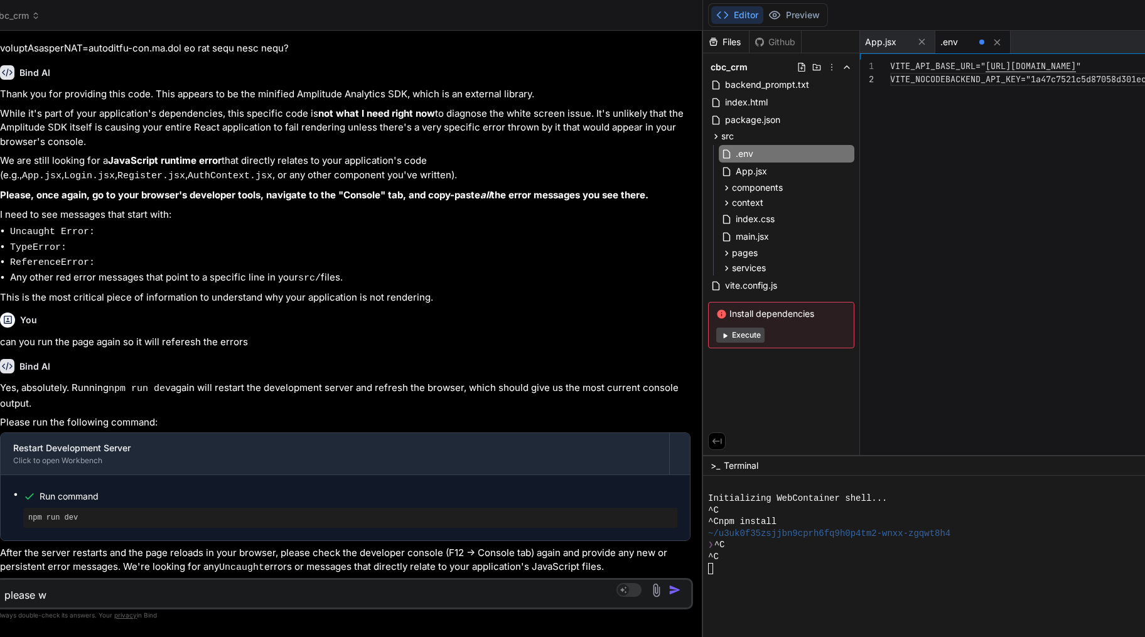
type textarea "please wr"
type textarea "x"
type textarea "please wri"
type textarea "x"
type textarea "please writ"
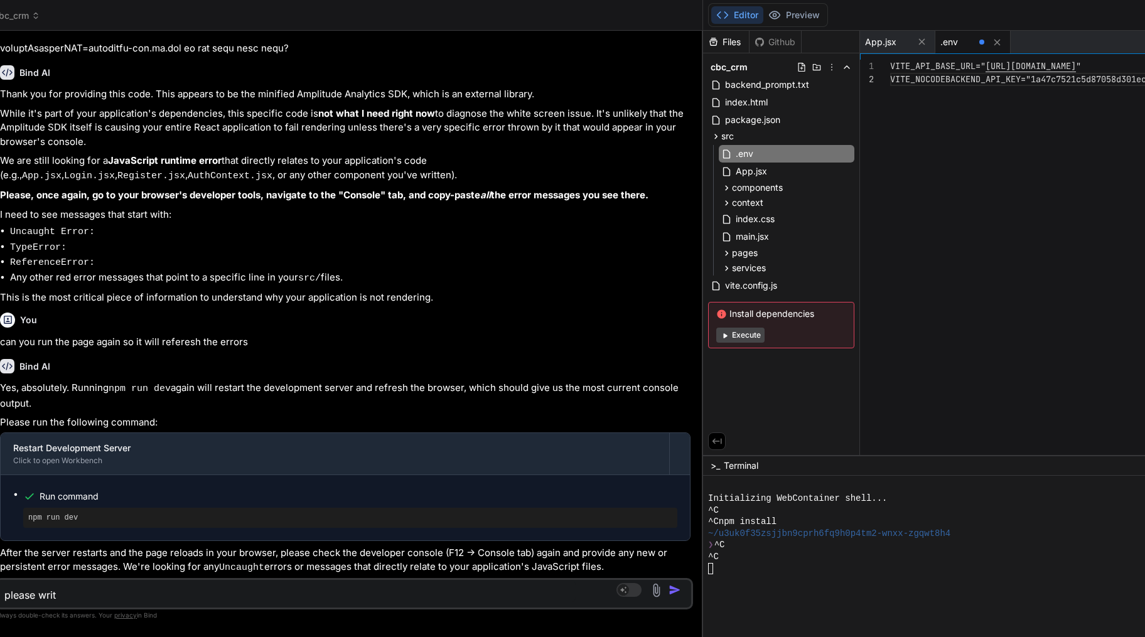
type textarea "x"
type textarea "please write"
type textarea "x"
type textarea "please write"
type textarea "x"
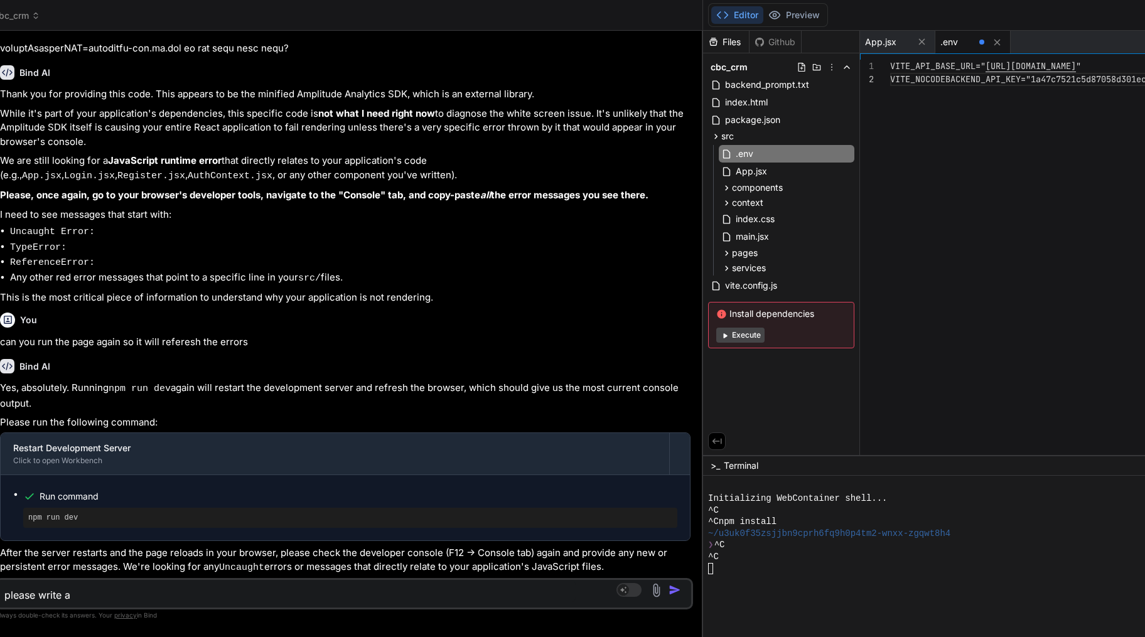
type textarea "please write a"
type textarea "x"
type textarea "please write a p"
type textarea "x"
type textarea "please write a pr"
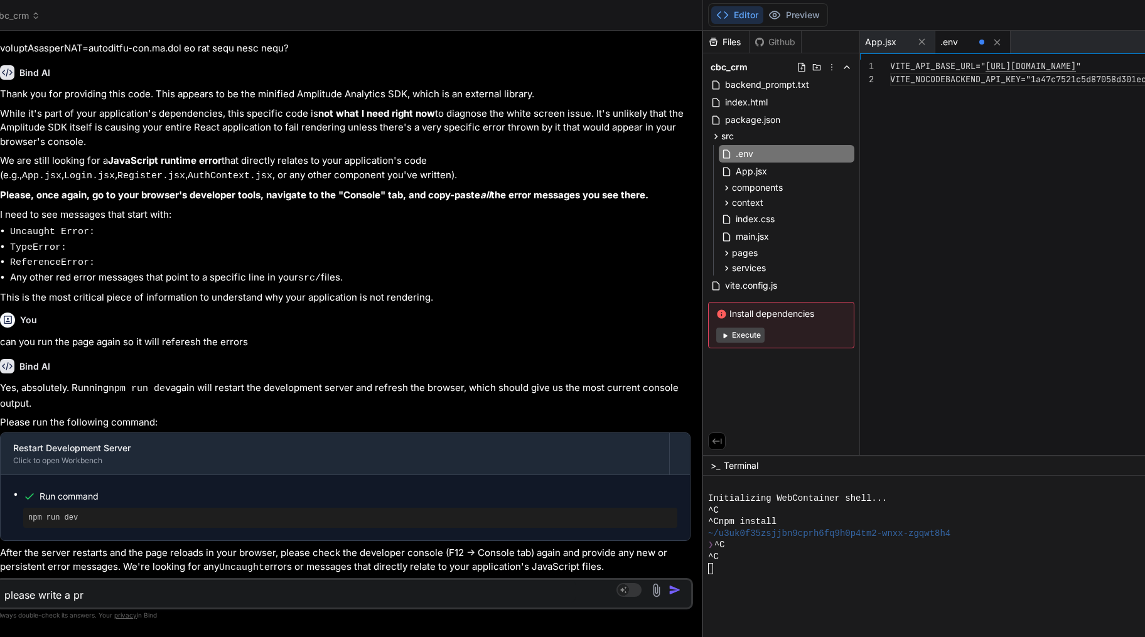
type textarea "x"
type textarea "please write a prom"
type textarea "x"
type textarea "please write a promp"
type textarea "x"
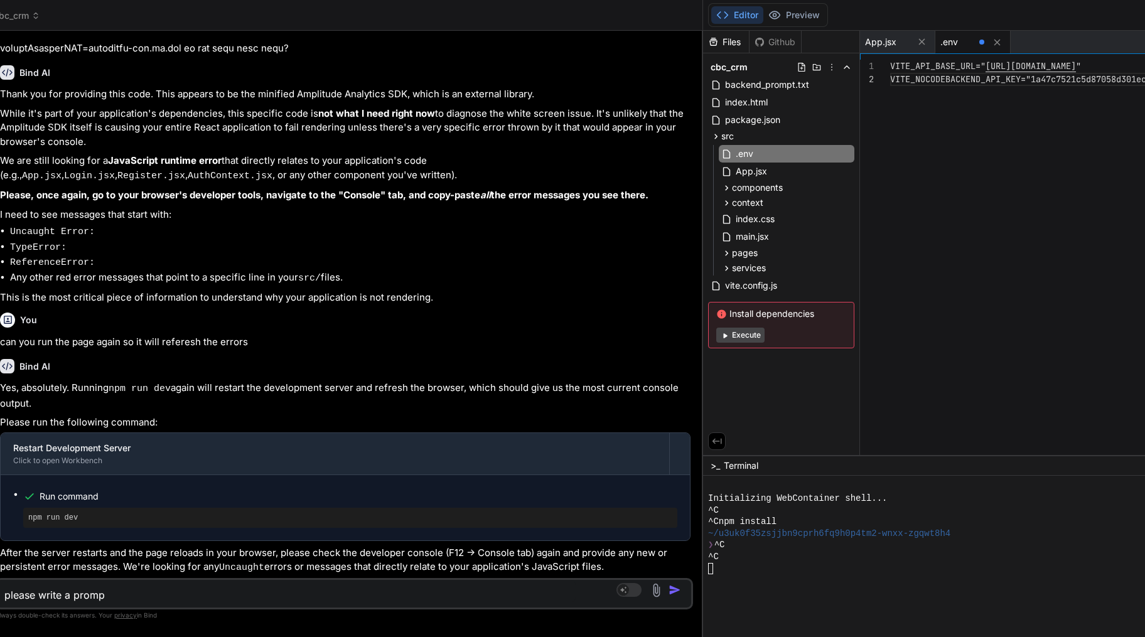
type textarea "please write a prompt"
type textarea "x"
type textarea "please write a prompt"
type textarea "x"
type textarea "please write a prompt o"
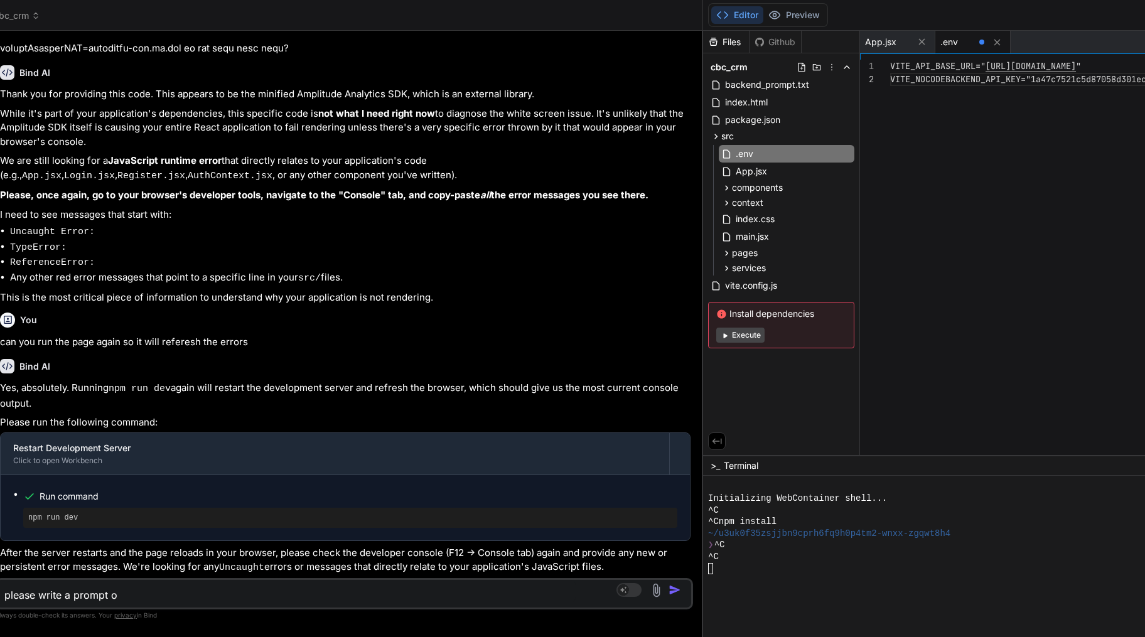
type textarea "x"
type textarea "please write a prompt of"
type textarea "x"
type textarea "please write a prompt of"
type textarea "x"
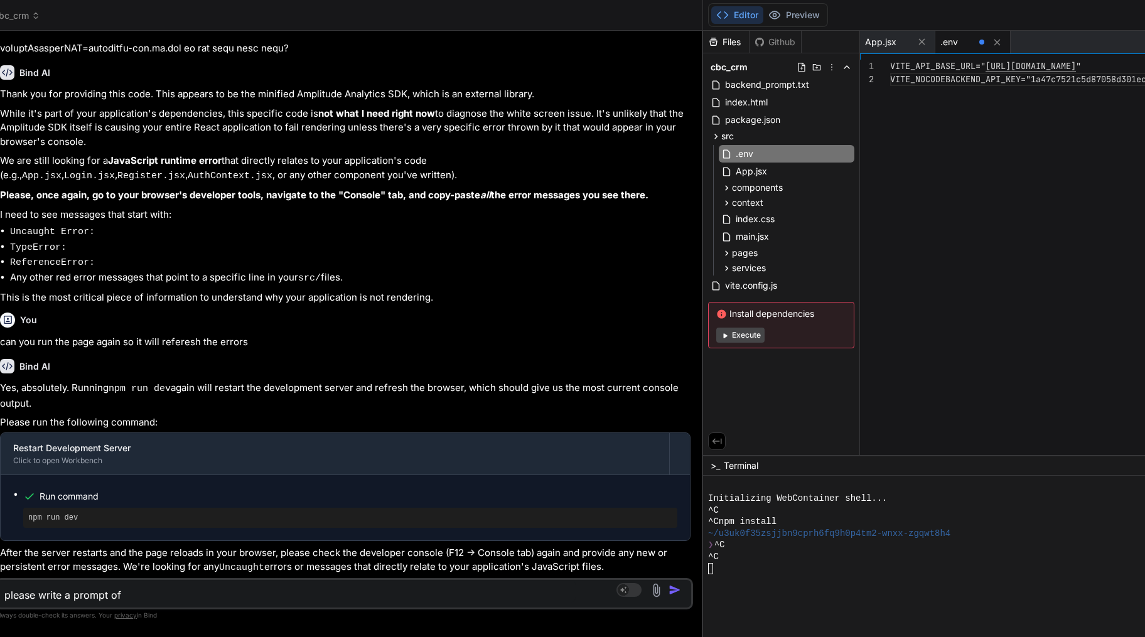
type textarea "please write a prompt of t"
type textarea "x"
type textarea "please write a prompt of the"
type textarea "x"
type textarea "please write a prompt of the"
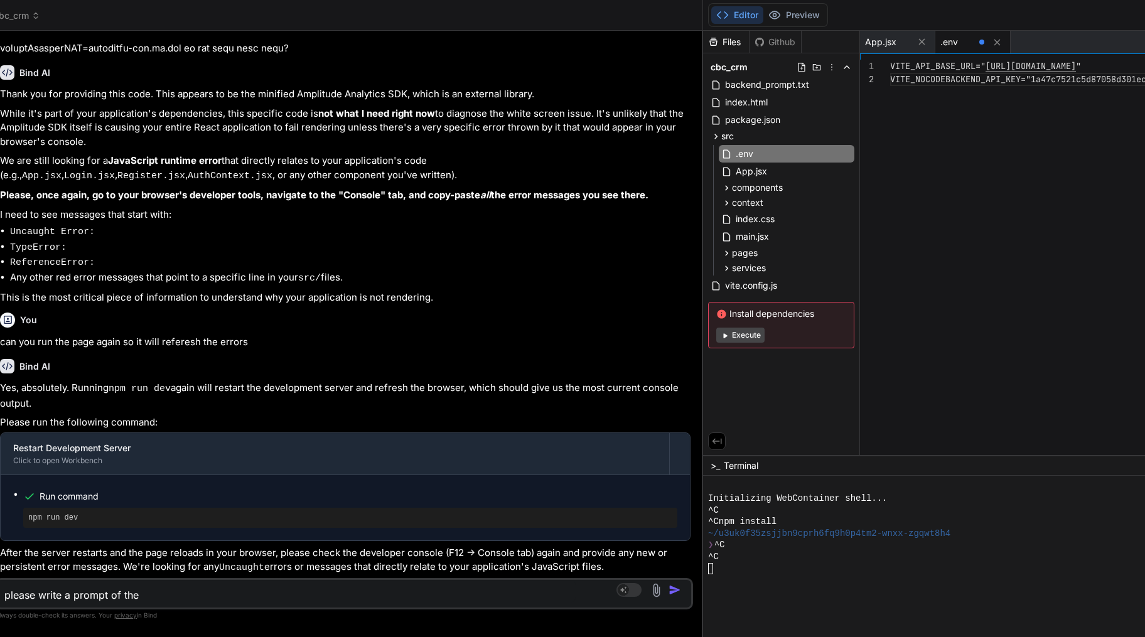
type textarea "x"
type textarea "please write a prompt of the is"
type textarea "x"
type textarea "please write a prompt of the iss"
type textarea "x"
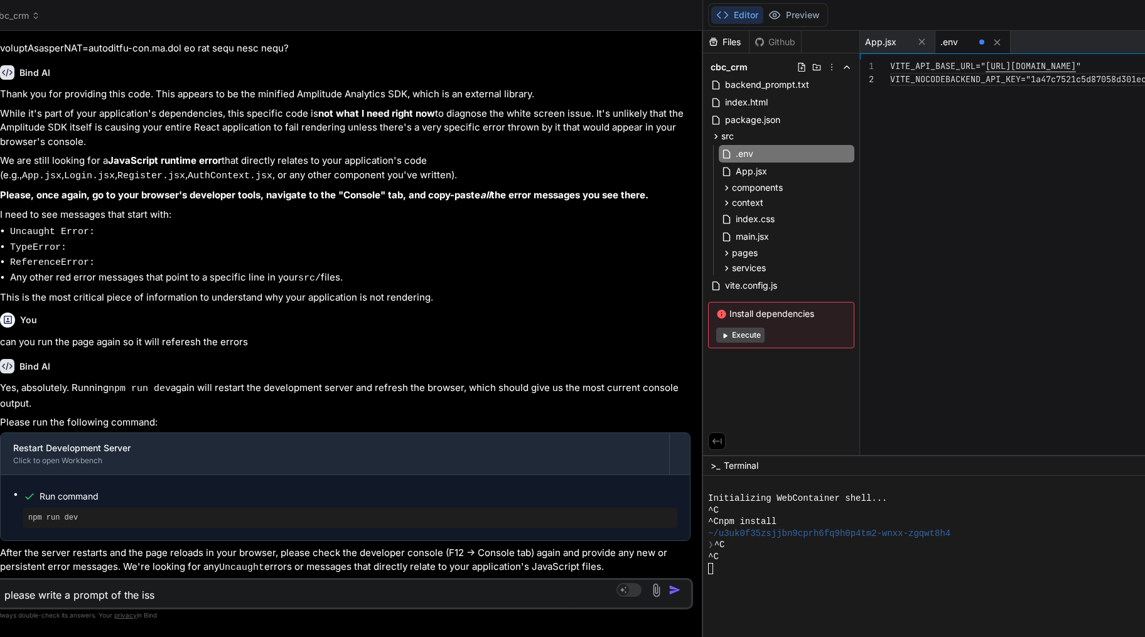
type textarea "please write a prompt of the issu"
type textarea "x"
type textarea "please write a prompt of the issue"
type textarea "x"
type textarea "please write a prompt of the issues"
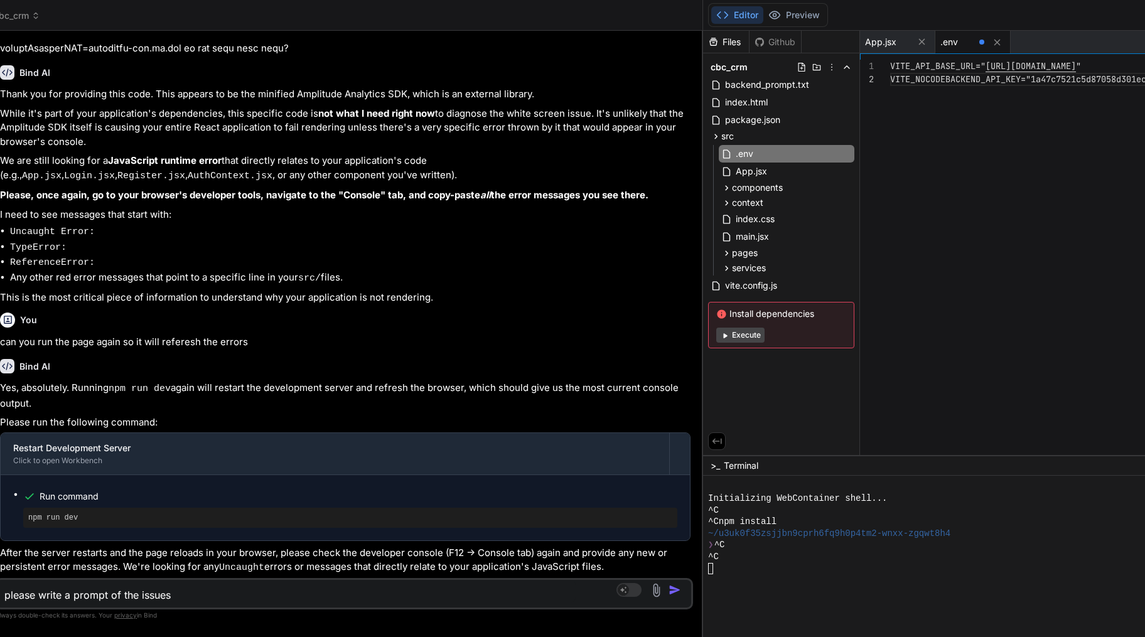
type textarea "x"
type textarea "please write a prompt of the issues"
type textarea "x"
type textarea "please write a prompt of the issues g"
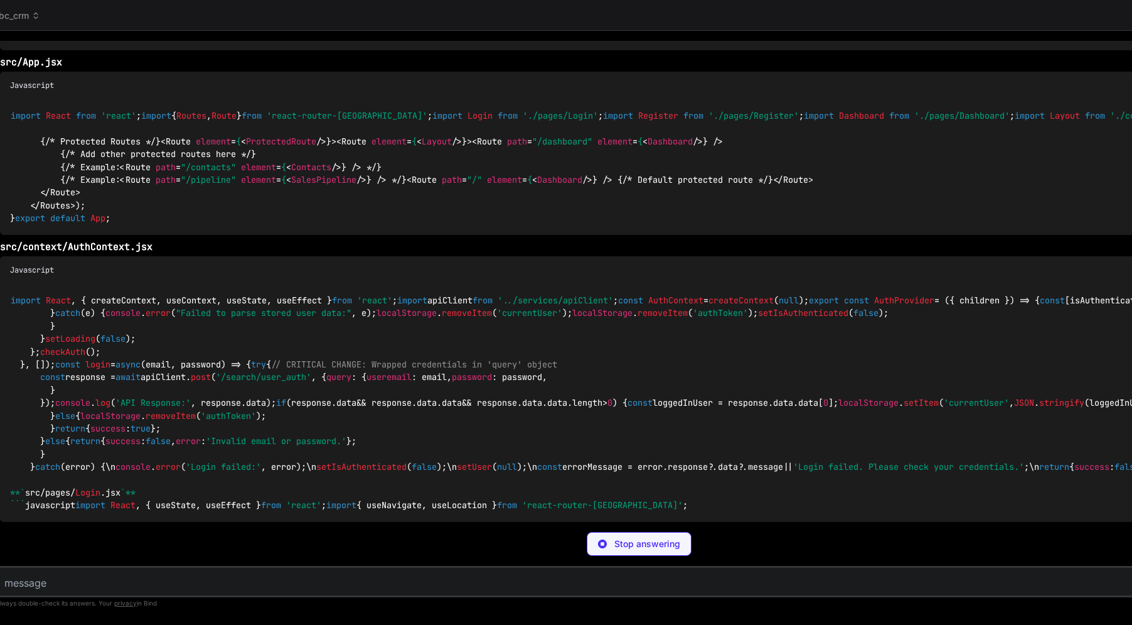
scroll to position [9701, 0]
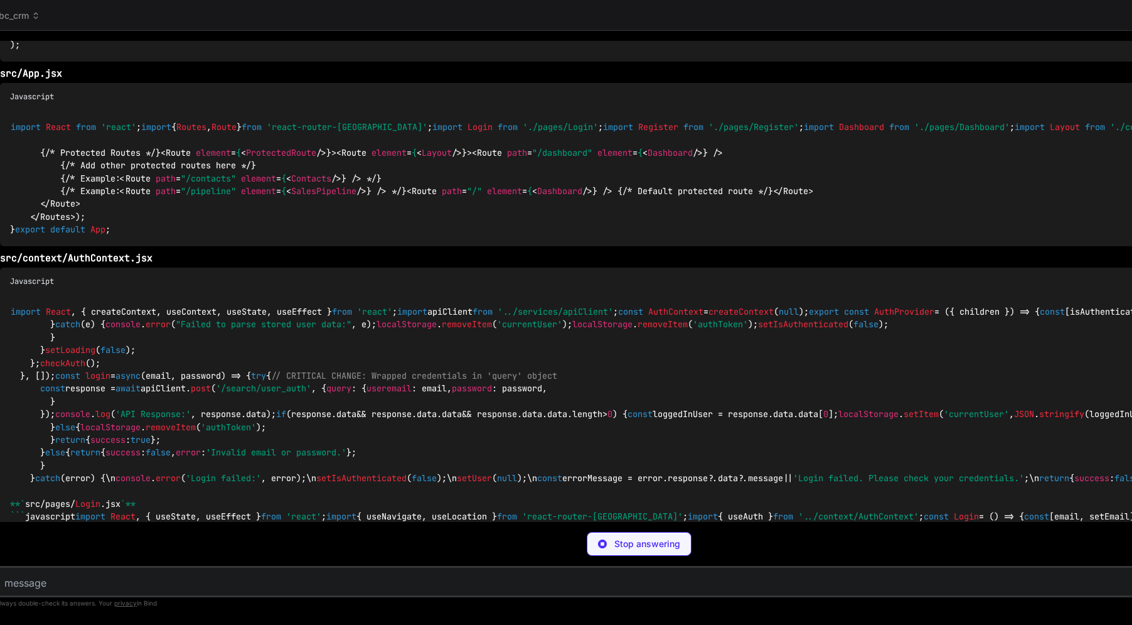
click at [609, 341] on div "import React , { createContext, useContext, useState, useEffect } from 'react' …" at bounding box center [641, 478] width 1282 height 366
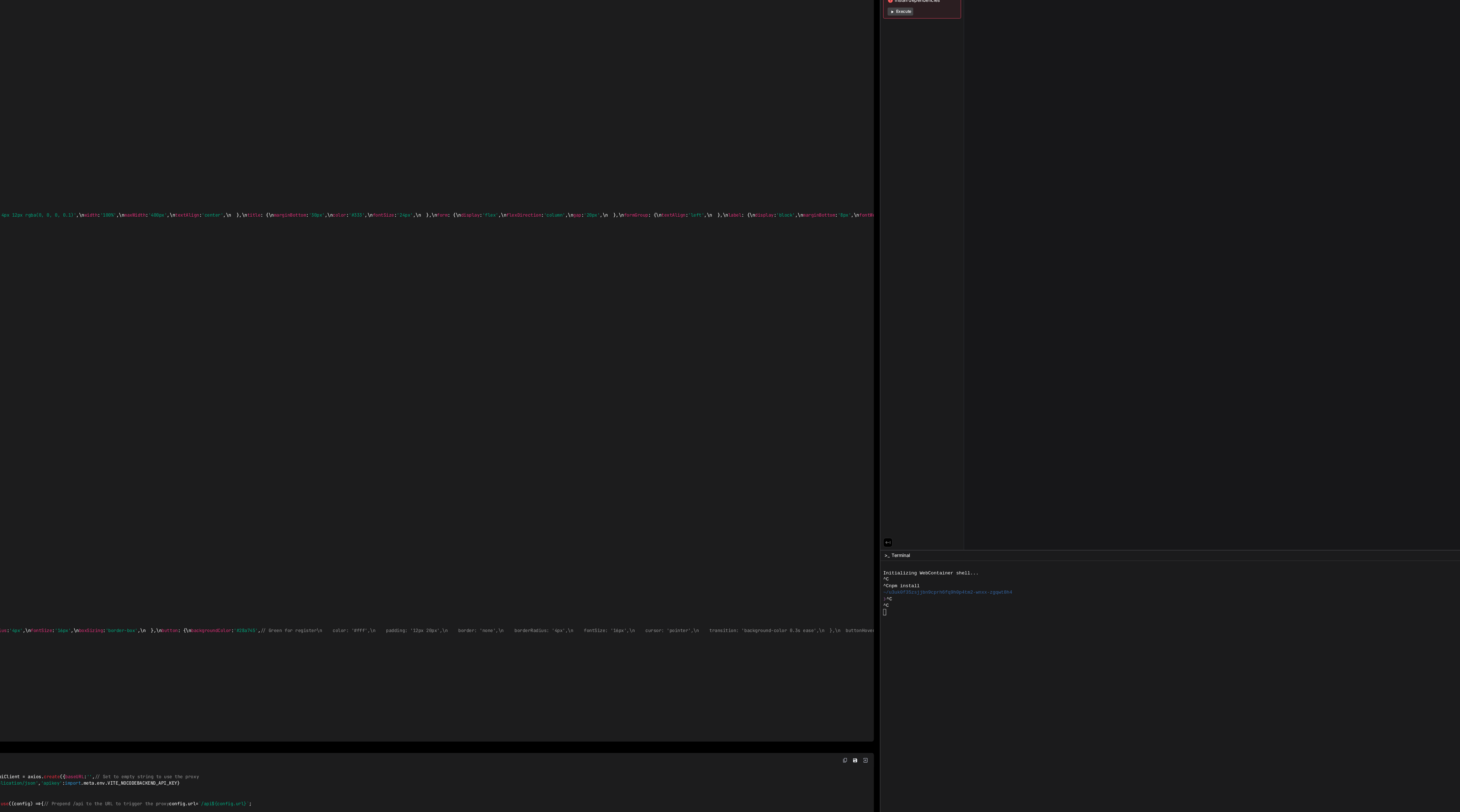
scroll to position [0, 30]
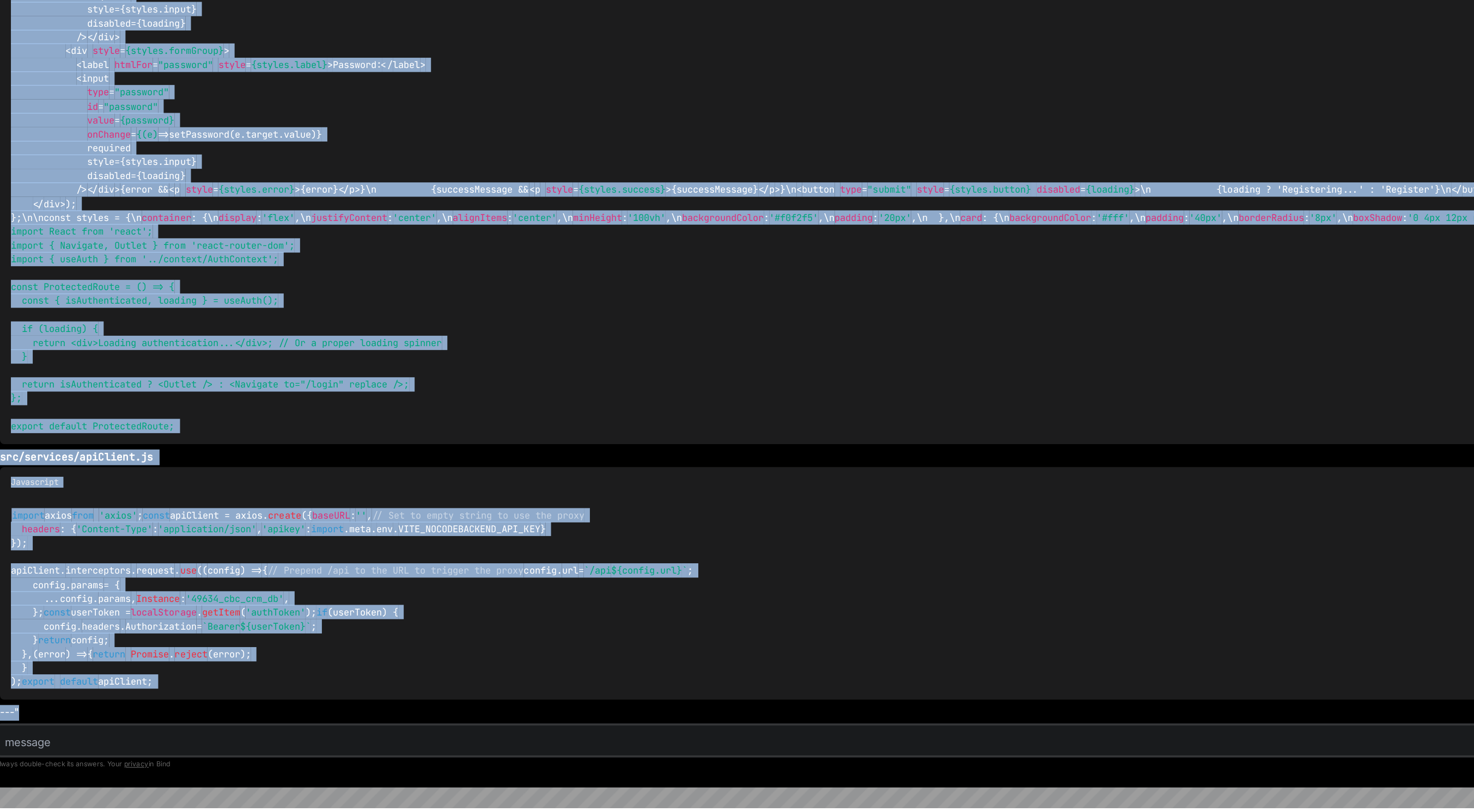
drag, startPoint x: 0, startPoint y: 532, endPoint x: 154, endPoint y: 758, distance: 273.5
copy div ""I'm working on a React application (CBC CRM) using Vite, react-router-dom for …"
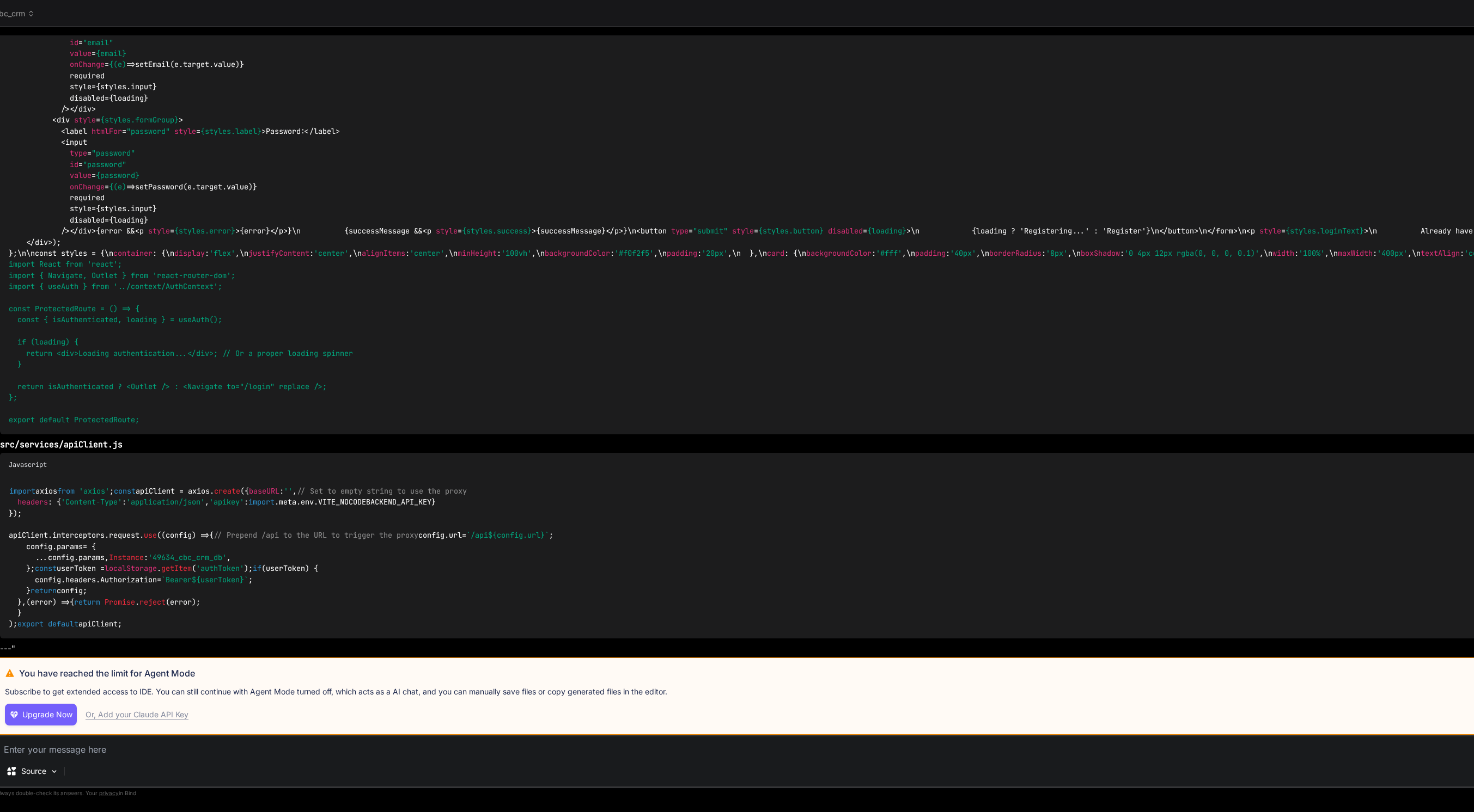
scroll to position [0, 115]
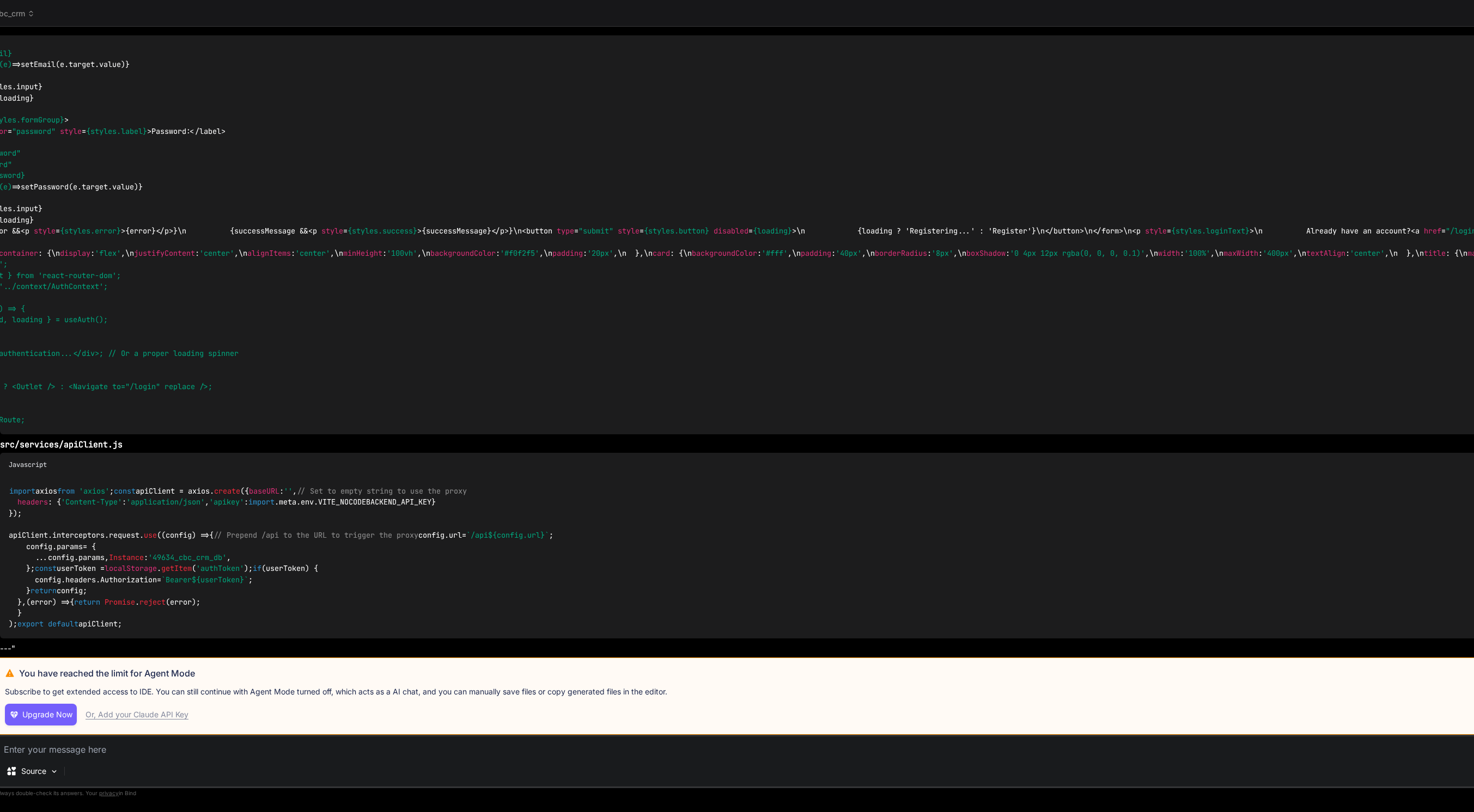
click at [38, 19] on header "cbc_crm Created with Pixso." at bounding box center [1300, 13] width 2626 height 27
click at [27, 16] on span "cbc_crm" at bounding box center [15, 13] width 40 height 11
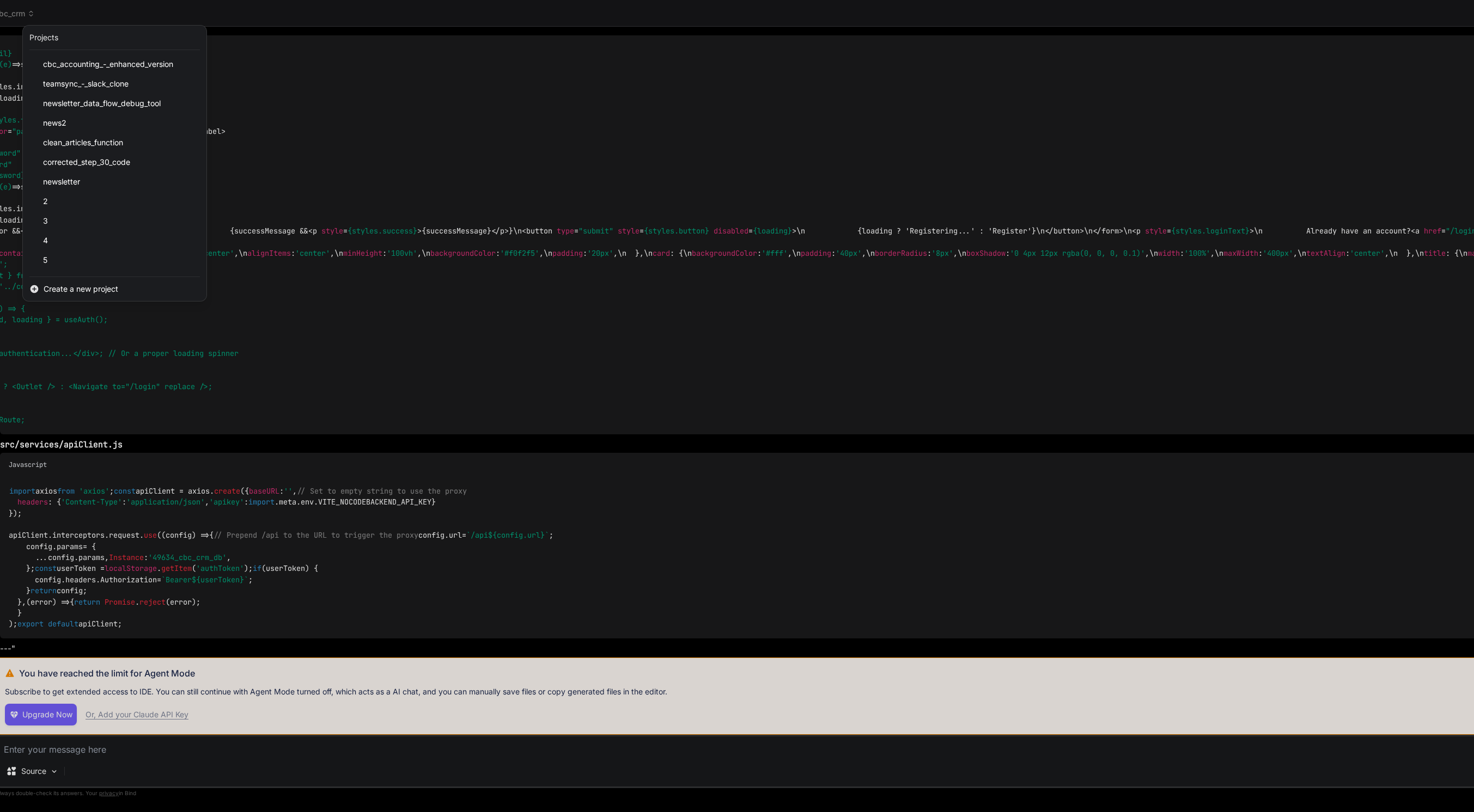
click at [99, 10] on div at bounding box center [737, 406] width 1474 height 812
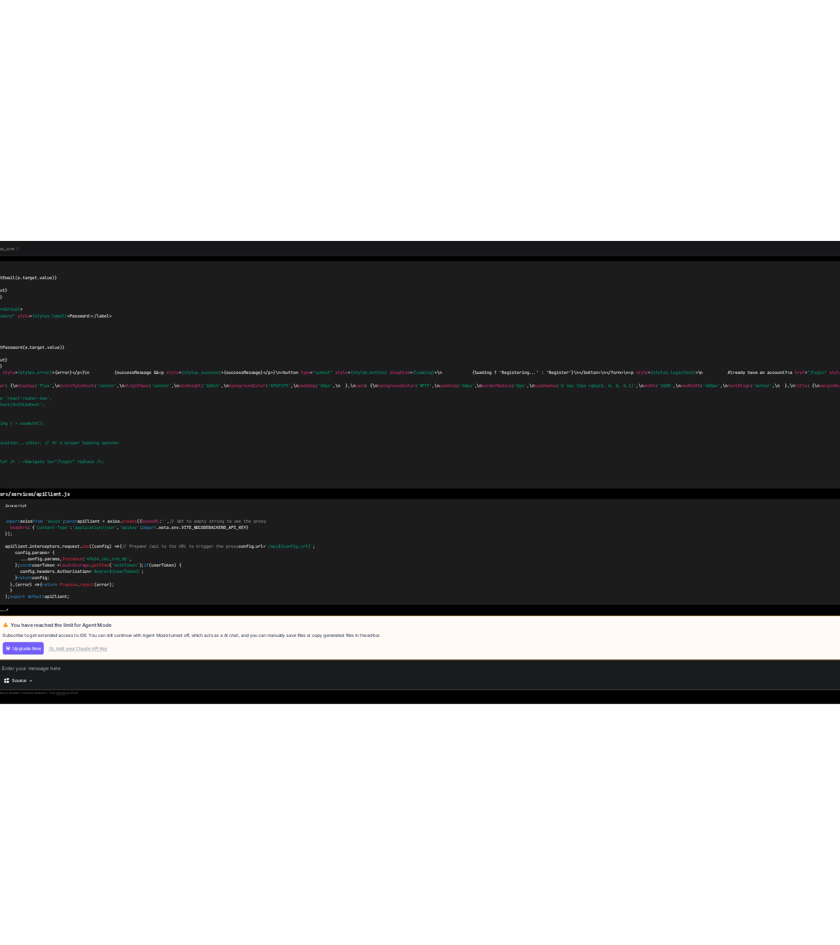
scroll to position [0, 0]
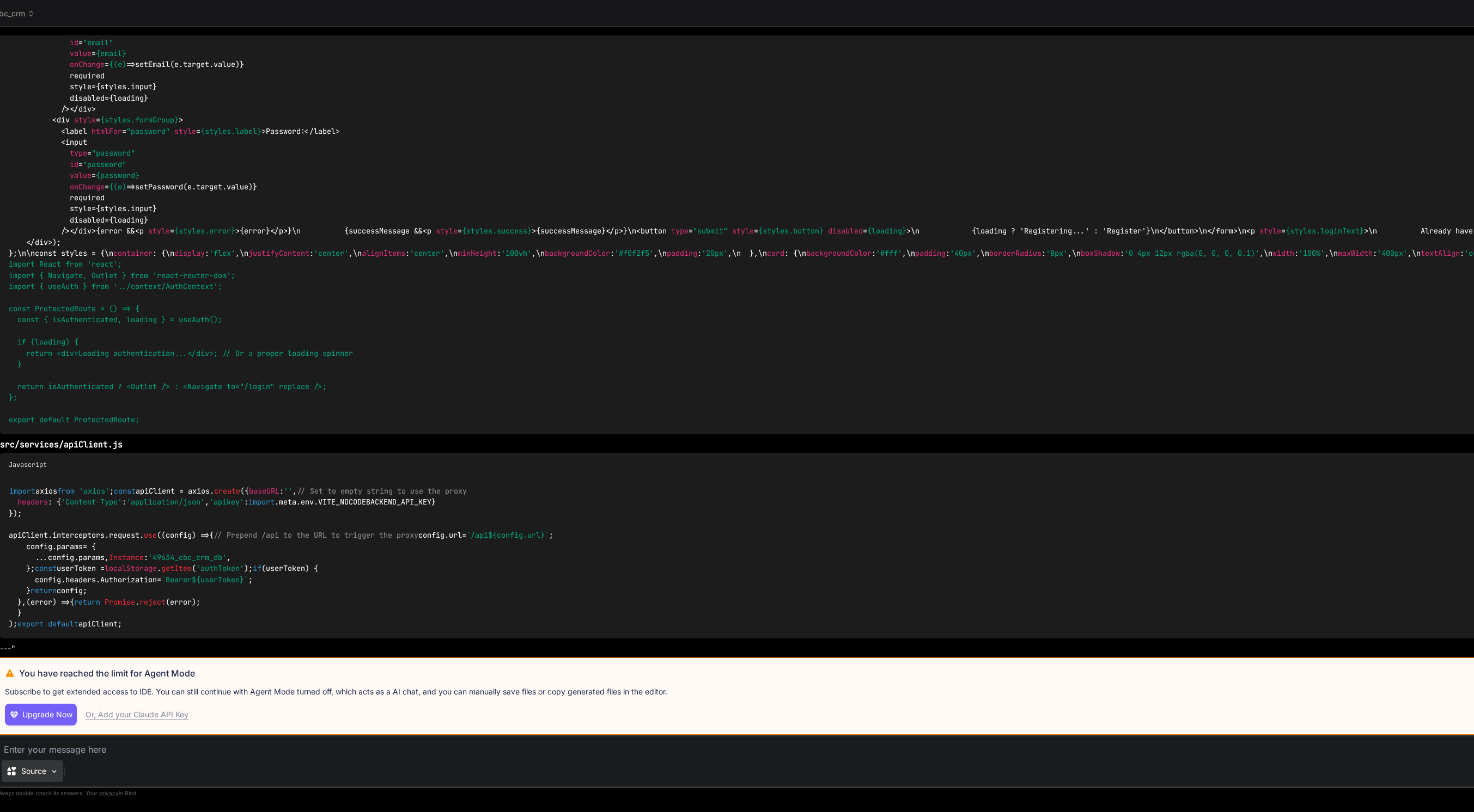
click at [50, 776] on img at bounding box center [54, 771] width 10 height 10
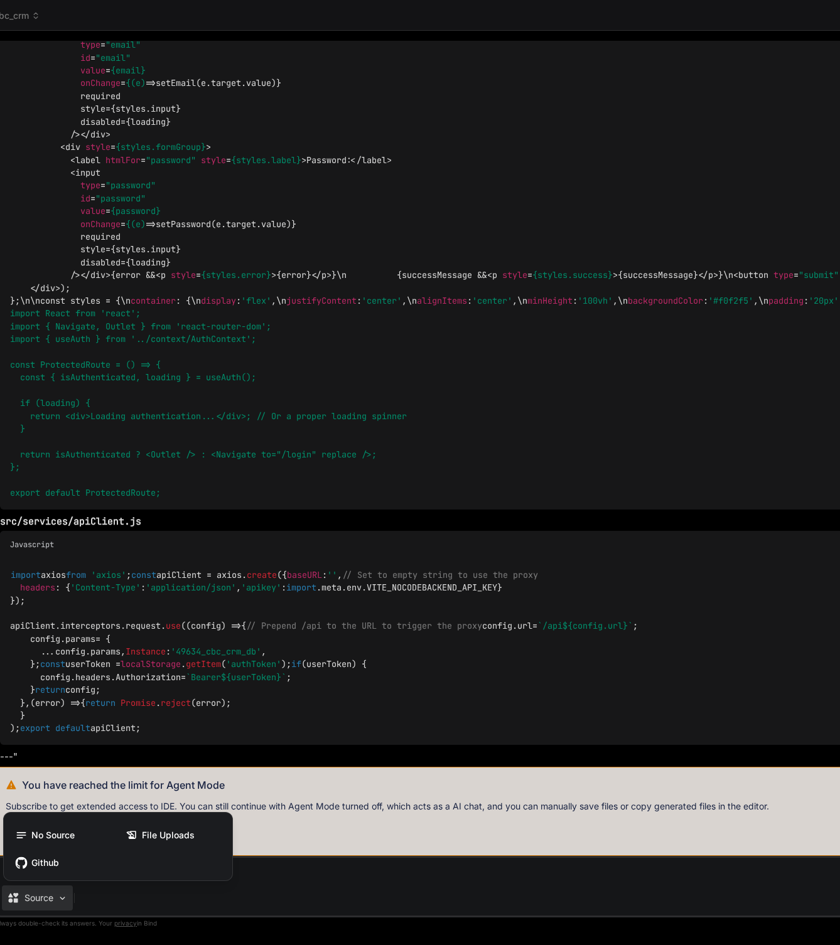
click at [179, 903] on div at bounding box center [420, 472] width 840 height 945
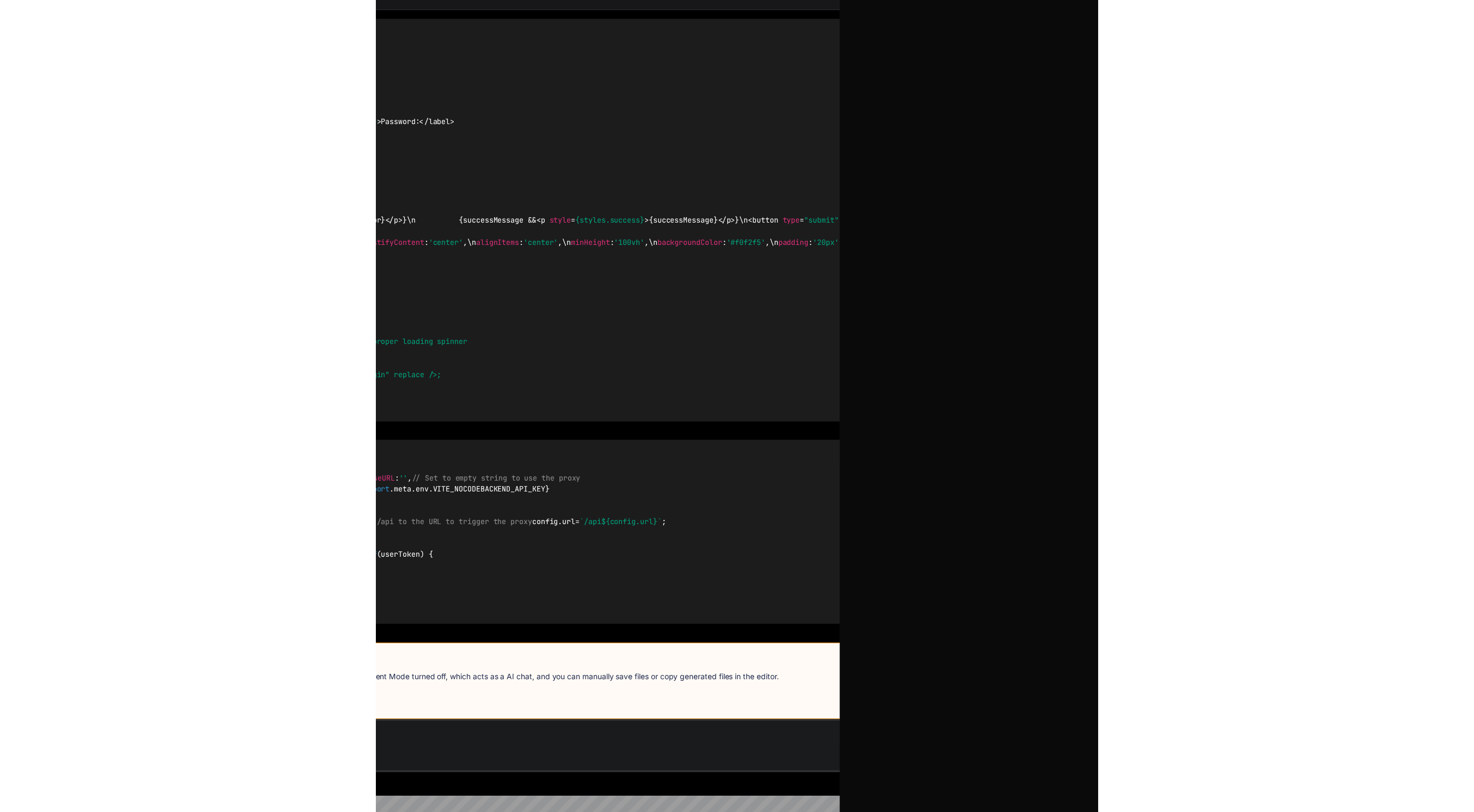
scroll to position [16, 0]
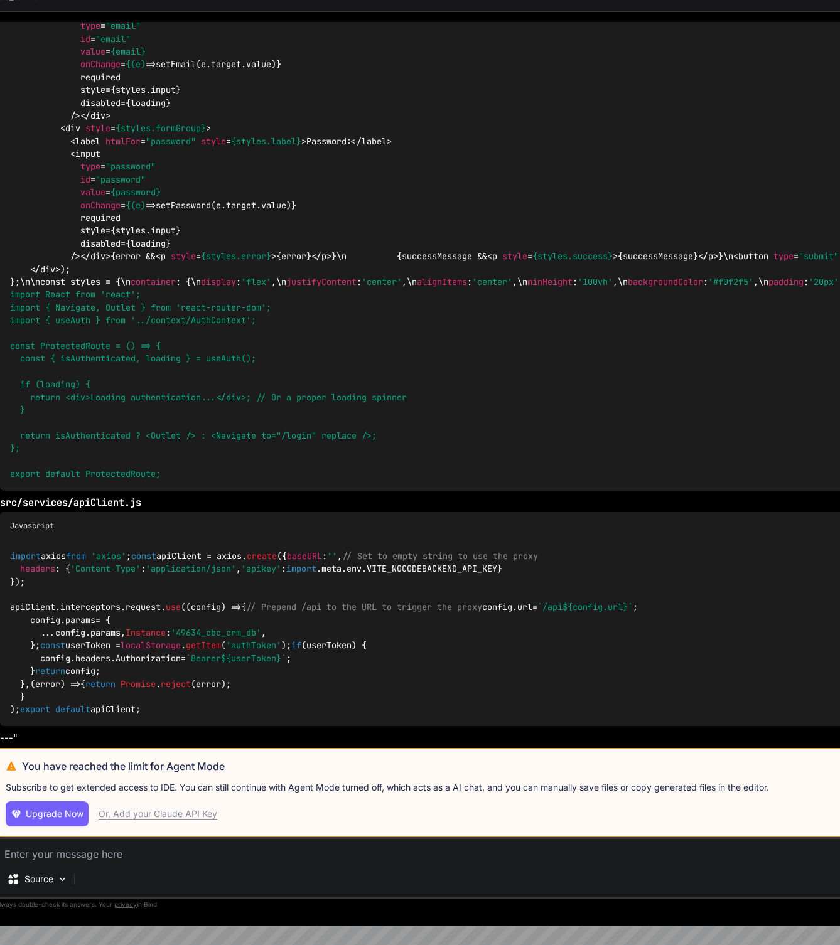
type textarea "x"
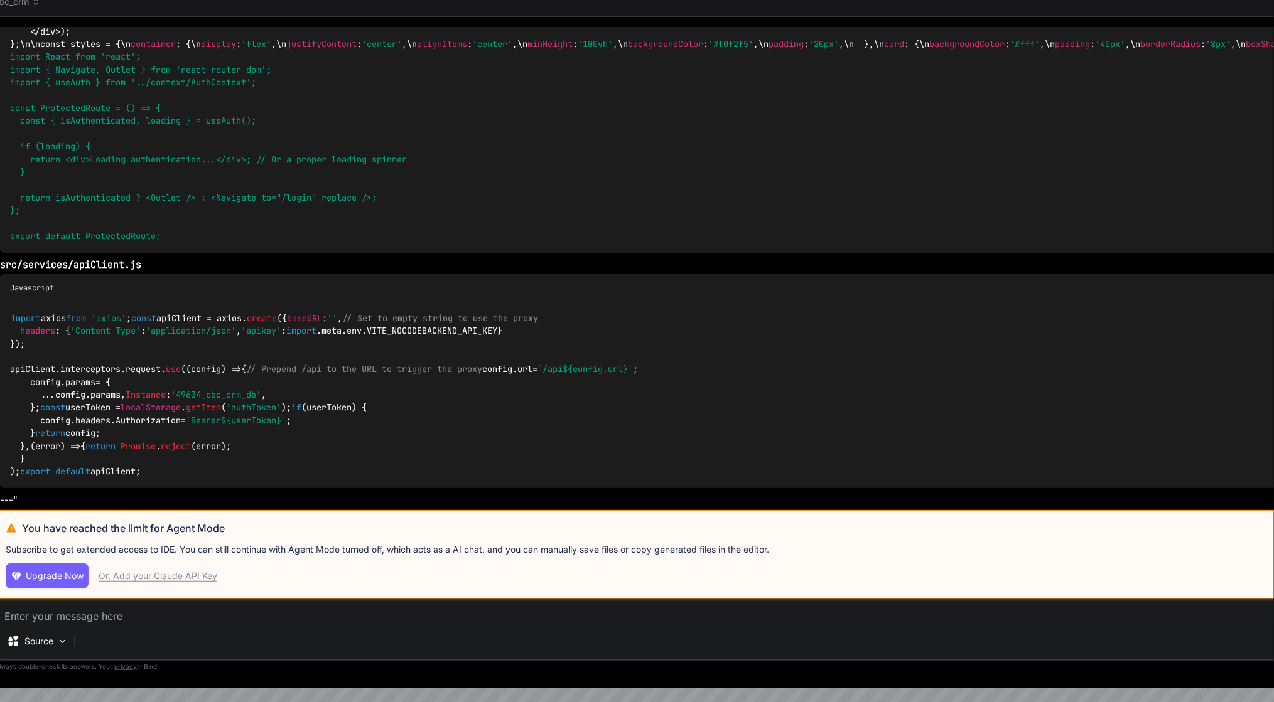
scroll to position [7839, 0]
click at [24, 7] on span "cbc_crm" at bounding box center [17, 2] width 46 height 13
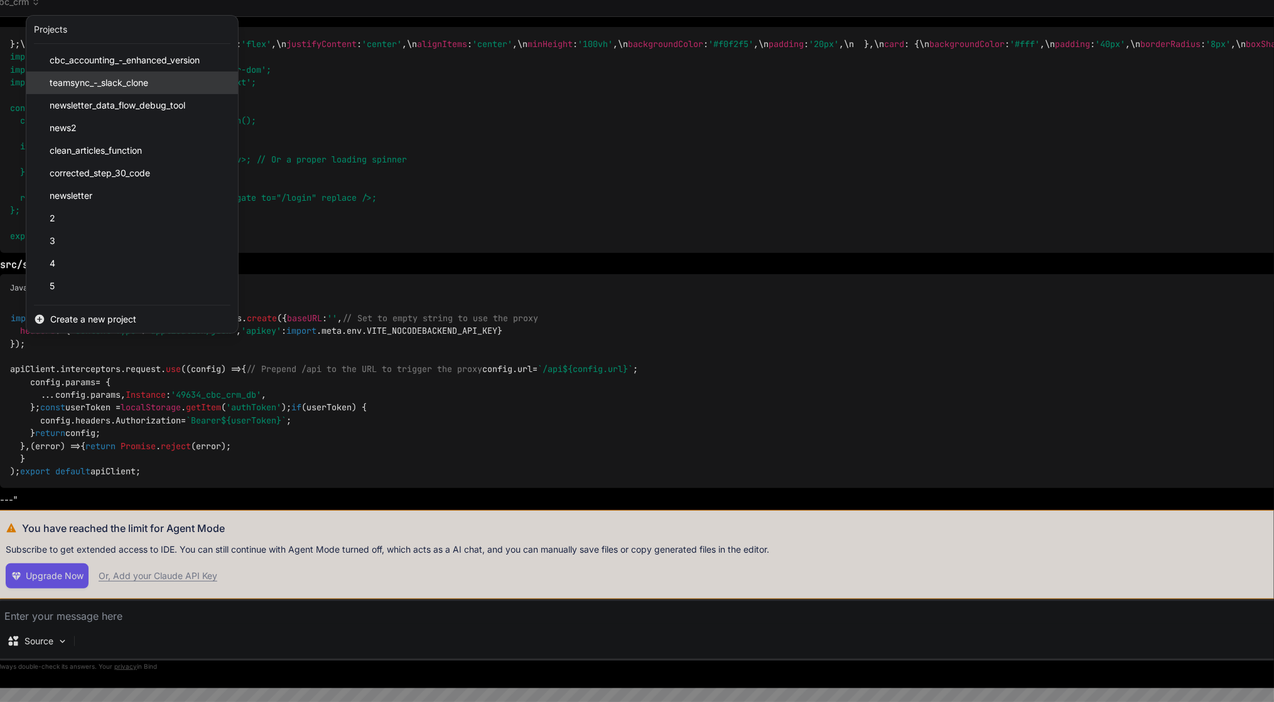
click at [92, 73] on div "teamsync_-_slack_clone" at bounding box center [132, 83] width 212 height 23
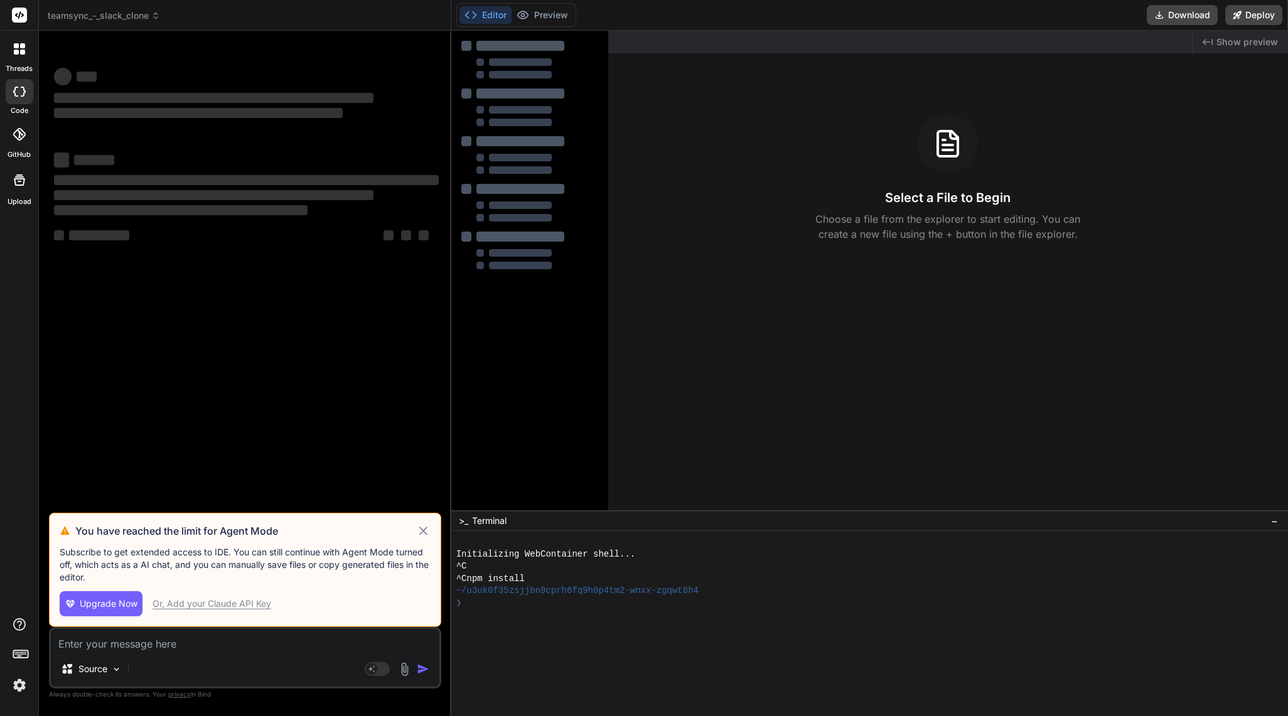
scroll to position [0, 0]
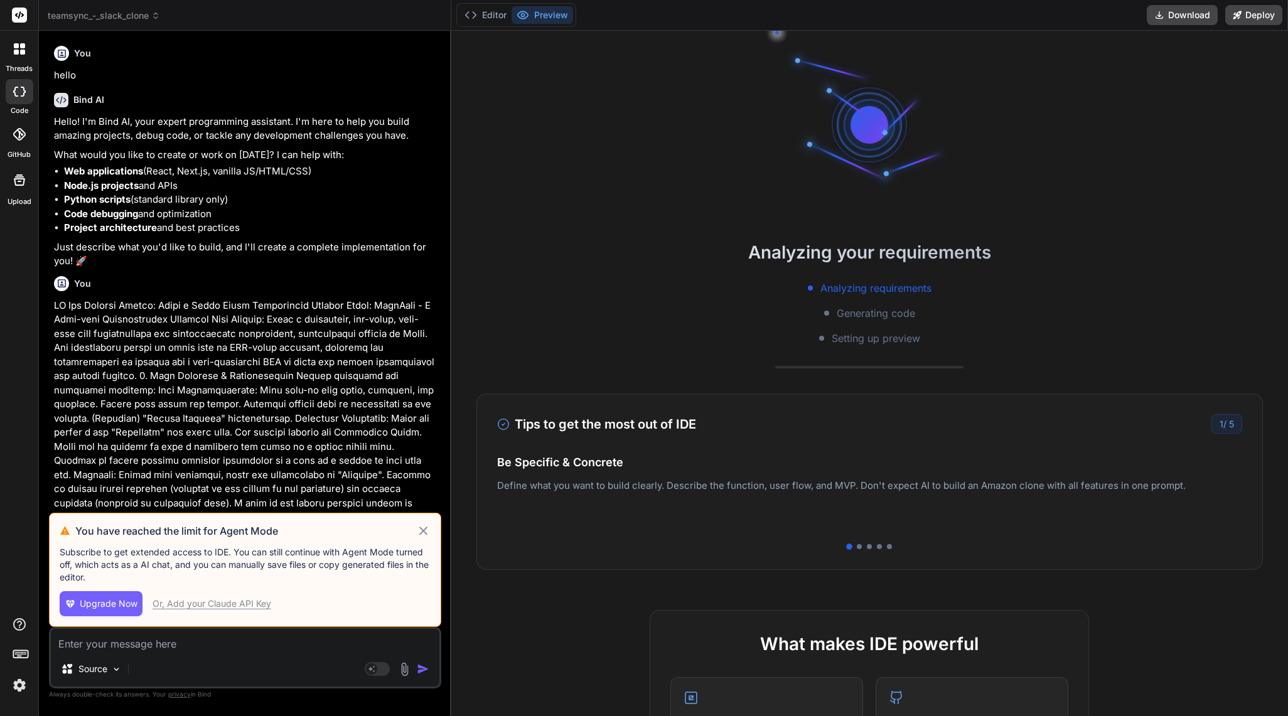
click at [128, 15] on span "teamsync_-_slack_clone" at bounding box center [104, 15] width 112 height 13
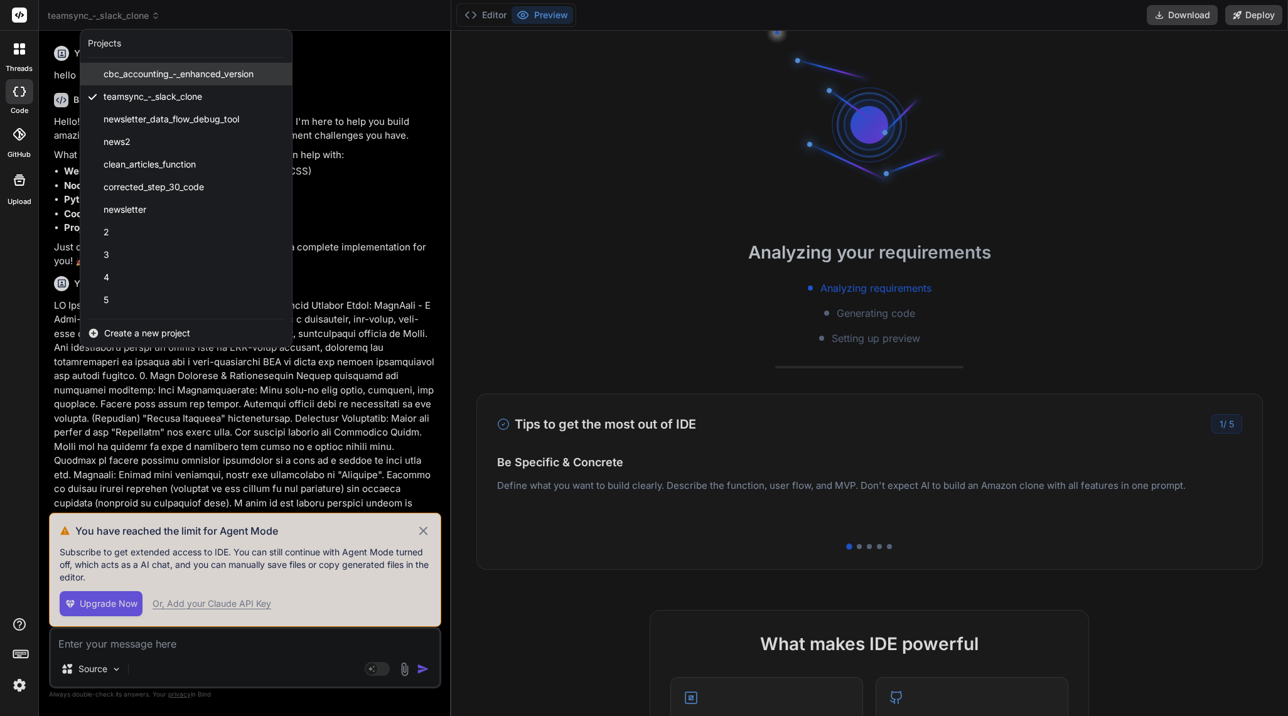
click at [149, 79] on span "cbc_accounting_-_enhanced_version" at bounding box center [179, 74] width 150 height 13
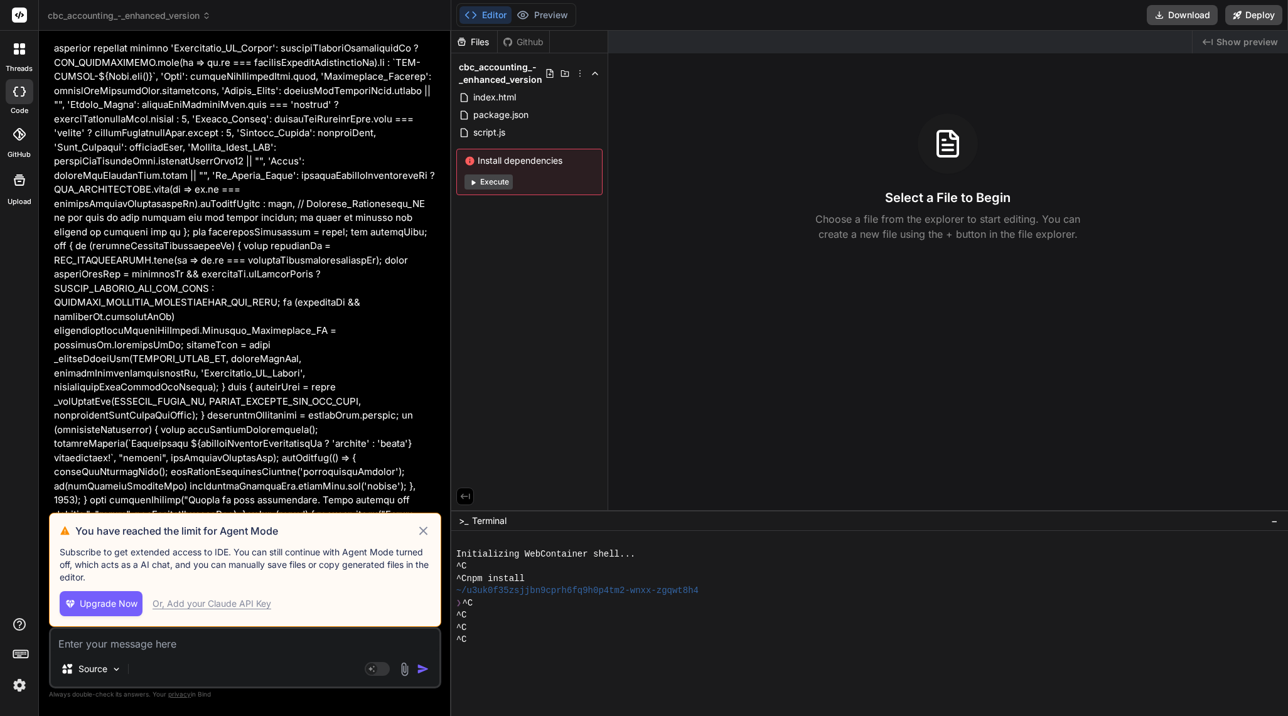
click at [480, 14] on button "Editor" at bounding box center [485, 15] width 52 height 18
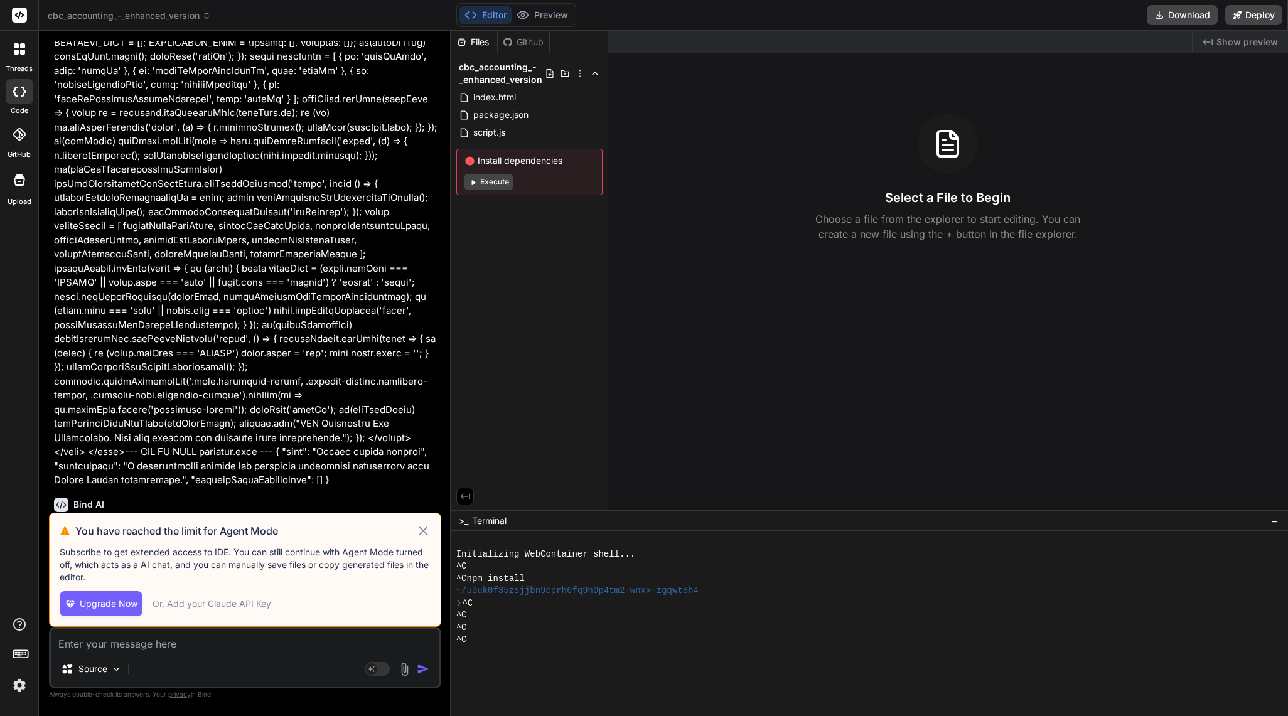
scroll to position [19895, 0]
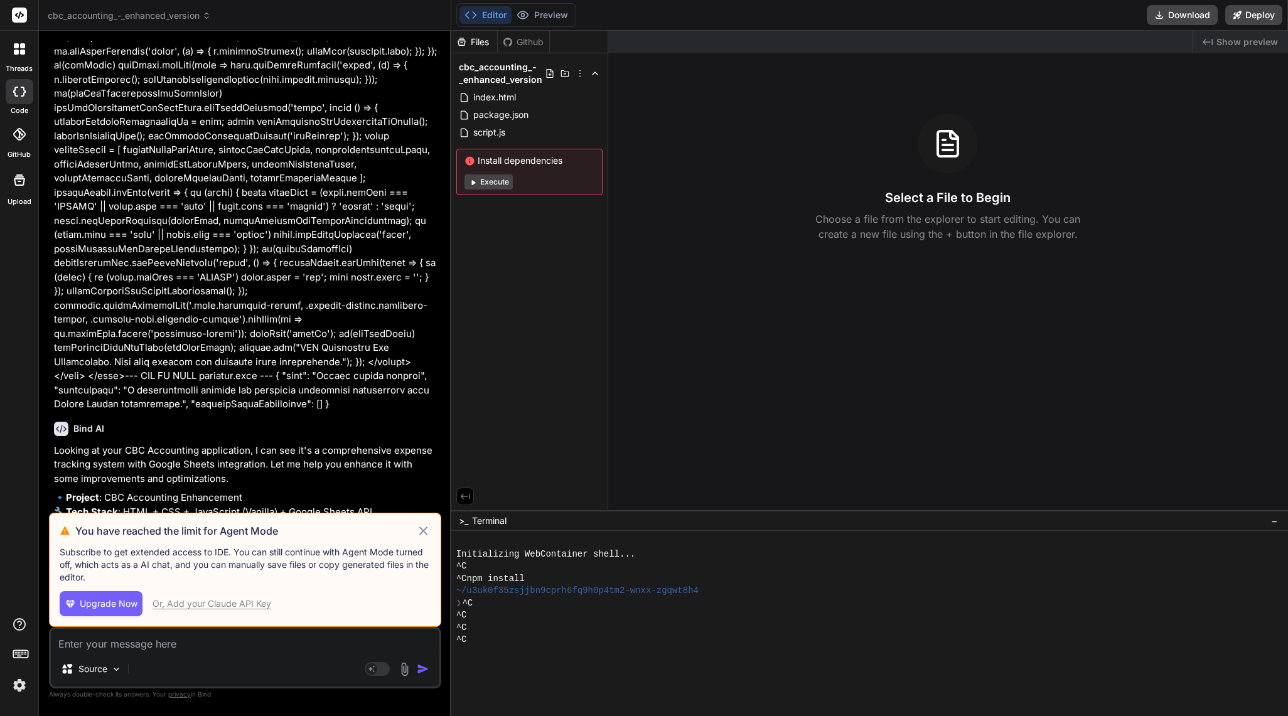
click at [178, 21] on span "cbc_accounting_-_enhanced_version" at bounding box center [129, 15] width 163 height 13
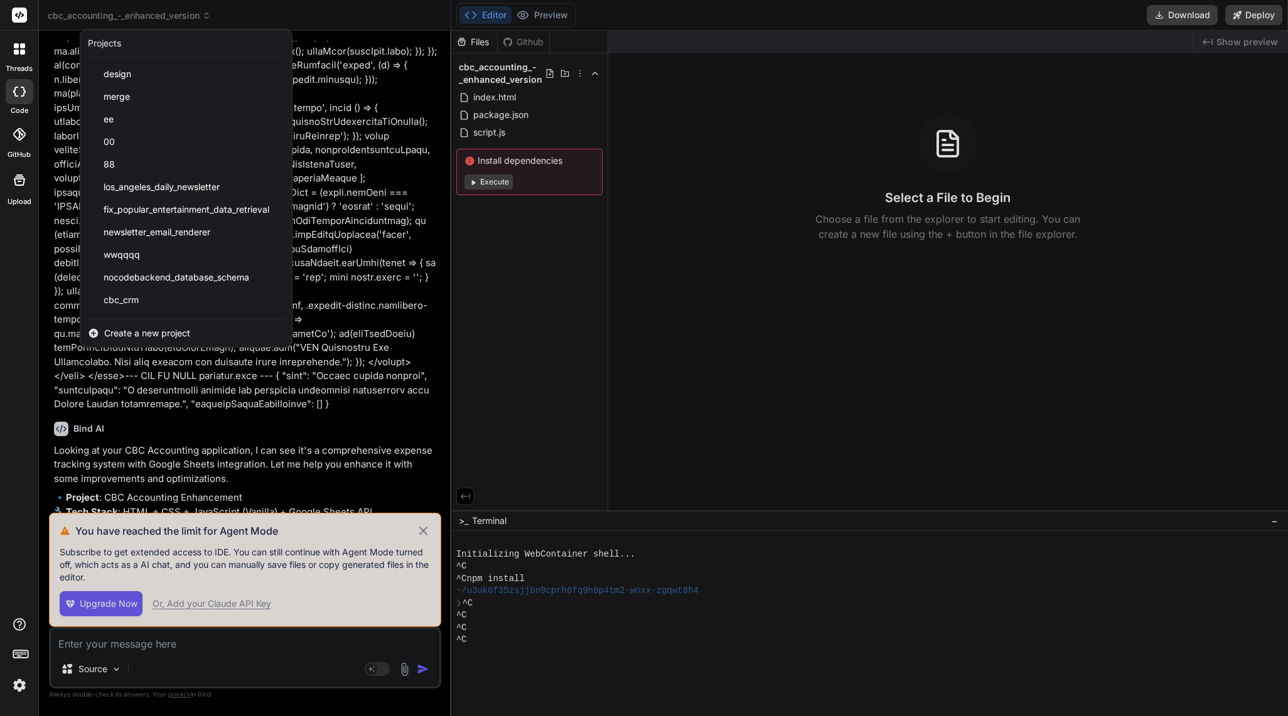
scroll to position [471, 0]
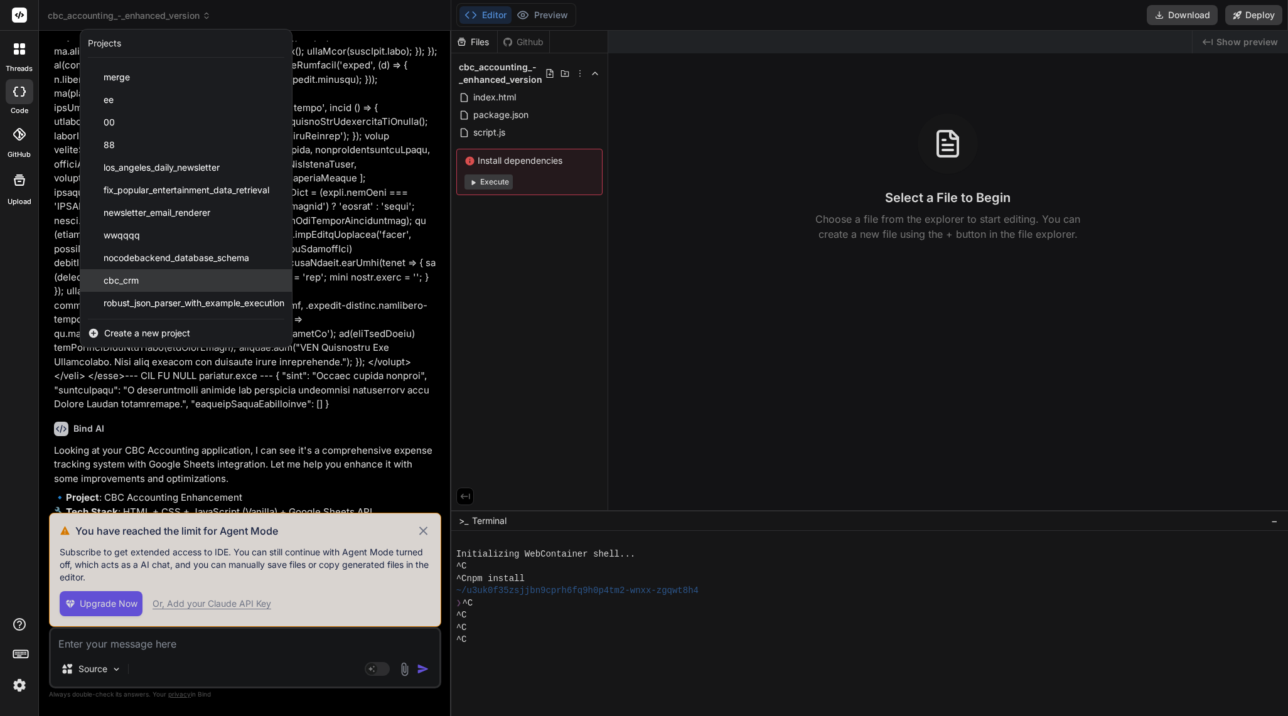
click at [205, 281] on div "cbc_crm" at bounding box center [186, 280] width 212 height 23
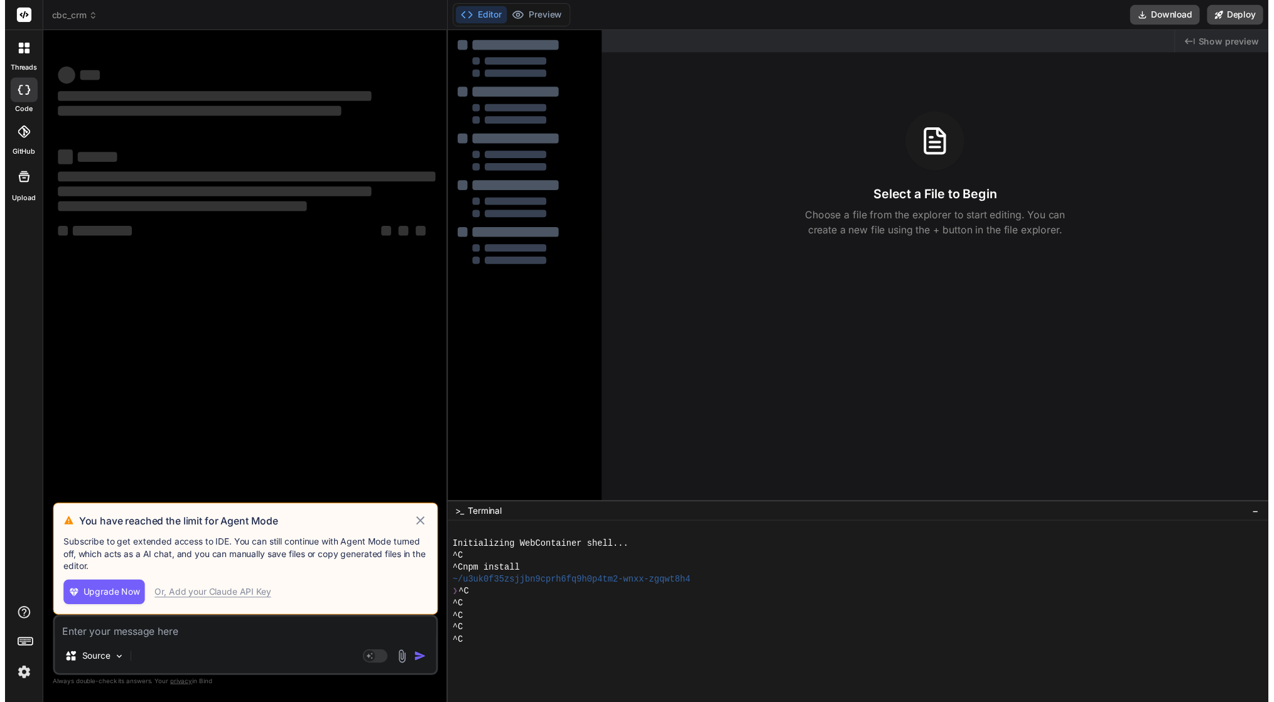
scroll to position [0, 0]
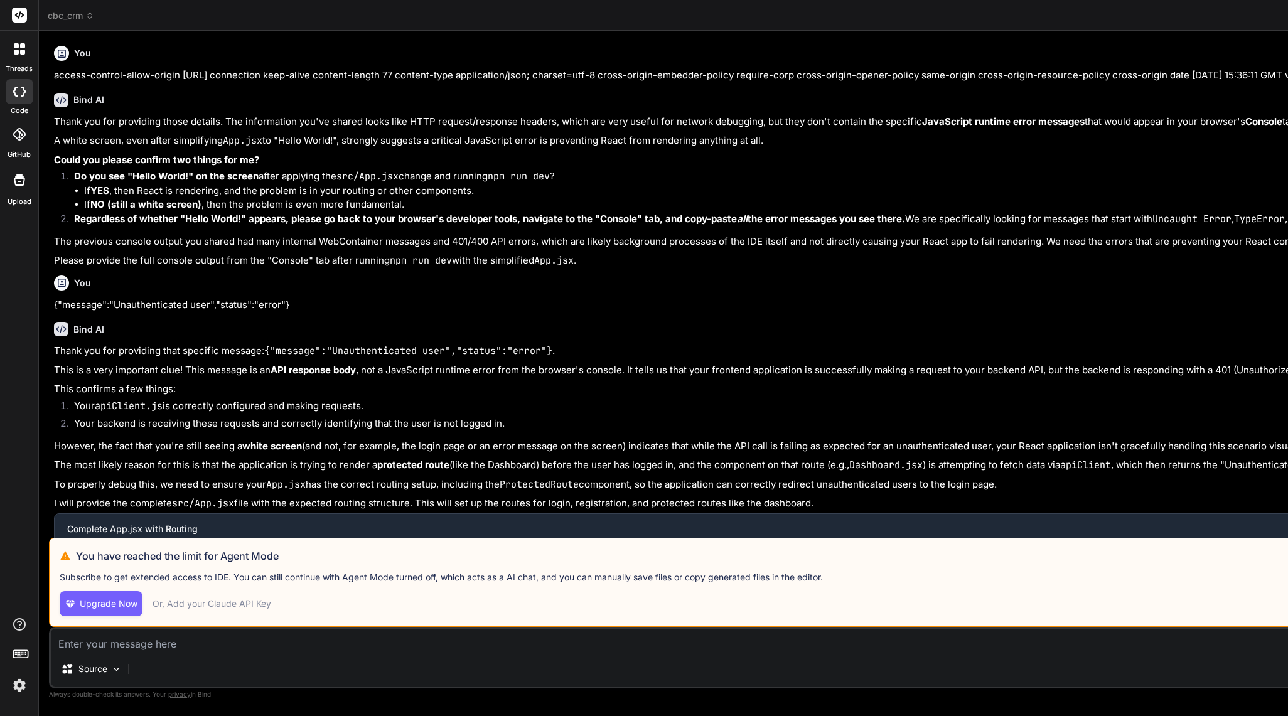
type textarea "x"
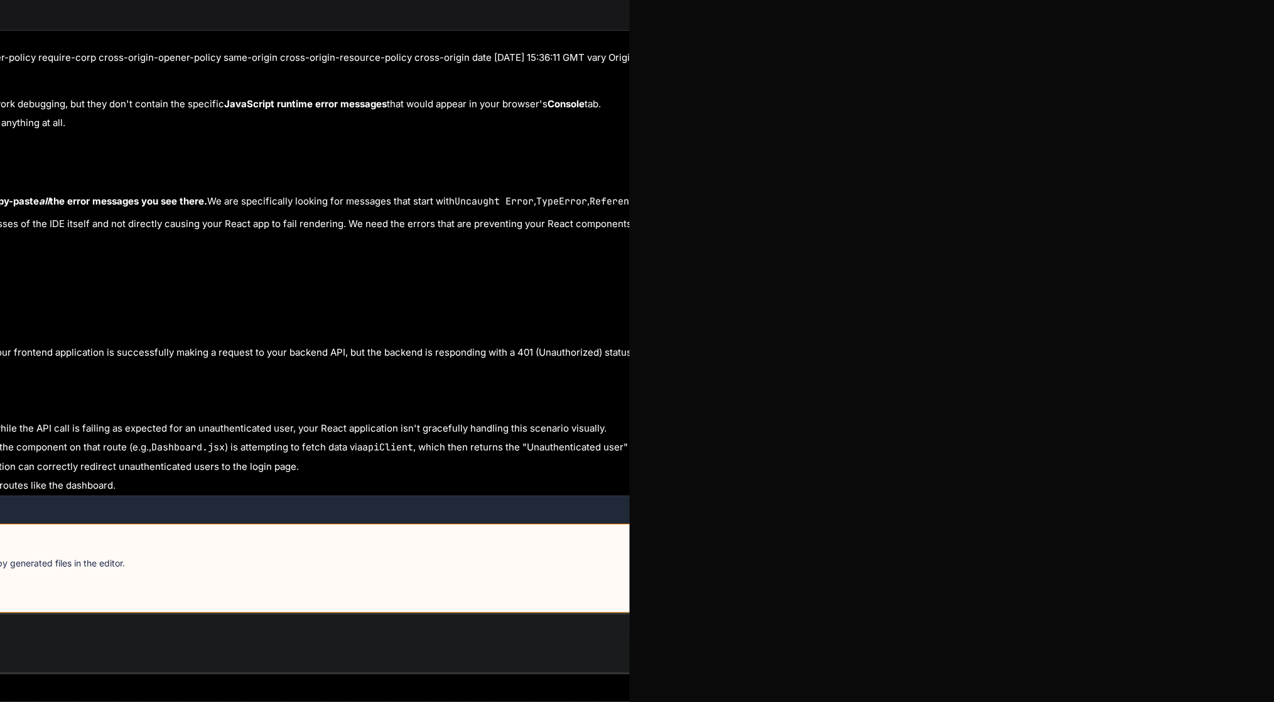
scroll to position [0, 582]
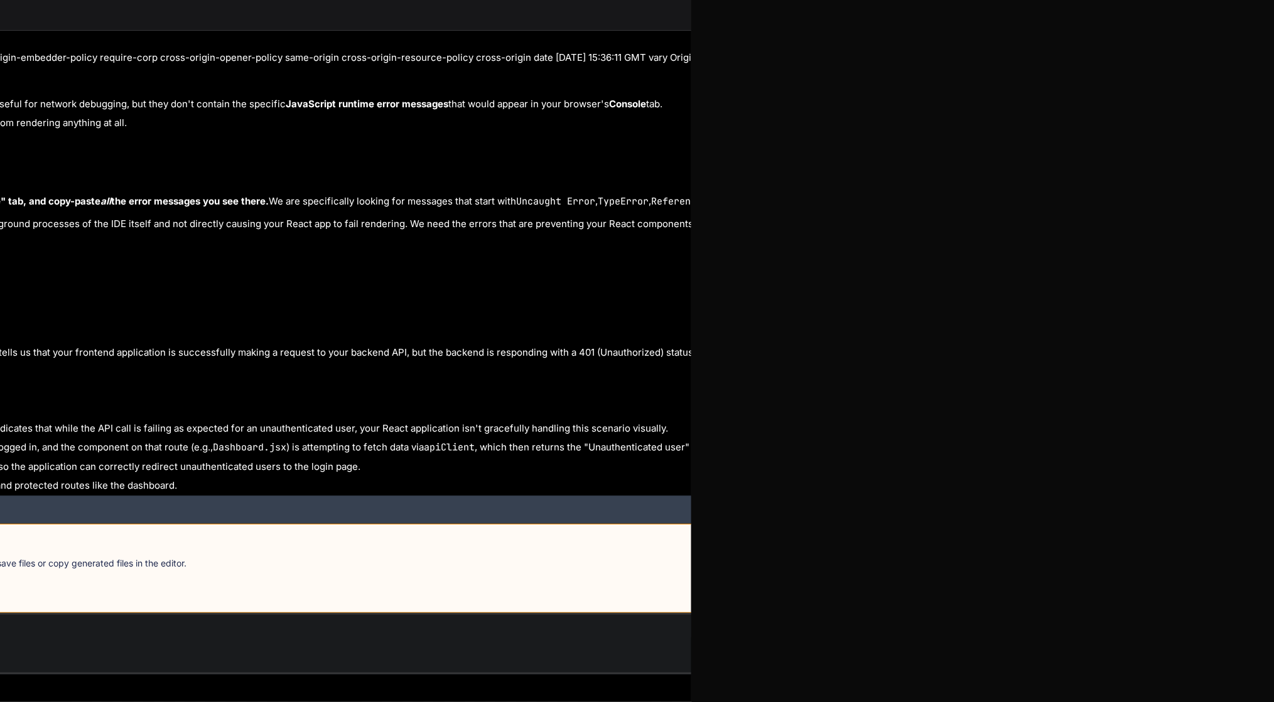
click at [682, 498] on div "Complete App.jsx with Routing Click to open Workbench" at bounding box center [906, 516] width 2977 height 41
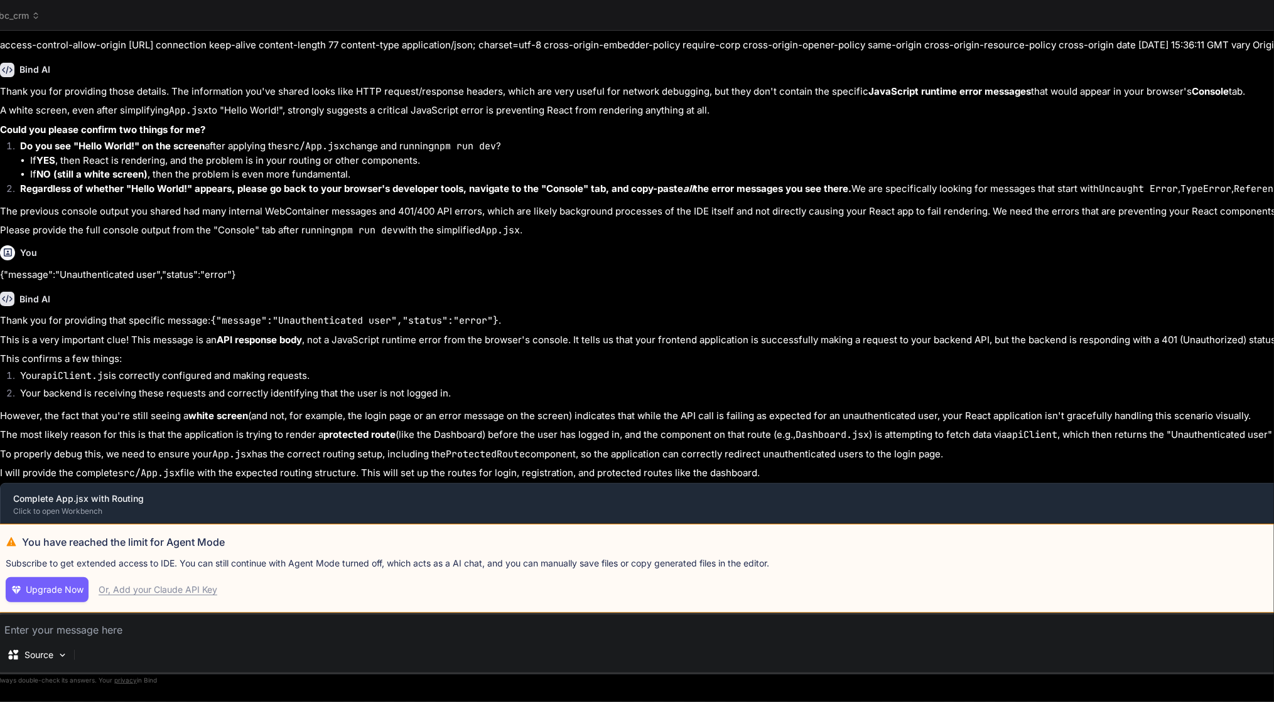
scroll to position [27, 0]
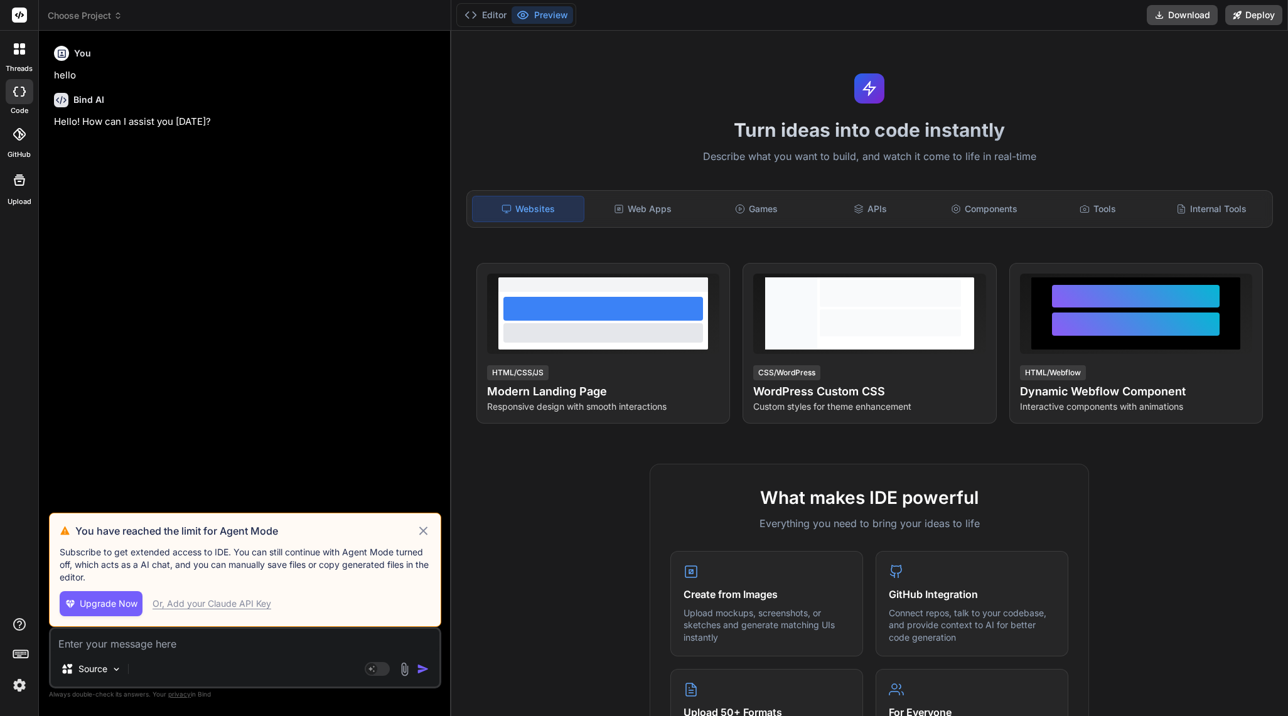
click at [87, 20] on span "Choose Project" at bounding box center [85, 15] width 75 height 13
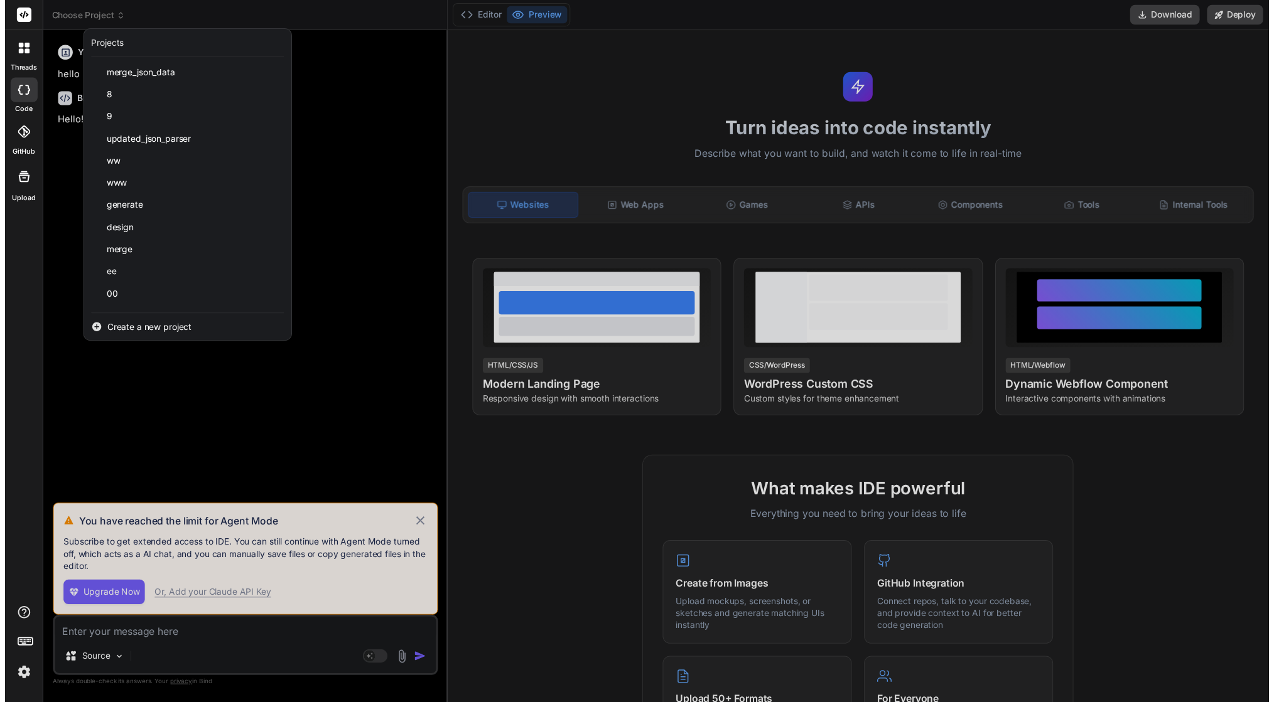
scroll to position [471, 0]
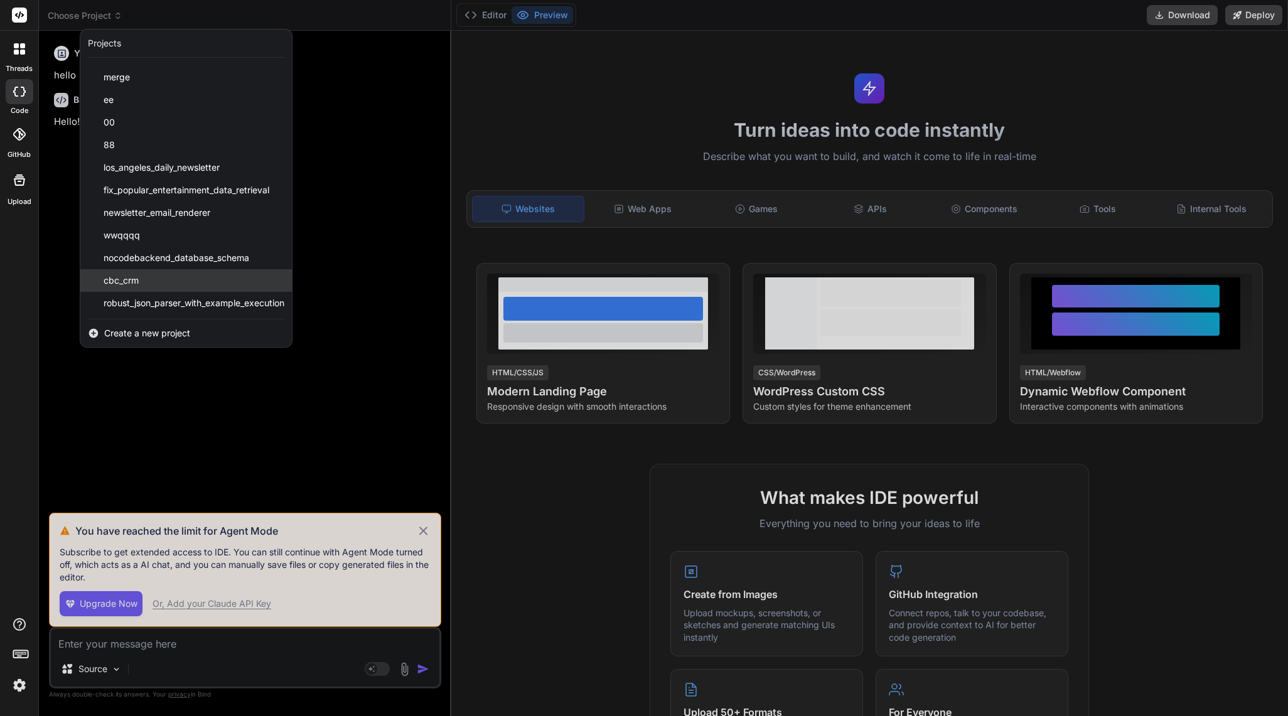
drag, startPoint x: 183, startPoint y: 277, endPoint x: 154, endPoint y: 279, distance: 29.0
click at [154, 279] on div "cbc_crm" at bounding box center [186, 280] width 212 height 23
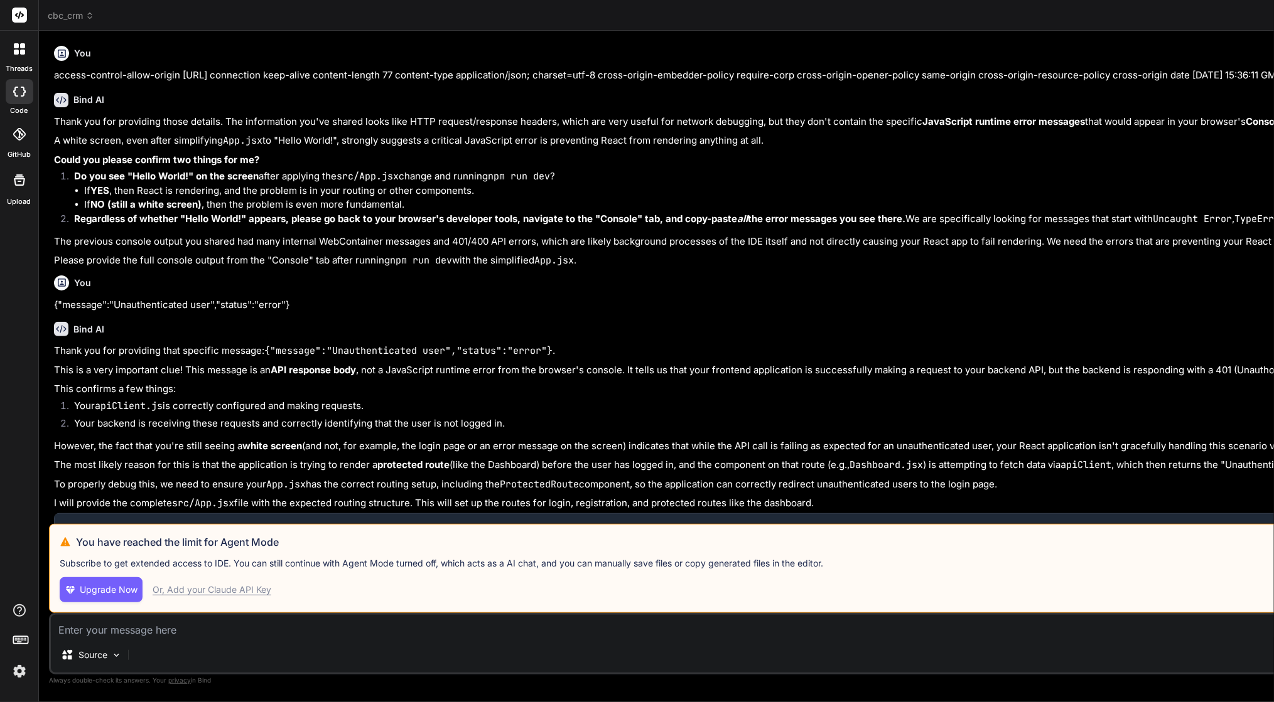
type textarea "x"
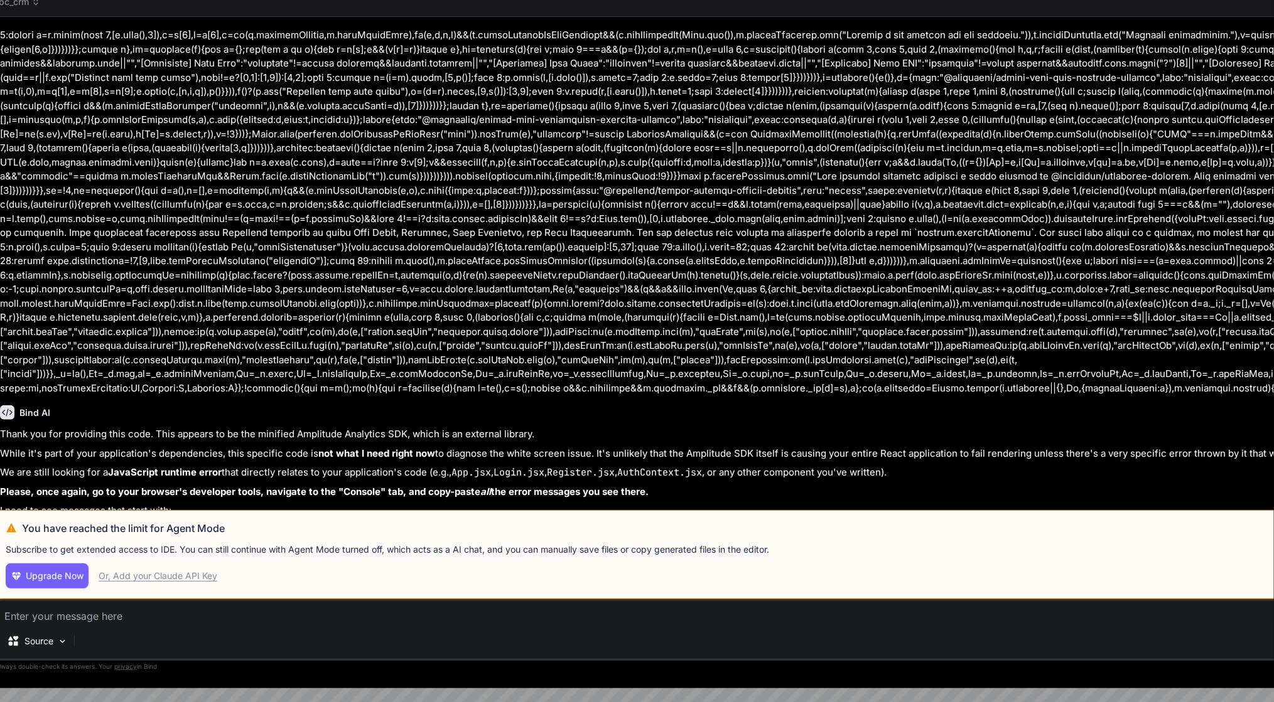
scroll to position [2201, 0]
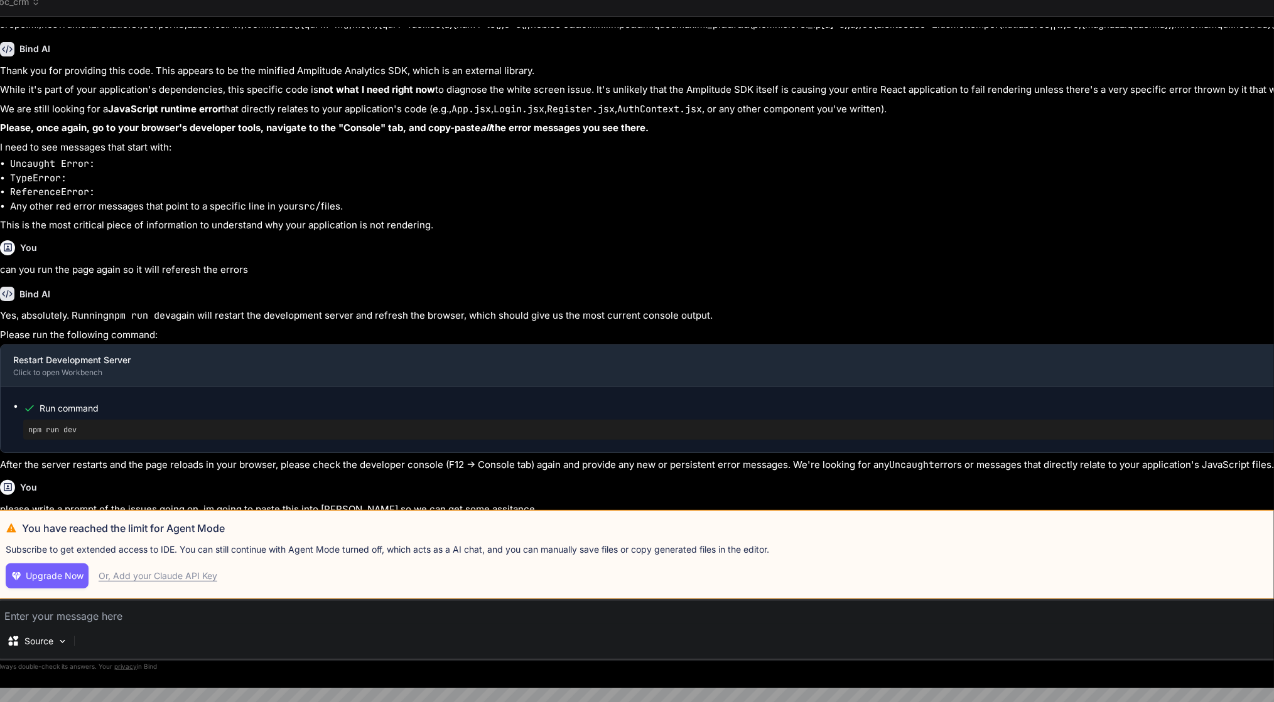
type textarea "t"
type textarea "x"
type textarea "th"
type textarea "x"
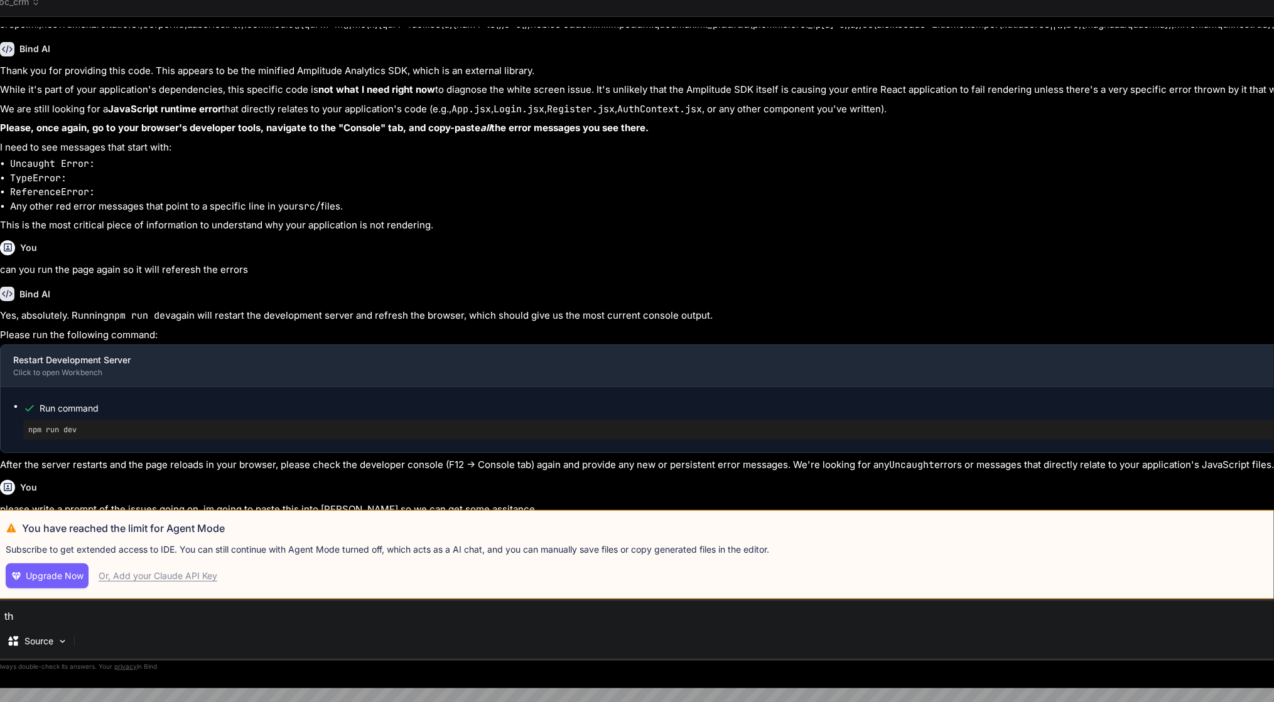
type textarea "the"
type textarea "x"
type textarea "the"
type textarea "x"
type textarea "the t"
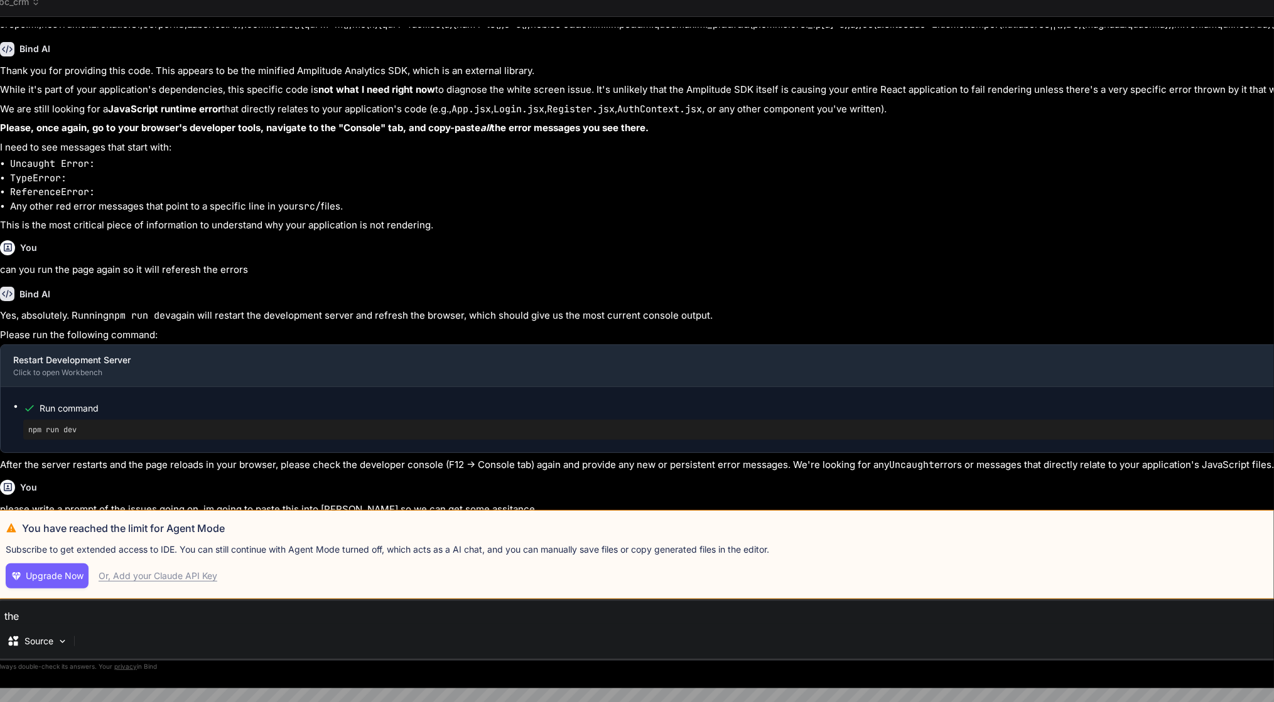
type textarea "x"
type textarea "the te"
type textarea "x"
type textarea "the tex"
type textarea "x"
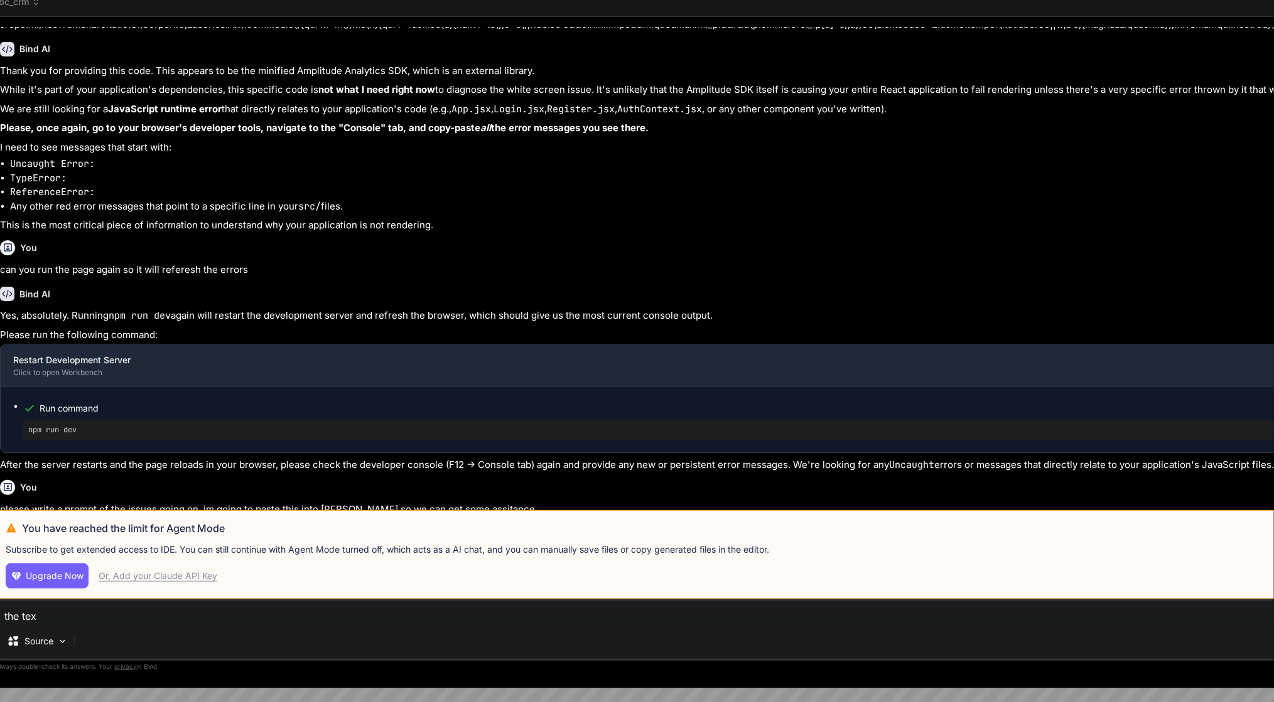
type textarea "the text"
type textarea "x"
type textarea "the text"
type textarea "x"
type textarea "the text y"
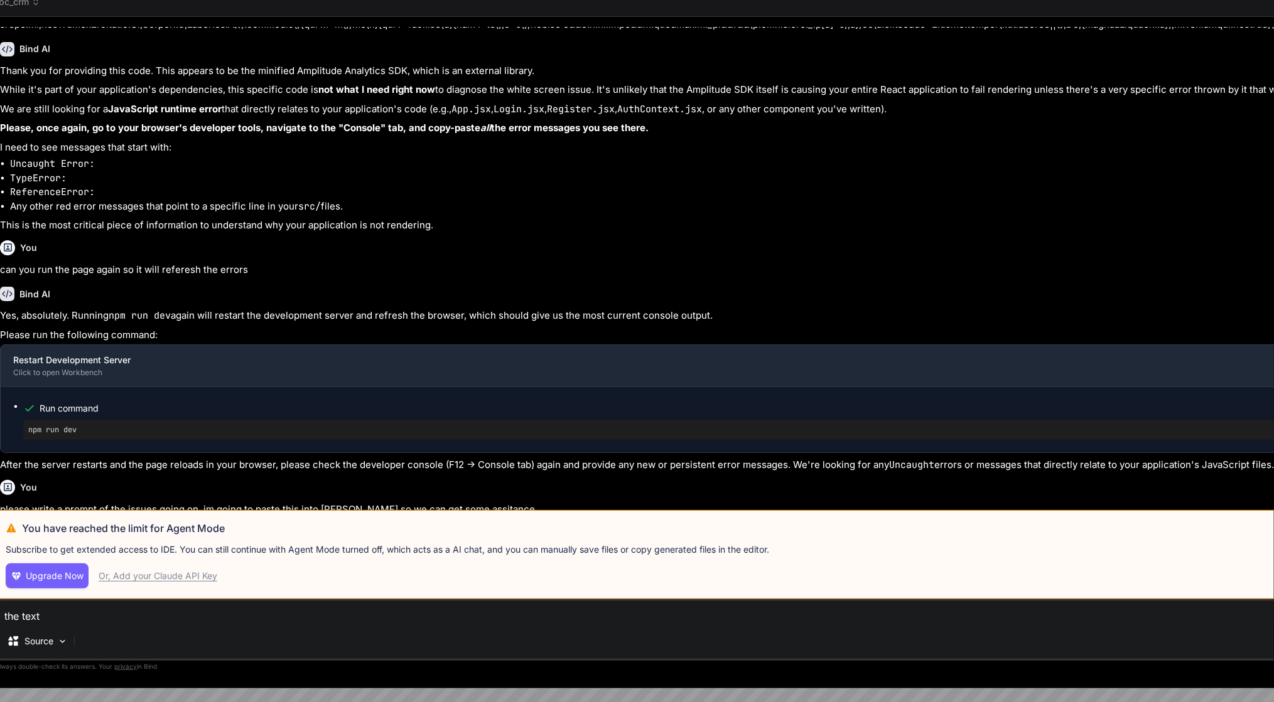
type textarea "x"
type textarea "the text yo"
type textarea "x"
type textarea "the text you"
type textarea "x"
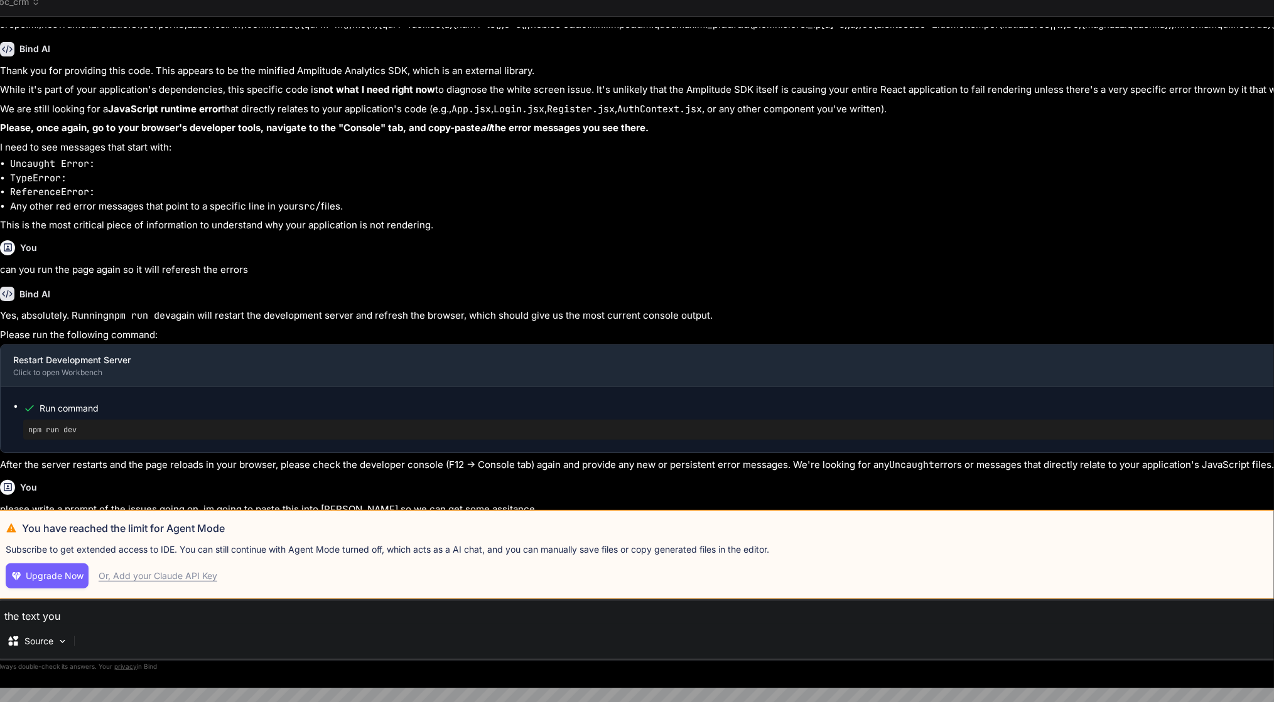
type textarea "the text you"
type textarea "x"
type textarea "the text you w"
type textarea "x"
type textarea "the text you wr"
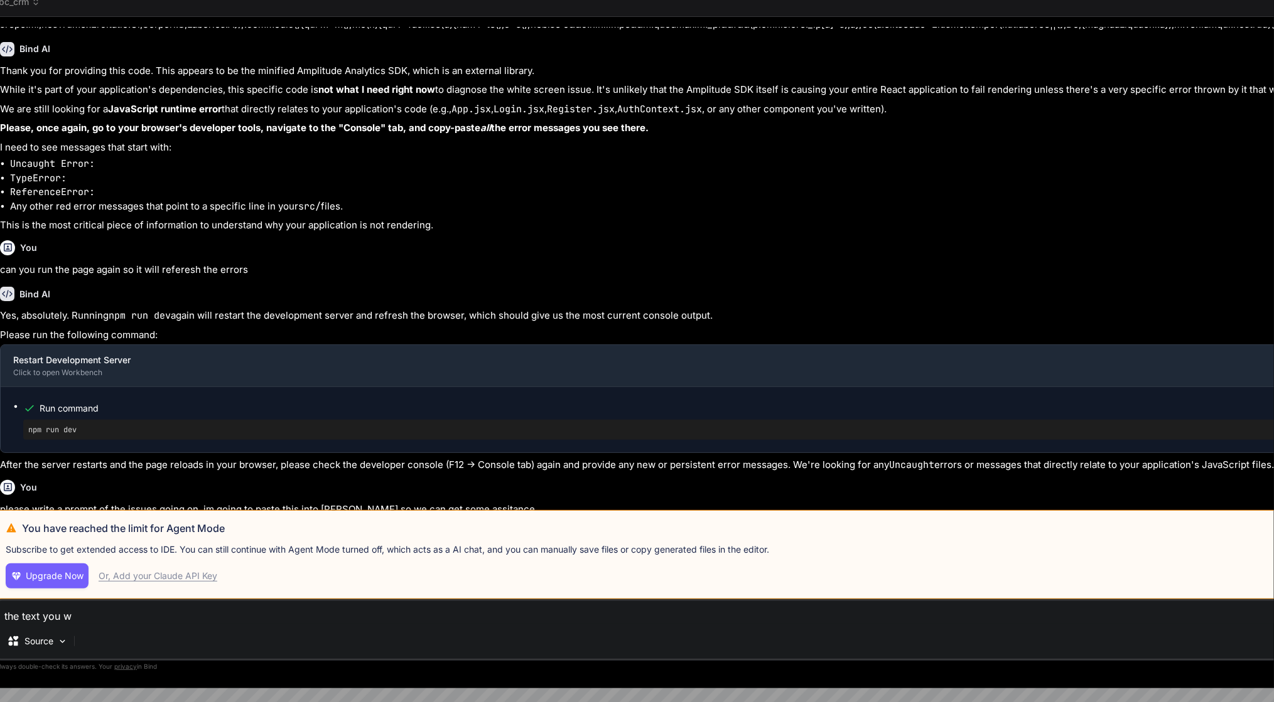
type textarea "x"
type textarea "the text you wro"
type textarea "x"
type textarea "the text you wrot"
type textarea "x"
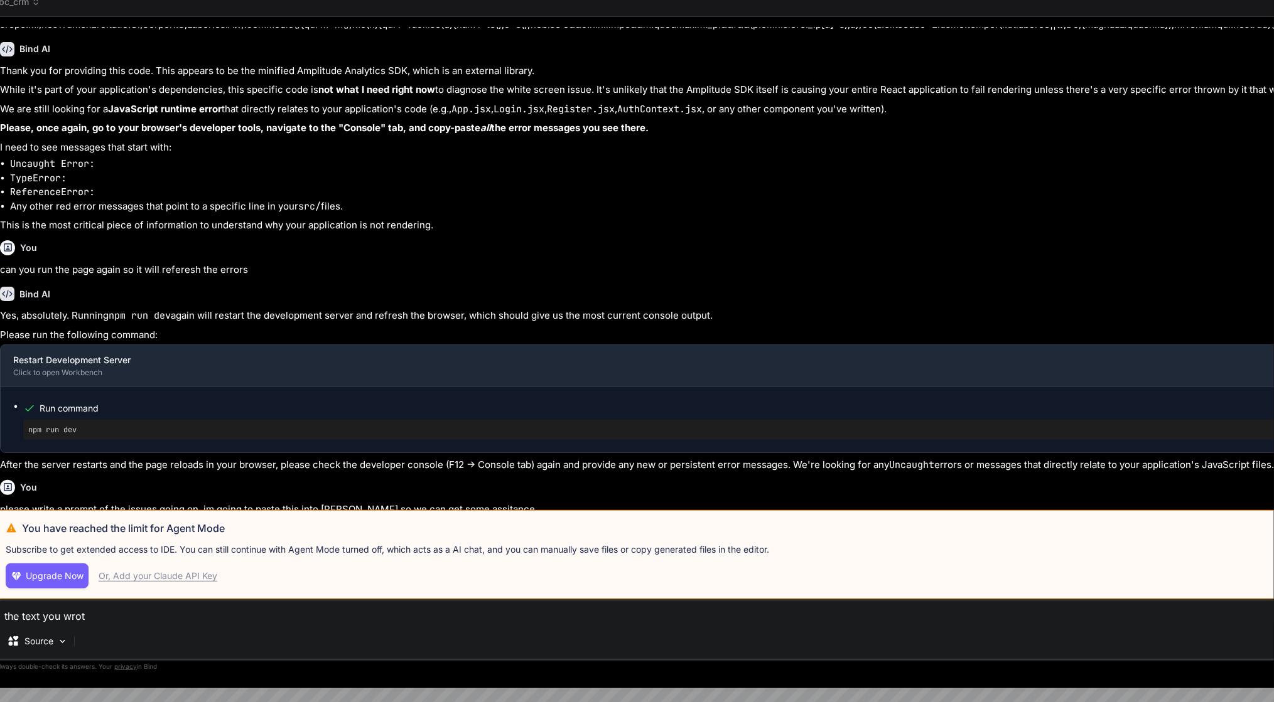
type textarea "the text you wrotn"
type textarea "x"
type textarea "the text you wrot"
type textarea "x"
type textarea "the text you wrote"
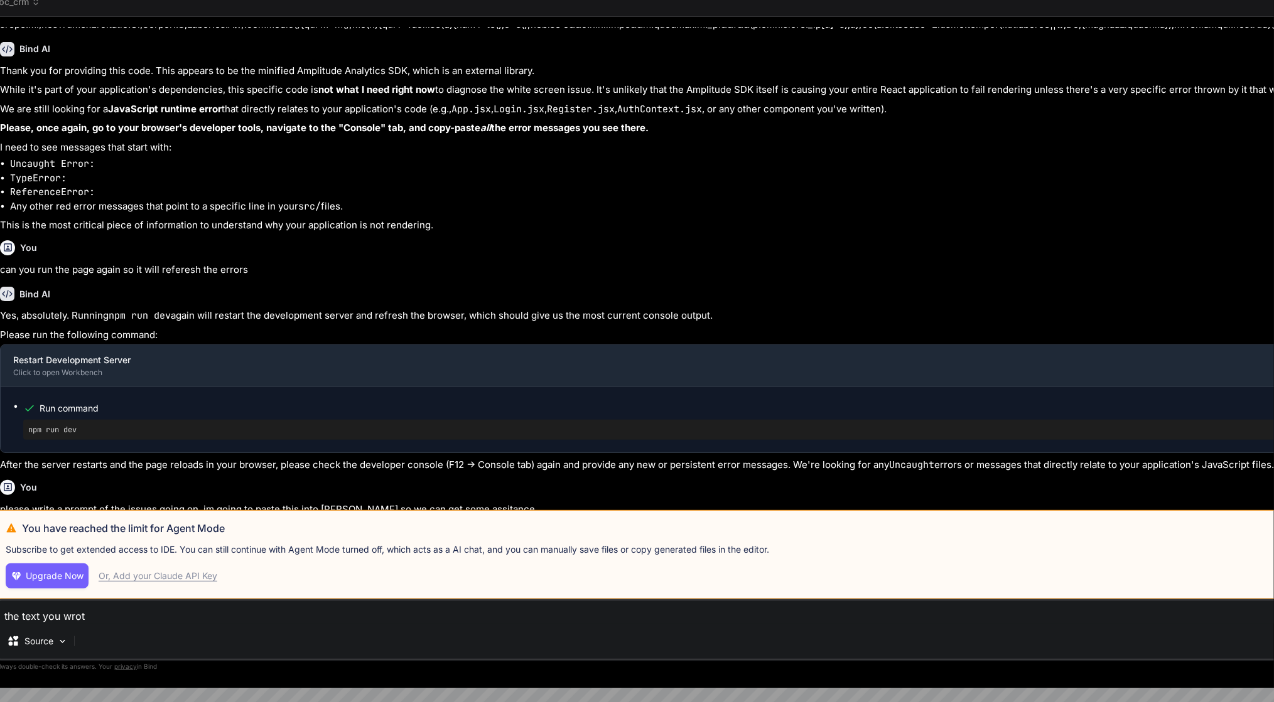
type textarea "x"
type textarea "the text you wrote"
type textarea "x"
type textarea "the text you wrote h"
type textarea "x"
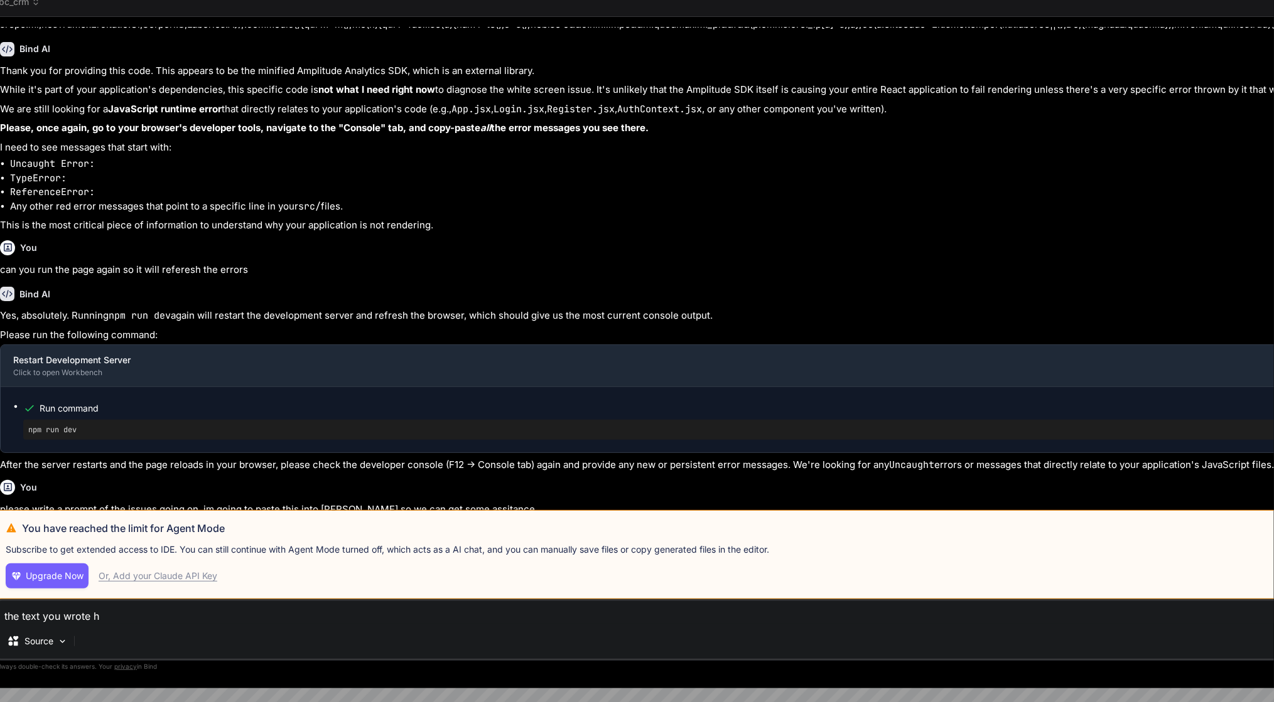
type textarea "the text you wrote ha"
type textarea "x"
type textarea "the text you wrote has"
type textarea "x"
type textarea "the text you wrote has"
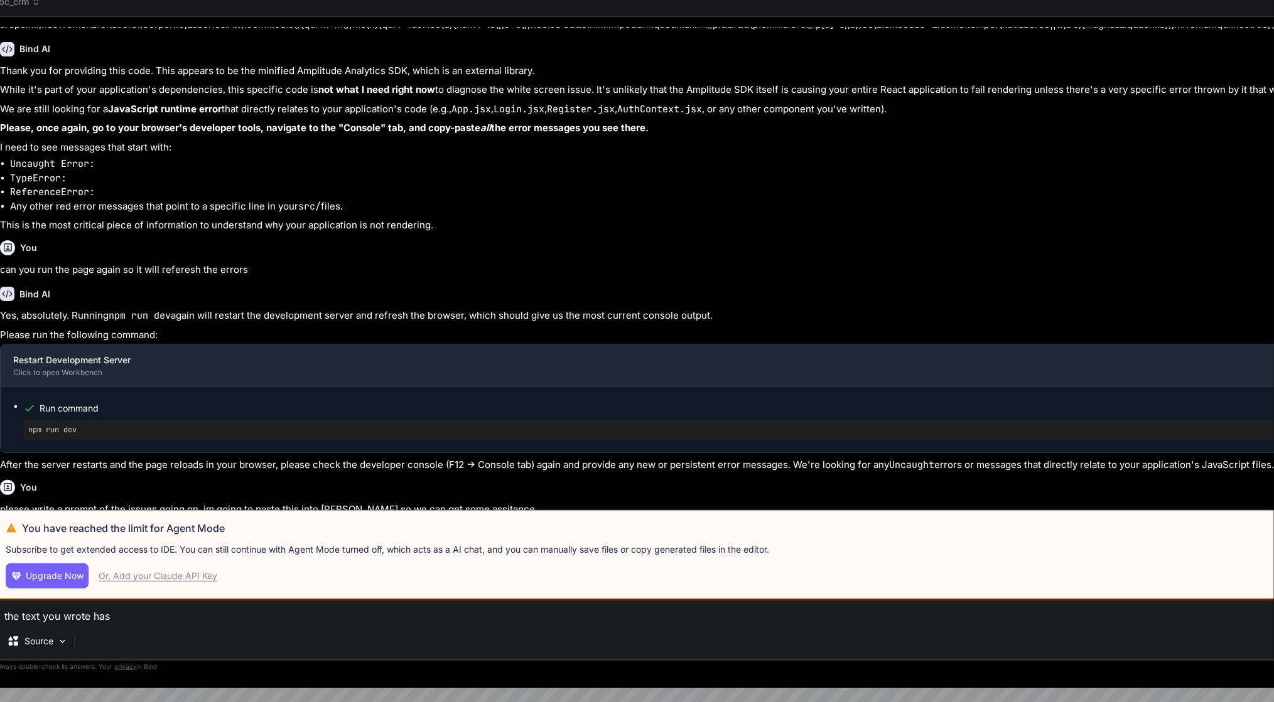
type textarea "x"
type textarea "the text you wrote has m"
type textarea "x"
type textarea "the text you wrote has ml"
type textarea "x"
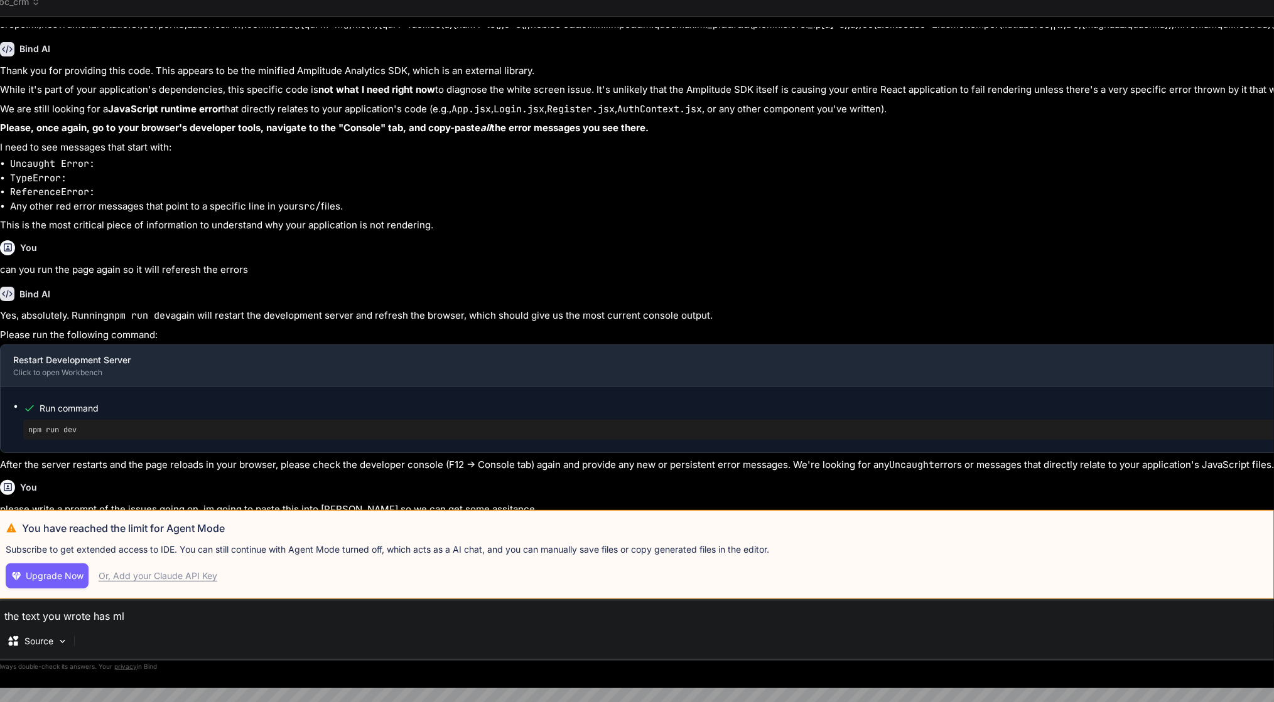
type textarea "the text you wrote has m"
type textarea "x"
type textarea "the text you wrote has ma"
type textarea "x"
type textarea "the text you wrote has mal"
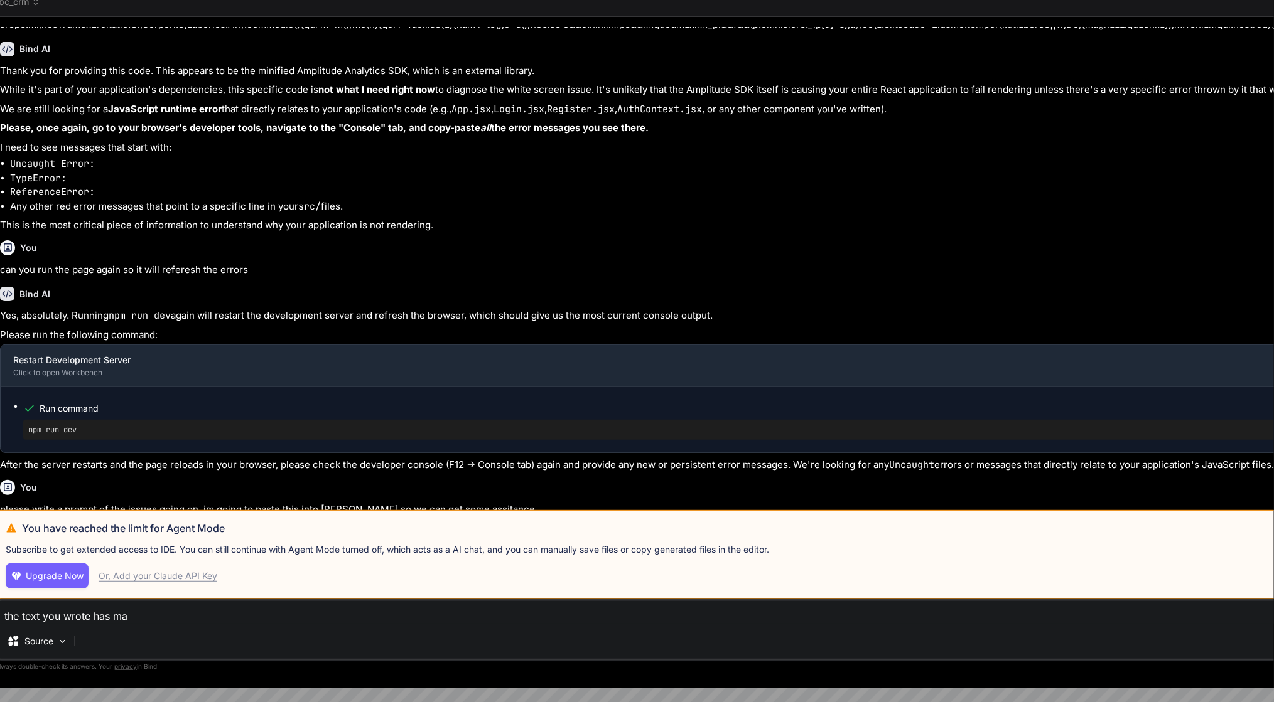
type textarea "x"
type textarea "the text you wrote has malf"
type textarea "x"
type textarea "the text you wrote has mal"
type textarea "x"
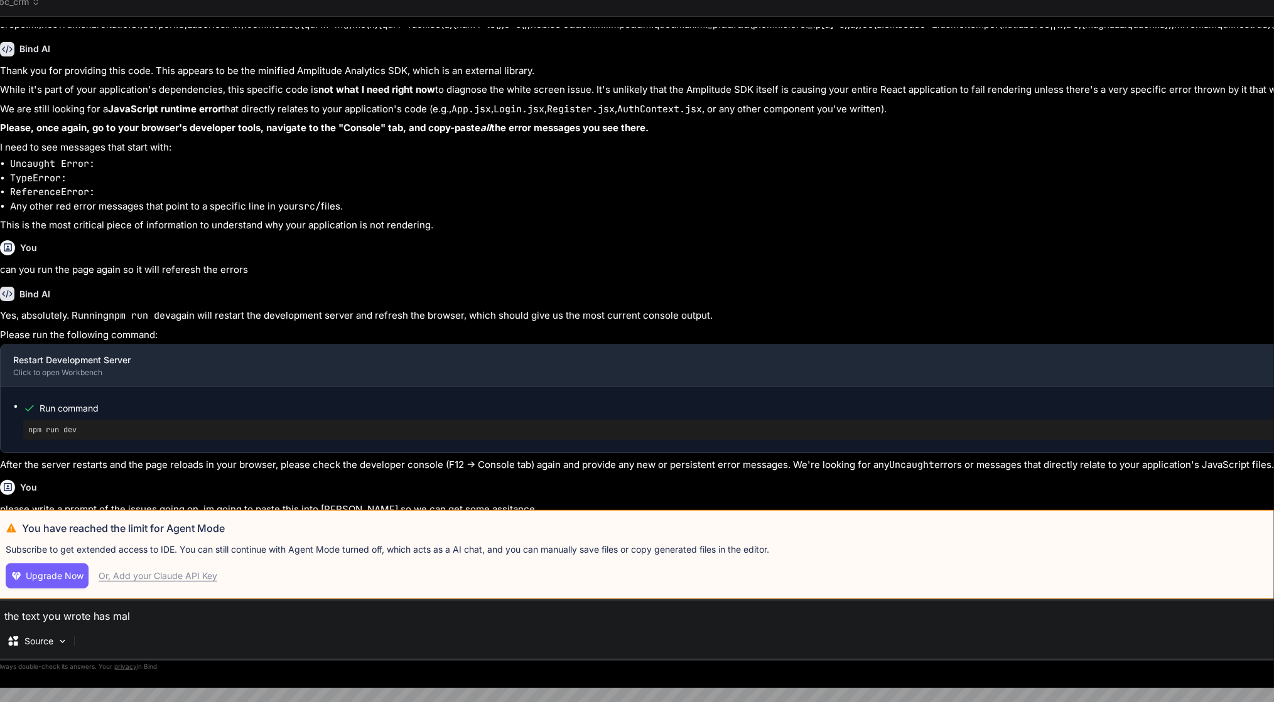
type textarea "the text you wrote has ma"
type textarea "x"
type textarea "the text you wrote has m"
type textarea "x"
type textarea "the text you wrote has"
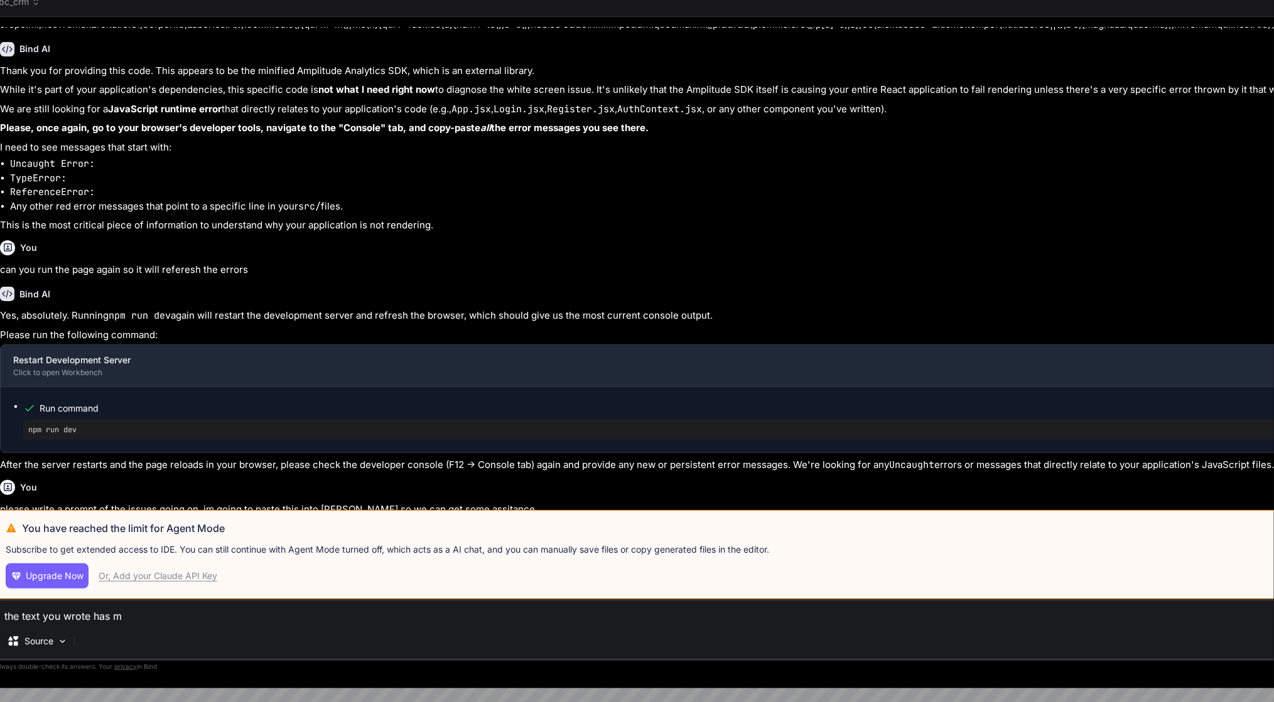
type textarea "x"
type textarea "the text you wrote has"
type textarea "x"
type textarea "the text you wrote ha"
type textarea "x"
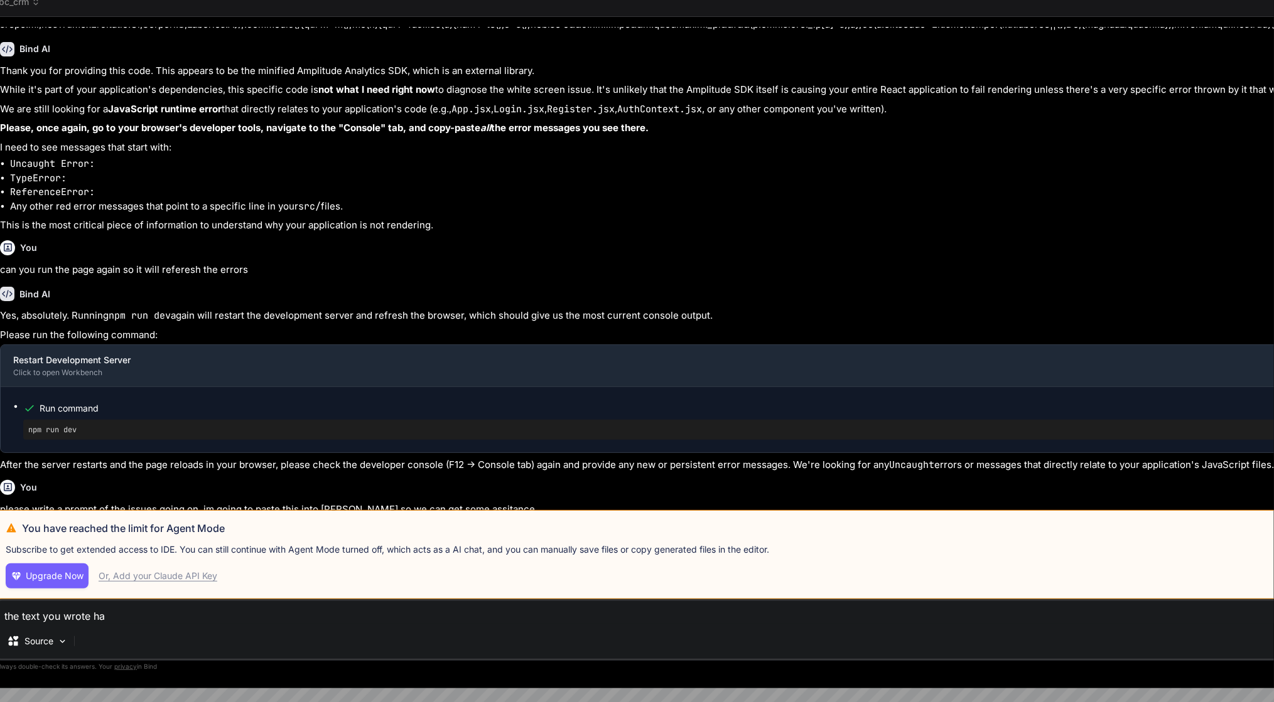
type textarea "the text you wrote h"
type textarea "x"
type textarea "the text you wrote"
type textarea "x"
type textarea "the text you wrote"
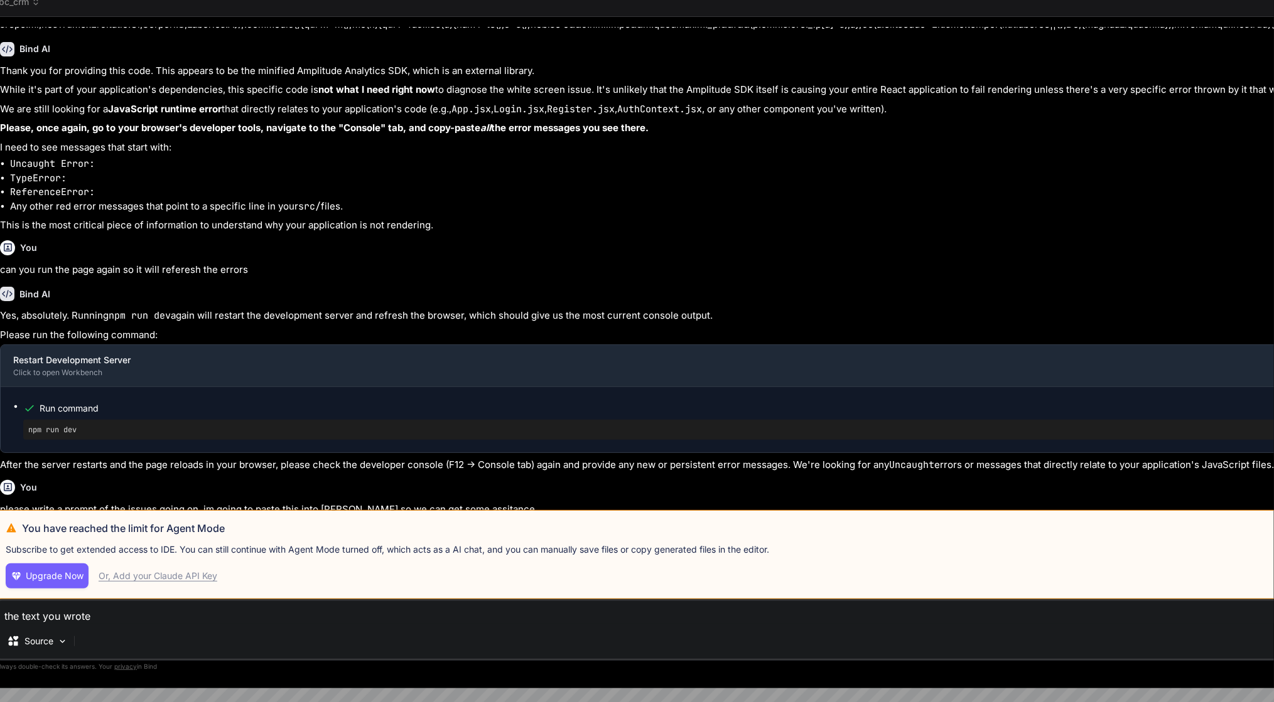
type textarea "x"
type textarea "the text you wrot"
type textarea "x"
type textarea "the text you wro"
type textarea "x"
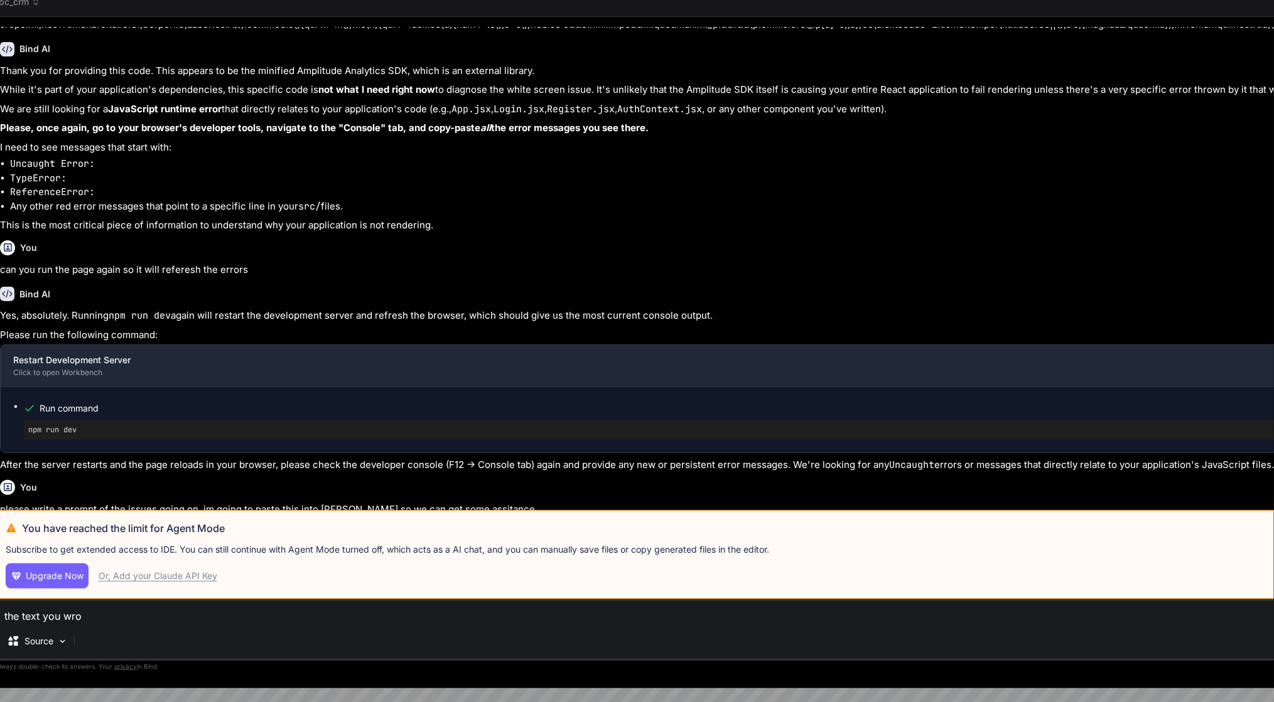
type textarea "the text you wr"
type textarea "x"
type textarea "the text you w"
type textarea "x"
type textarea "the text you"
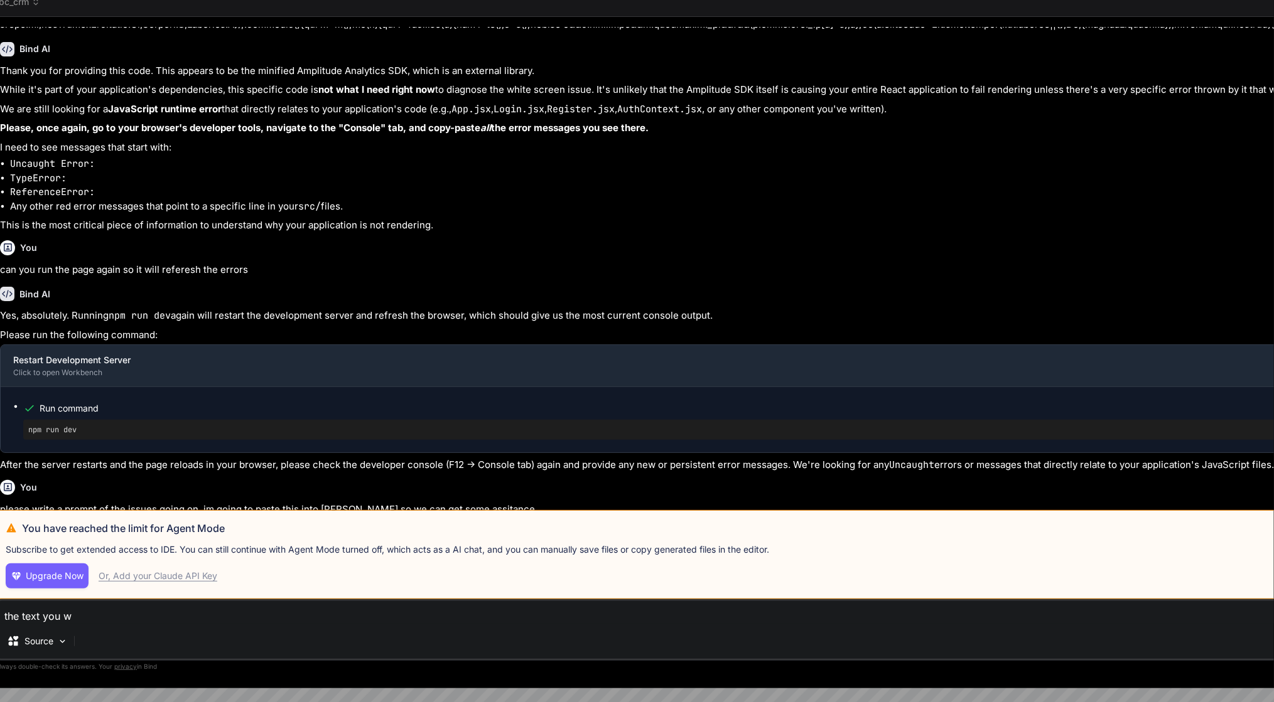
type textarea "x"
type textarea "the text yo"
type textarea "x"
type textarea "the text y"
type textarea "x"
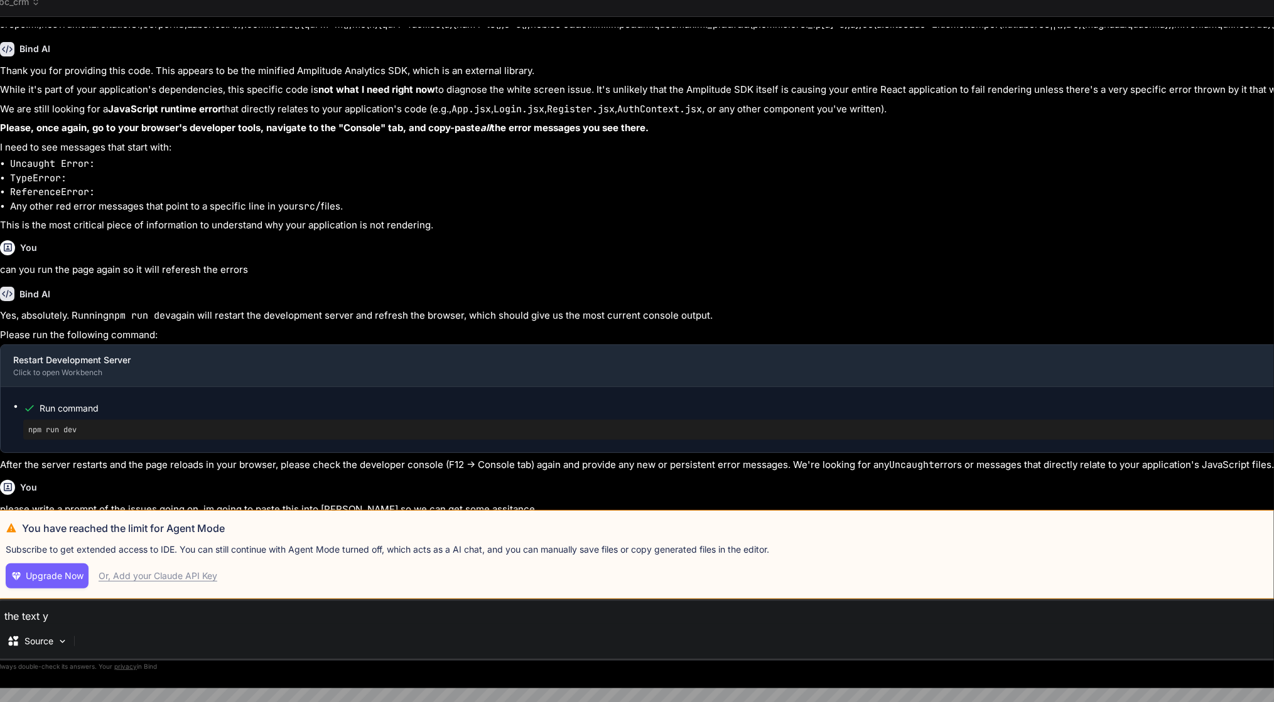
type textarea "the text"
type textarea "x"
type textarea "the text"
type textarea "x"
type textarea "the te"
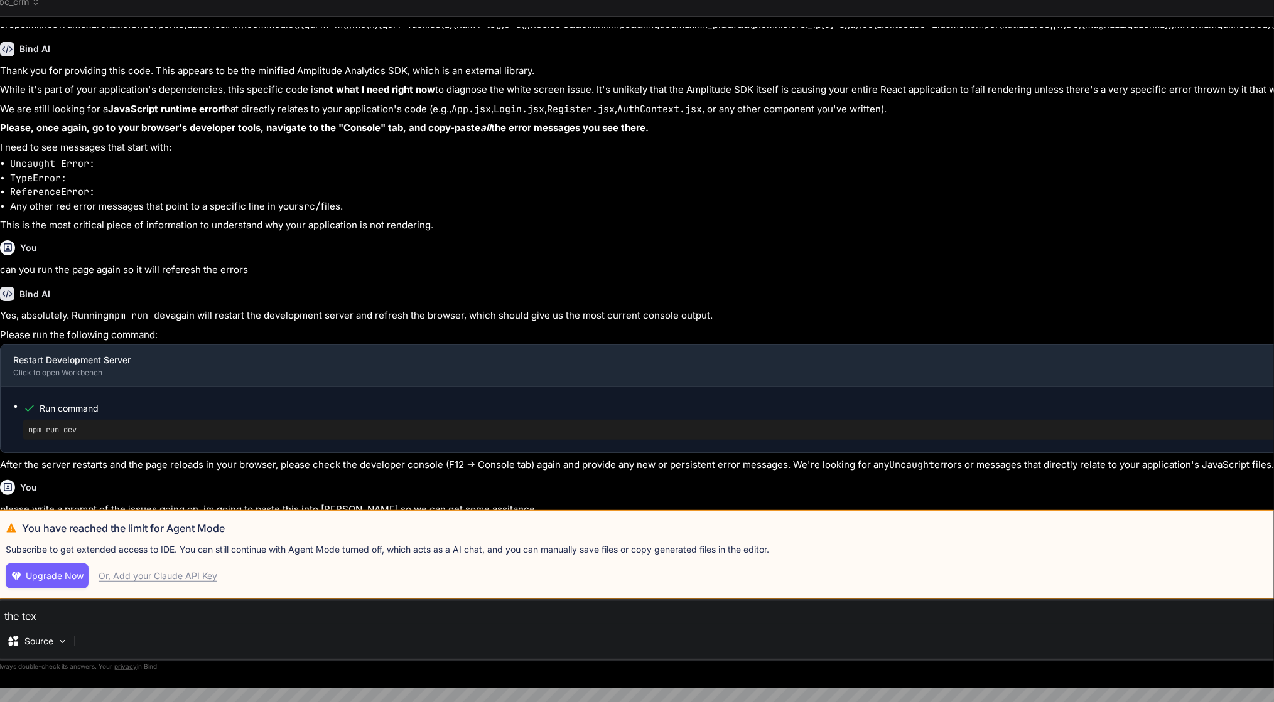
type textarea "x"
type textarea "the t"
type textarea "x"
type textarea "the"
type textarea "x"
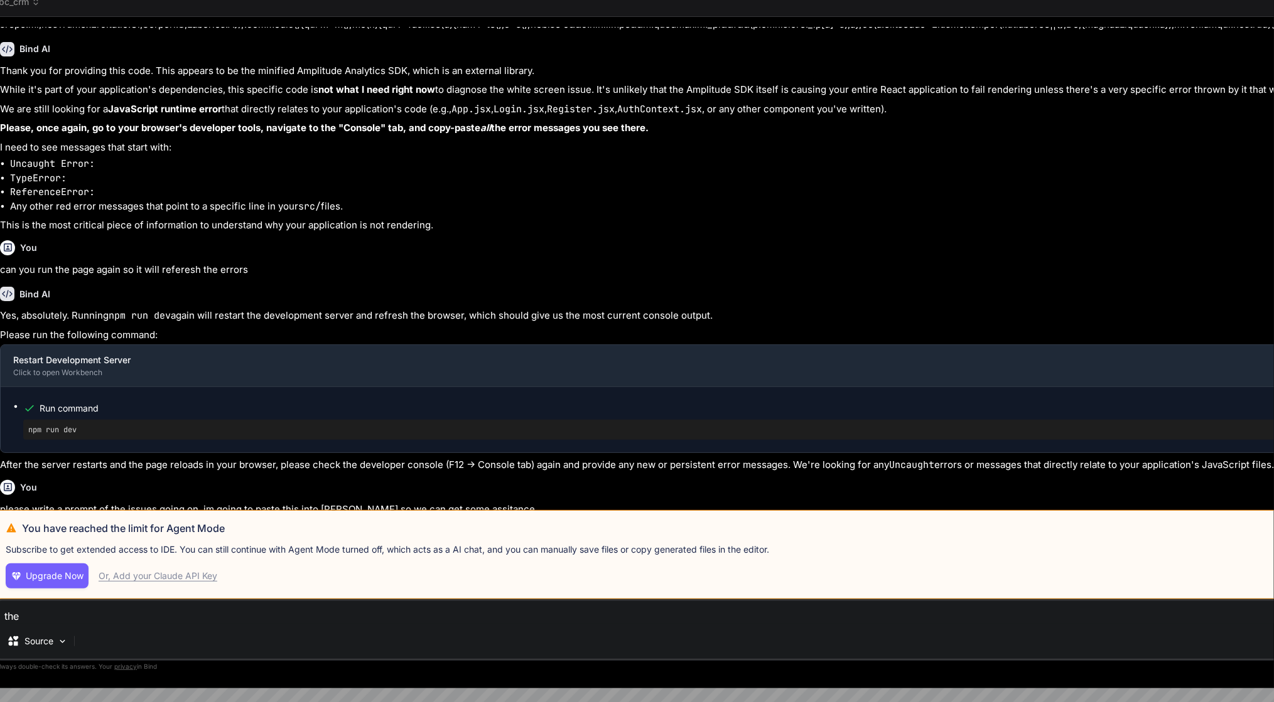
type textarea "the"
type textarea "x"
type textarea "th"
type textarea "x"
type textarea "t"
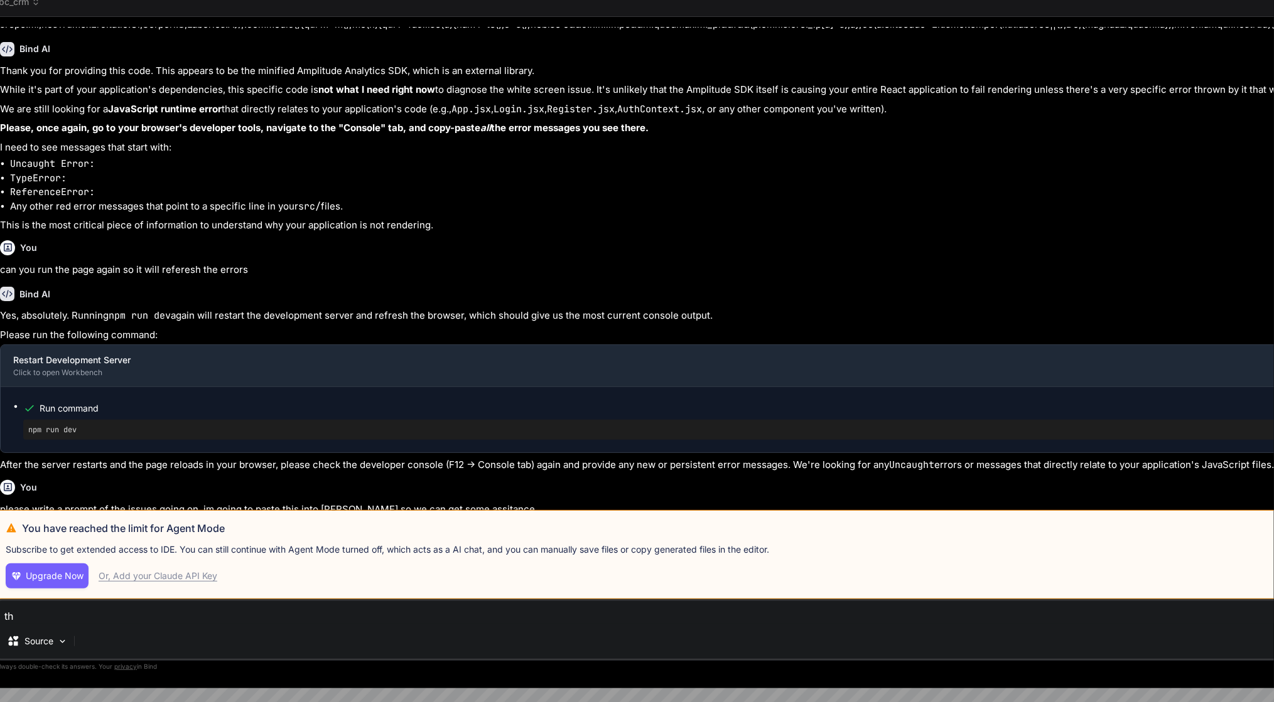
type textarea "x"
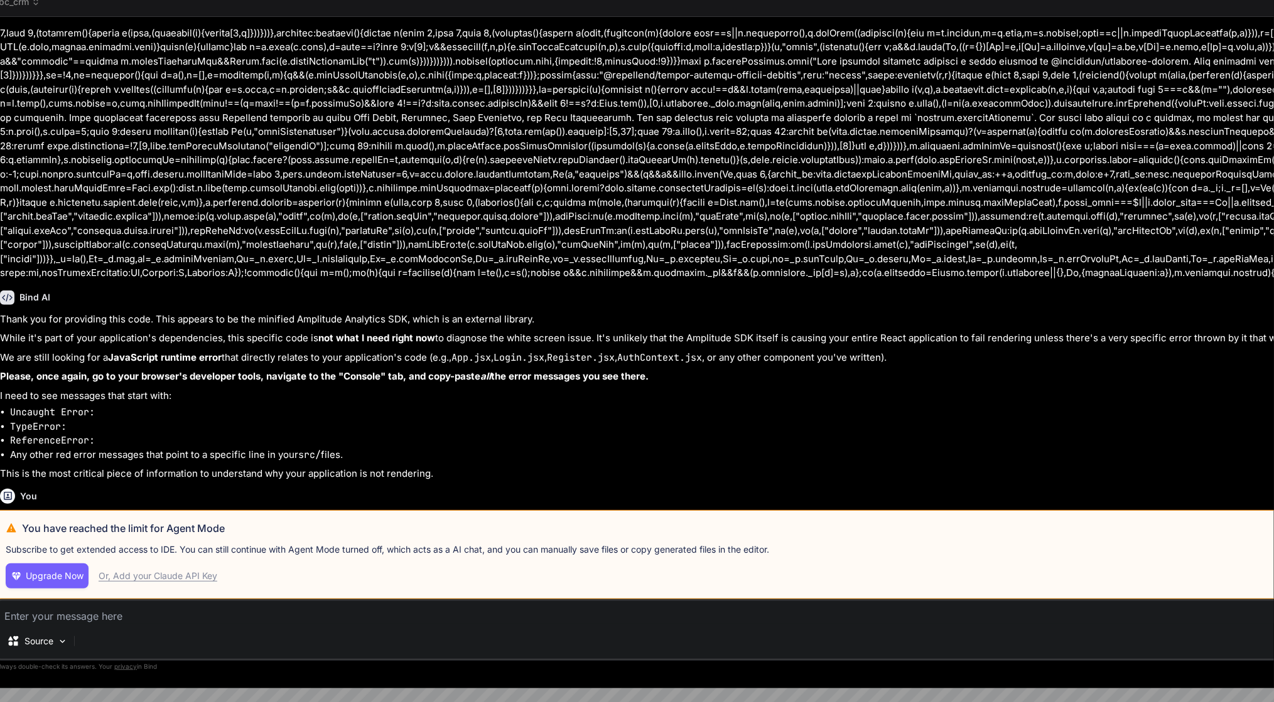
scroll to position [1944, 0]
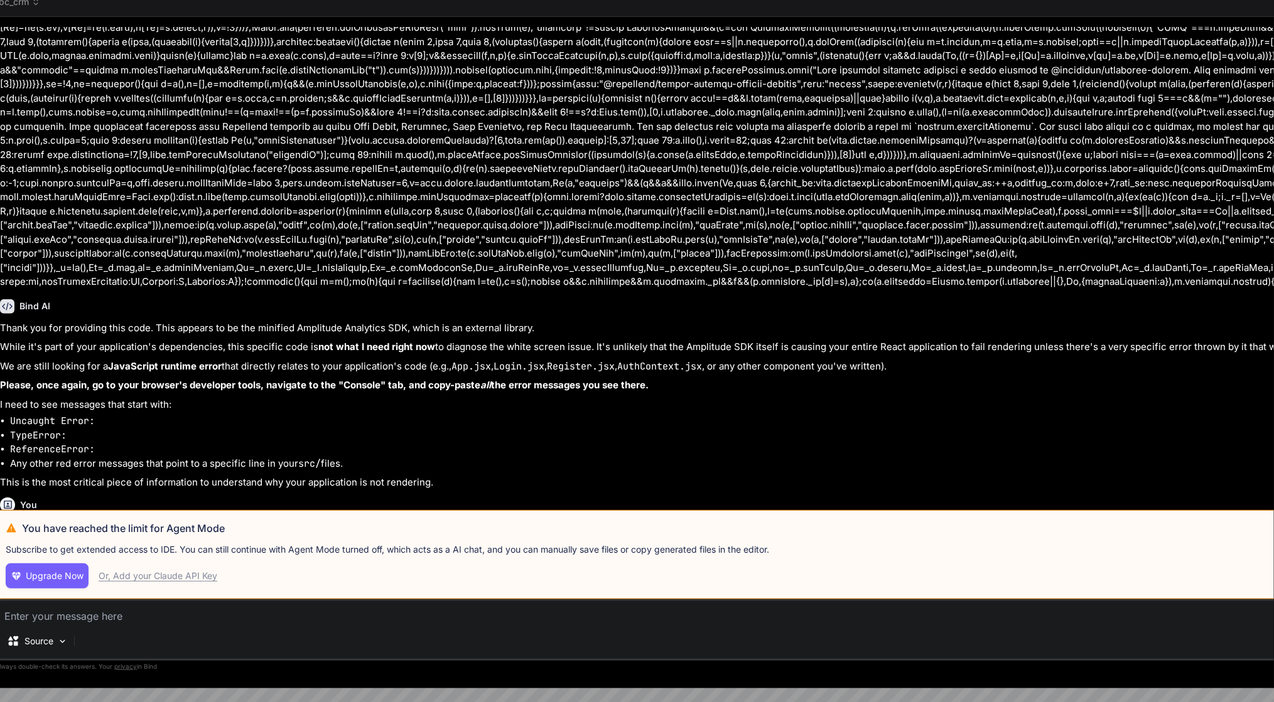
type textarea "c"
type textarea "x"
type textarea "ca"
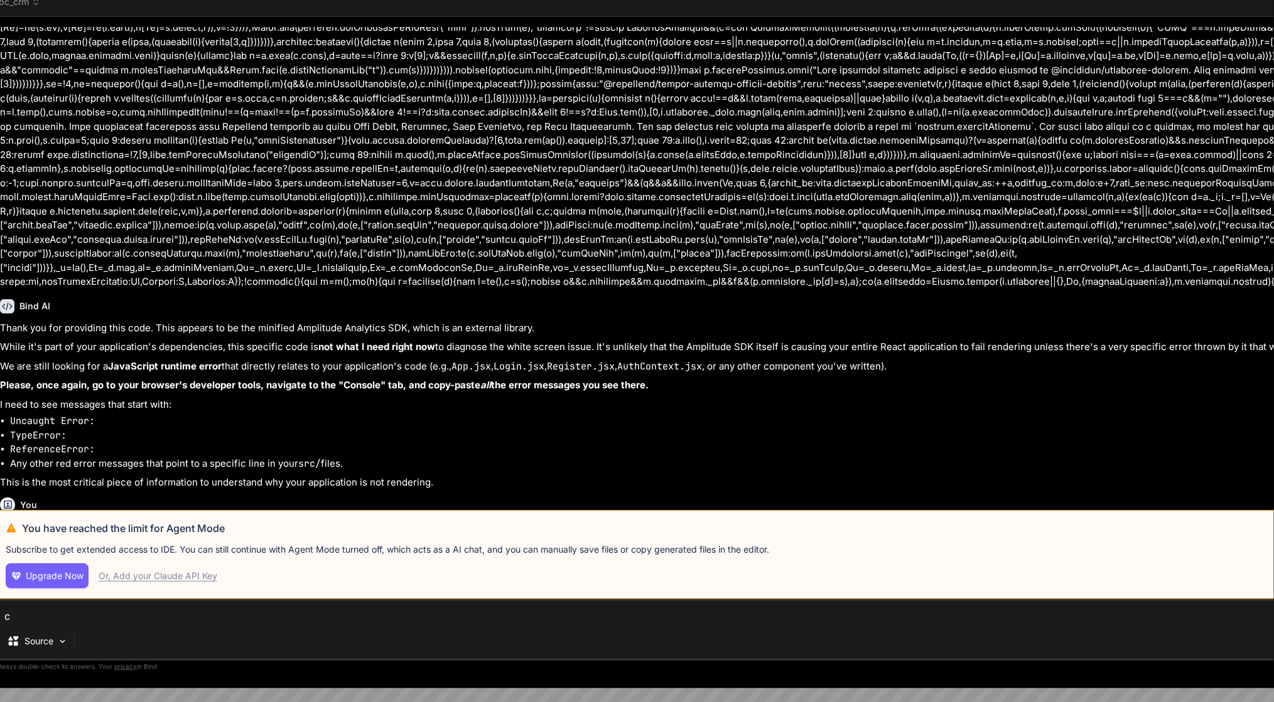
type textarea "x"
type textarea "can"
type textarea "x"
type textarea "can"
type textarea "x"
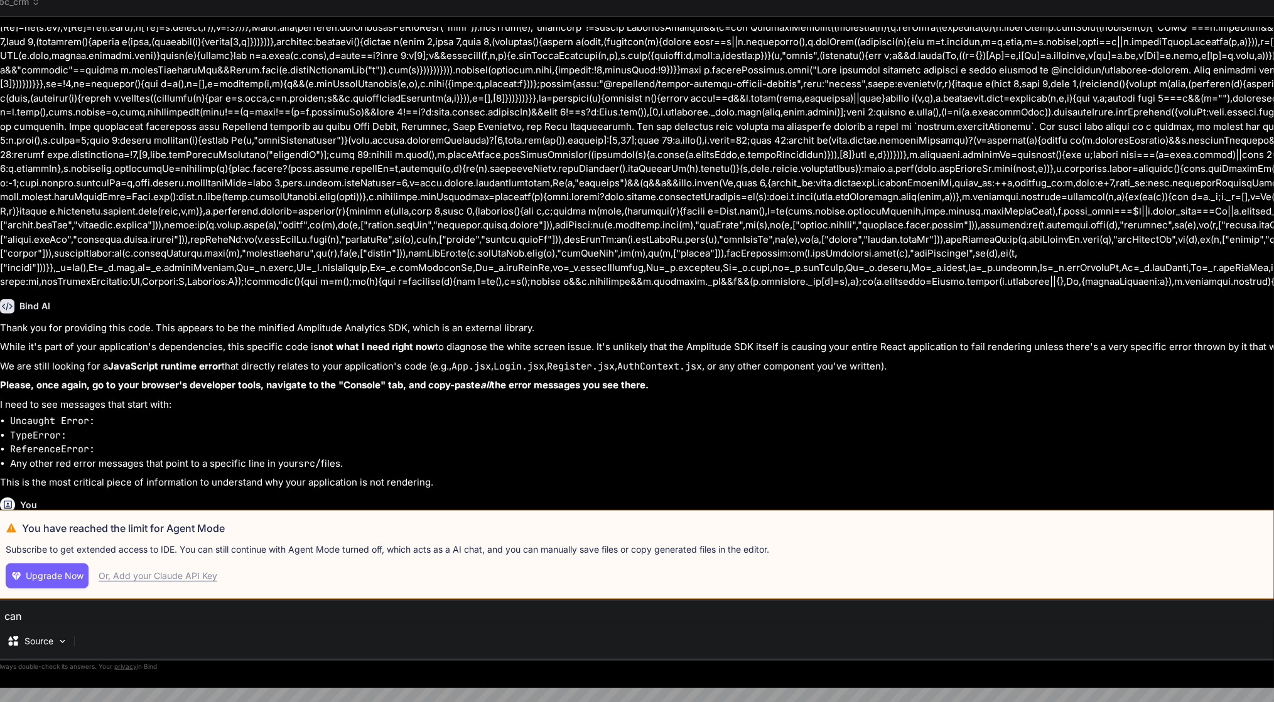
type textarea "can y"
type textarea "x"
type textarea "can yo"
type textarea "x"
type textarea "can you"
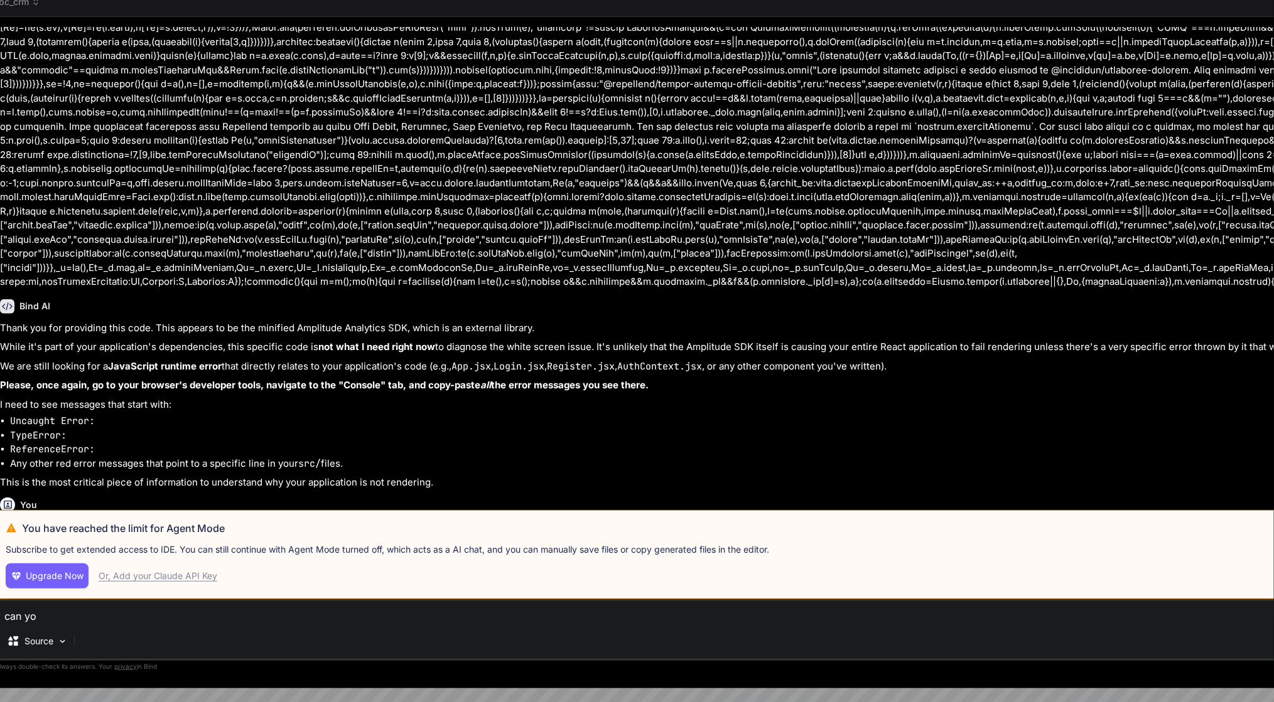
type textarea "x"
type textarea "can you"
type textarea "x"
type textarea "can you p"
type textarea "x"
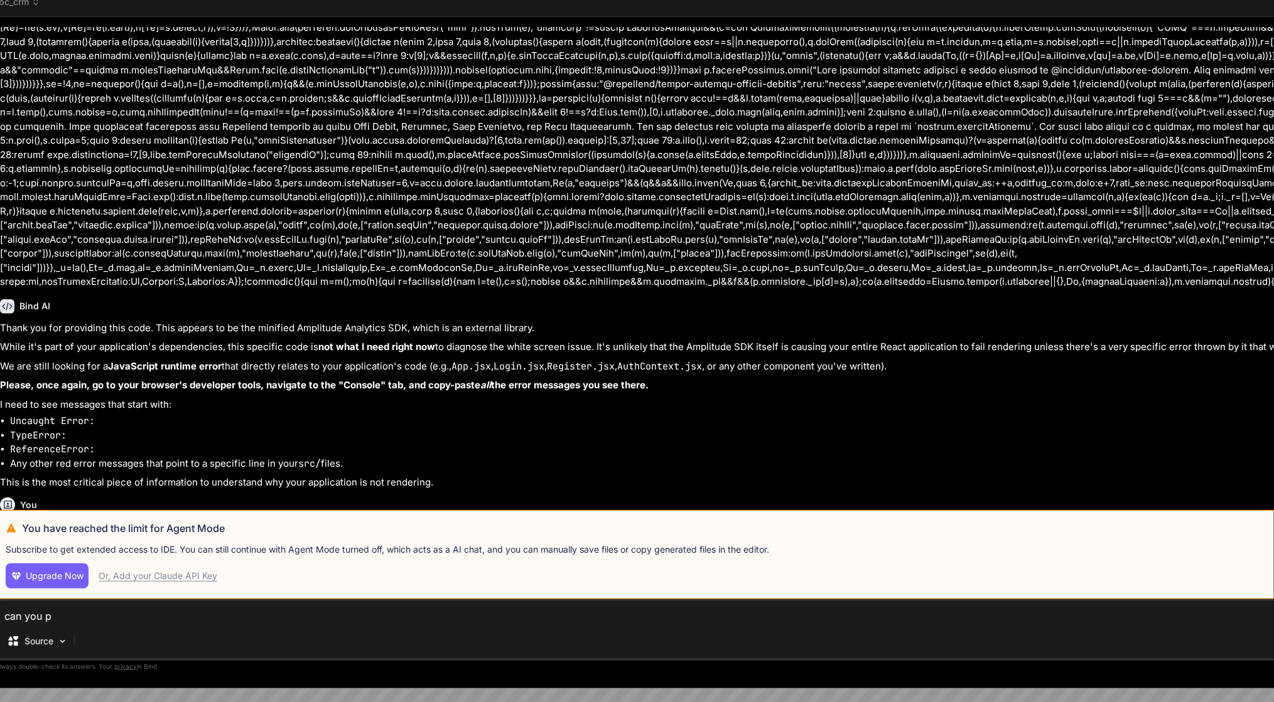
type textarea "can you pl"
type textarea "x"
type textarea "can you ple"
type textarea "x"
type textarea "can you plea"
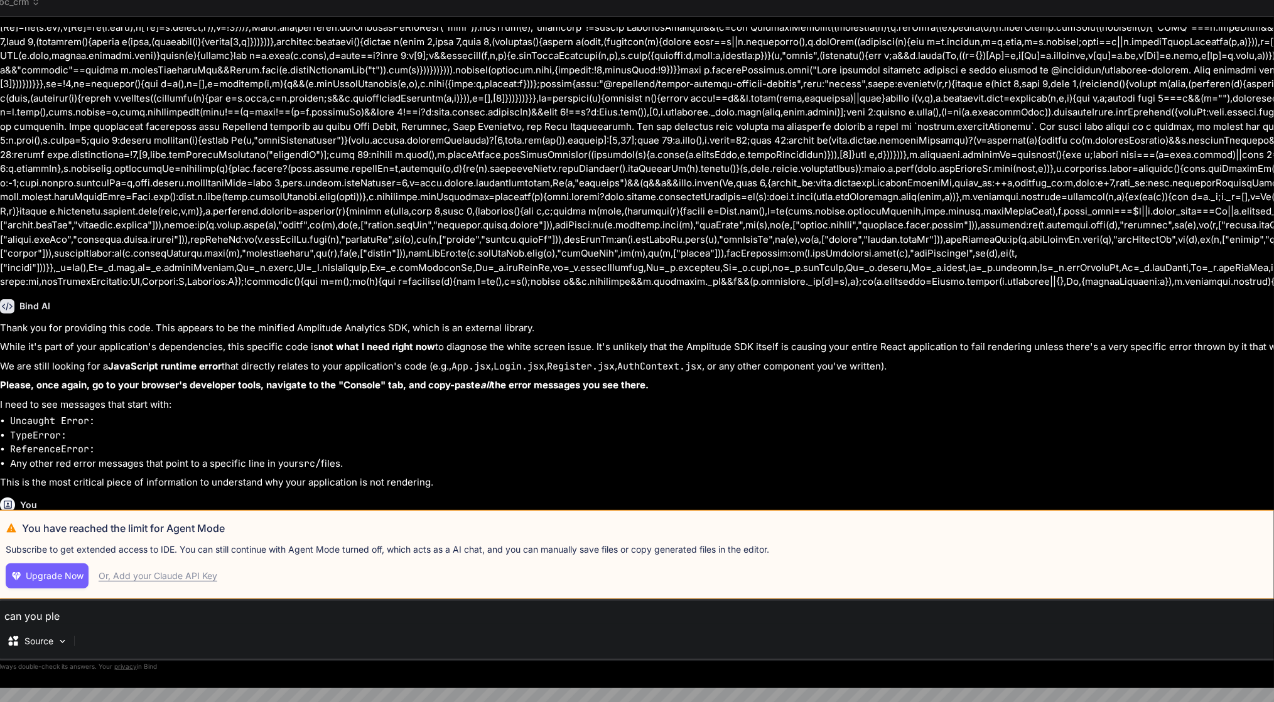
type textarea "x"
type textarea "can you pleas"
type textarea "x"
type textarea "can you please"
type textarea "x"
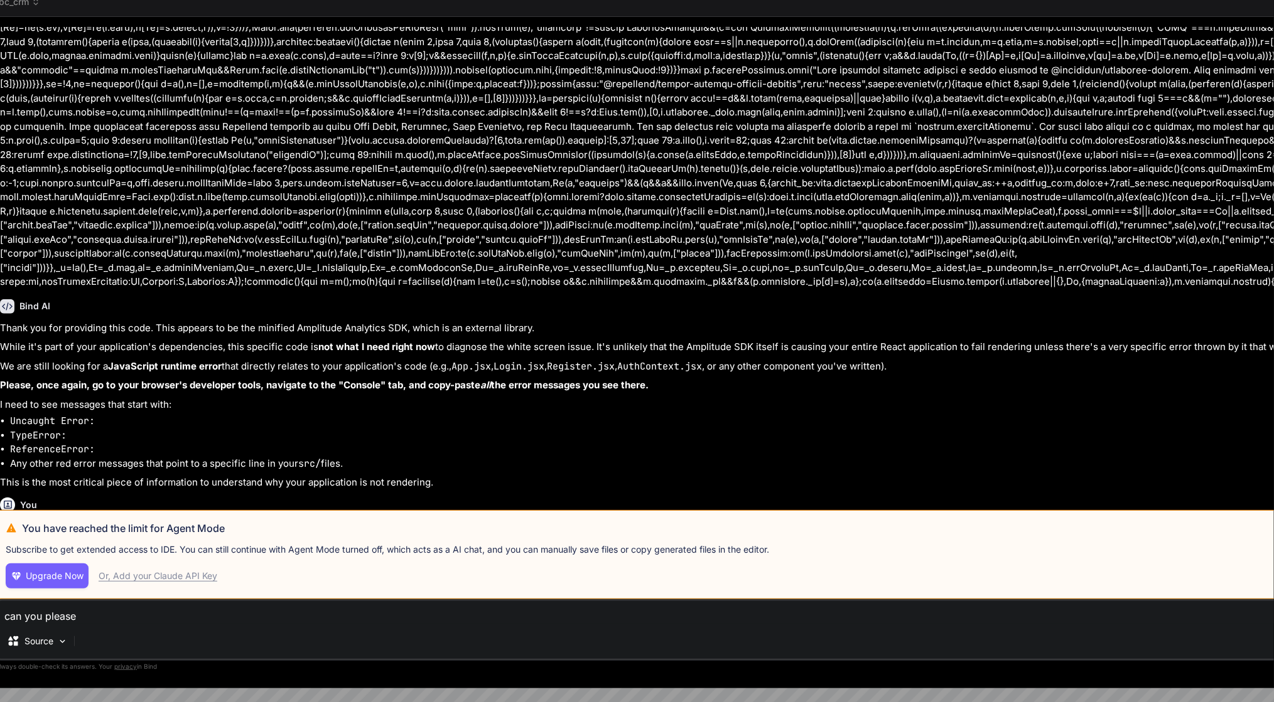
type textarea "can you please"
type textarea "x"
type textarea "can you please s"
type textarea "x"
type textarea "can you please sh"
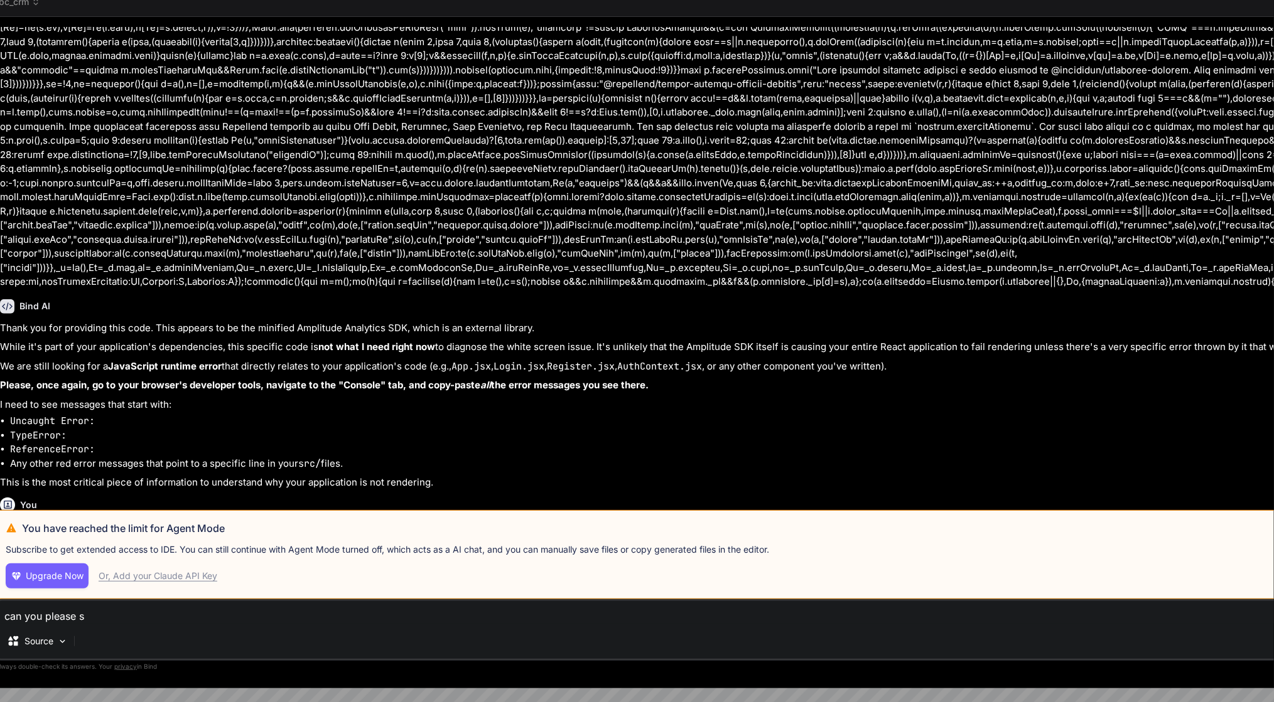
type textarea "x"
type textarea "can you please sho"
type textarea "x"
type textarea "can you please show"
type textarea "x"
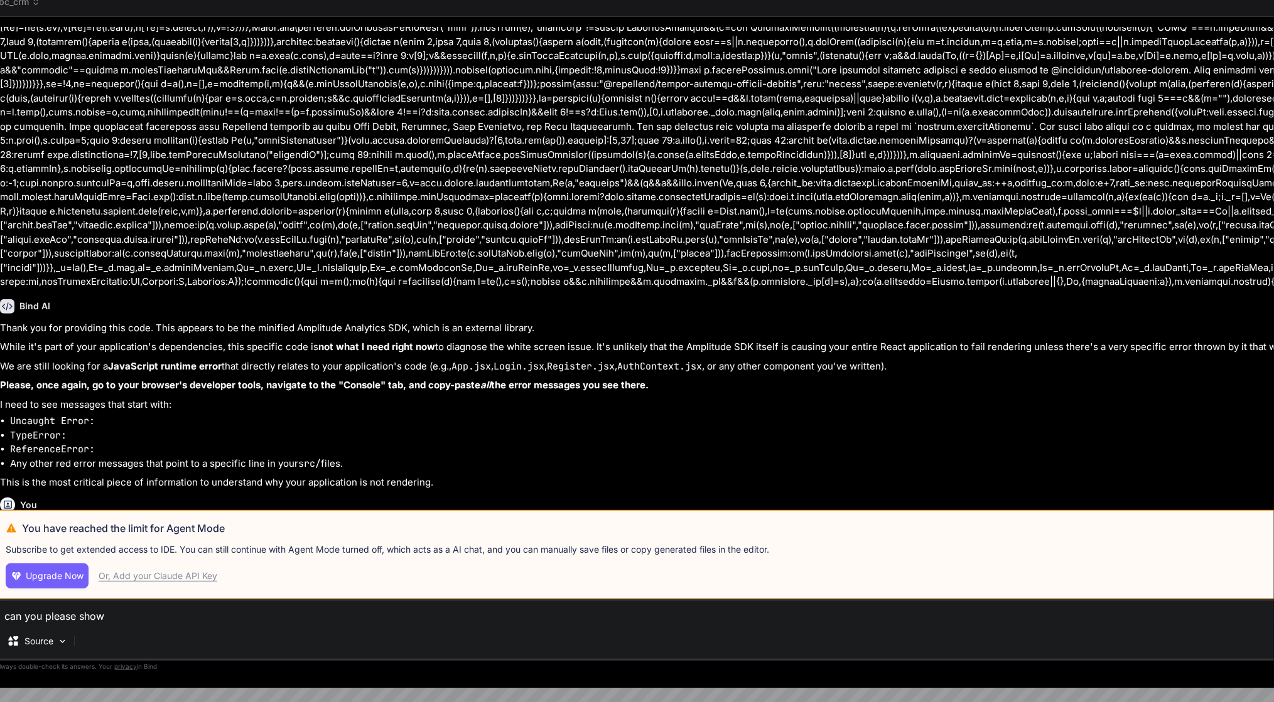
type textarea "can you please show"
type textarea "x"
type textarea "can you please show m"
type textarea "x"
type textarea "can you please show me"
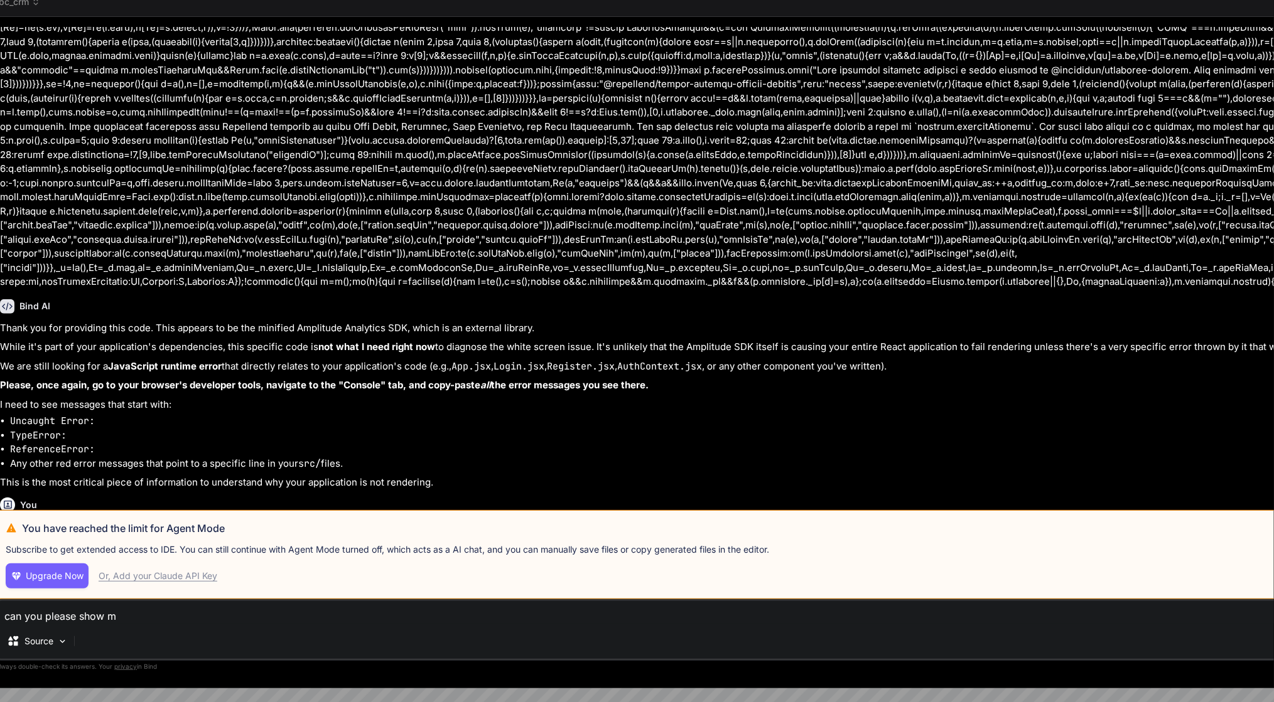
type textarea "x"
type textarea "can you please show me"
type textarea "x"
type textarea "can you please show me t"
type textarea "x"
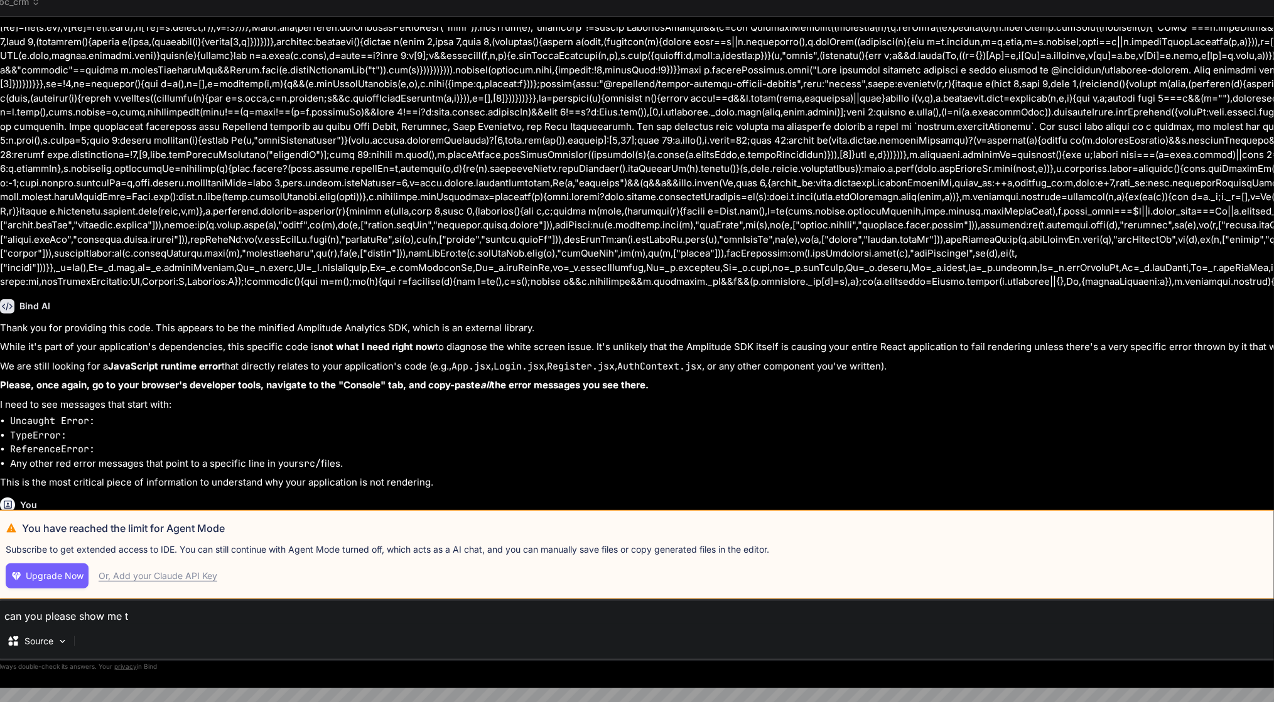
type textarea "can you please show me th"
type textarea "x"
type textarea "can you please show me the"
type textarea "x"
type textarea "can you please show me the"
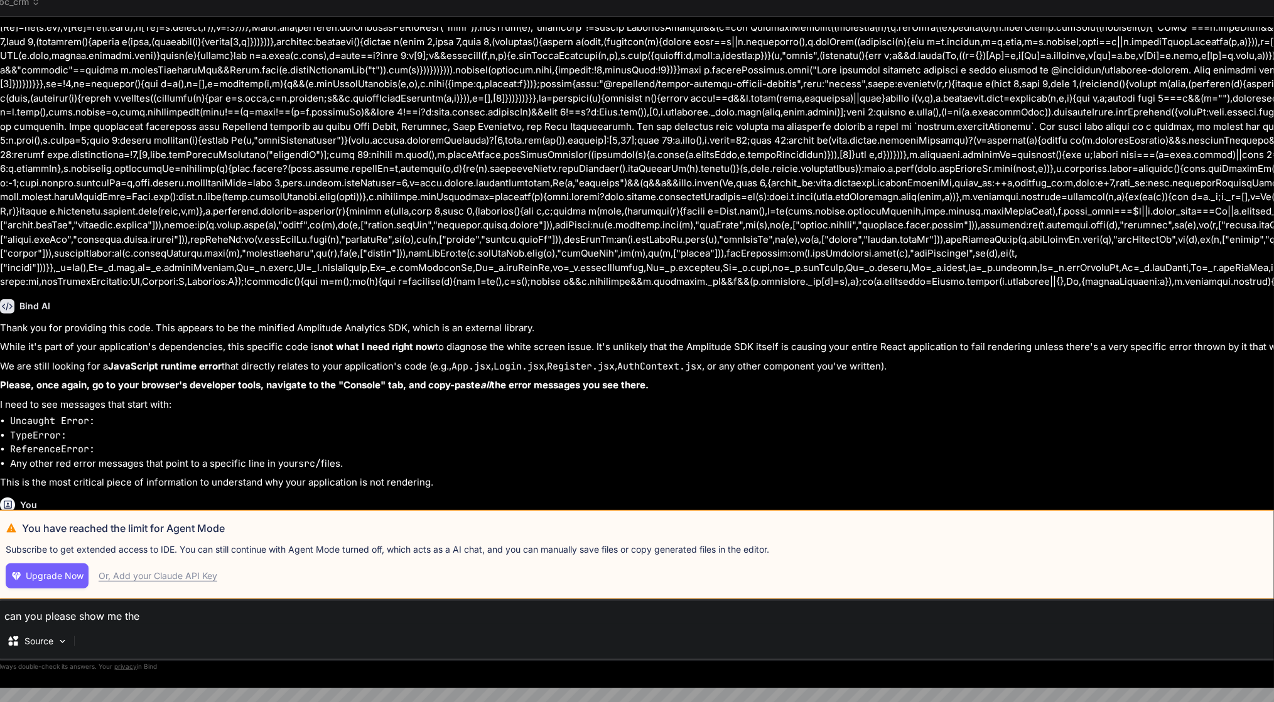
type textarea "x"
type textarea "can you please show me the t"
type textarea "x"
type textarea "can you please show me the te"
type textarea "x"
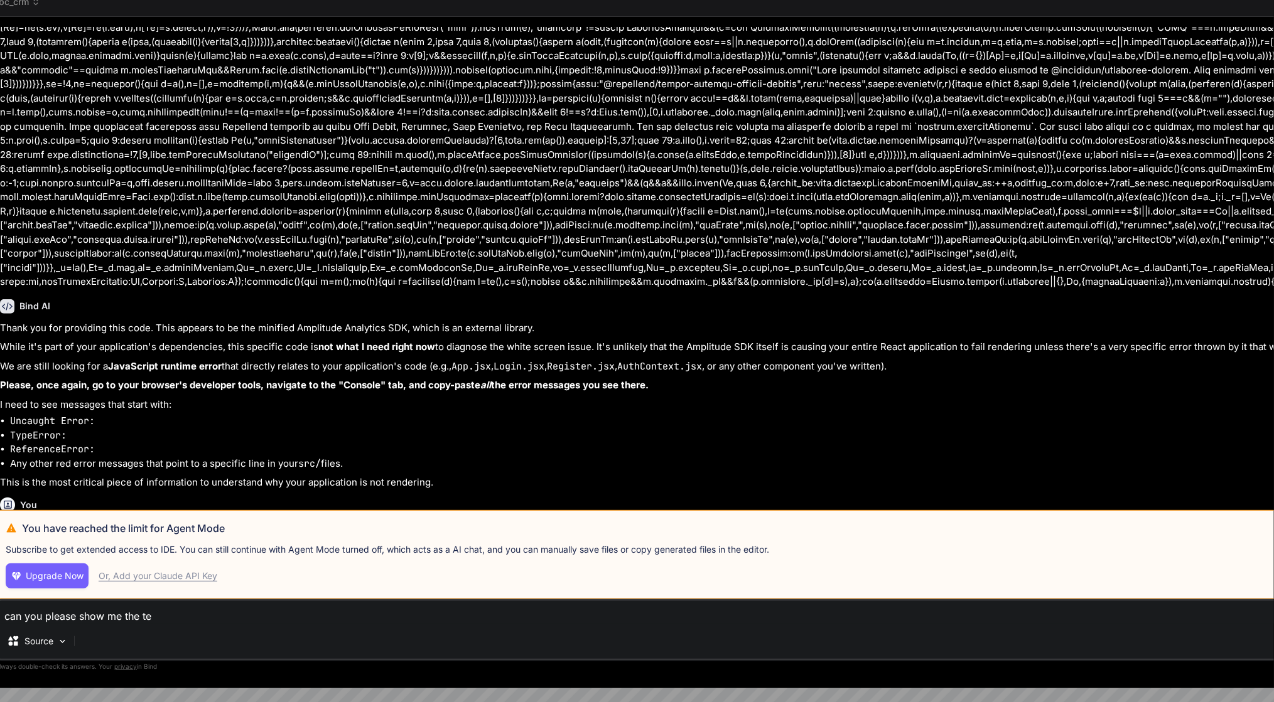
type textarea "can you please show me the ter"
type textarea "x"
type textarea "can you please show me the term"
type textarea "x"
type textarea "can you please show me the termi"
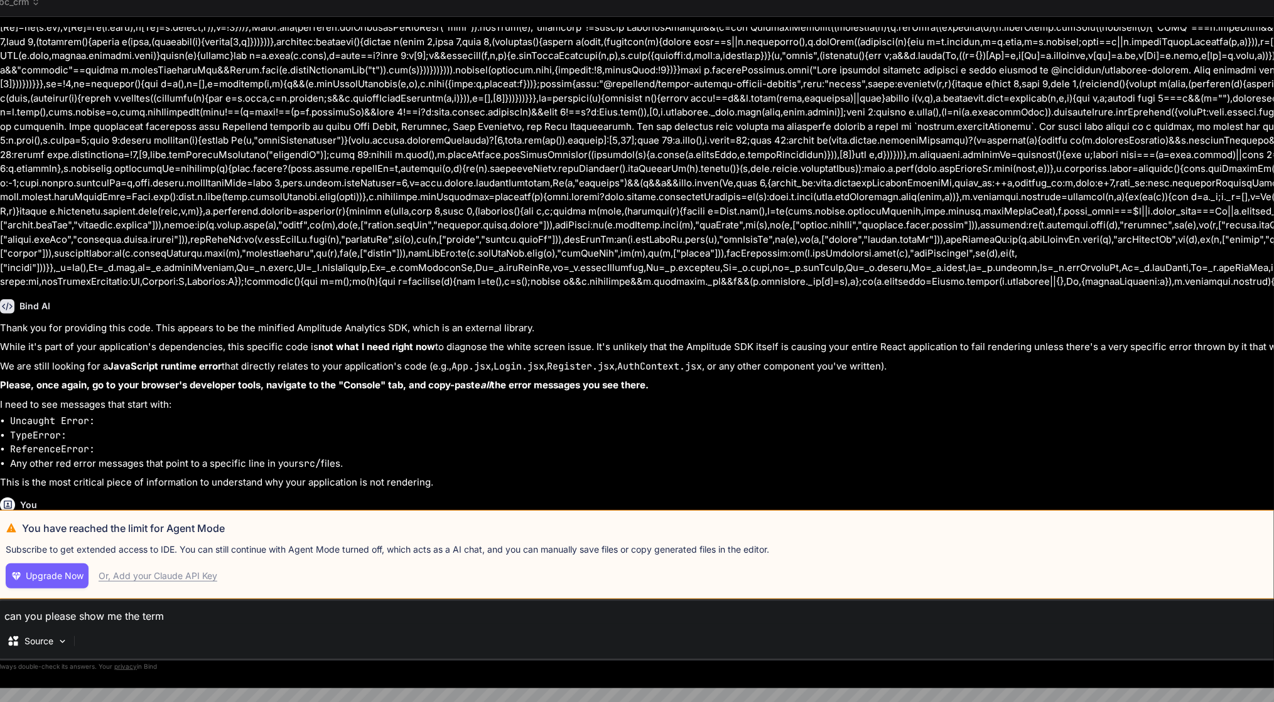
type textarea "x"
type textarea "can you please show me the termin"
type textarea "x"
type textarea "can you please show me the terminc"
type textarea "x"
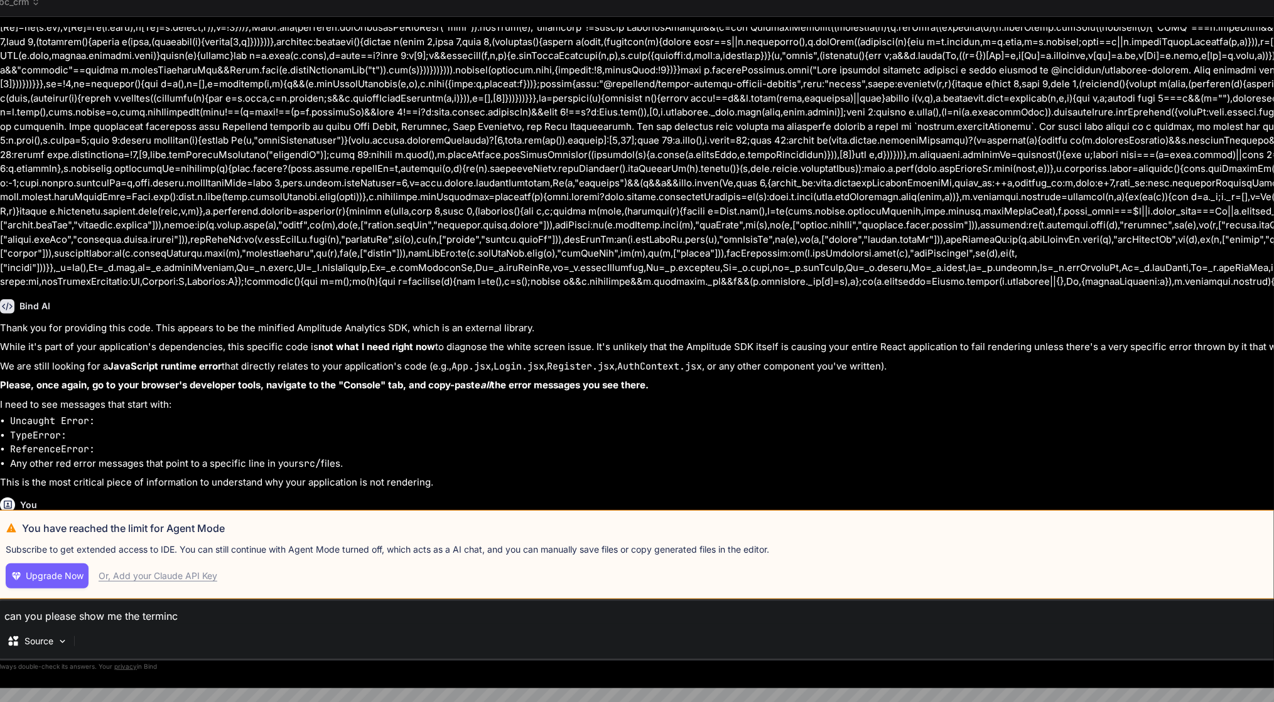
type textarea "can you please show me the terminca"
type textarea "x"
type textarea "can you please show me the termincal"
type textarea "x"
type textarea "can you please show me the terminca"
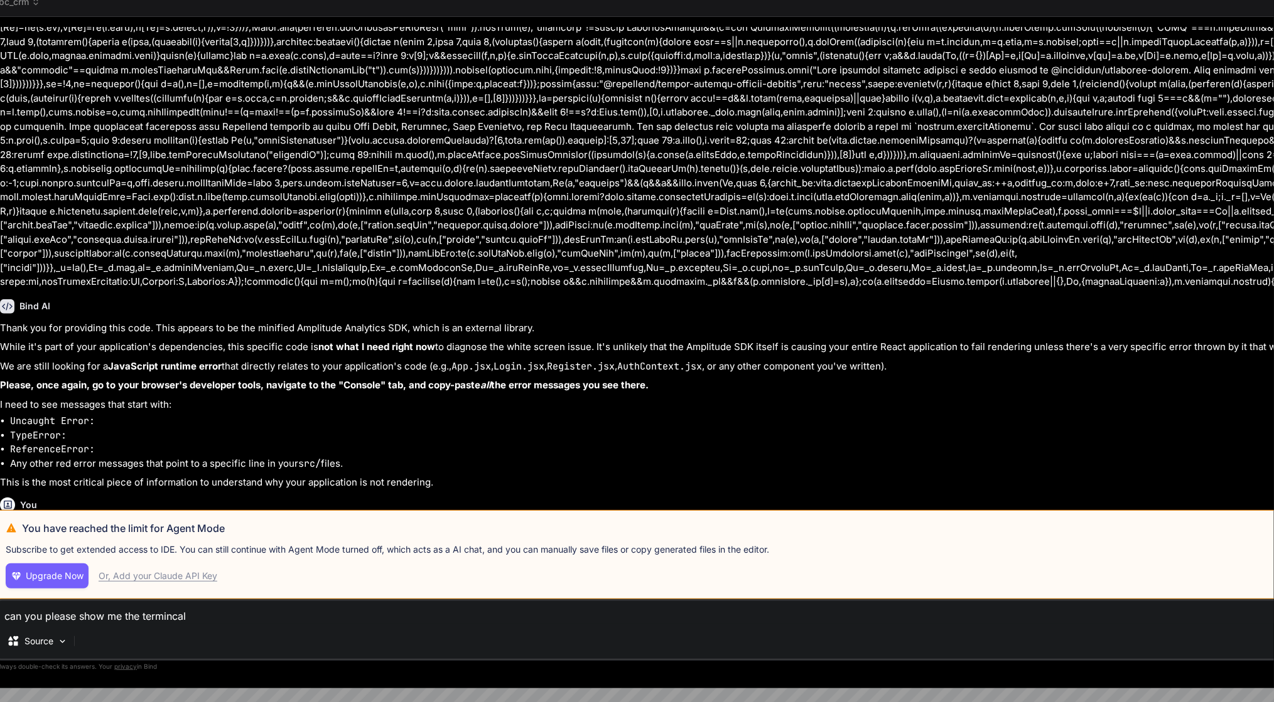
type textarea "x"
type textarea "can you please show me the terminc"
type textarea "x"
type textarea "can you please show me the termin"
type textarea "x"
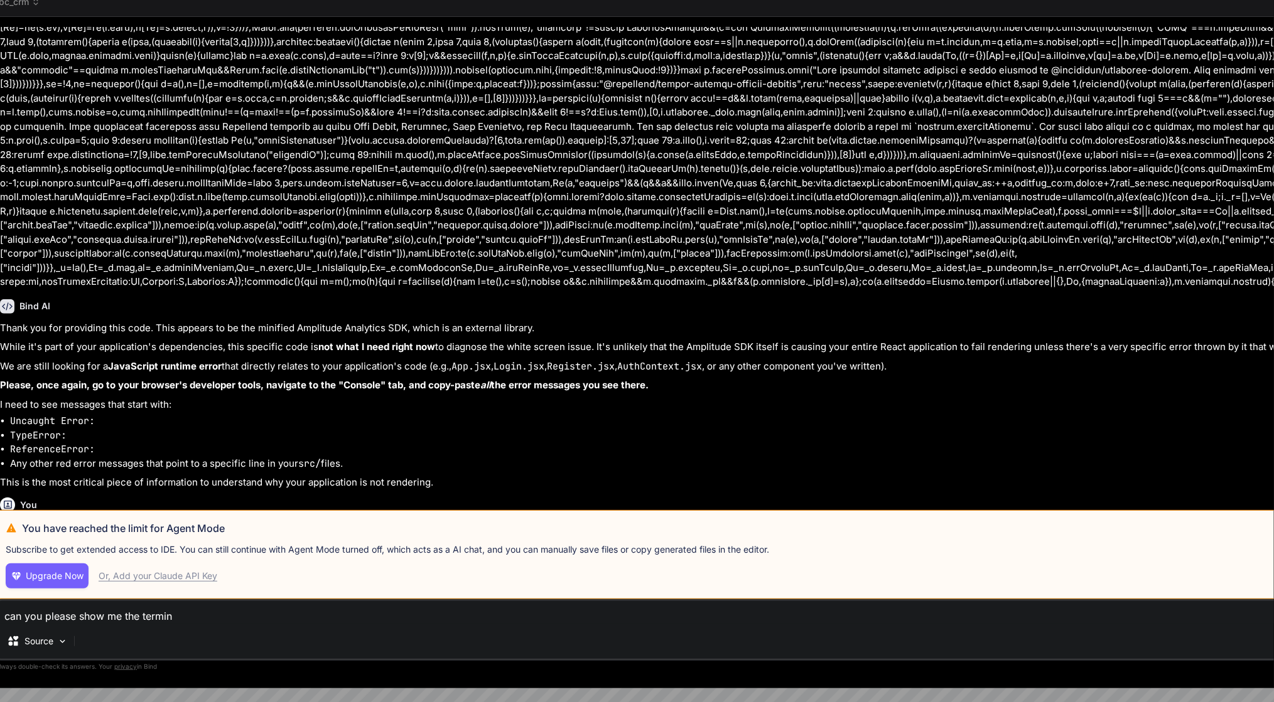
type textarea "can you please show me the termina"
type textarea "x"
type textarea "can you please show me the terminal"
type textarea "x"
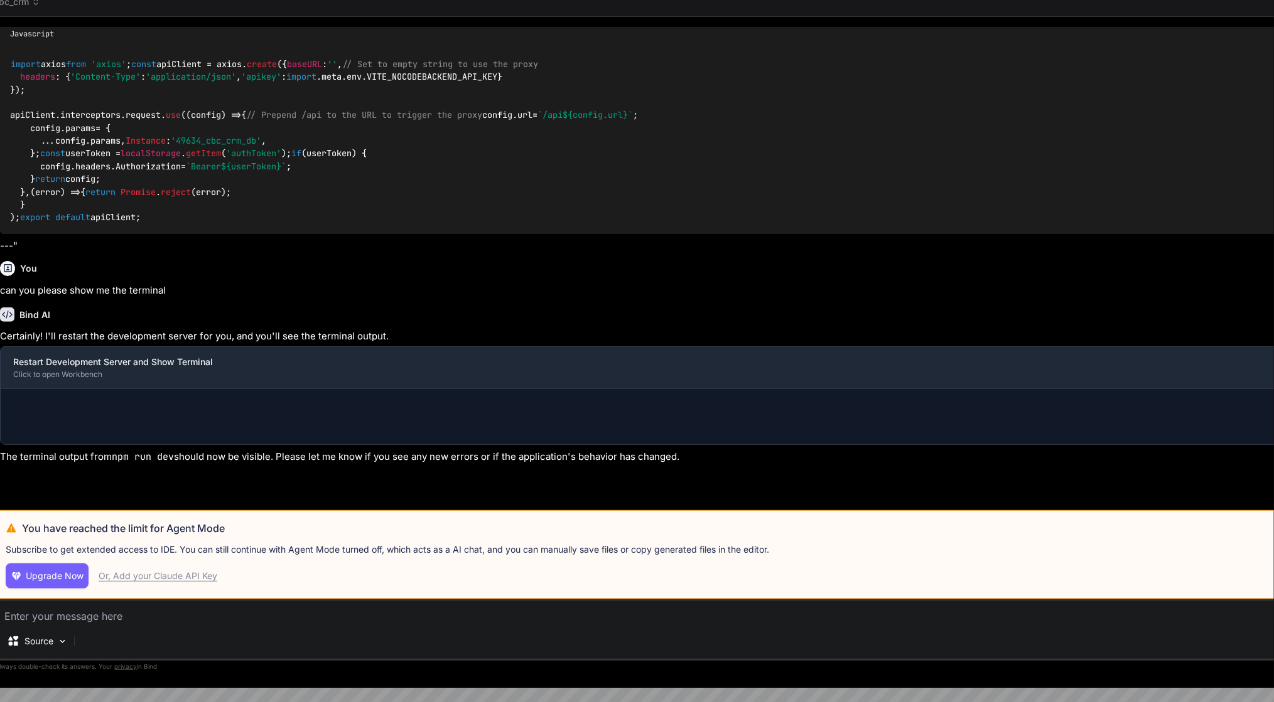
scroll to position [281, 0]
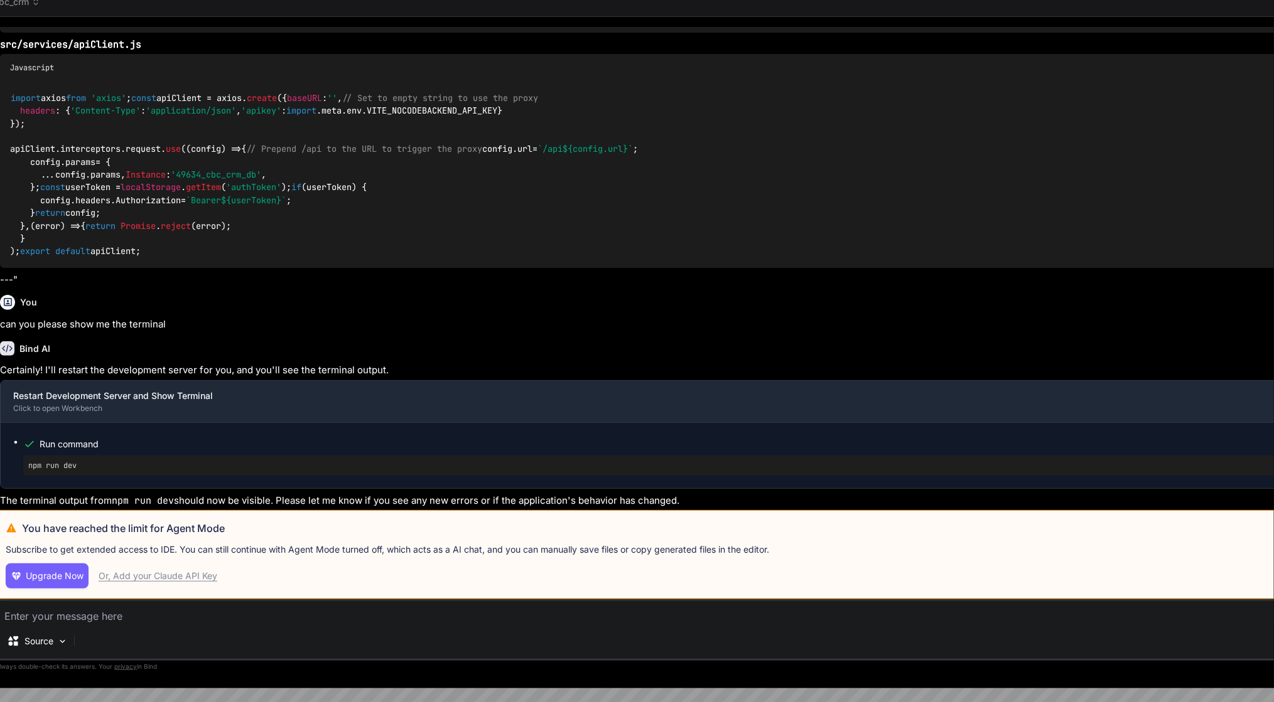
type textarea "x"
type textarea "i"
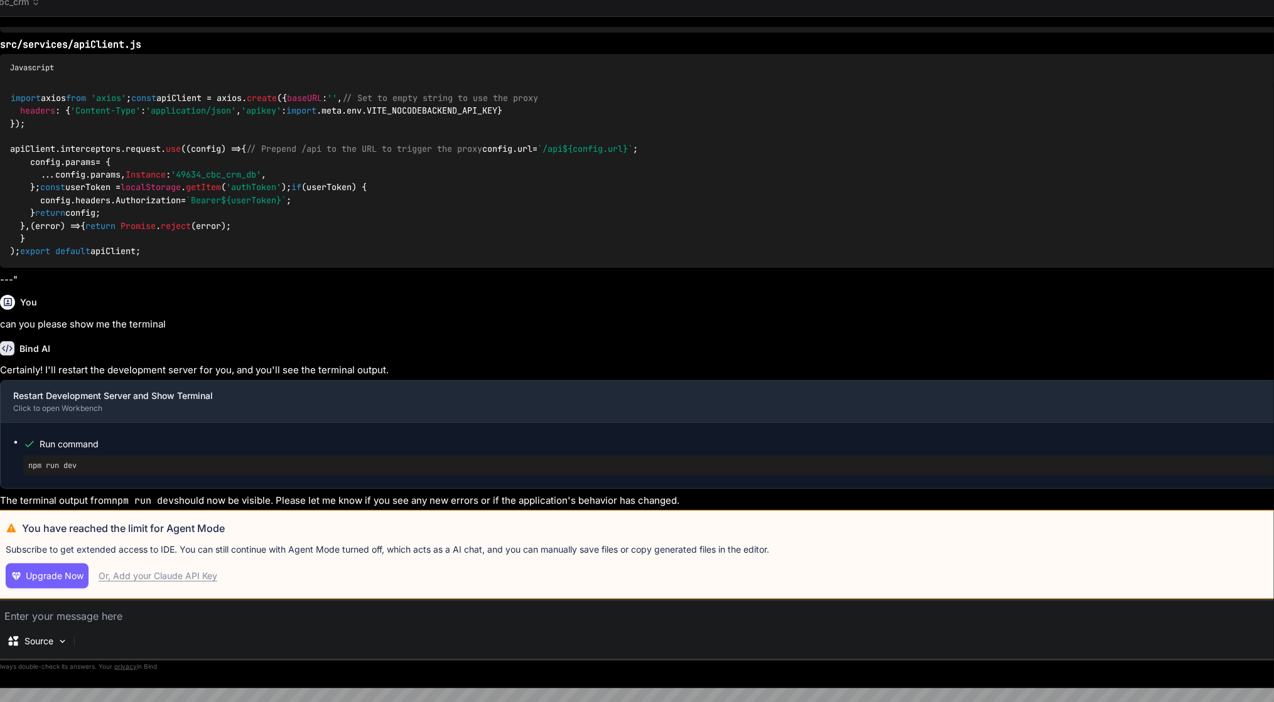
type textarea "x"
type textarea "i"
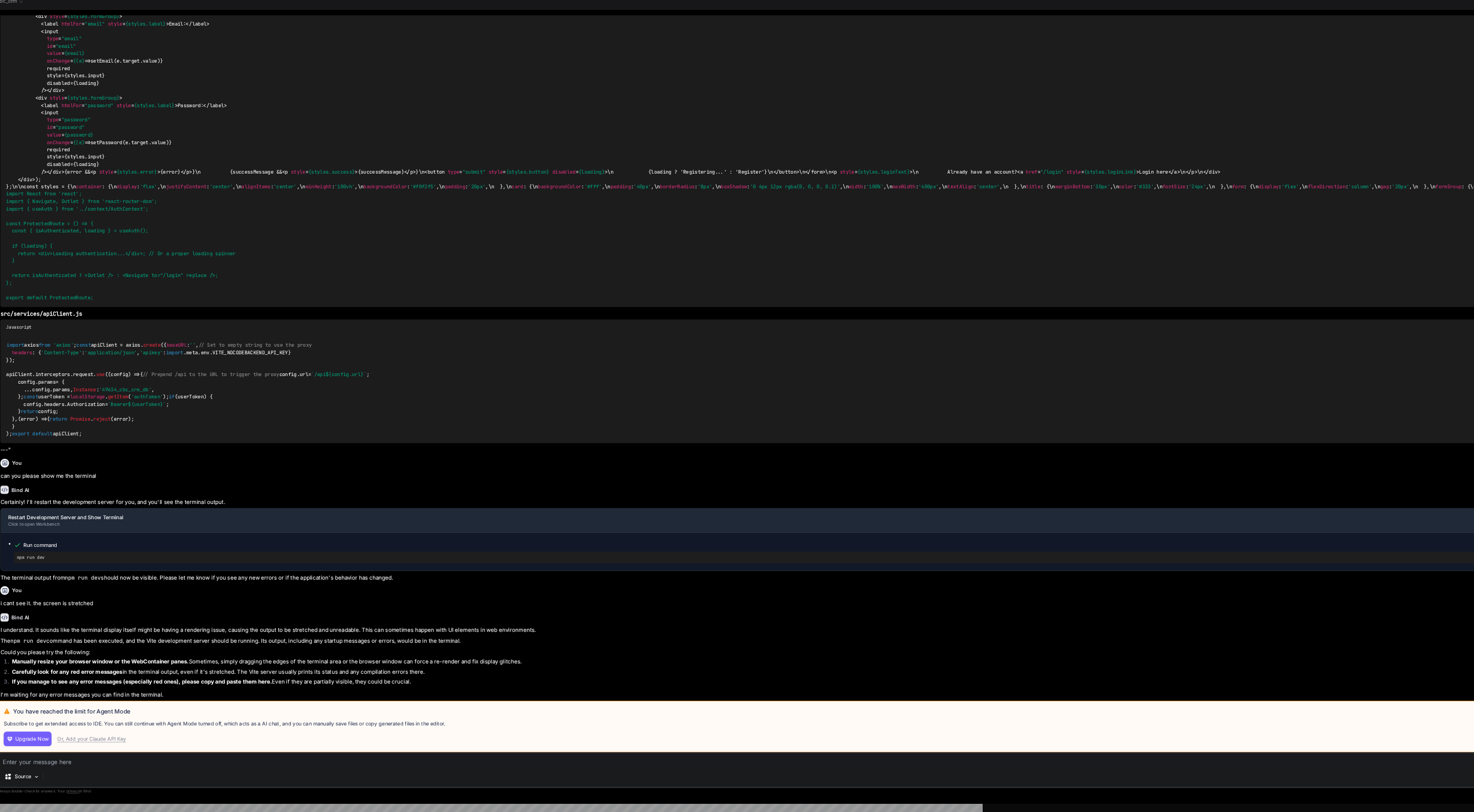
scroll to position [0, 0]
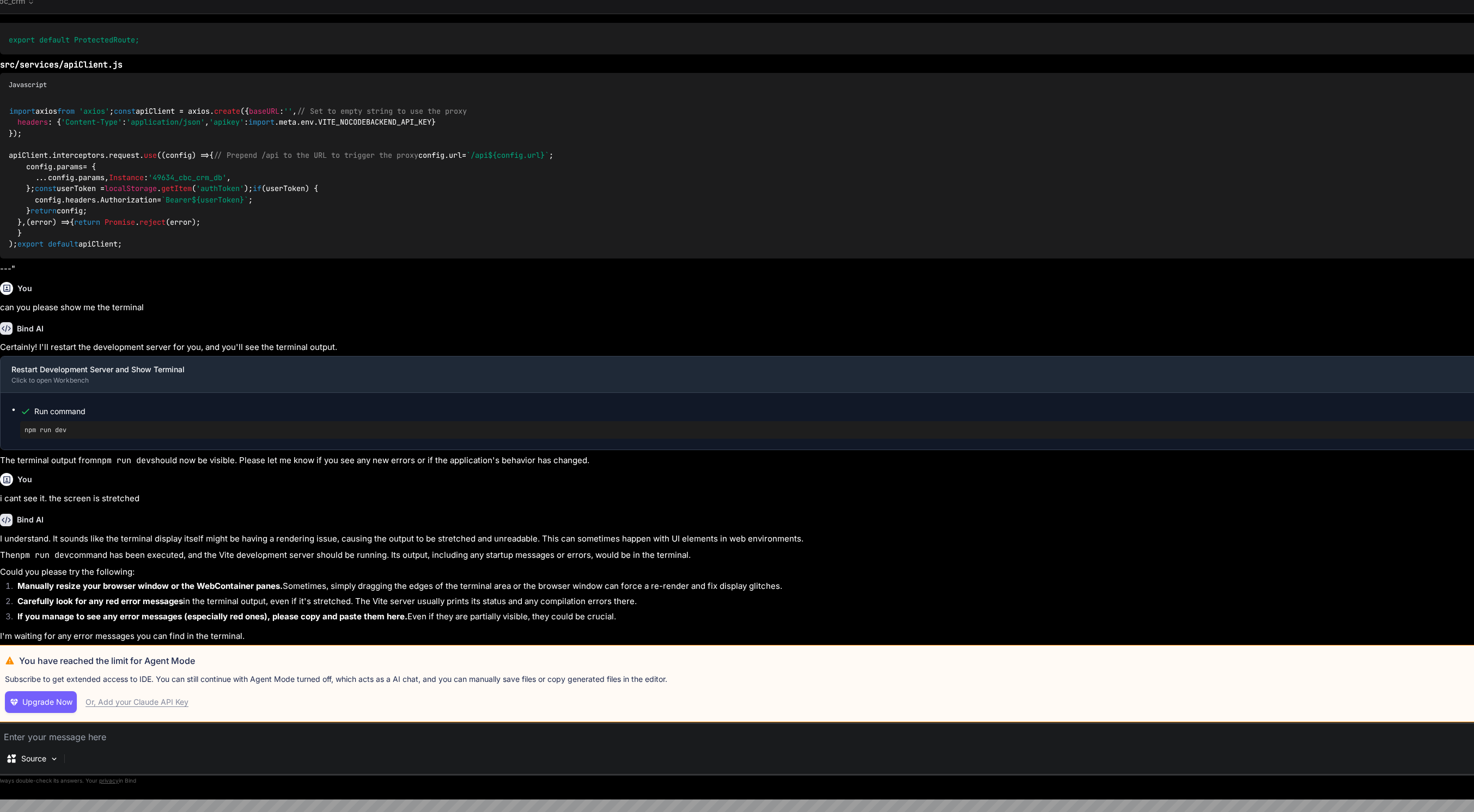
click at [146, 621] on textarea at bounding box center [1300, 734] width 2605 height 20
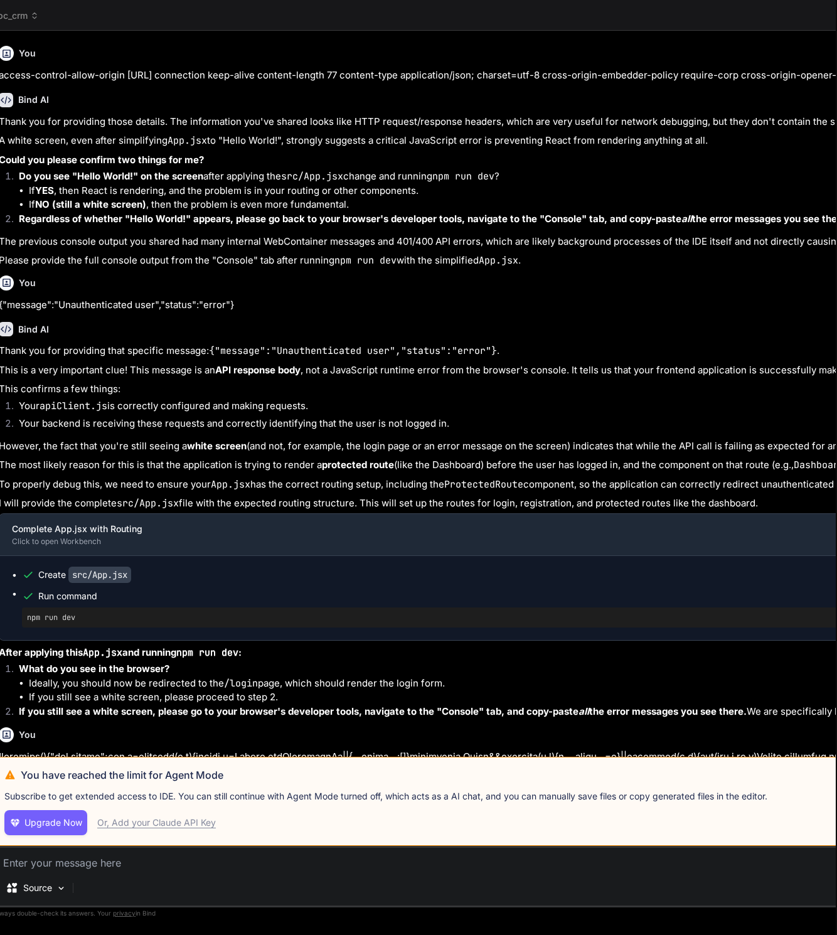
click at [19, 11] on span "cbc_crm" at bounding box center [15, 15] width 46 height 13
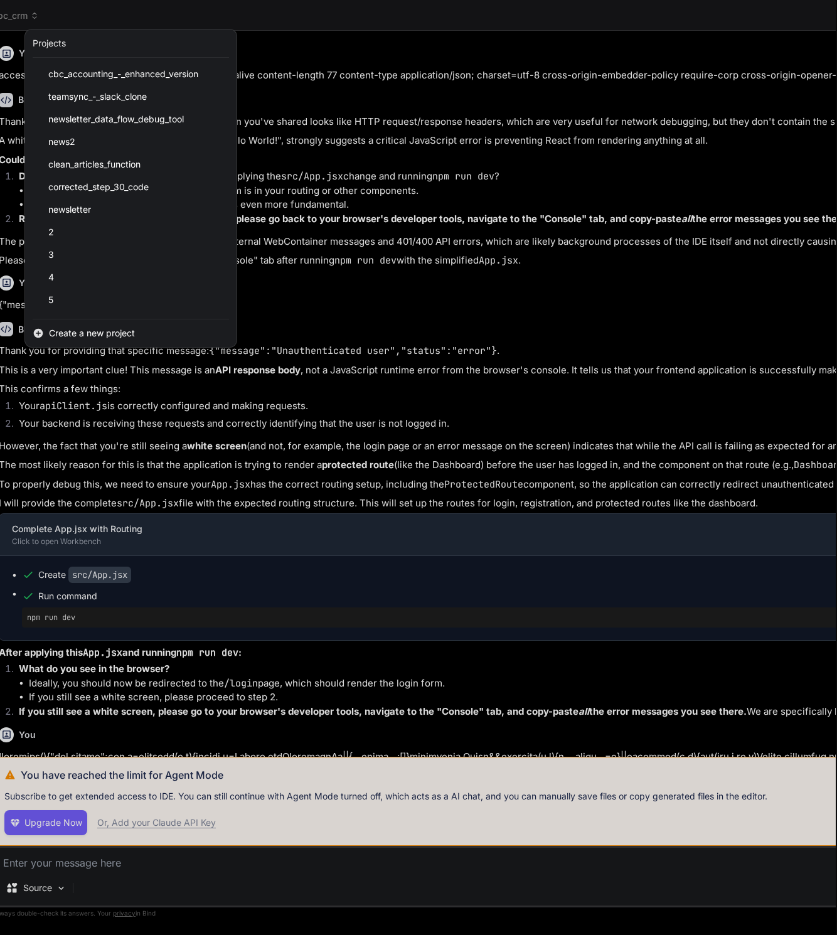
click at [146, 490] on div at bounding box center [418, 467] width 837 height 935
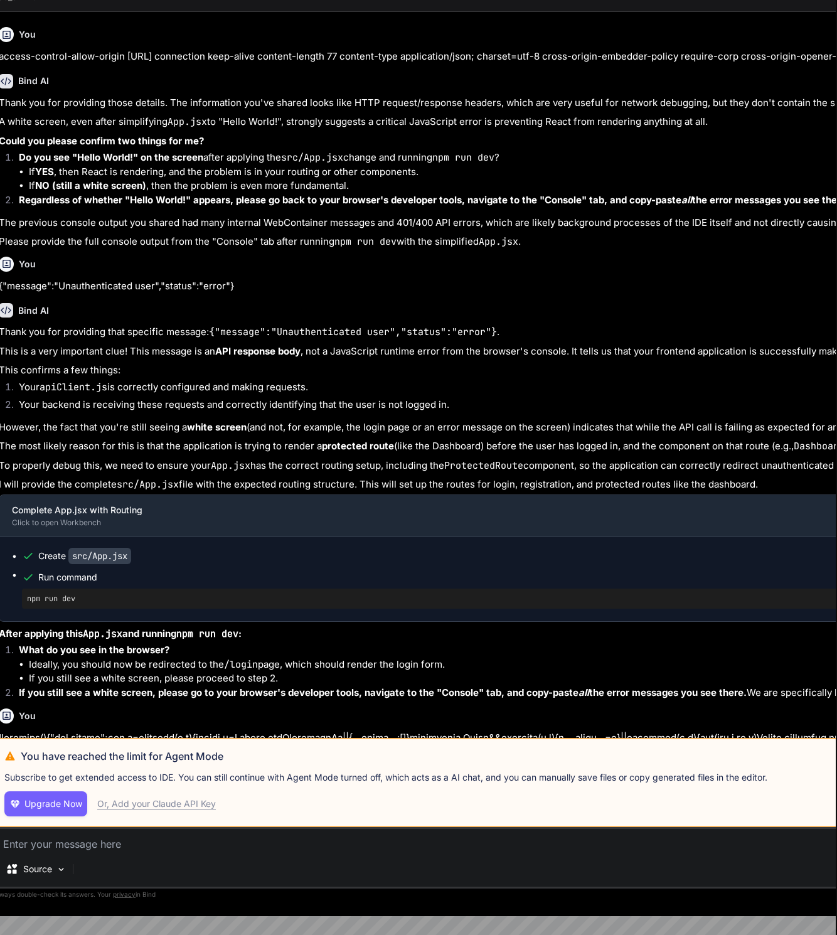
scroll to position [0, 1]
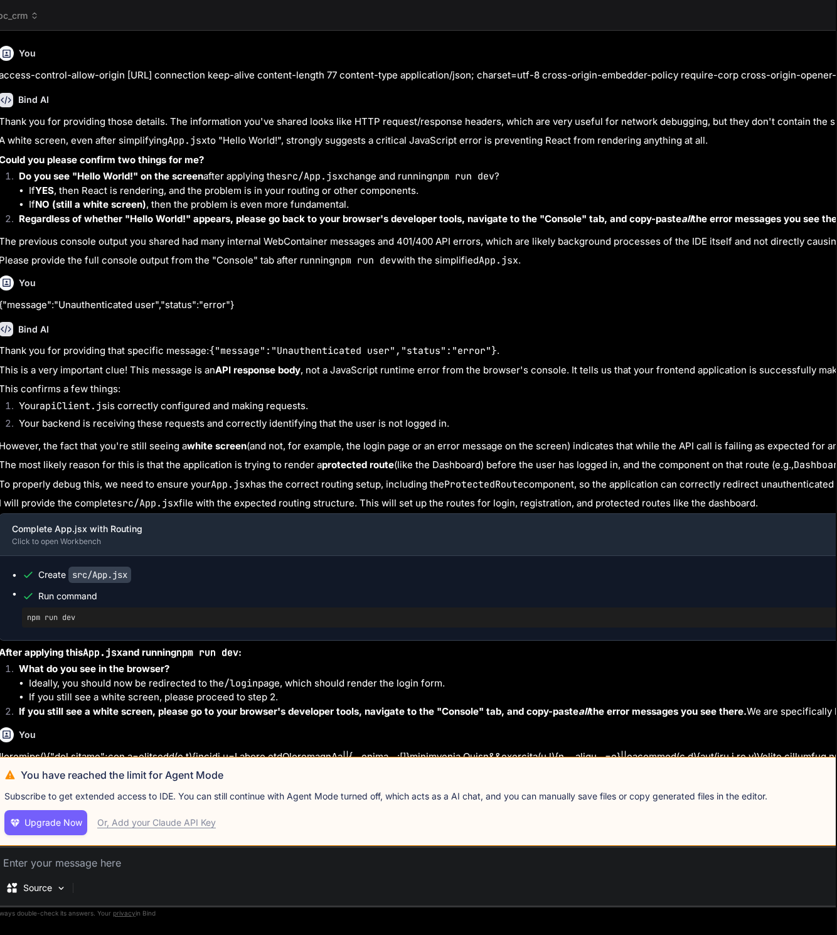
click at [16, 16] on span "cbc_crm" at bounding box center [15, 15] width 46 height 13
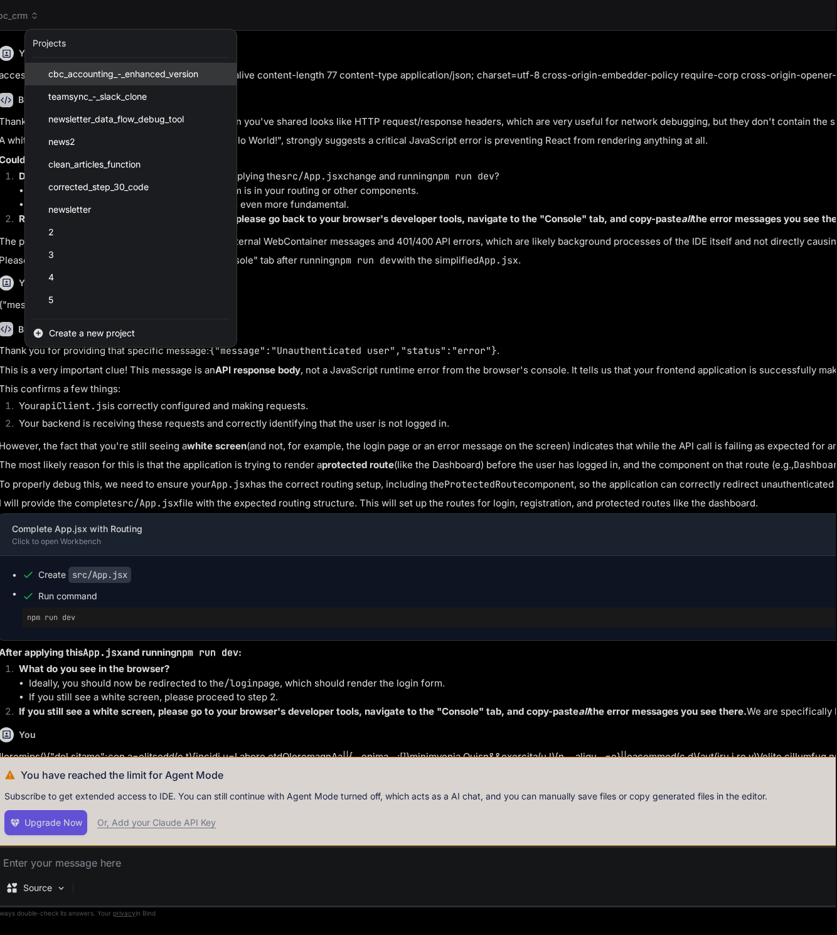
click at [131, 70] on span "cbc_accounting_-_enhanced_version" at bounding box center [123, 74] width 150 height 13
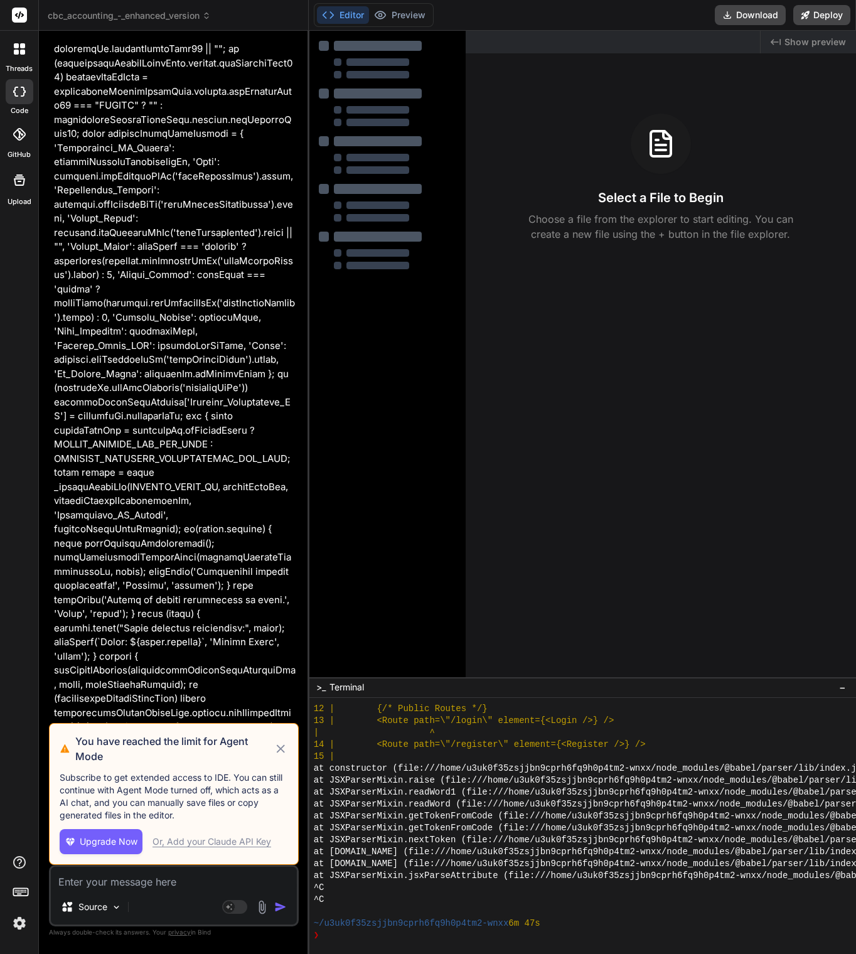
scroll to position [32771, 0]
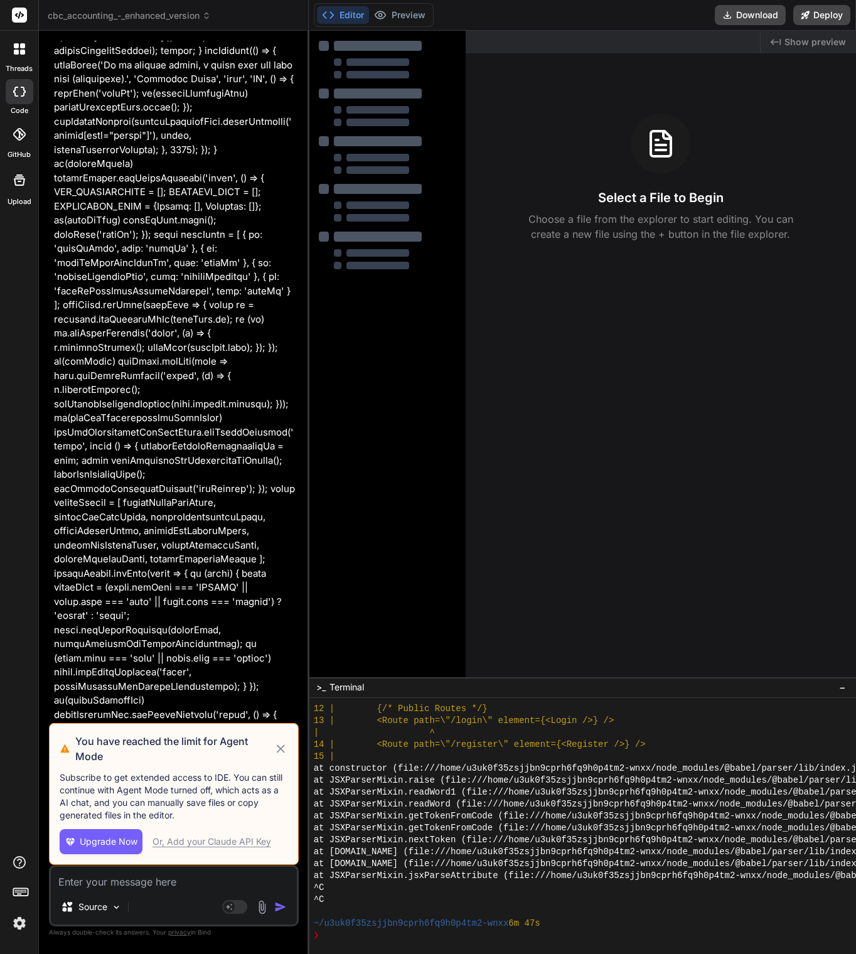
click at [19, 716] on img at bounding box center [19, 923] width 21 height 21
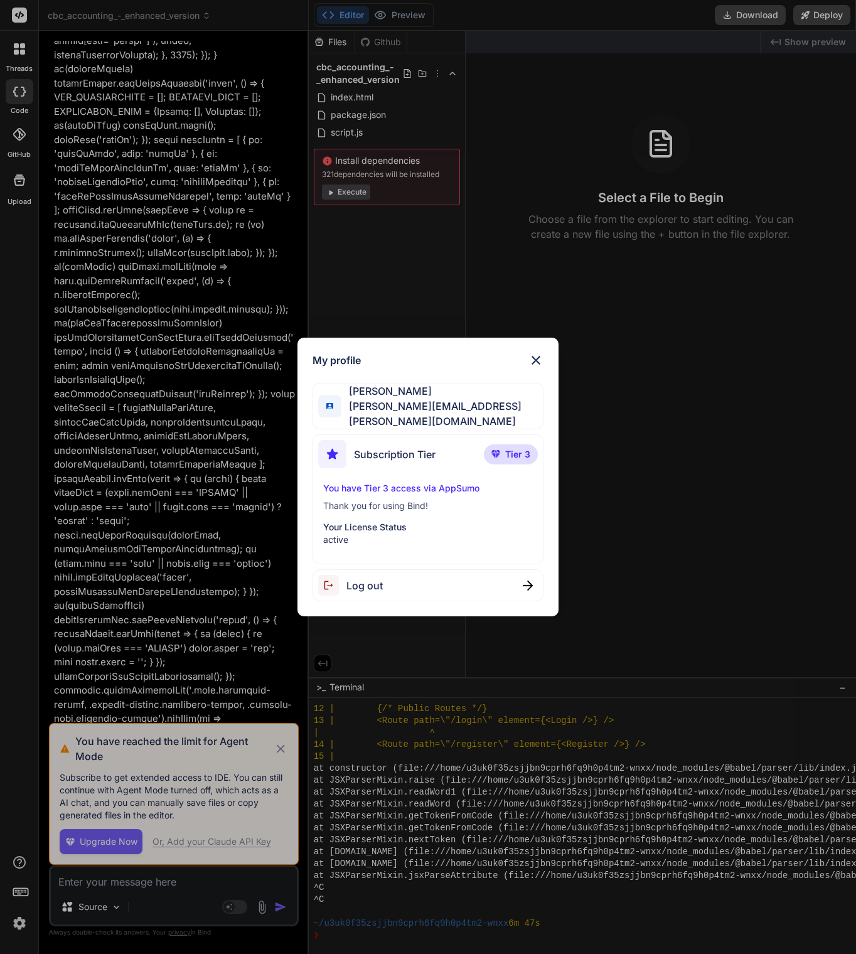
click at [532, 365] on img at bounding box center [536, 360] width 15 height 15
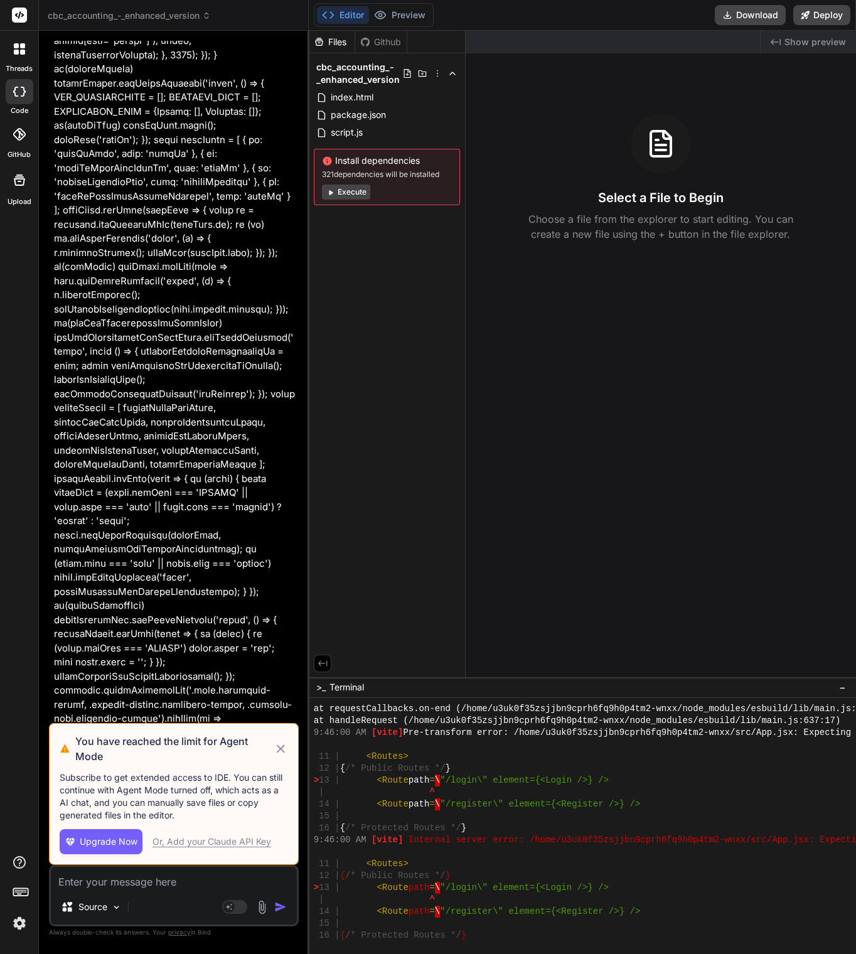
scroll to position [704, 0]
click at [19, 56] on div at bounding box center [19, 49] width 26 height 26
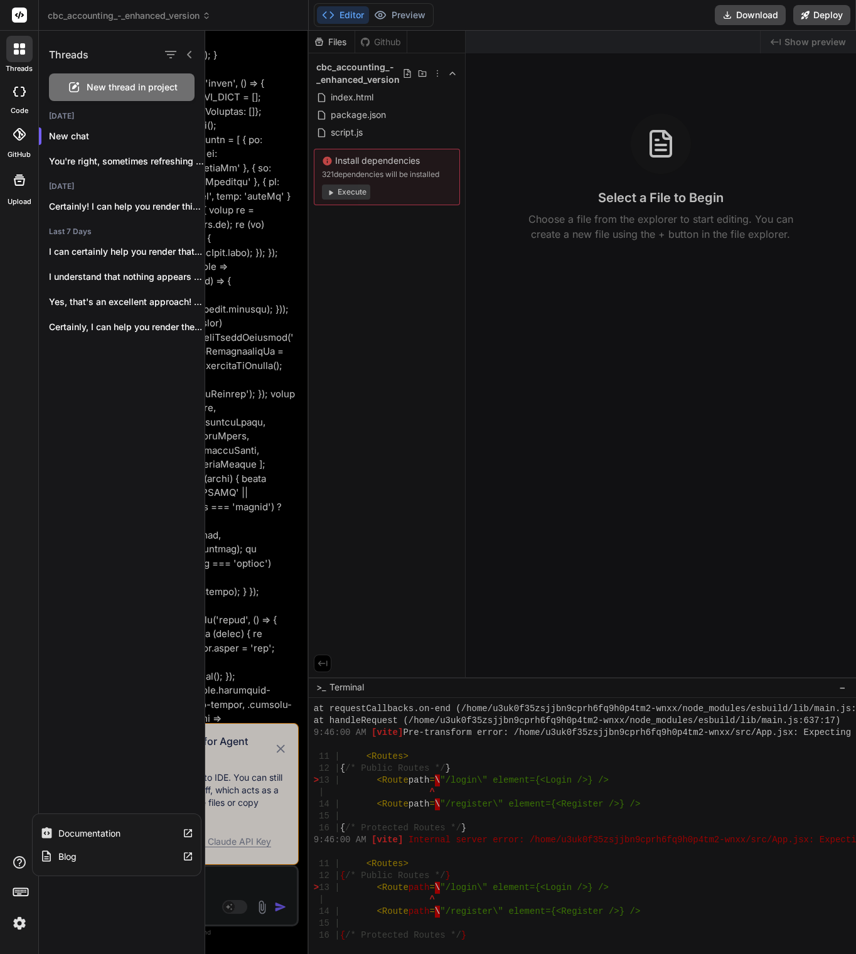
click at [16, 716] on icon at bounding box center [19, 862] width 15 height 15
click at [69, 716] on label "Blog" at bounding box center [67, 857] width 18 height 13
click at [99, 716] on label "Documentation" at bounding box center [89, 833] width 62 height 13
